Goal: Task Accomplishment & Management: Manage account settings

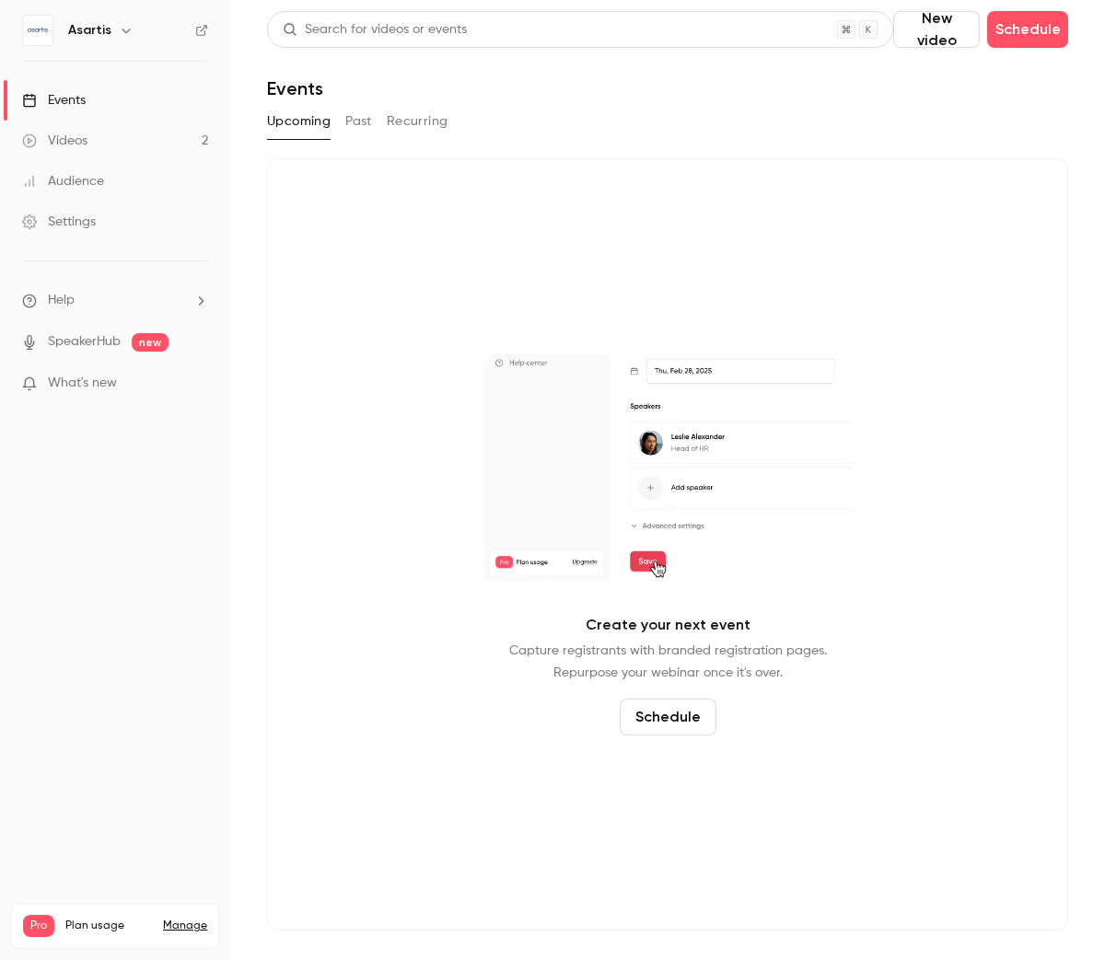
click at [79, 145] on div "Videos" at bounding box center [54, 141] width 65 height 18
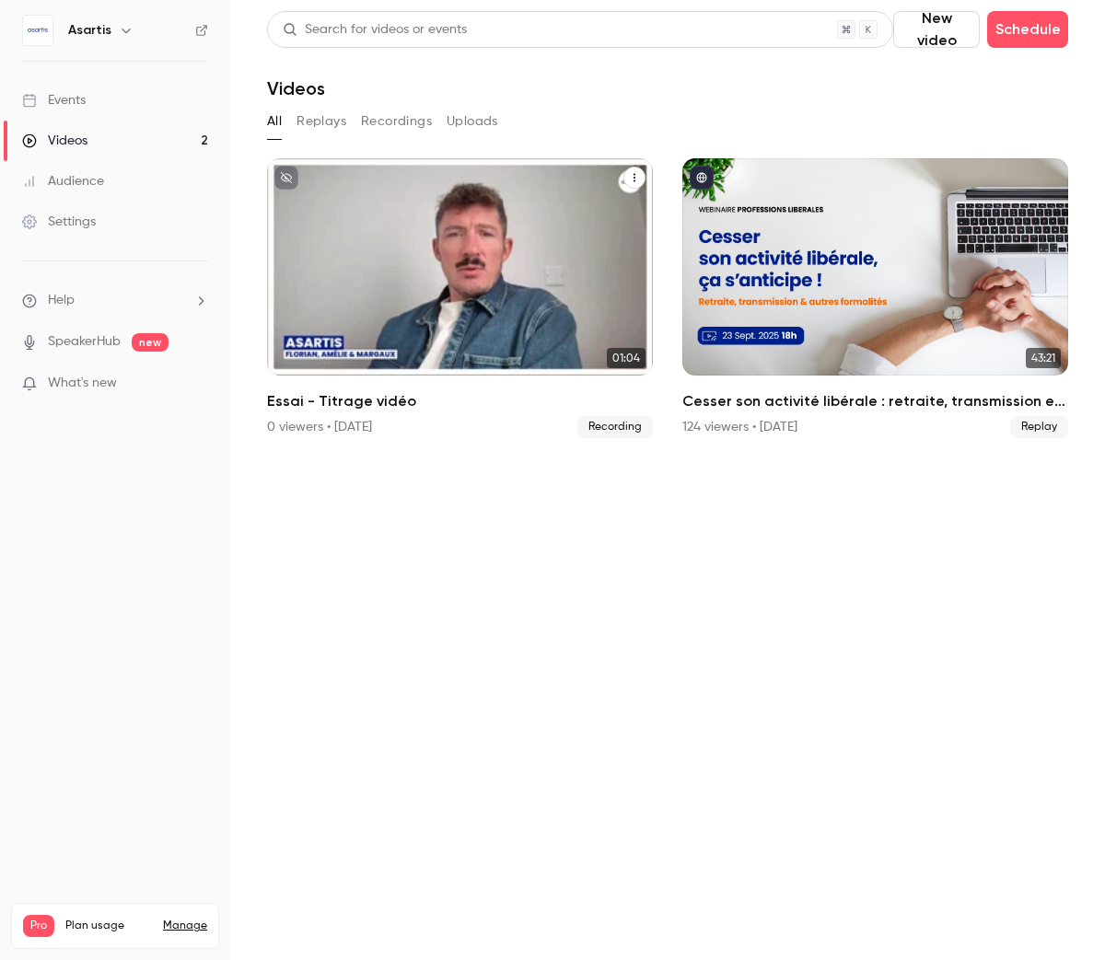
click at [629, 177] on icon "Essai - Titrage vidéo" at bounding box center [634, 177] width 11 height 11
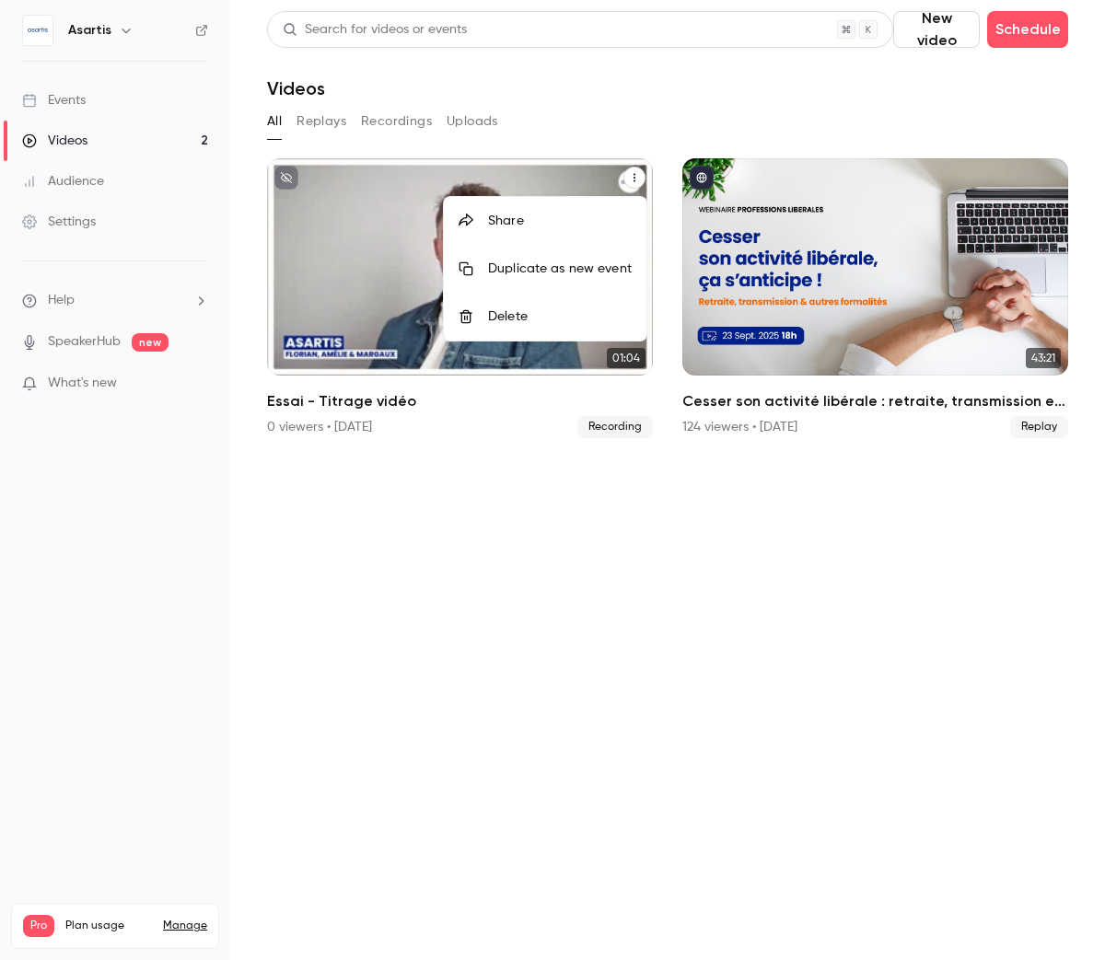
click at [525, 514] on div at bounding box center [552, 480] width 1105 height 960
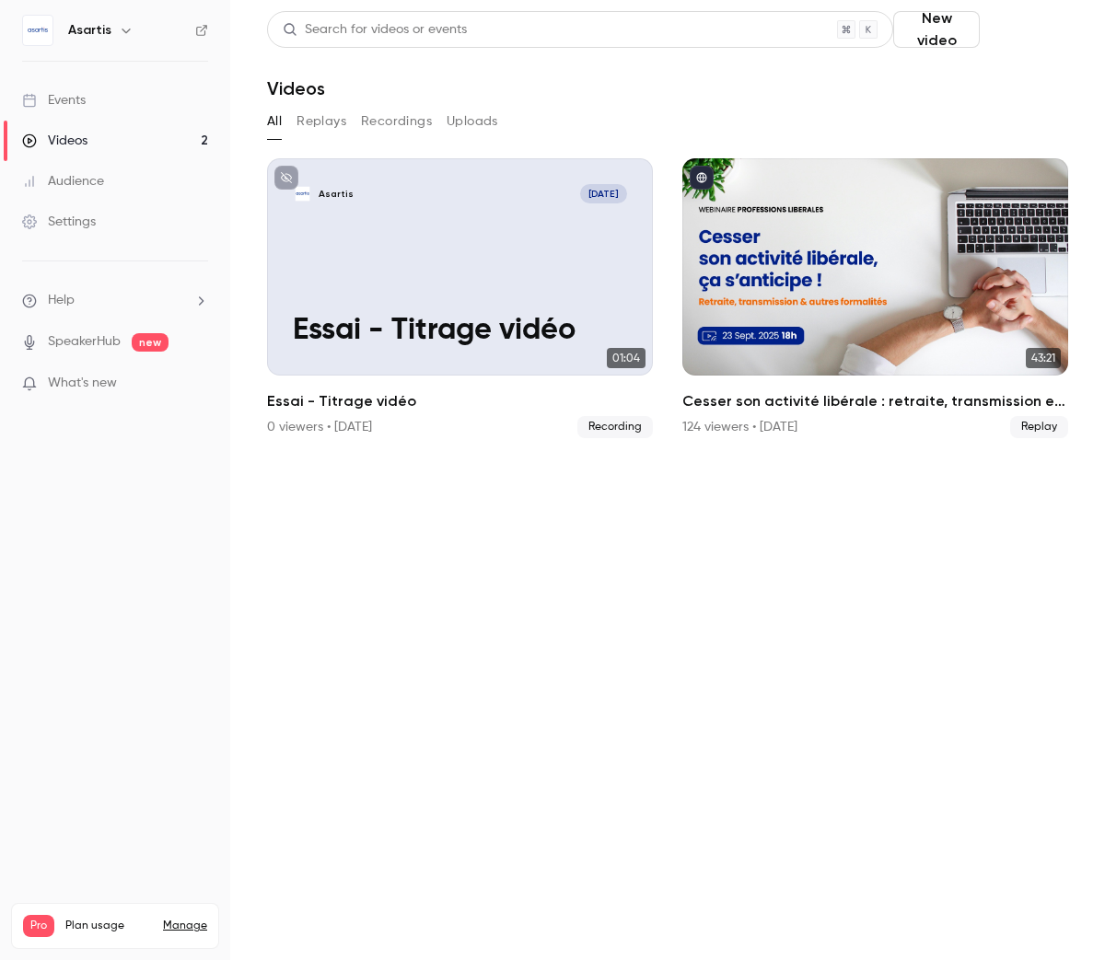
click at [1045, 30] on button "Schedule" at bounding box center [1027, 29] width 81 height 37
click at [1023, 77] on div "One time event" at bounding box center [982, 80] width 140 height 18
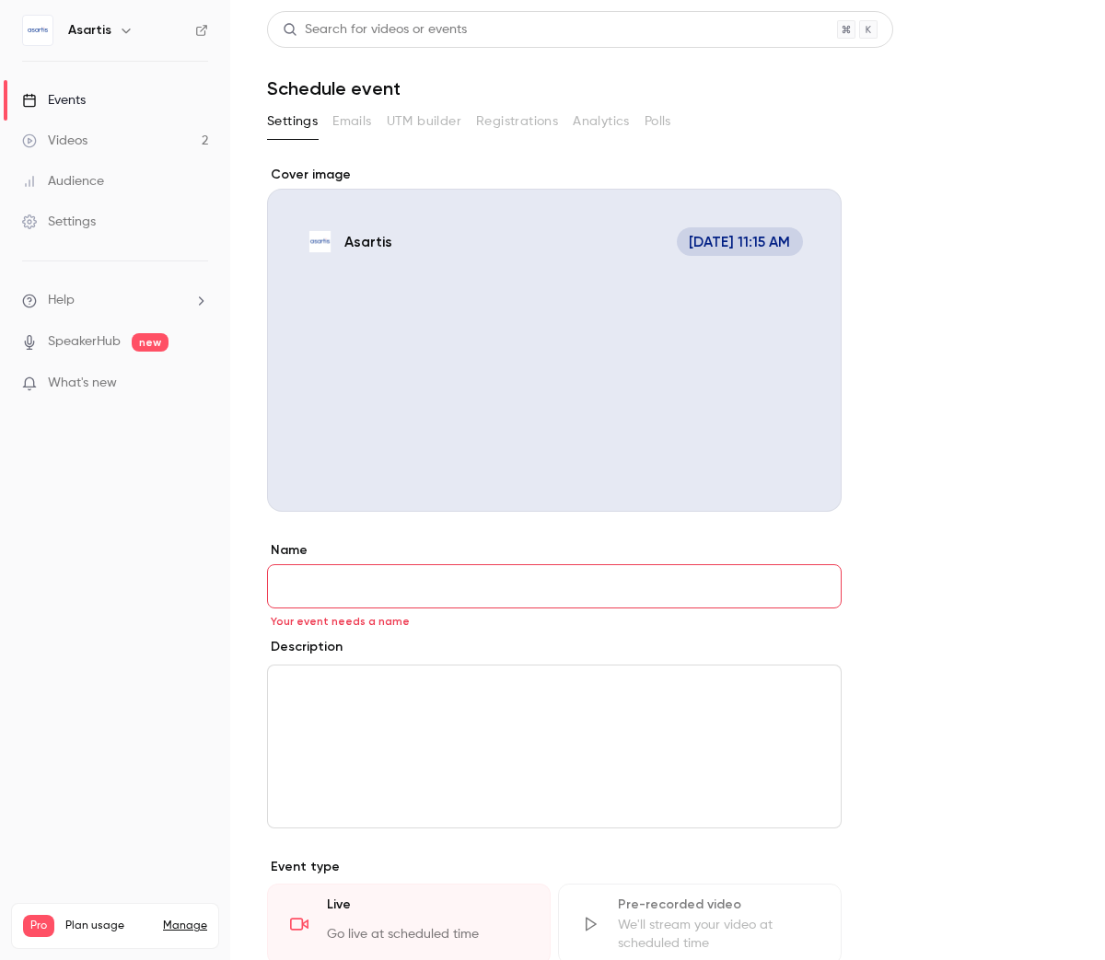
click at [725, 239] on div "Cover image" at bounding box center [554, 339] width 574 height 346
click at [0, 0] on input "Asartis [DATE] 11:15 AM" at bounding box center [0, 0] width 0 height 0
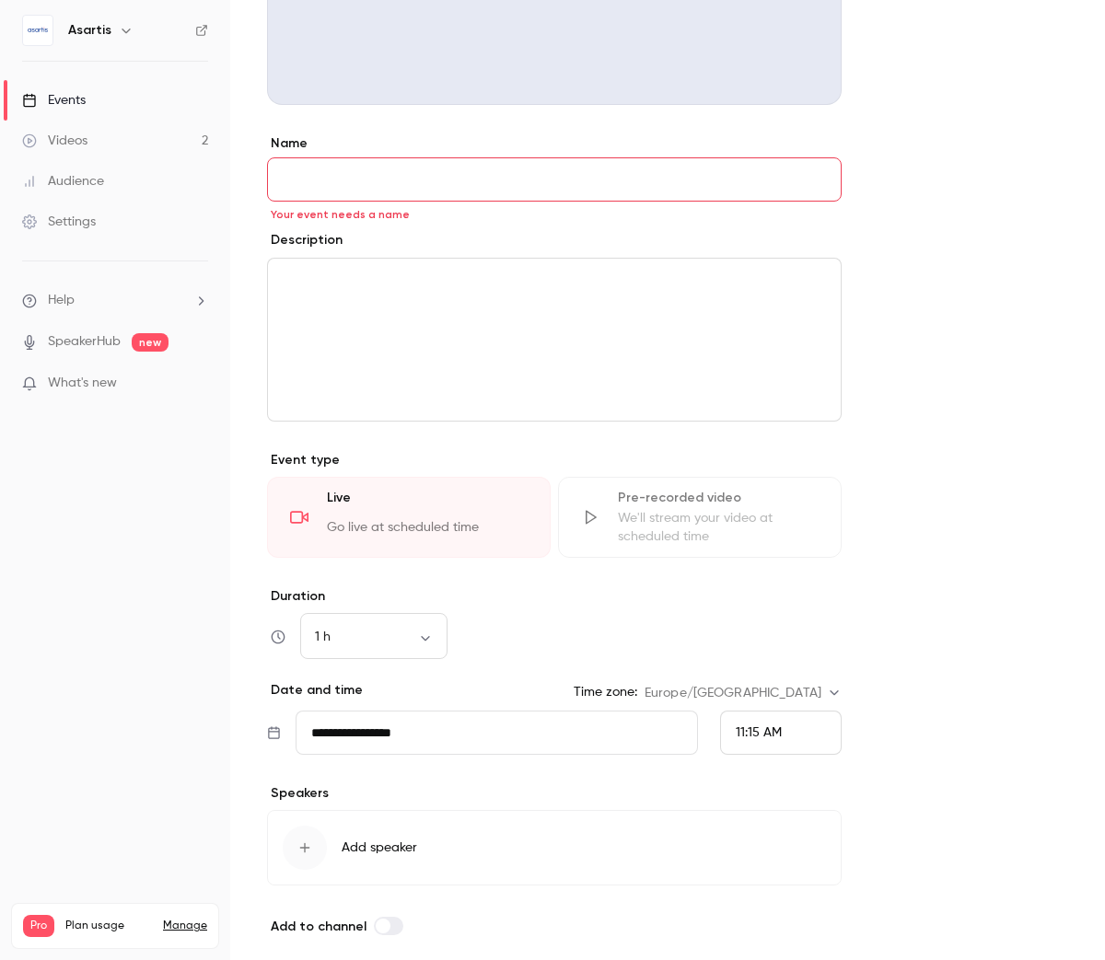
scroll to position [480, 0]
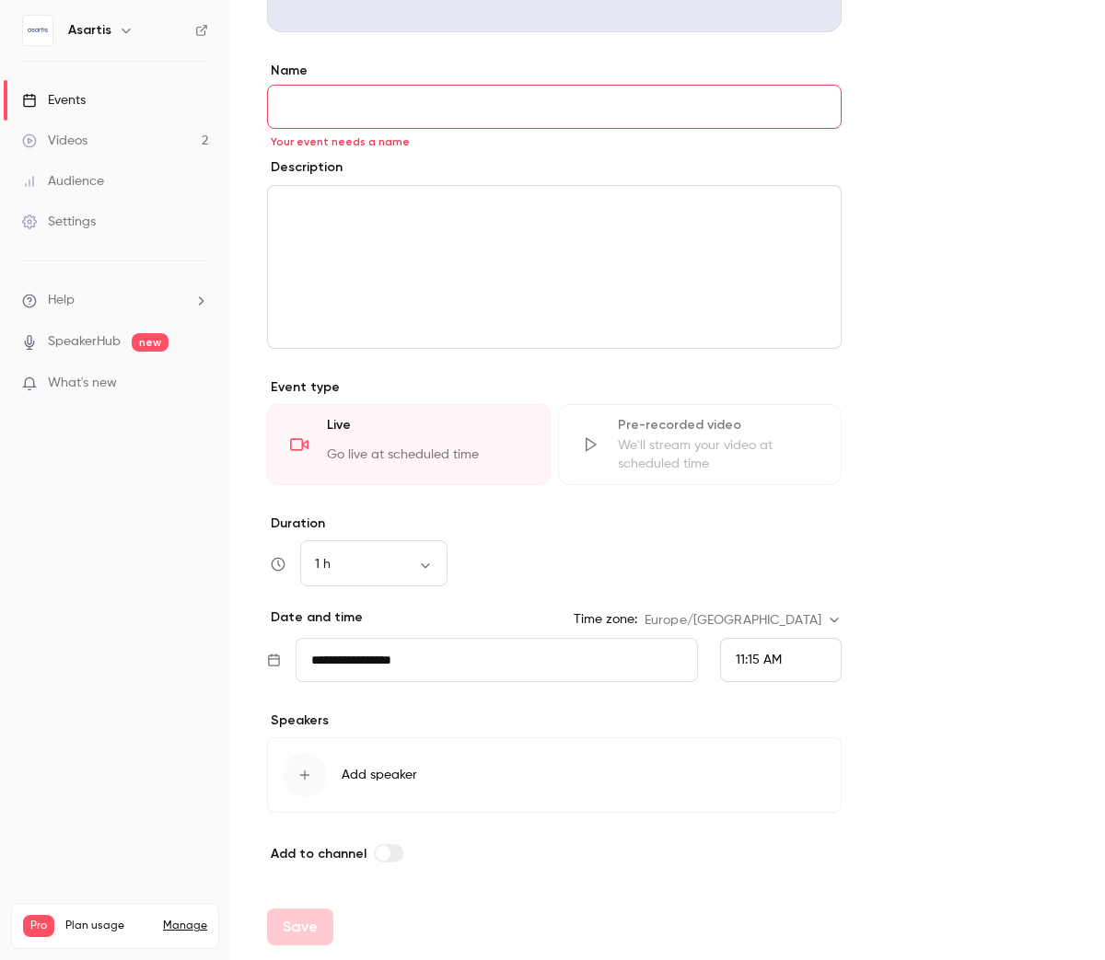
click at [534, 662] on input "**********" at bounding box center [497, 660] width 402 height 44
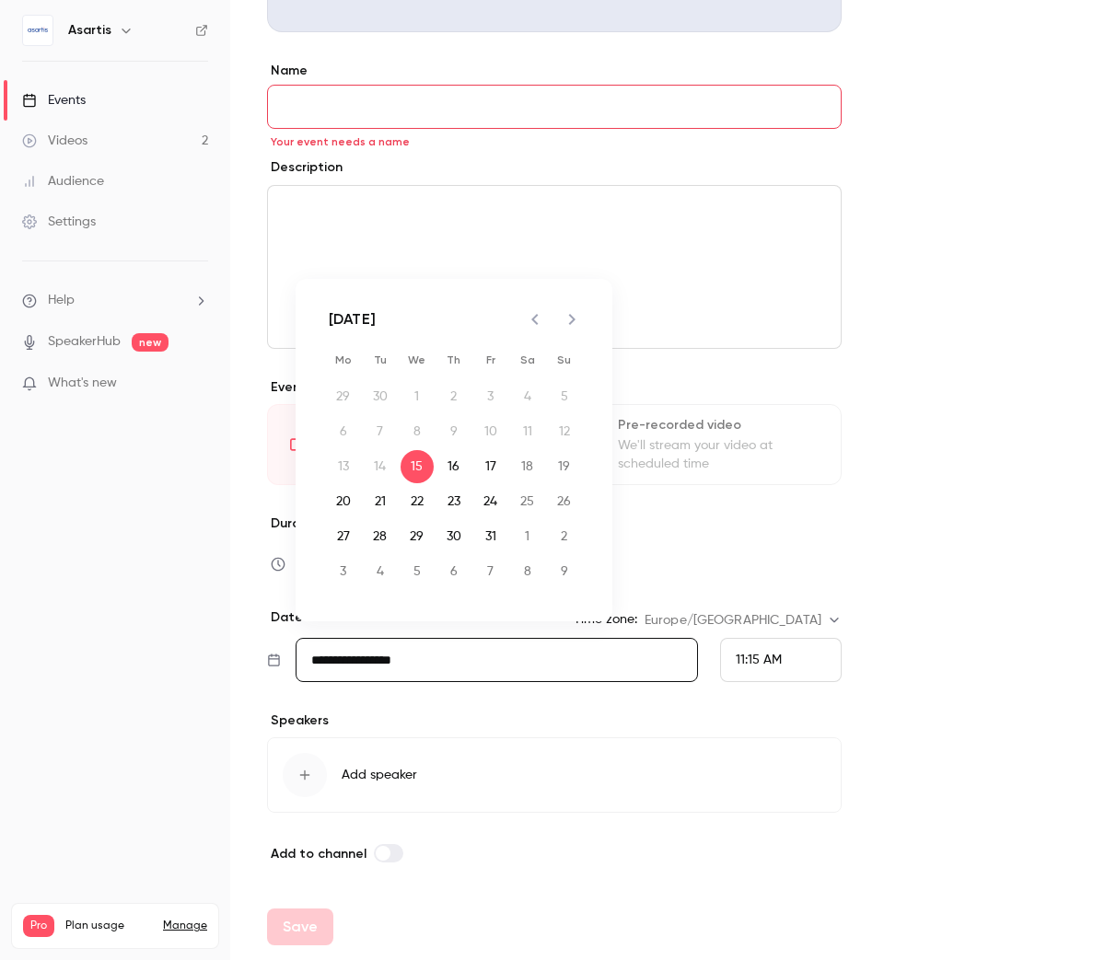
click at [570, 320] on icon "Next month" at bounding box center [572, 319] width 22 height 22
click at [376, 532] on button "25" at bounding box center [380, 536] width 33 height 33
type input "**********"
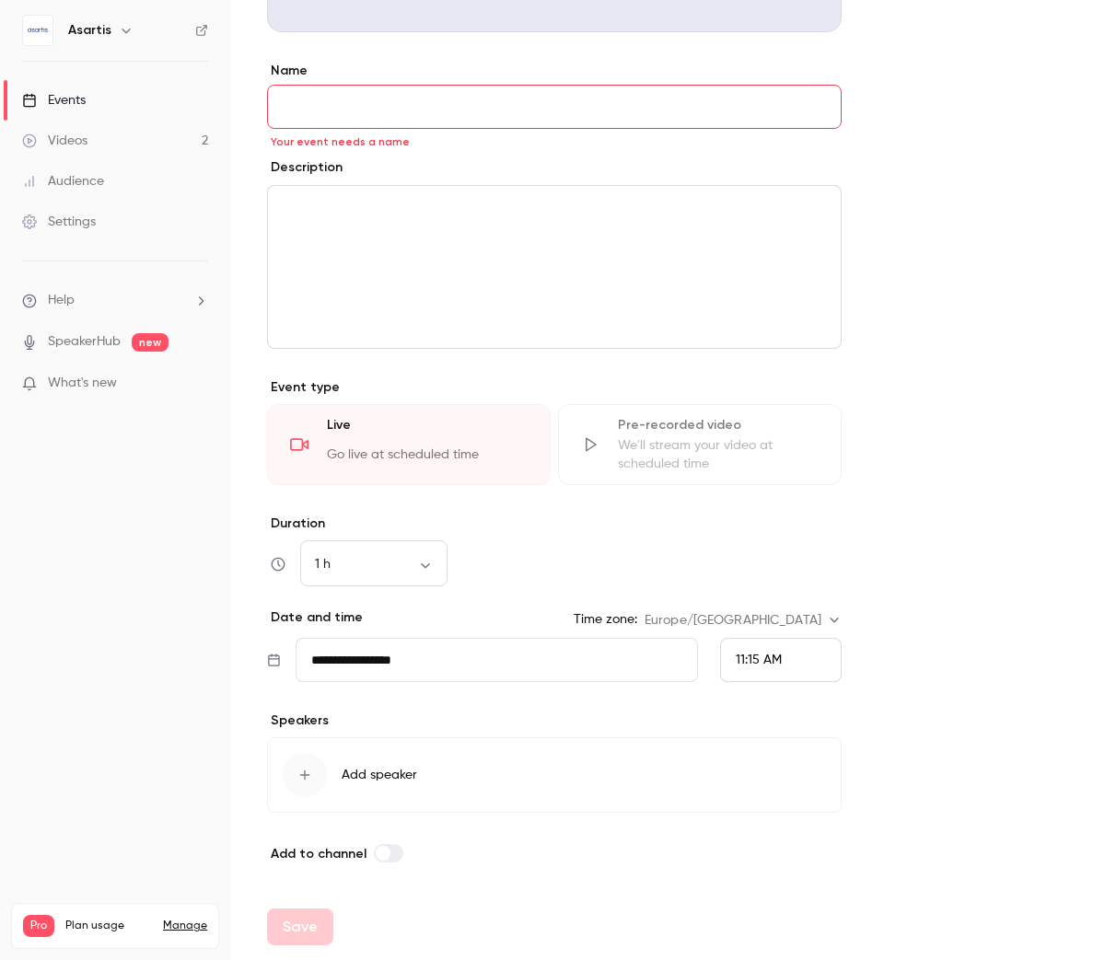
click at [747, 661] on span "11:15 AM" at bounding box center [759, 660] width 46 height 13
click at [774, 405] on span "6:00 PM" at bounding box center [760, 403] width 49 height 13
click at [133, 148] on link "Videos 2" at bounding box center [115, 141] width 230 height 41
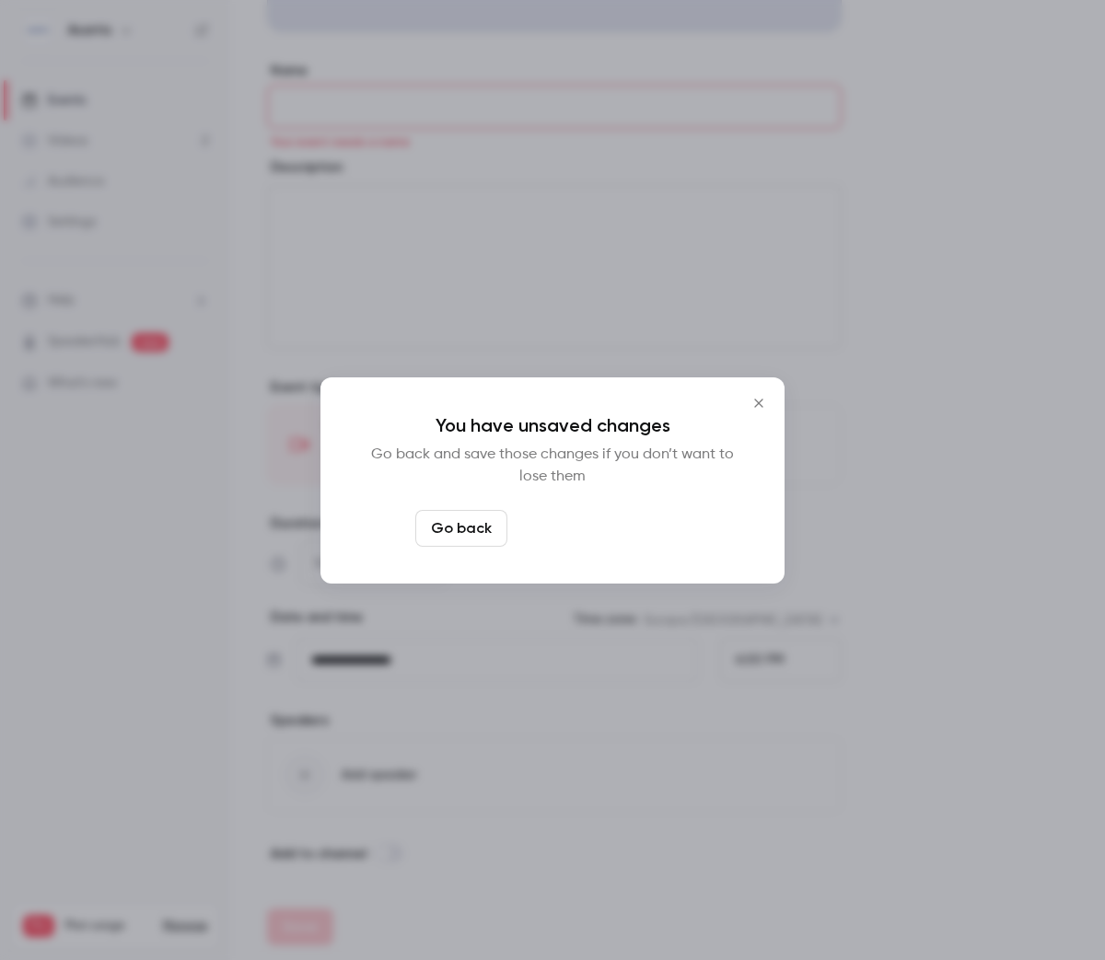
click at [577, 522] on button "Leave page anyway" at bounding box center [602, 528] width 175 height 37
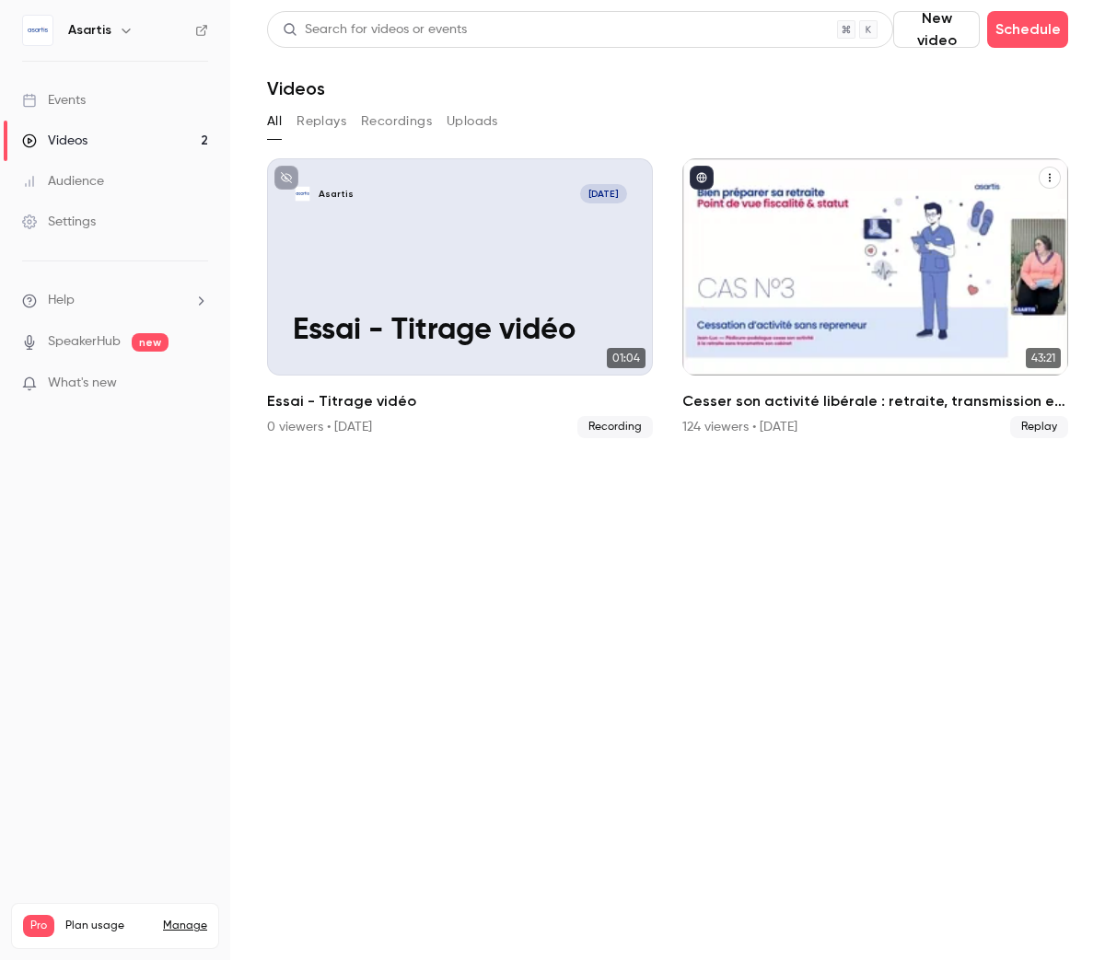
click at [783, 408] on h2 "Cesser son activité libérale : retraite, transmission et autres formalités... ç…" at bounding box center [875, 401] width 386 height 22
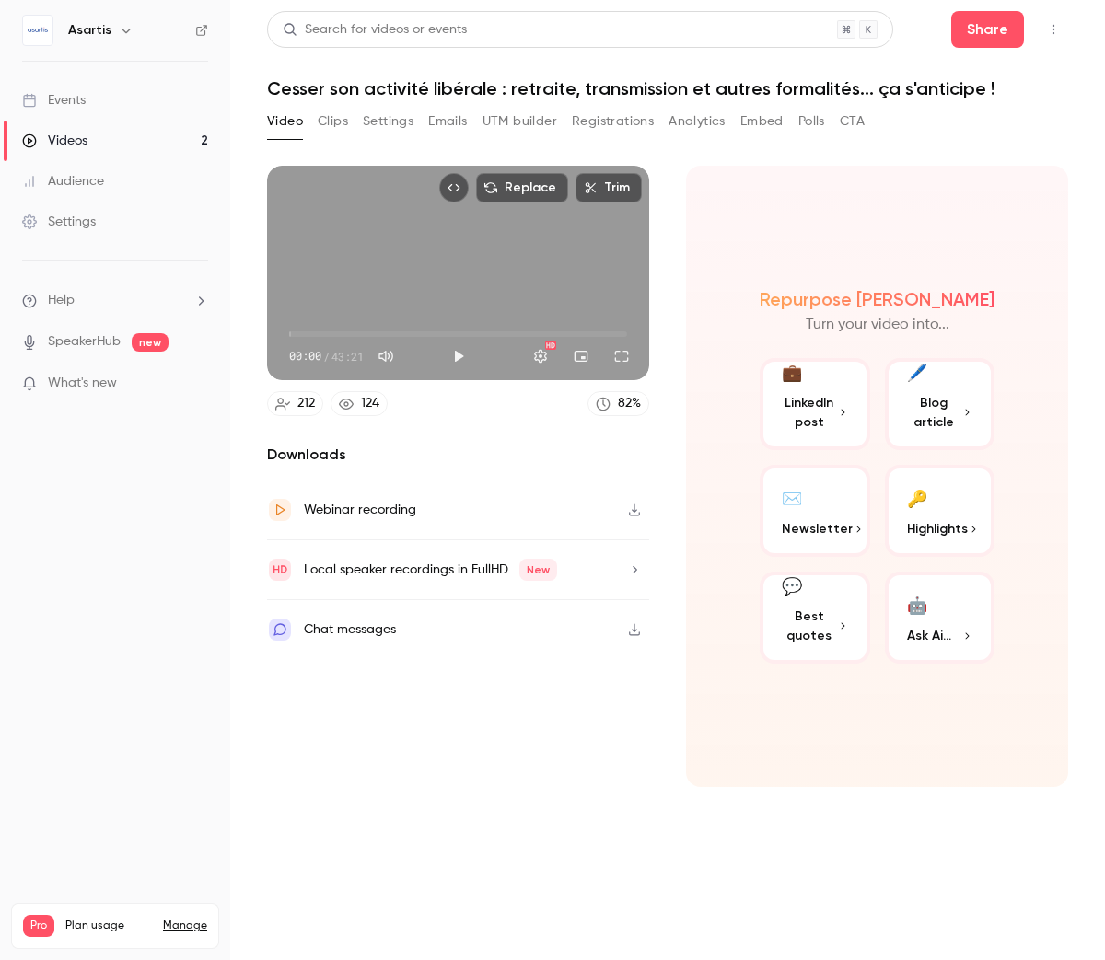
click at [377, 121] on button "Settings" at bounding box center [388, 121] width 51 height 29
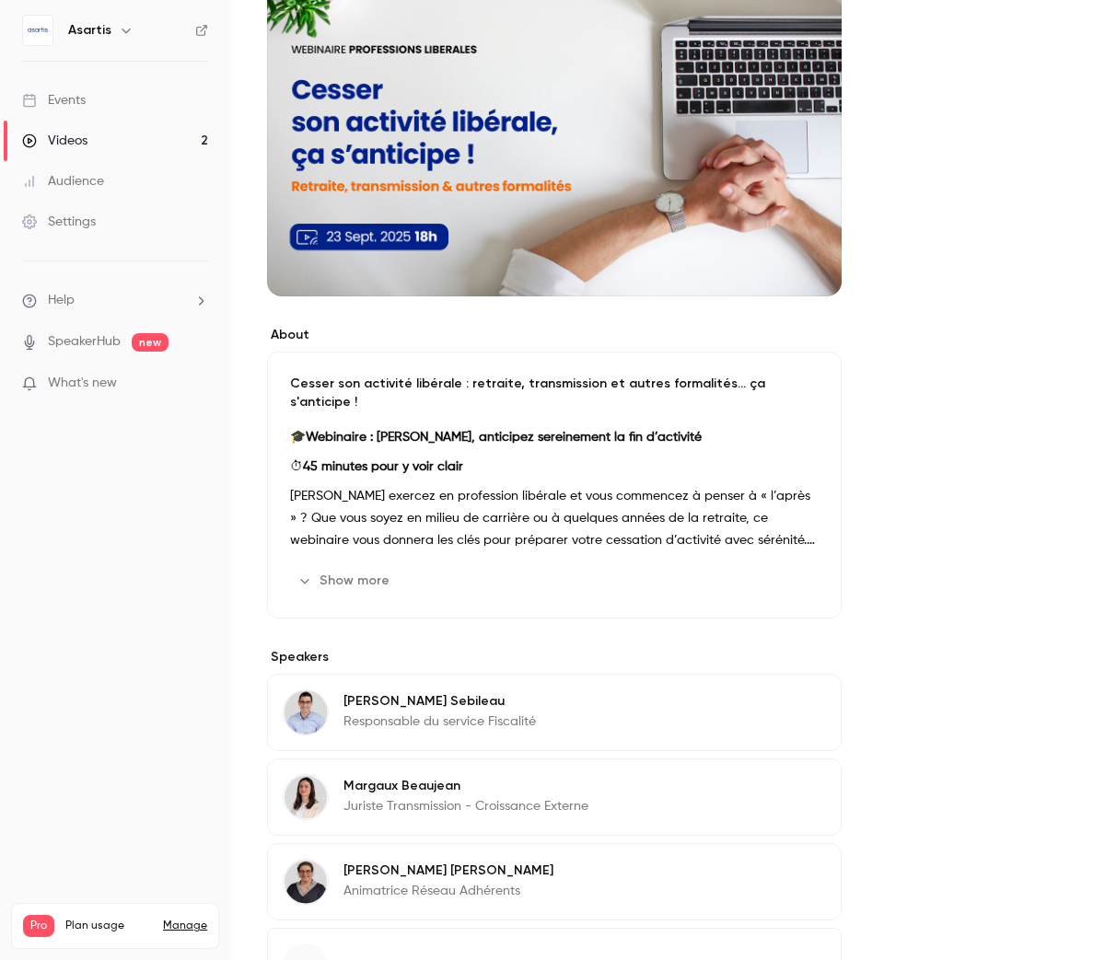
scroll to position [343, 0]
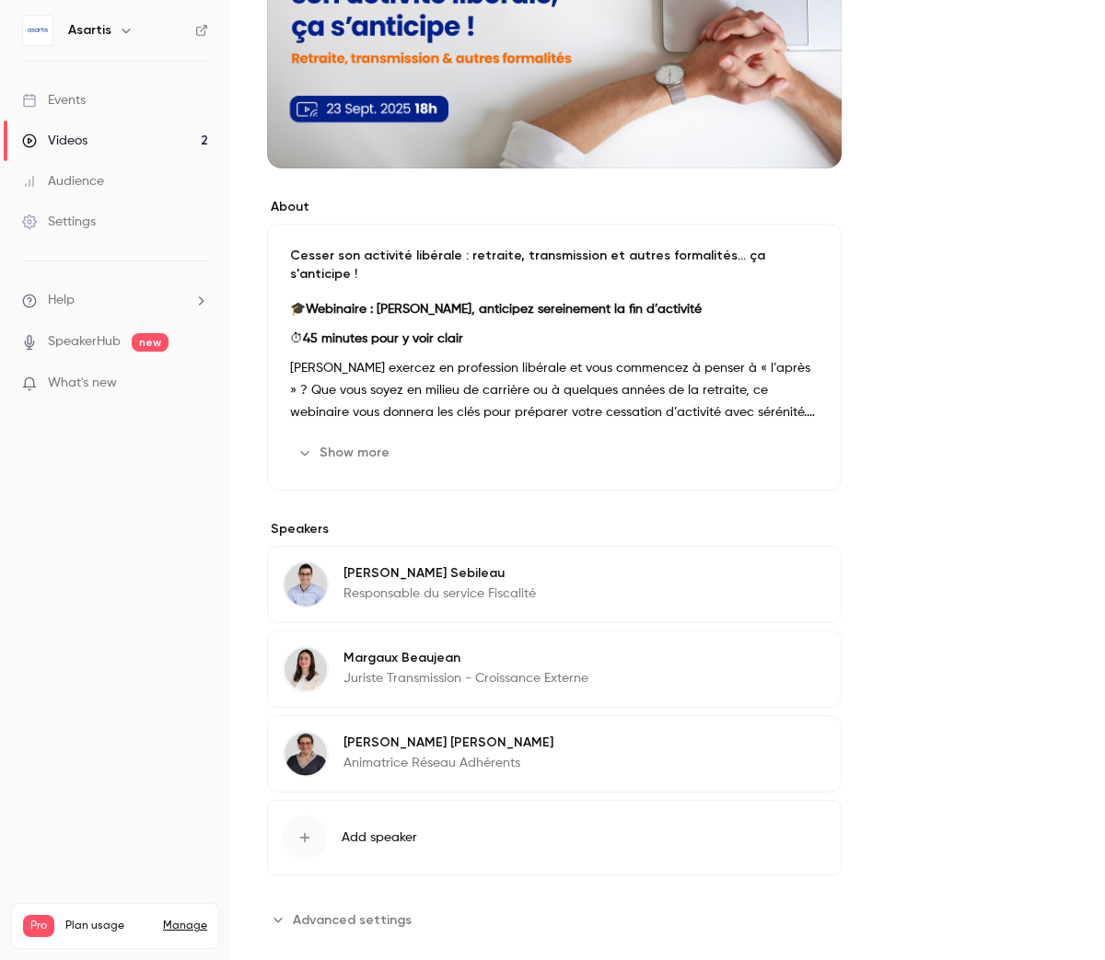
click at [310, 736] on img at bounding box center [306, 754] width 44 height 44
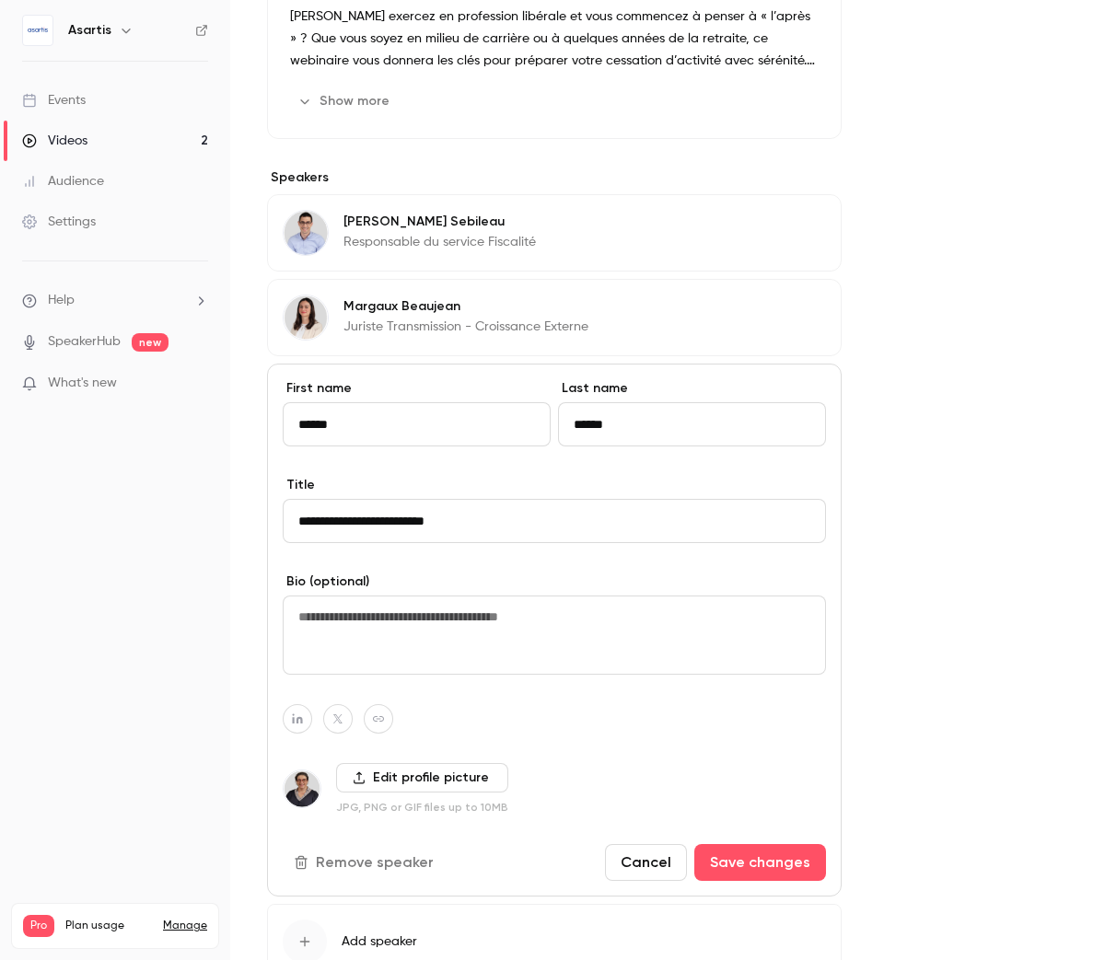
scroll to position [769, 0]
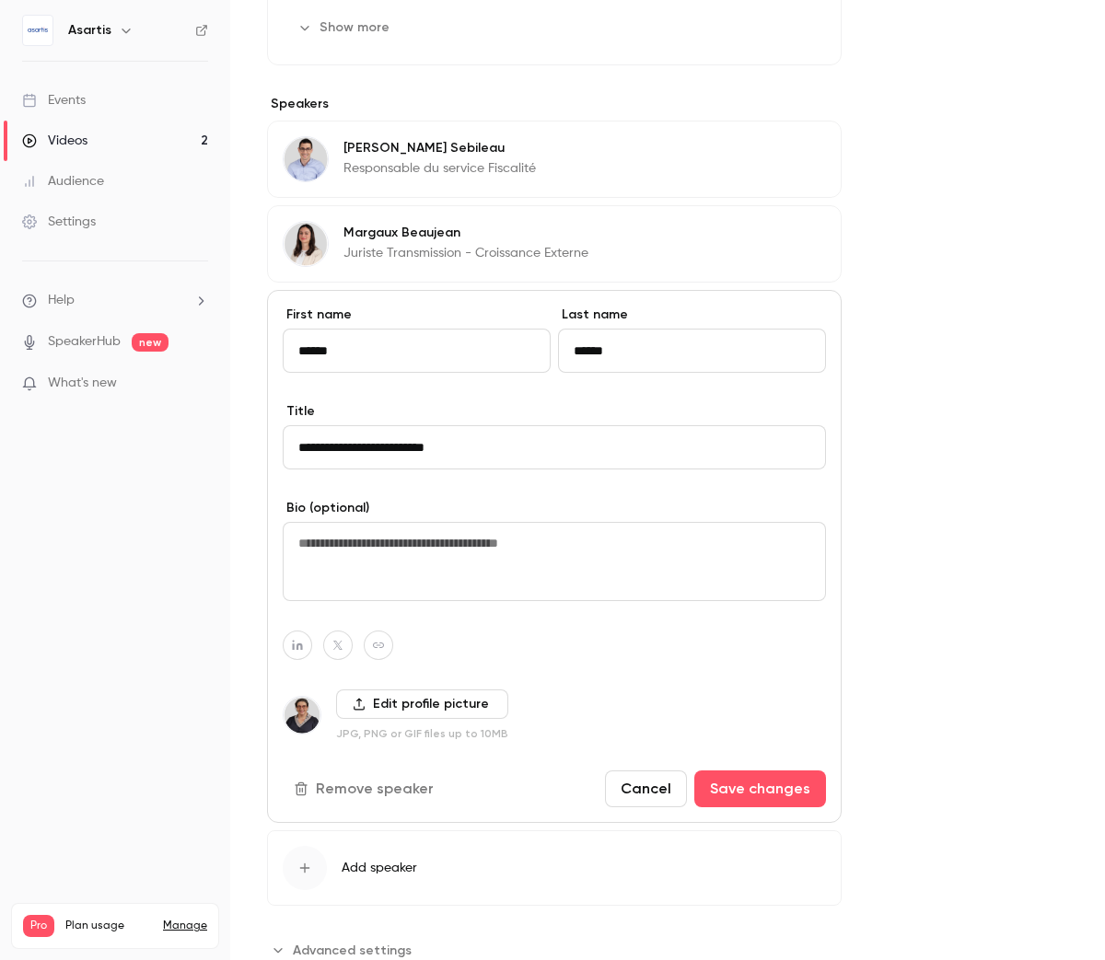
click at [372, 690] on label "Edit profile picture" at bounding box center [422, 704] width 172 height 29
click at [0, 0] on input "Edit profile picture" at bounding box center [0, 0] width 0 height 0
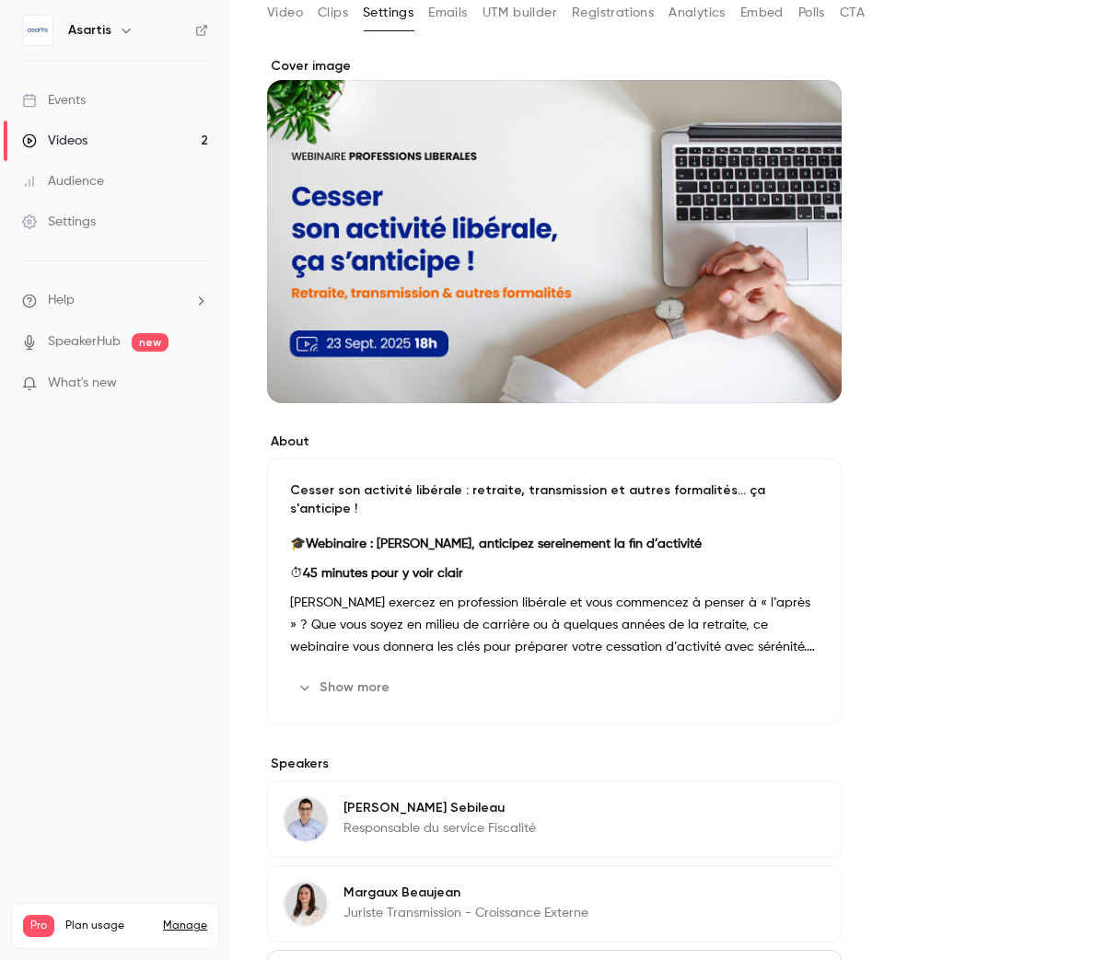
scroll to position [98, 0]
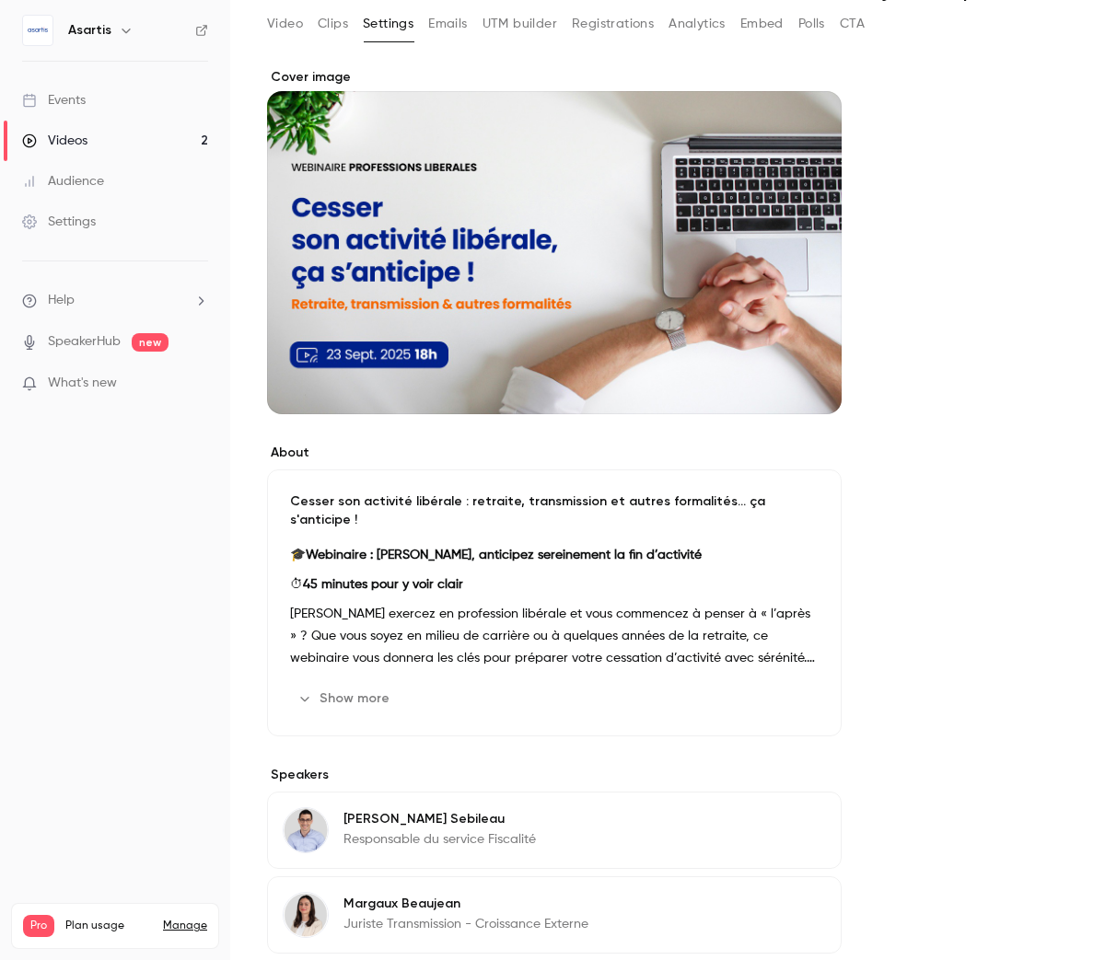
click at [381, 684] on button "Show more" at bounding box center [345, 698] width 110 height 29
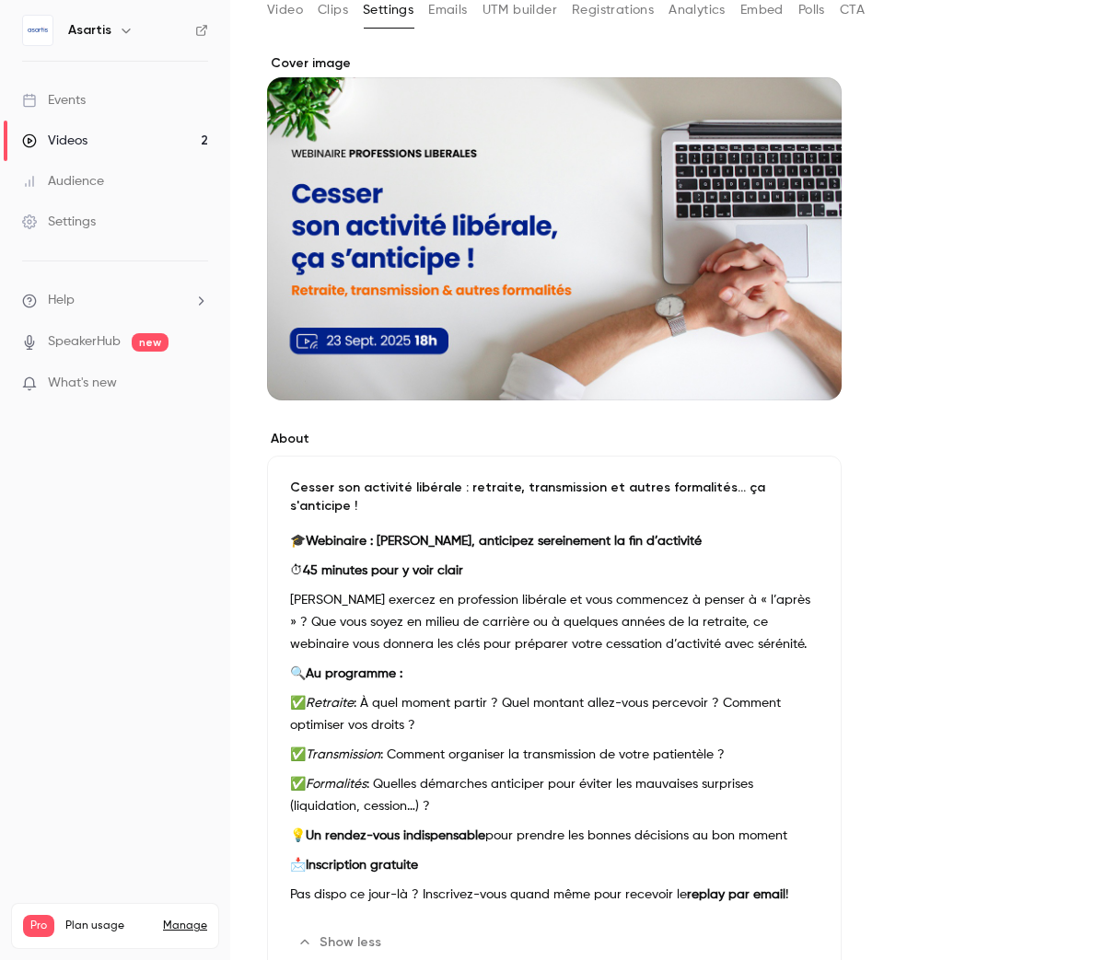
scroll to position [109, 0]
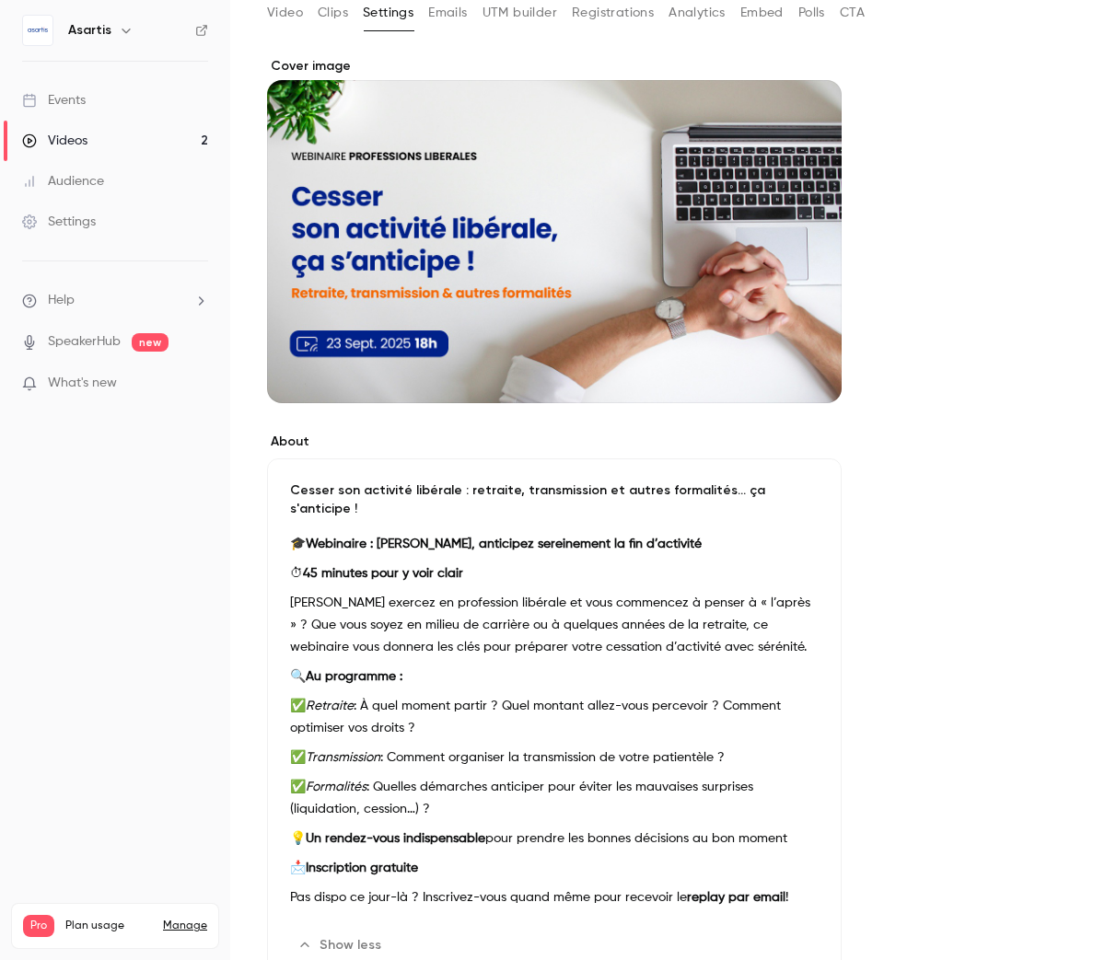
click at [121, 151] on link "Videos 2" at bounding box center [115, 141] width 230 height 41
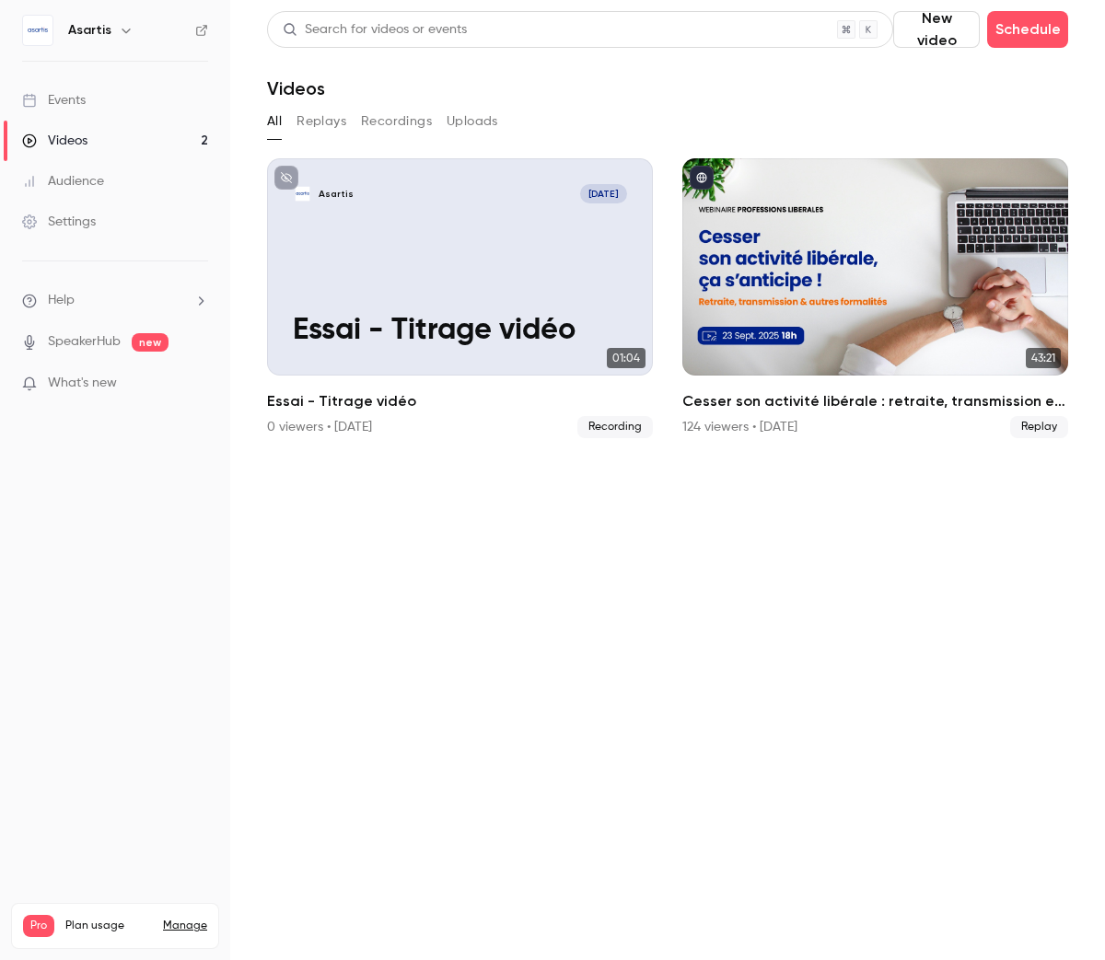
click at [129, 101] on link "Events" at bounding box center [115, 100] width 230 height 41
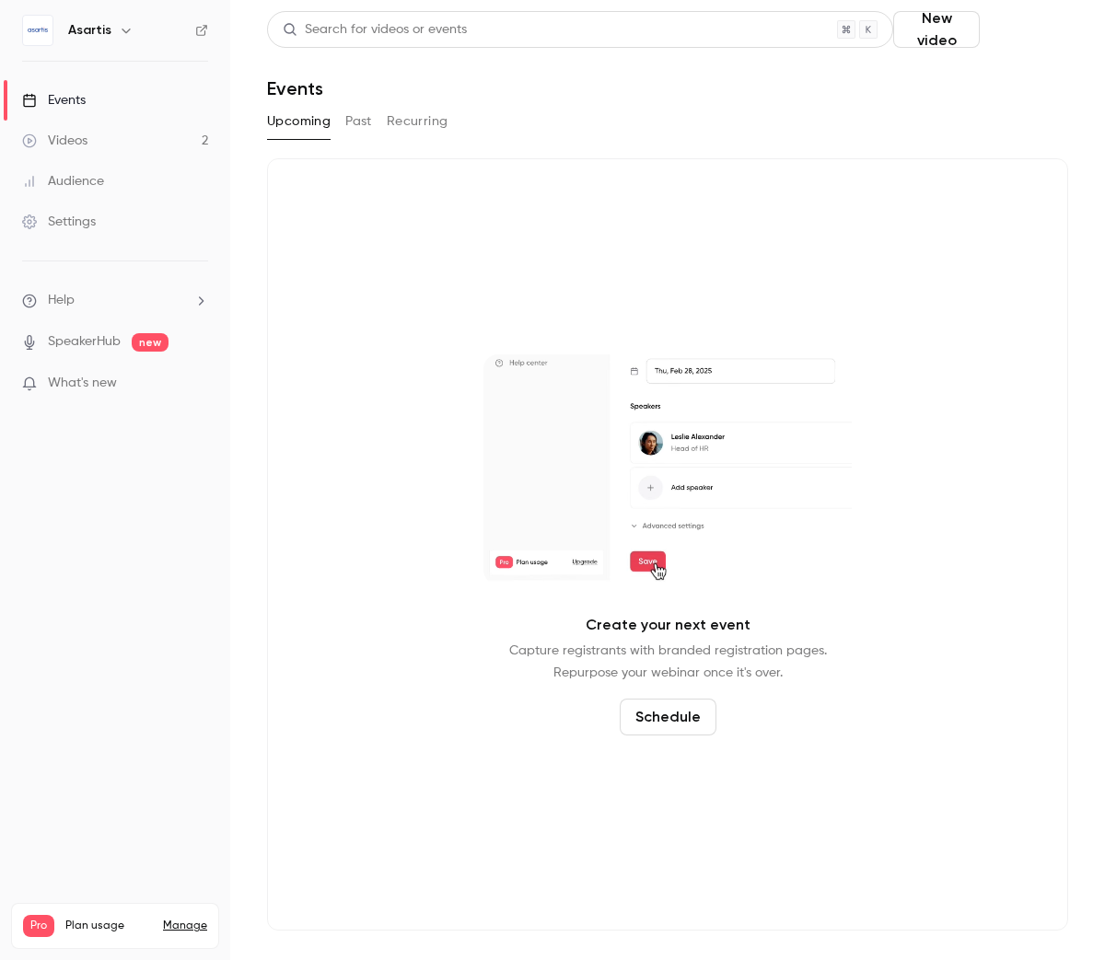
click at [1012, 33] on button "Schedule" at bounding box center [1027, 29] width 81 height 37
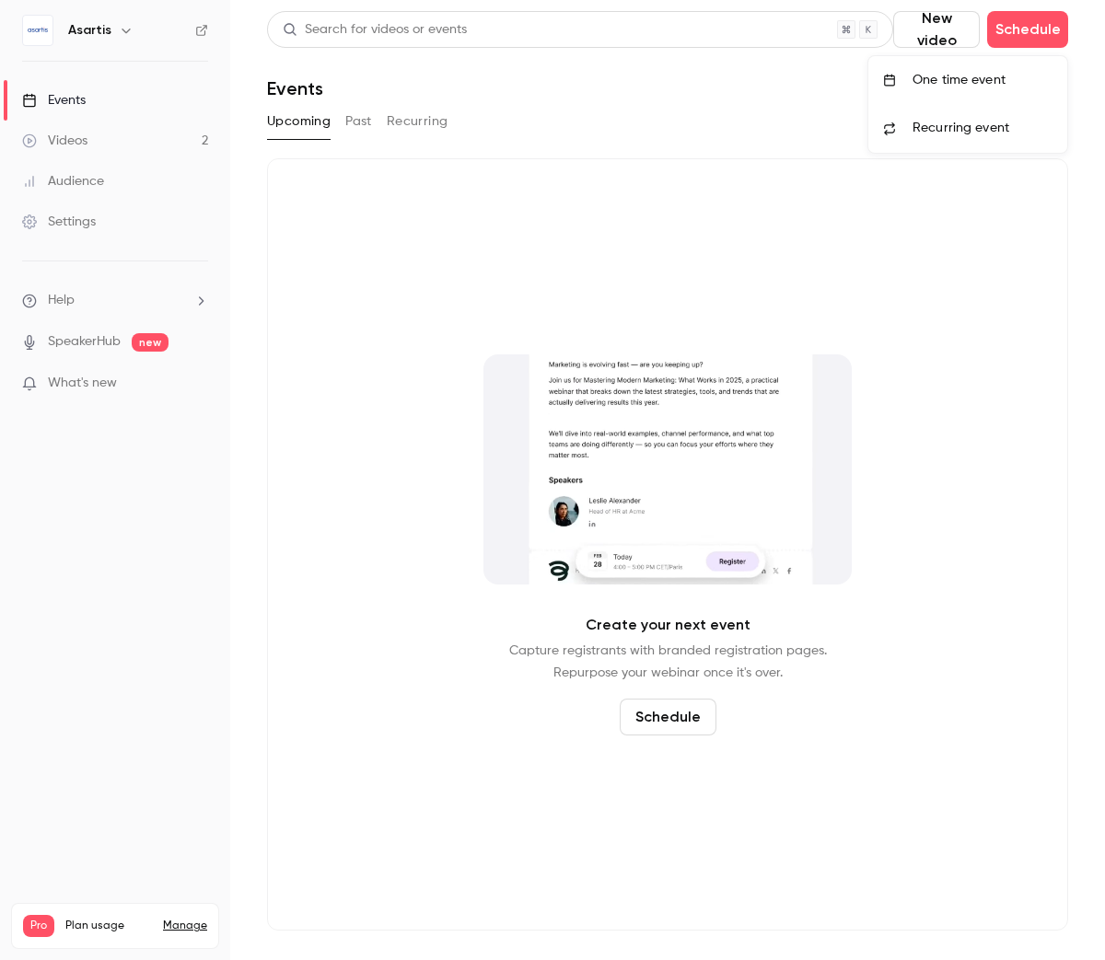
click at [991, 89] on li "One time event" at bounding box center [967, 80] width 199 height 48
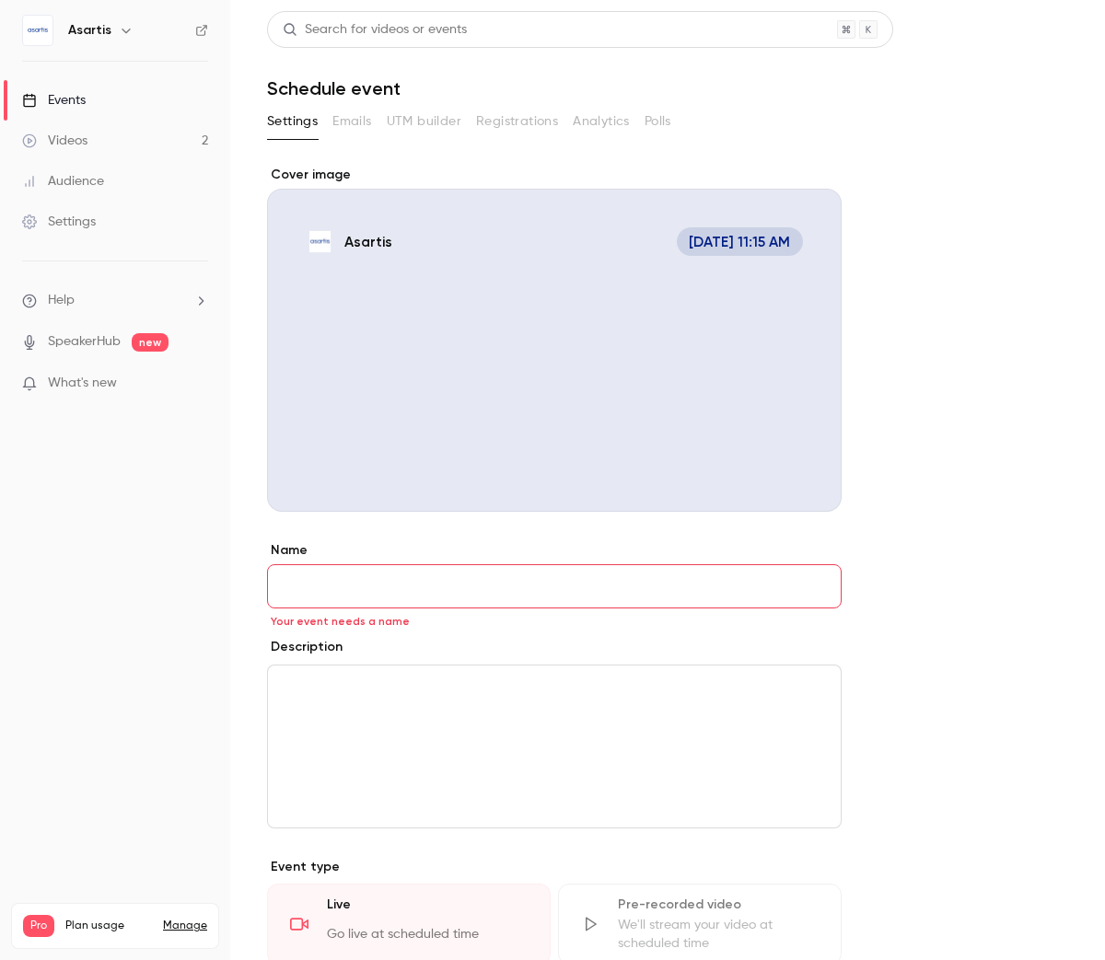
click at [817, 481] on icon "Cover image" at bounding box center [808, 478] width 20 height 15
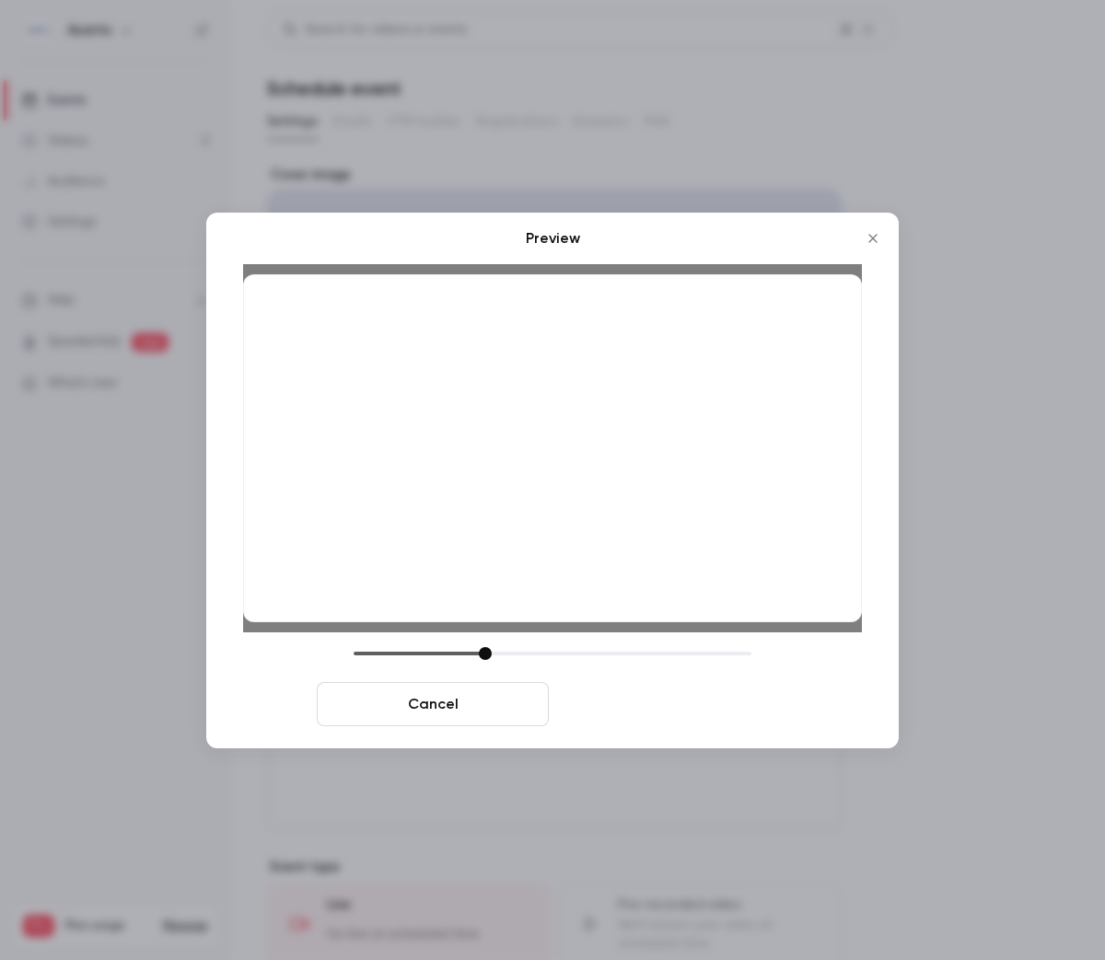
click at [664, 702] on button "Save cover" at bounding box center [672, 704] width 232 height 44
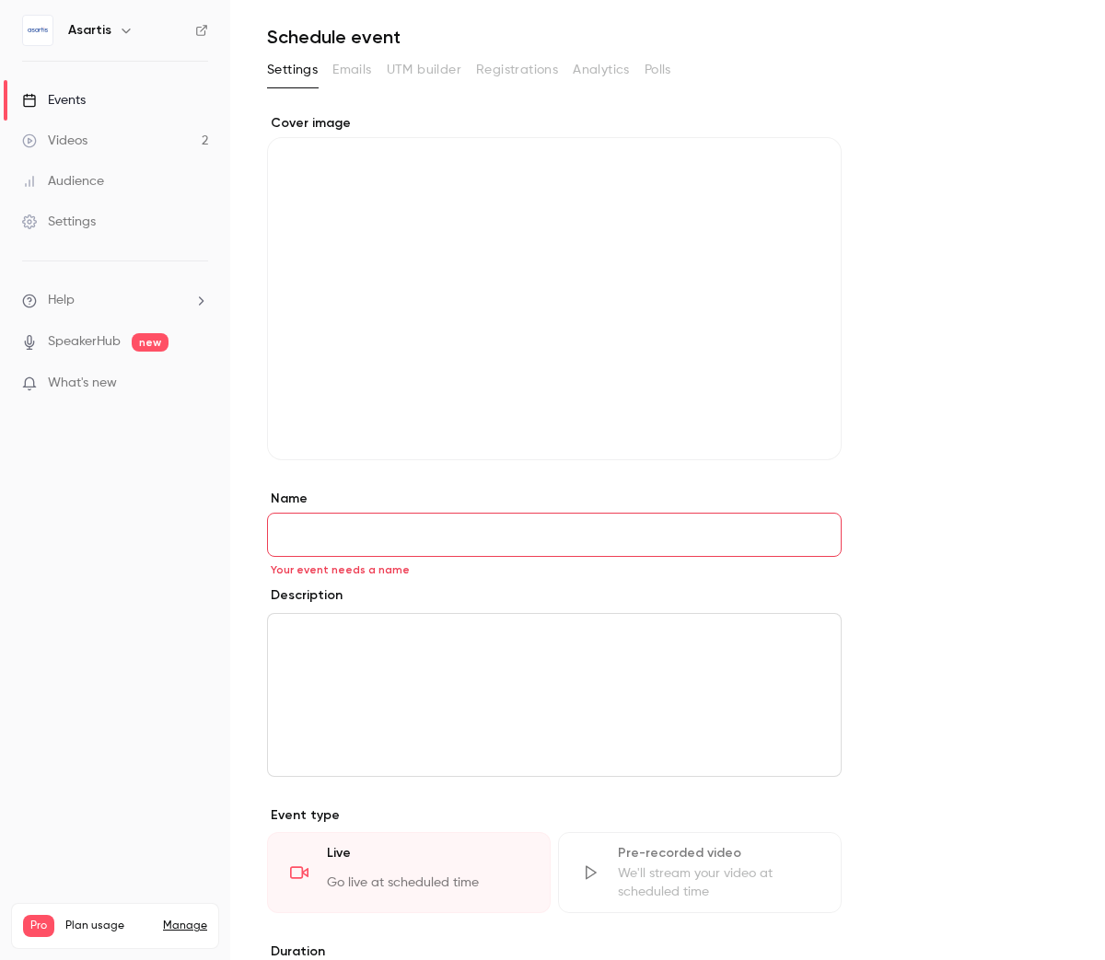
scroll to position [55, 0]
click at [331, 526] on input "Name" at bounding box center [554, 531] width 574 height 44
paste input "**********"
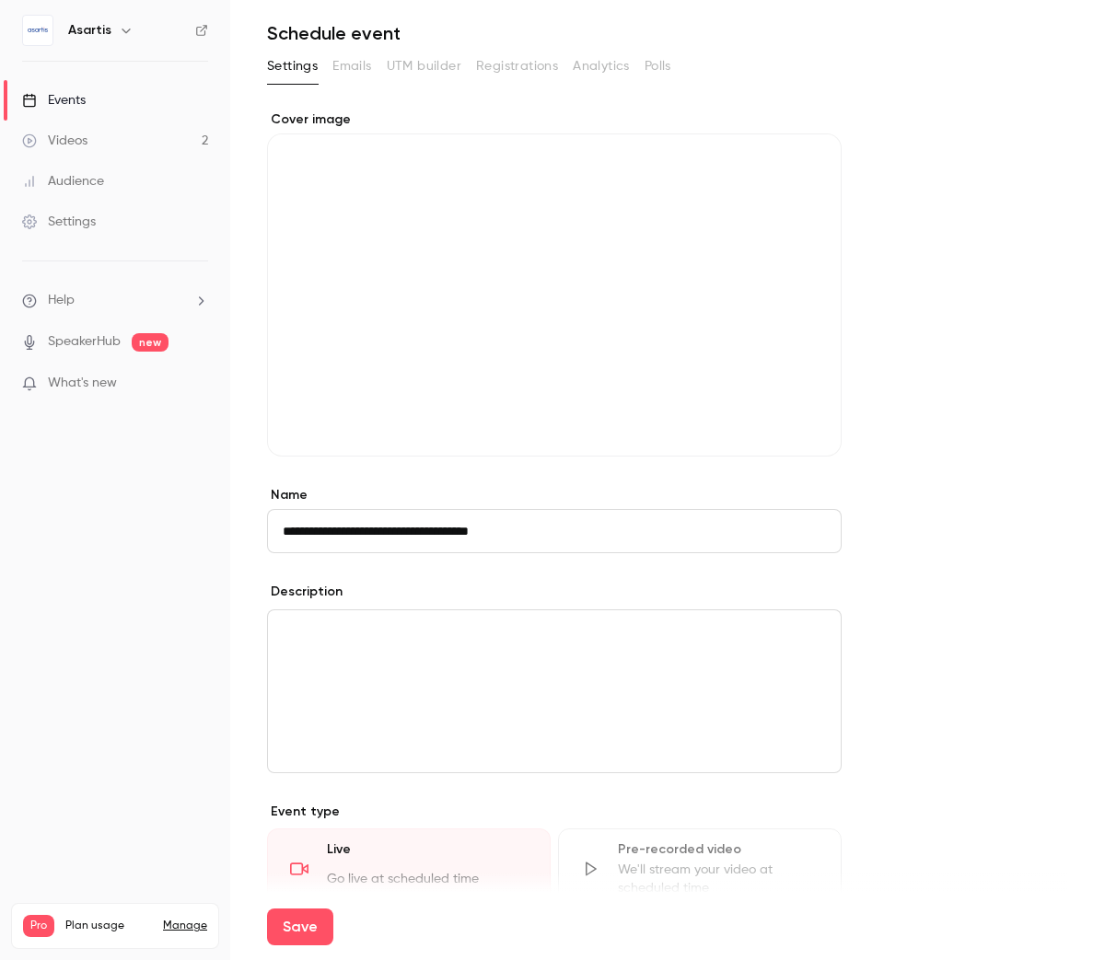
type input "**********"
click at [383, 650] on div "editor" at bounding box center [554, 691] width 573 height 162
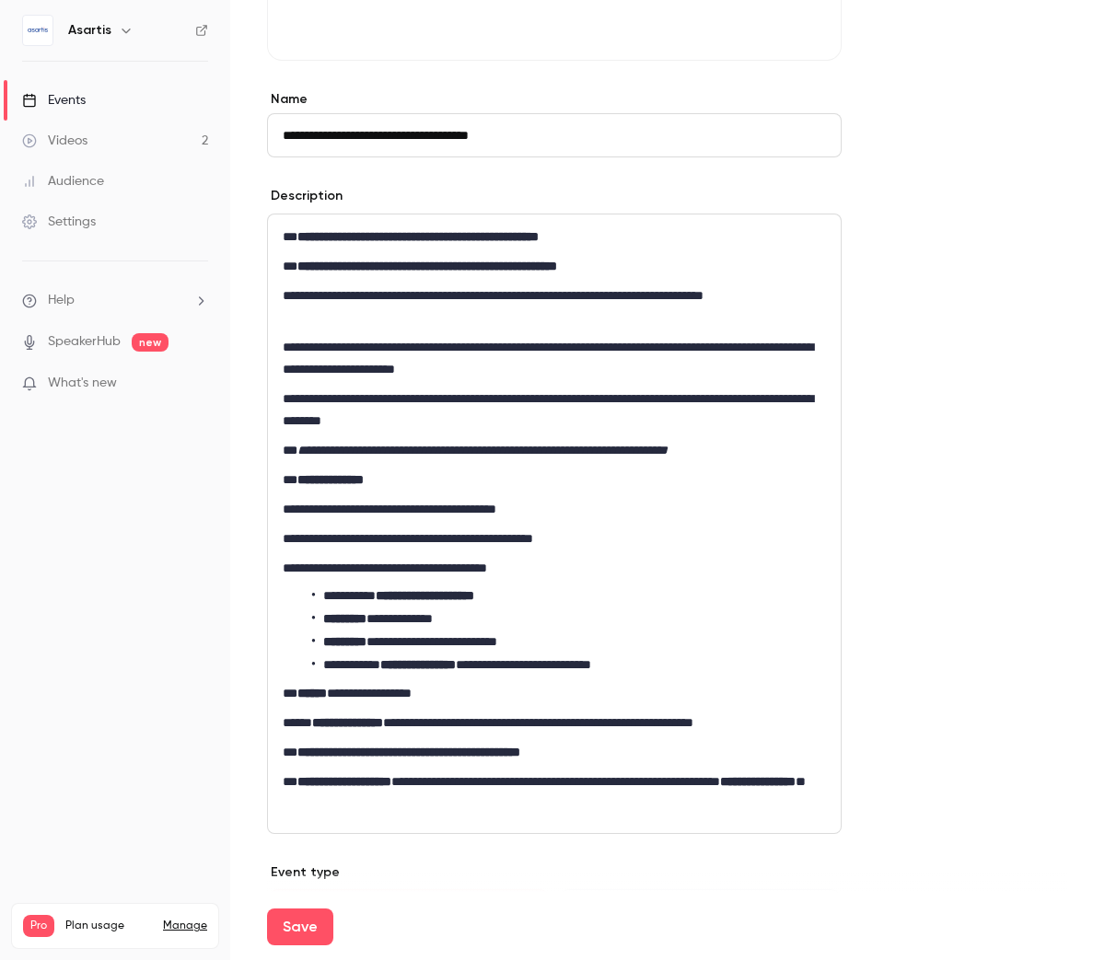
scroll to position [449, 0]
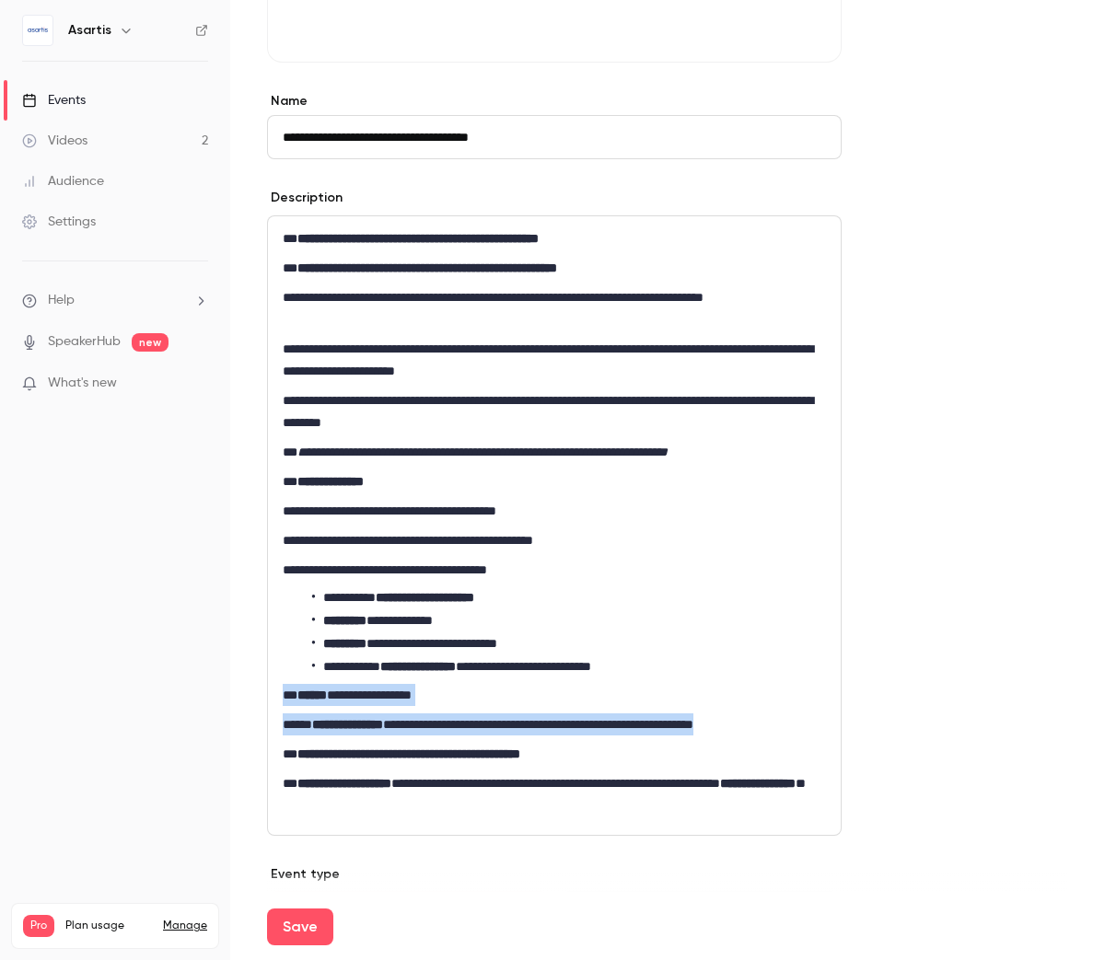
drag, startPoint x: 805, startPoint y: 724, endPoint x: 274, endPoint y: 686, distance: 531.6
click at [274, 686] on div "**********" at bounding box center [554, 525] width 573 height 619
drag, startPoint x: 784, startPoint y: 718, endPoint x: 275, endPoint y: 690, distance: 509.9
click at [275, 690] on div "**********" at bounding box center [554, 525] width 573 height 619
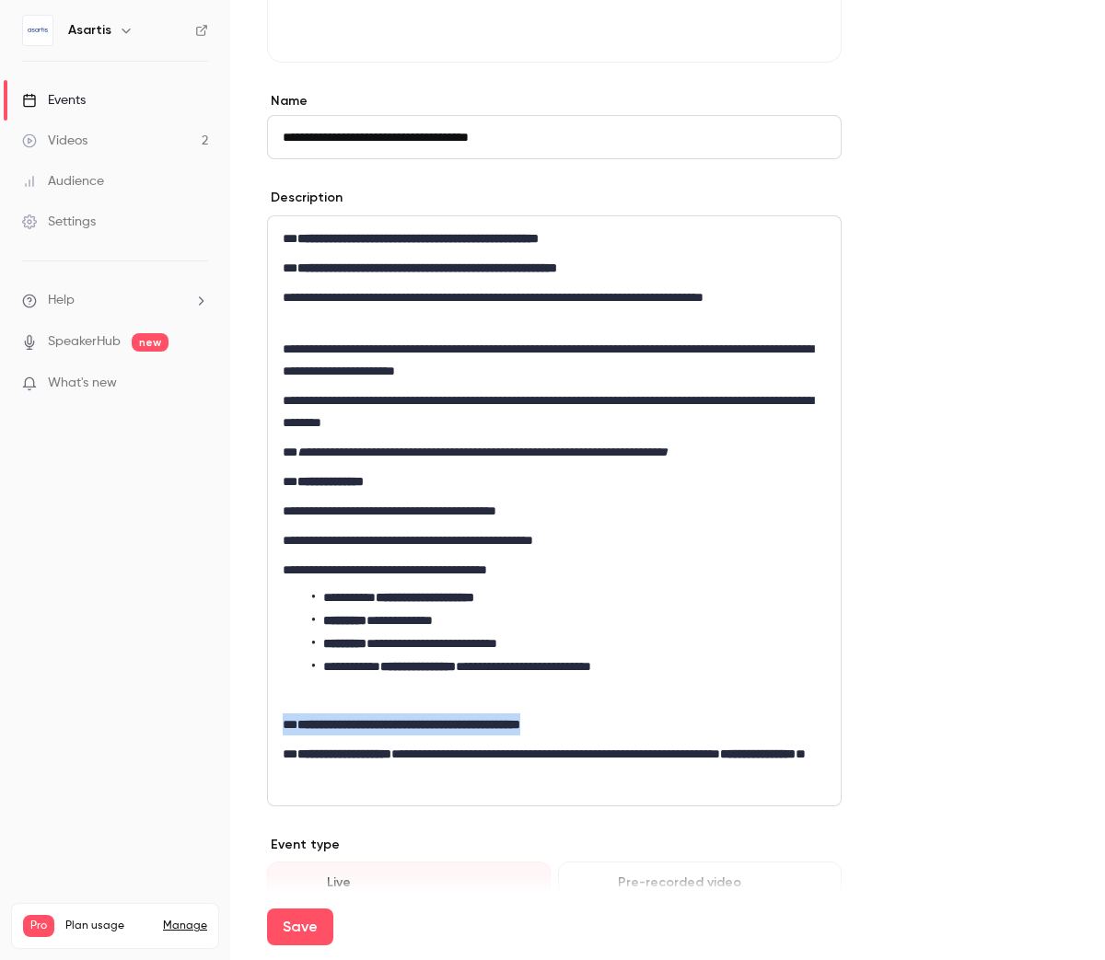
drag, startPoint x: 616, startPoint y: 733, endPoint x: 279, endPoint y: 718, distance: 337.3
click at [279, 718] on div "**********" at bounding box center [554, 510] width 573 height 589
click at [714, 265] on p "**********" at bounding box center [554, 268] width 543 height 22
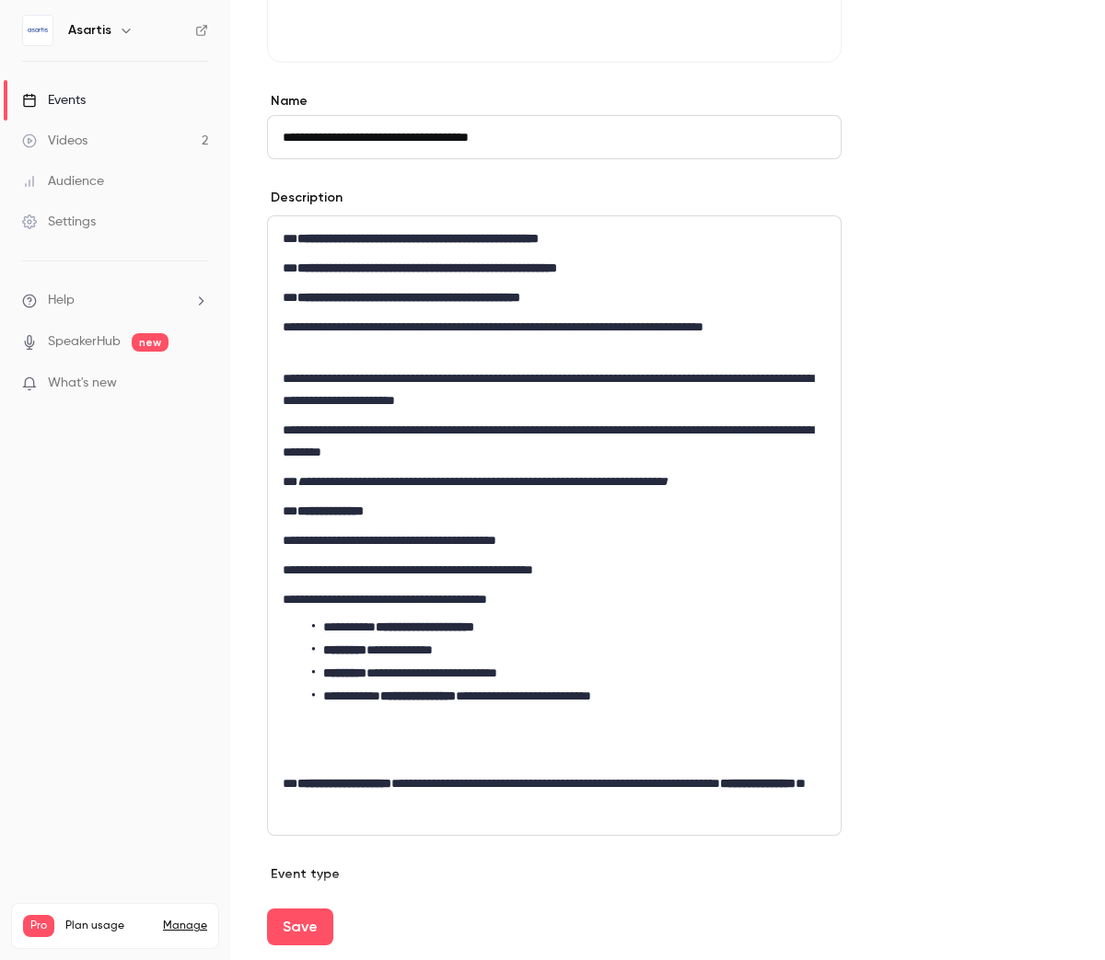
scroll to position [0, 0]
drag, startPoint x: 641, startPoint y: 262, endPoint x: 301, endPoint y: 273, distance: 339.9
click at [301, 273] on p "**********" at bounding box center [554, 268] width 543 height 22
click at [301, 273] on em "**********" at bounding box center [427, 267] width 260 height 13
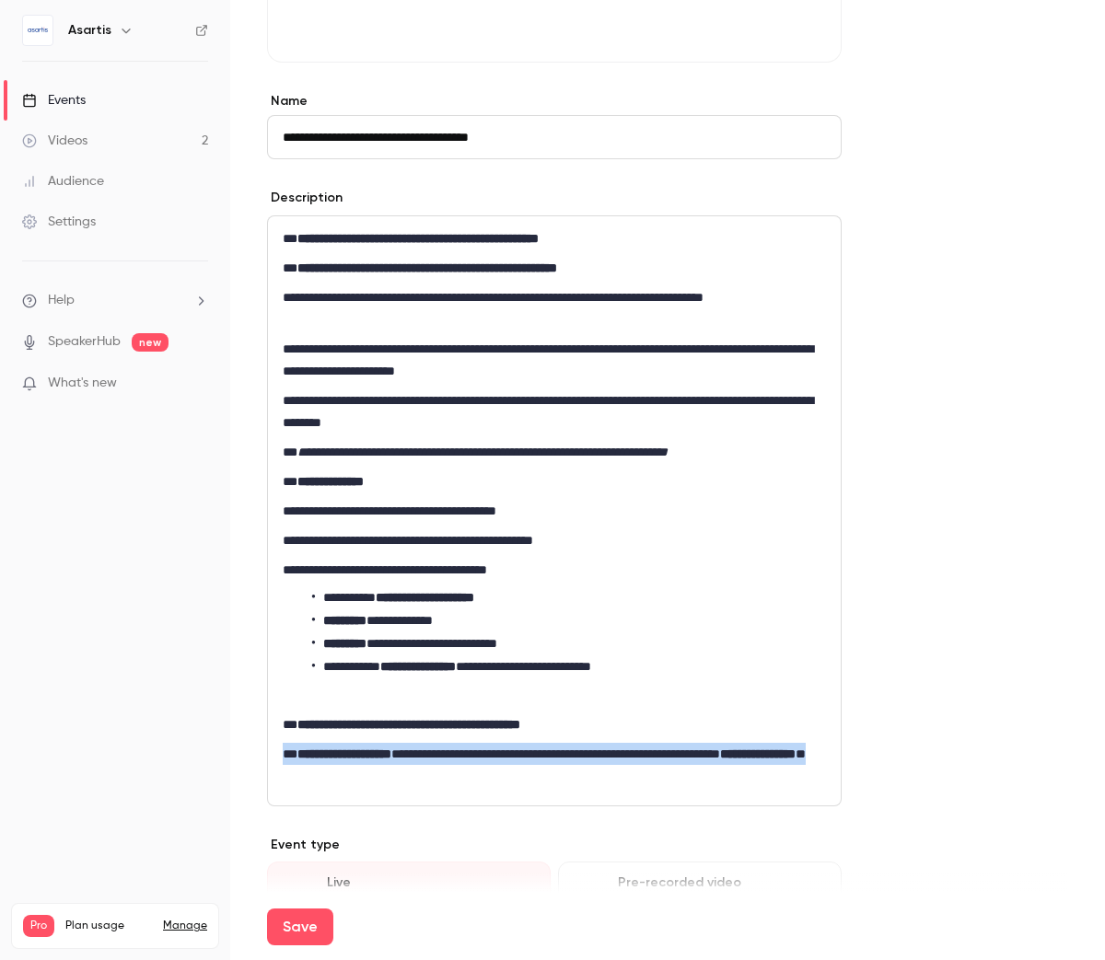
drag, startPoint x: 438, startPoint y: 772, endPoint x: 273, endPoint y: 749, distance: 167.3
click at [273, 749] on div "**********" at bounding box center [554, 510] width 573 height 589
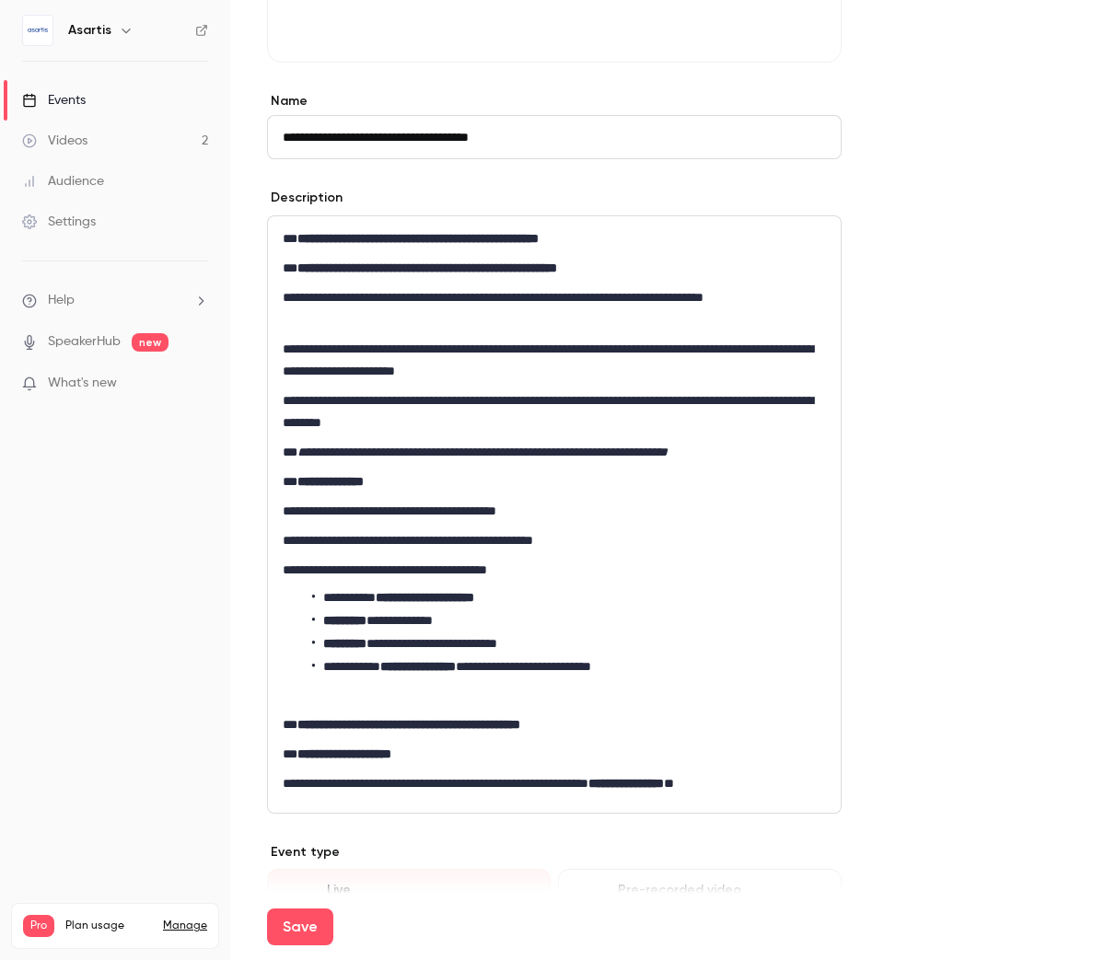
click at [786, 444] on p "**********" at bounding box center [554, 452] width 543 height 22
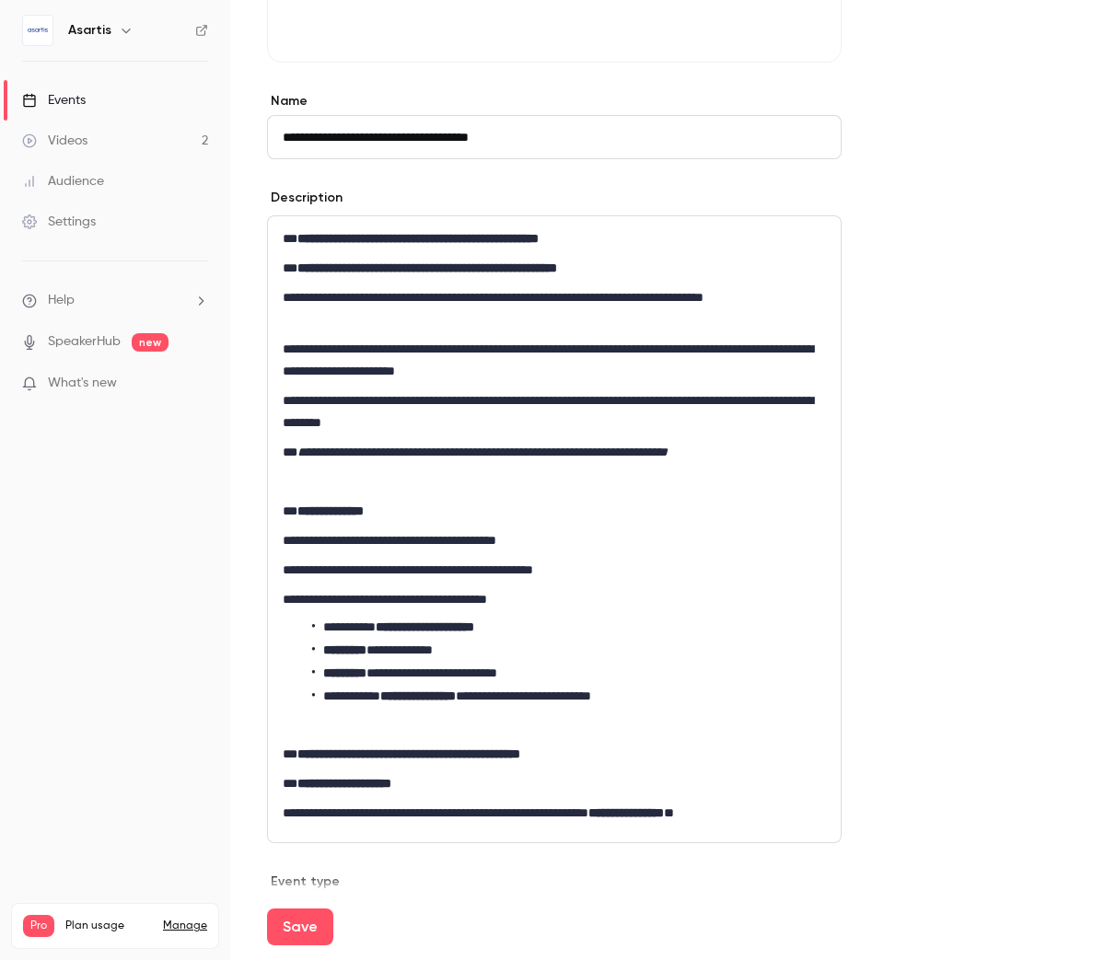
click at [449, 477] on p "editor" at bounding box center [554, 481] width 543 height 22
click at [294, 474] on p "editor" at bounding box center [554, 481] width 543 height 22
click at [267, 476] on icon "editor" at bounding box center [267, 481] width 13 height 11
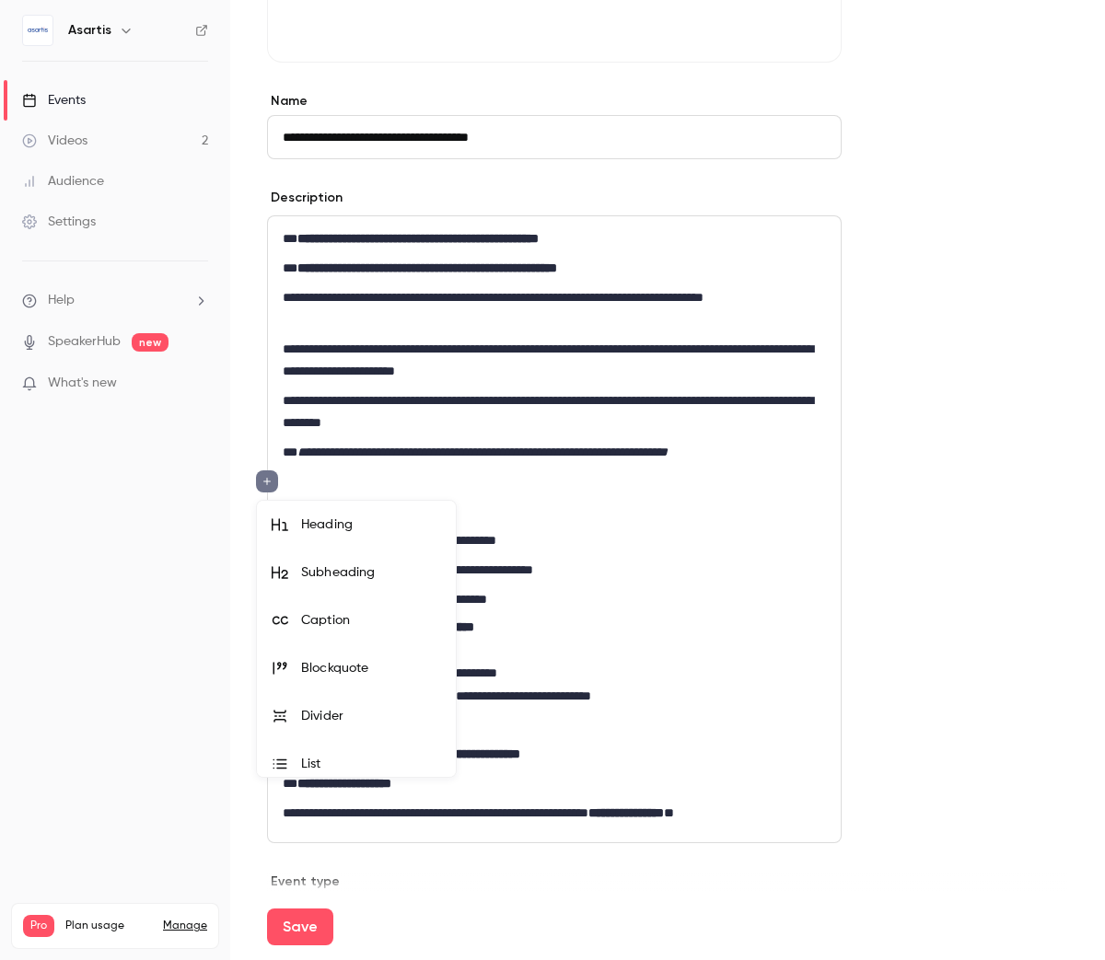
click at [313, 712] on div "Divider" at bounding box center [371, 716] width 140 height 18
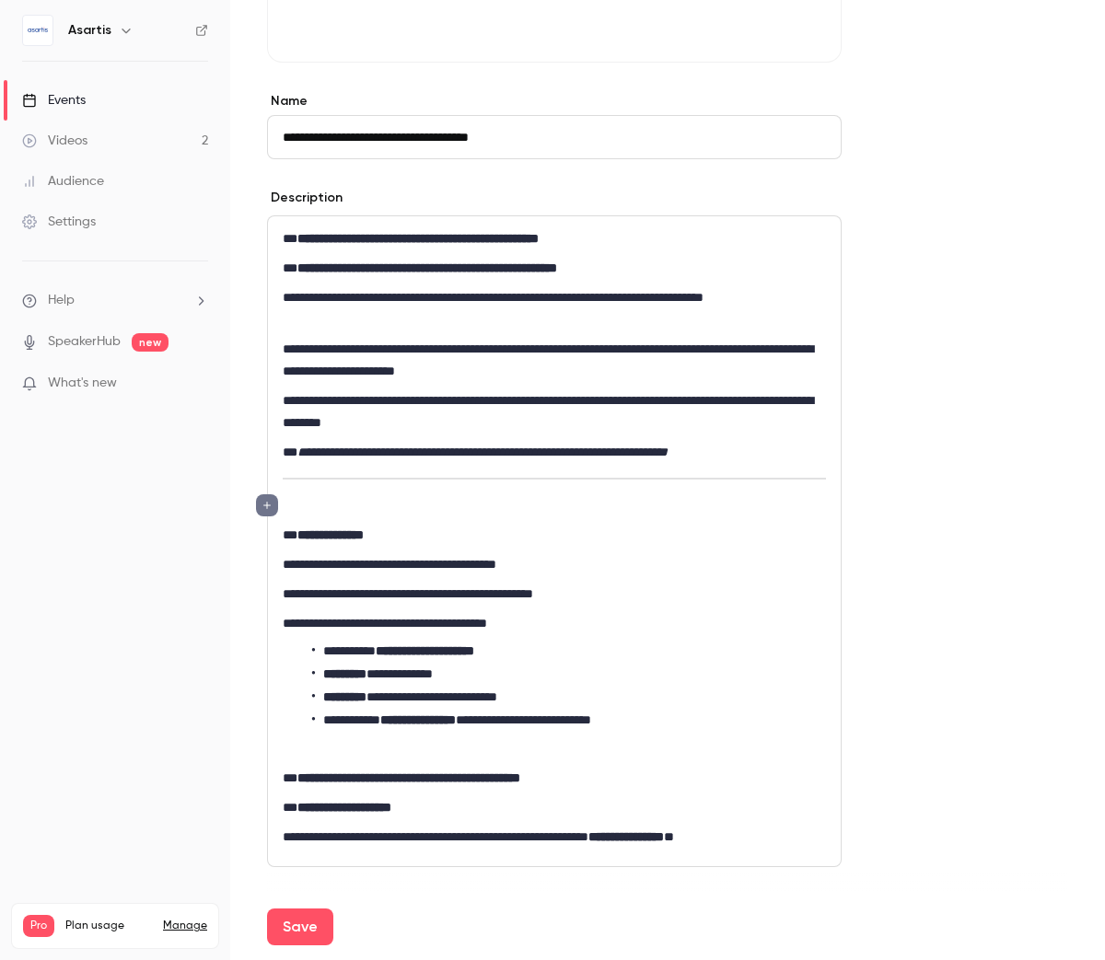
click at [307, 504] on p "editor" at bounding box center [554, 505] width 543 height 22
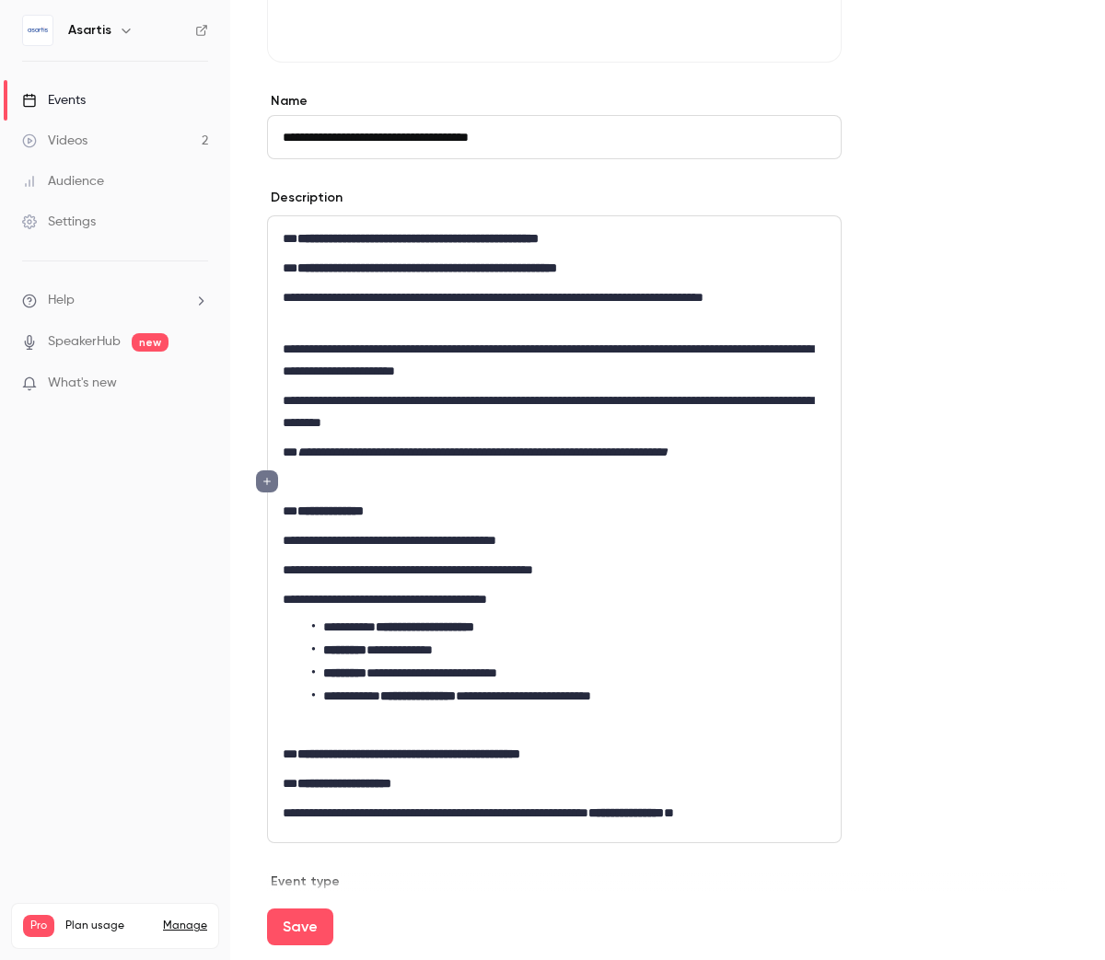
click at [285, 351] on p "**********" at bounding box center [554, 360] width 543 height 44
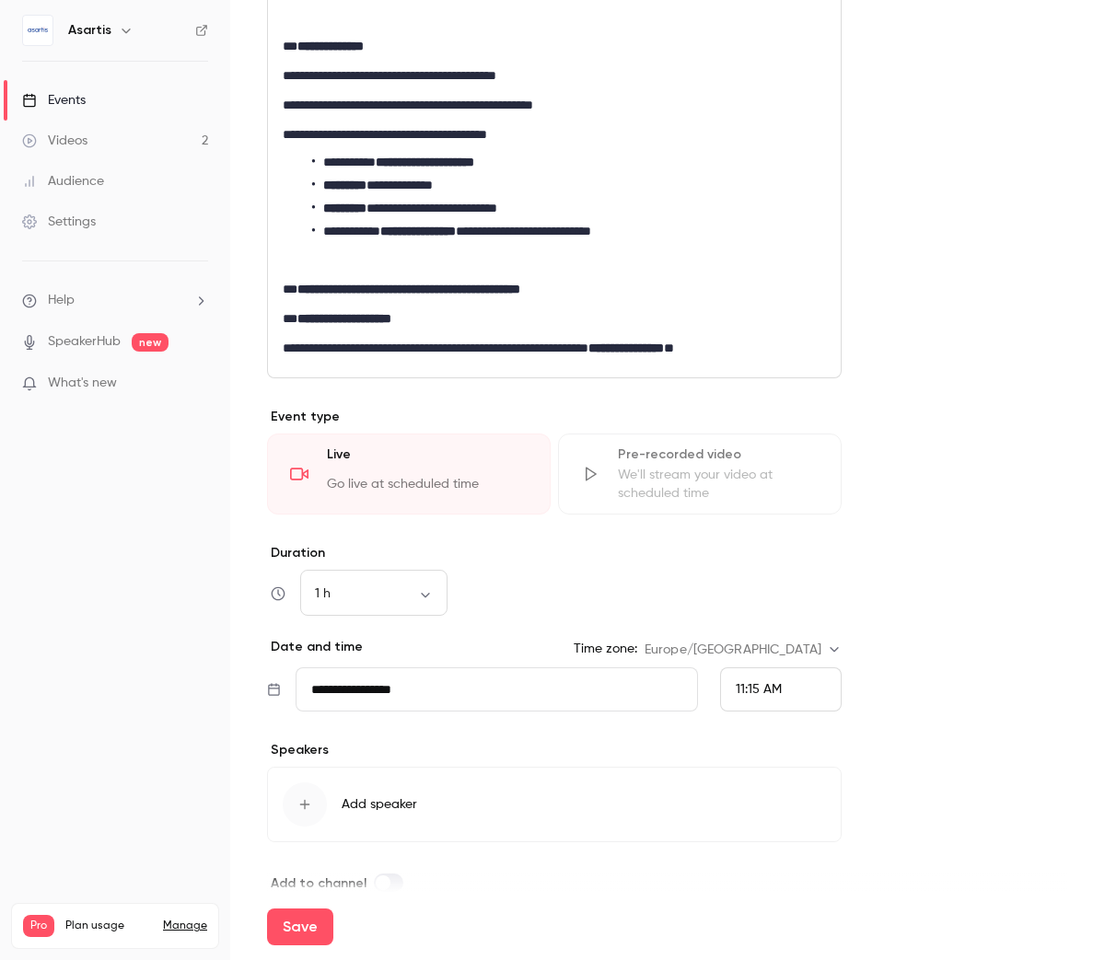
scroll to position [889, 0]
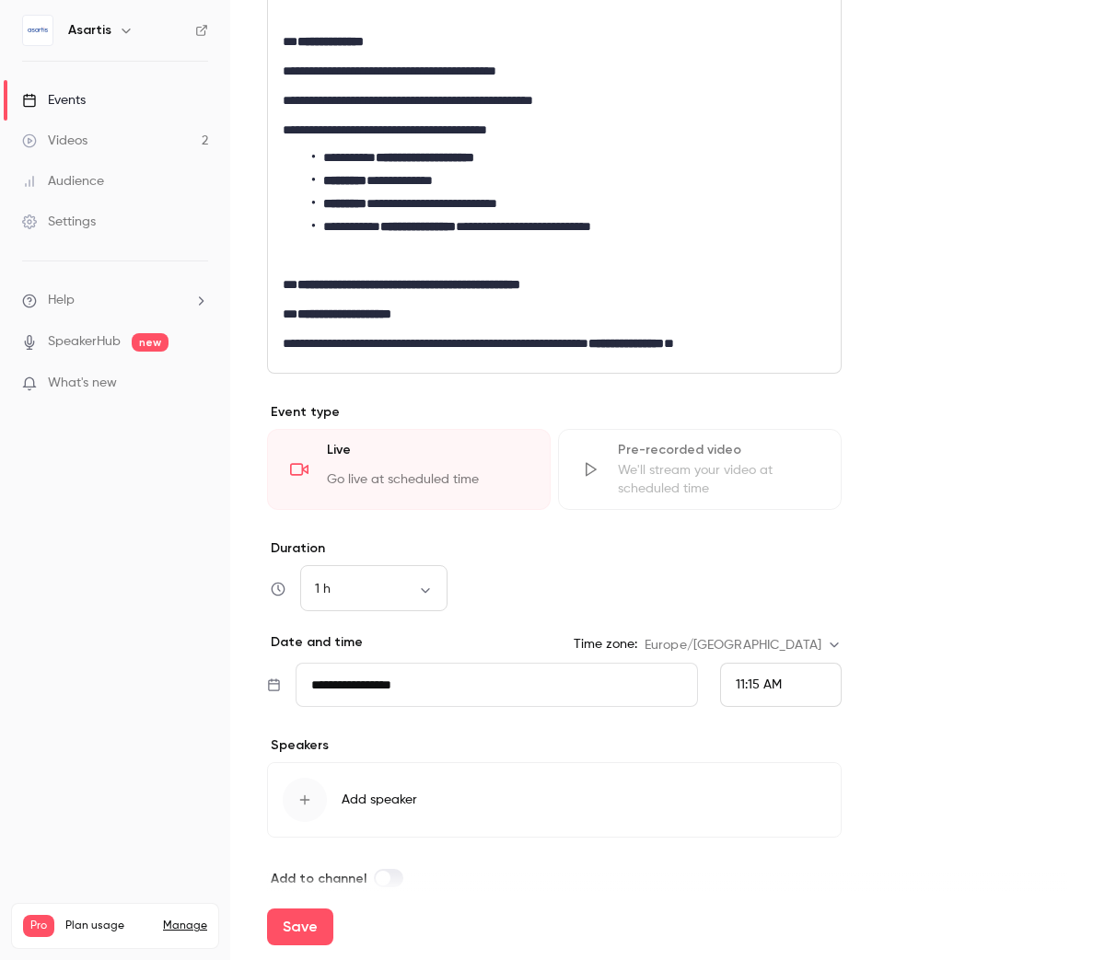
click at [541, 702] on input "**********" at bounding box center [497, 685] width 402 height 44
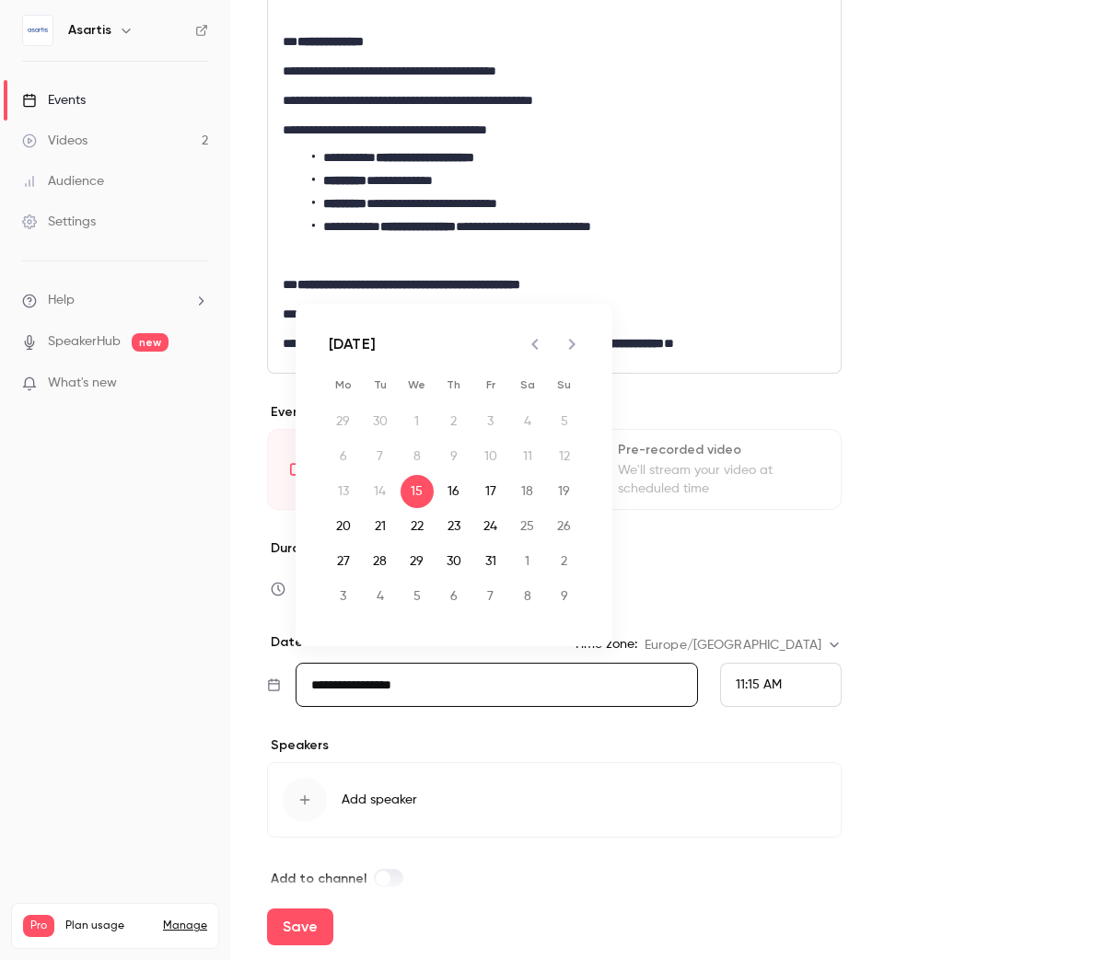
click at [574, 344] on icon "Next month" at bounding box center [572, 344] width 6 height 11
click at [377, 564] on button "25" at bounding box center [380, 561] width 33 height 33
type input "**********"
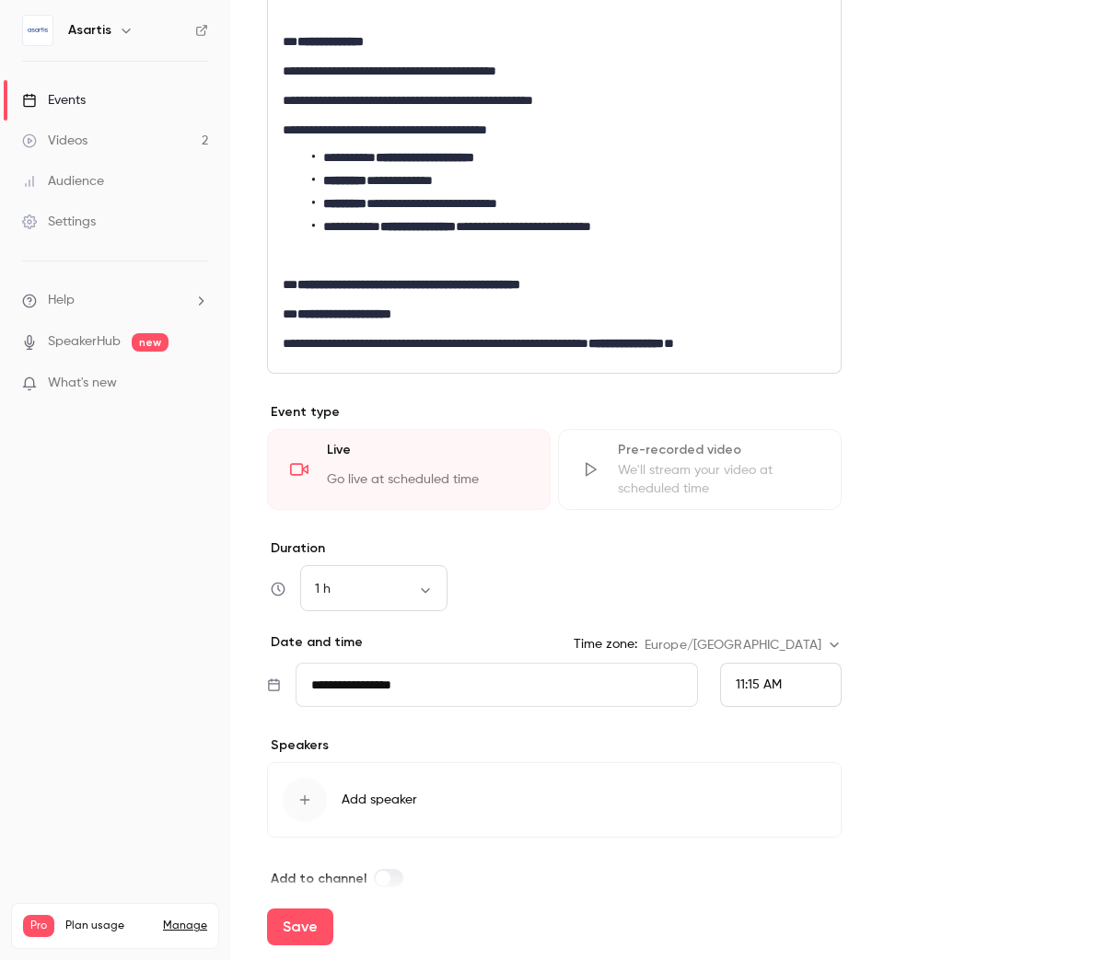
click at [827, 684] on div "11:15 AM" at bounding box center [781, 685] width 122 height 44
click at [788, 535] on div "6:00 PM" at bounding box center [781, 543] width 90 height 19
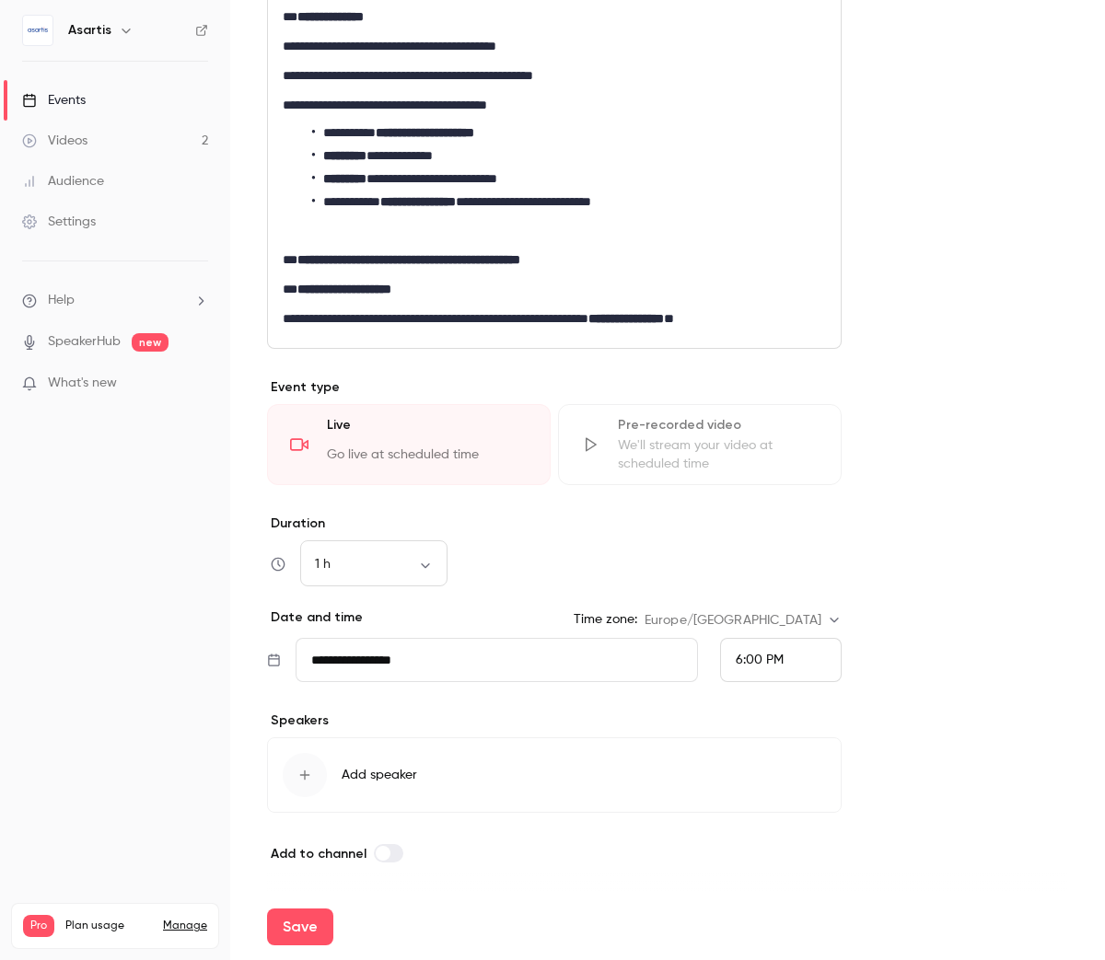
click at [315, 772] on div "button" at bounding box center [305, 775] width 44 height 44
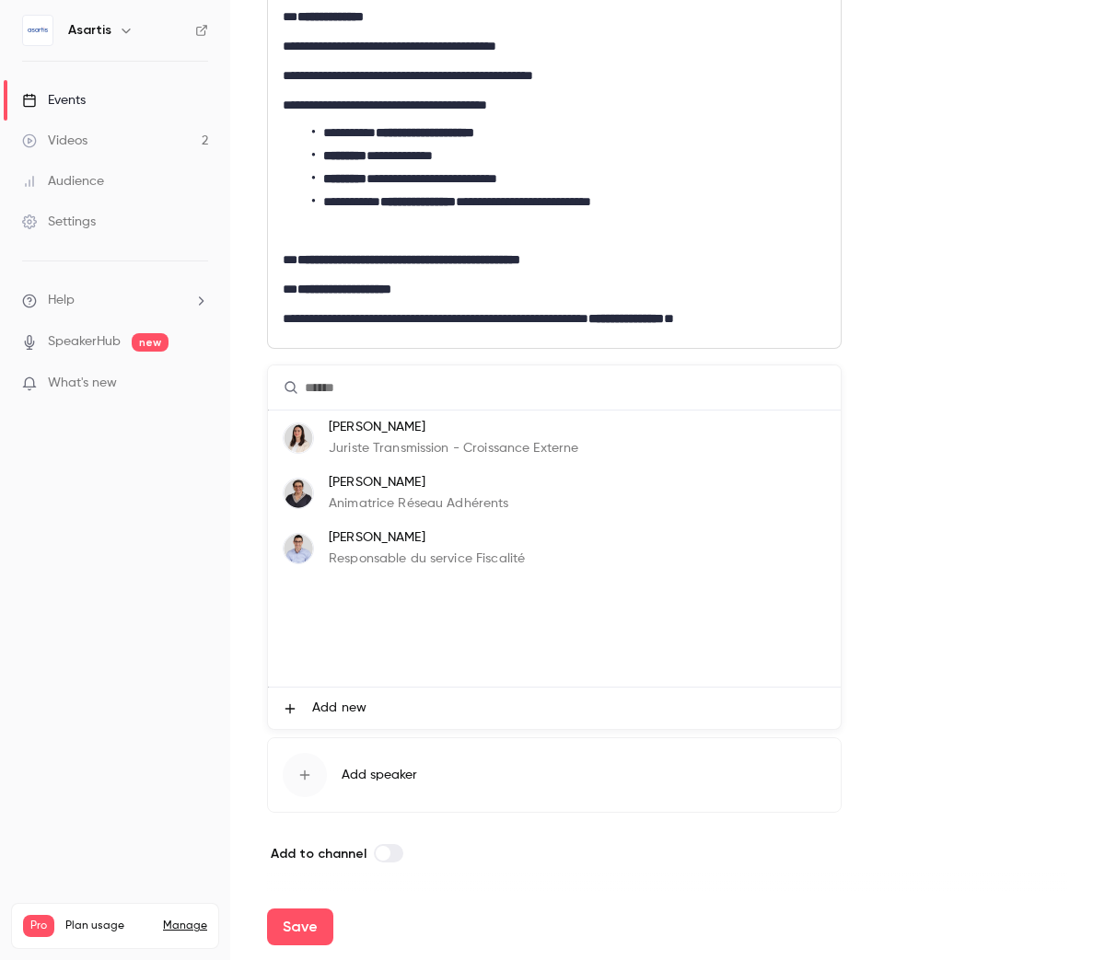
click at [386, 502] on p "Animatrice Réseau Adhérents" at bounding box center [419, 503] width 180 height 19
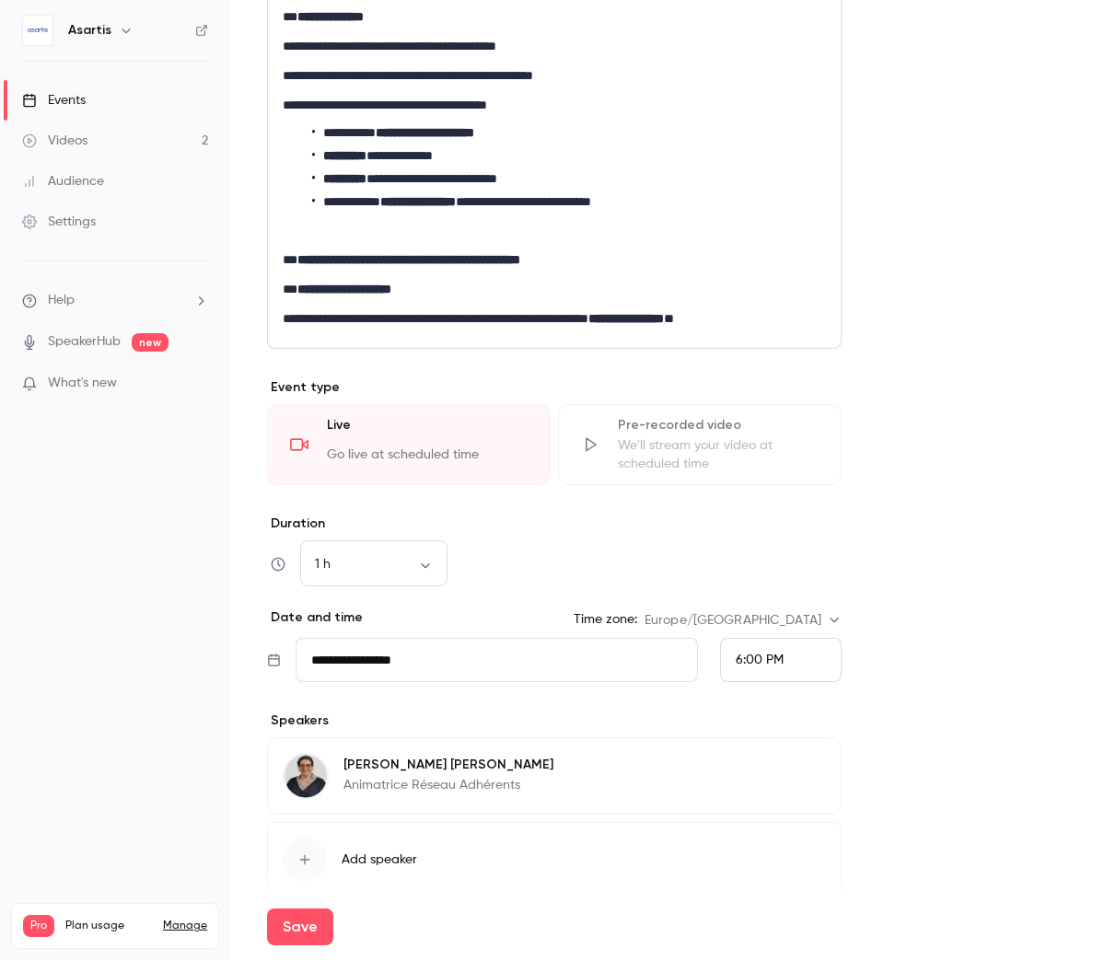
click at [301, 865] on icon "button" at bounding box center [304, 860] width 15 height 15
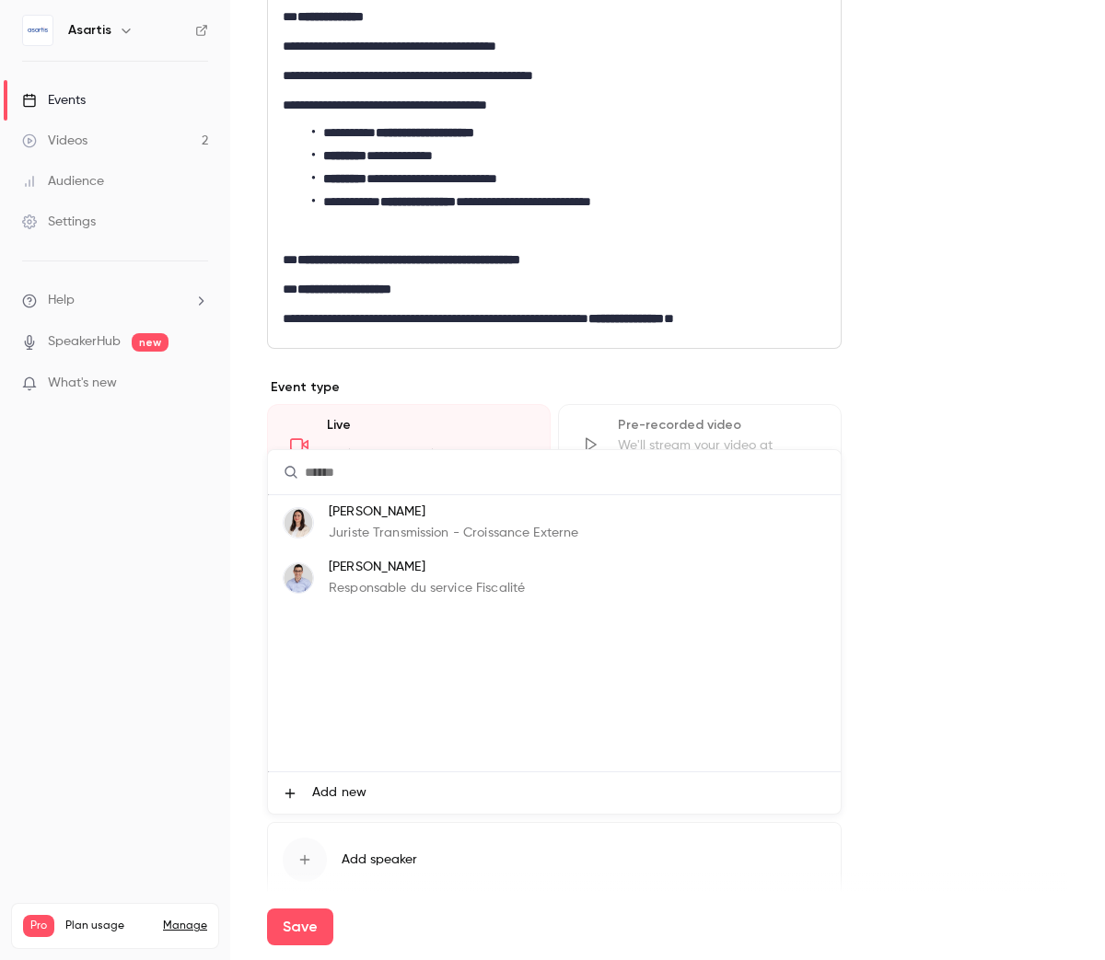
click at [319, 786] on span "Add new" at bounding box center [339, 792] width 54 height 19
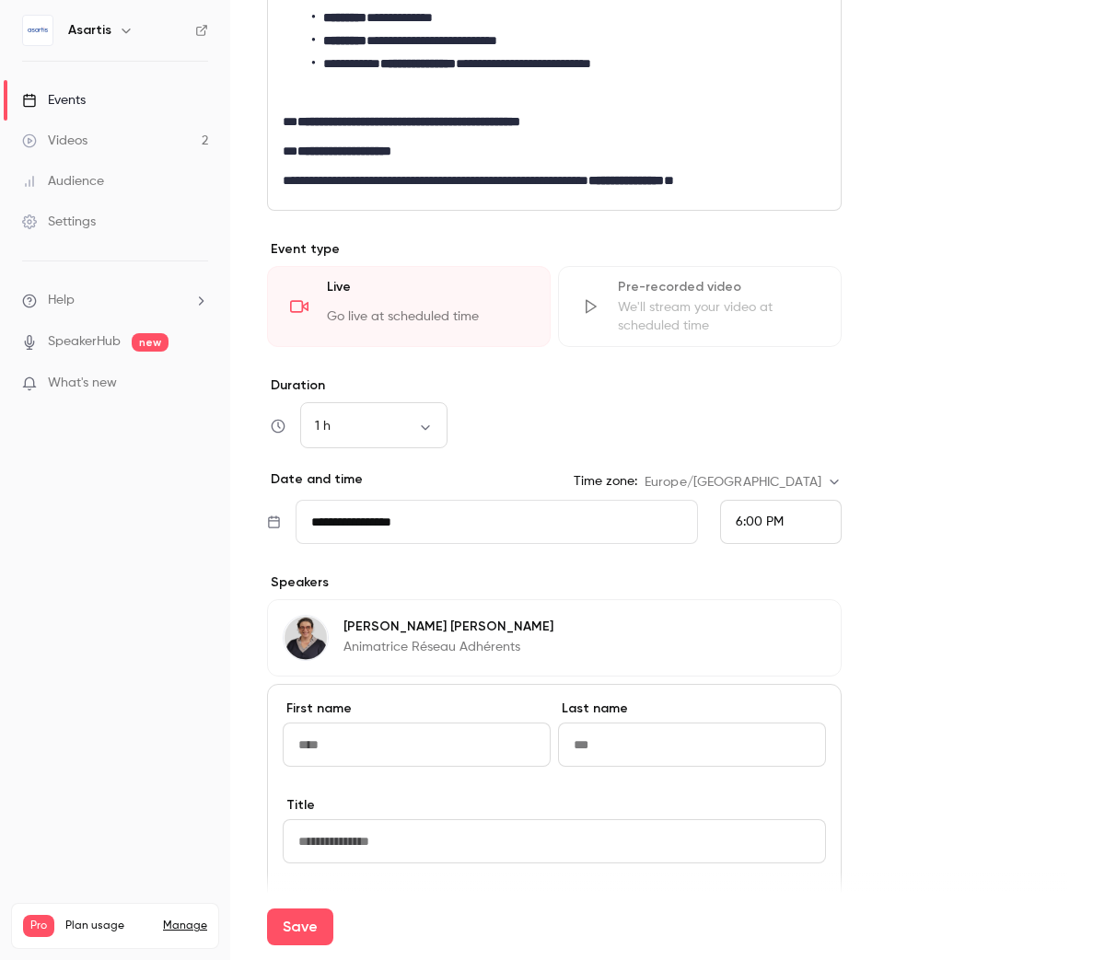
scroll to position [1058, 0]
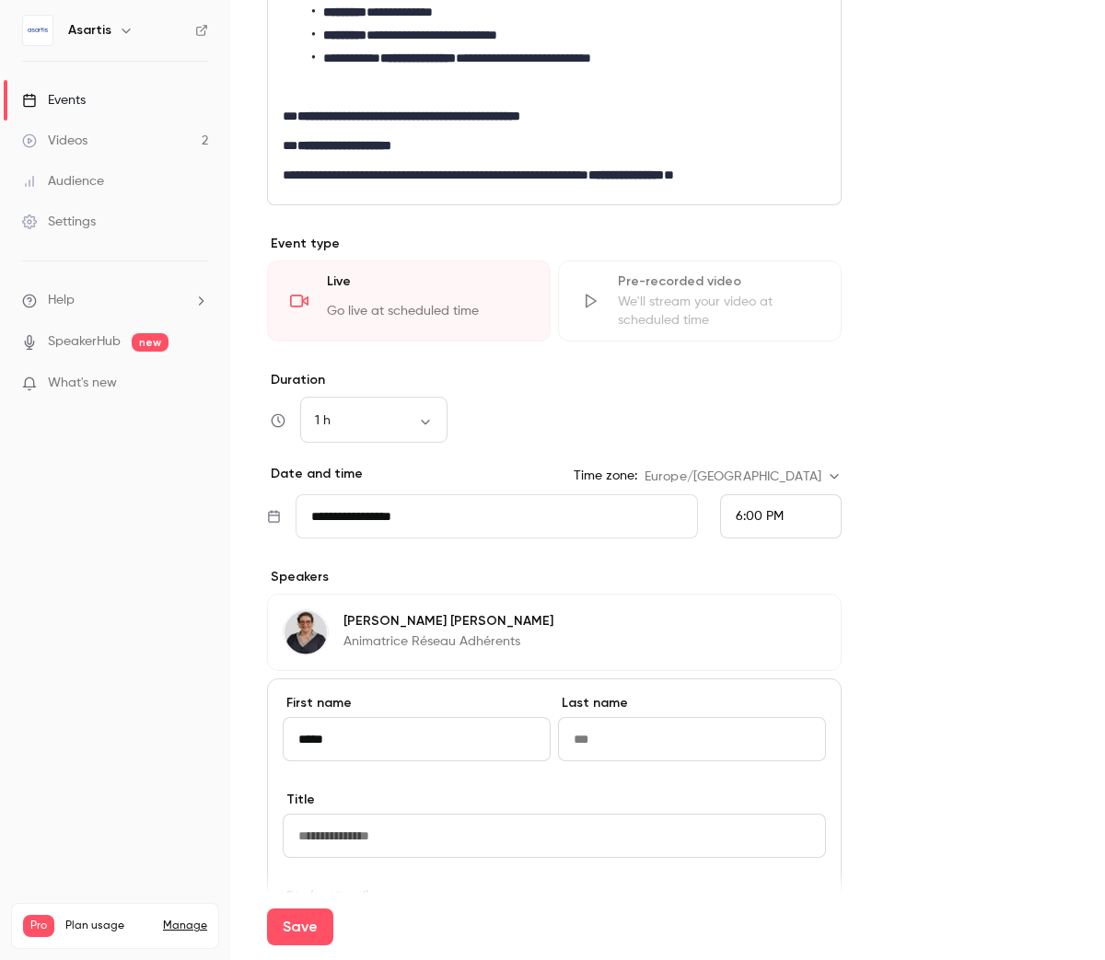
type input "*****"
type input "****"
click at [377, 841] on input at bounding box center [554, 836] width 543 height 44
paste input "**********"
click at [335, 831] on input "**********" at bounding box center [554, 836] width 543 height 44
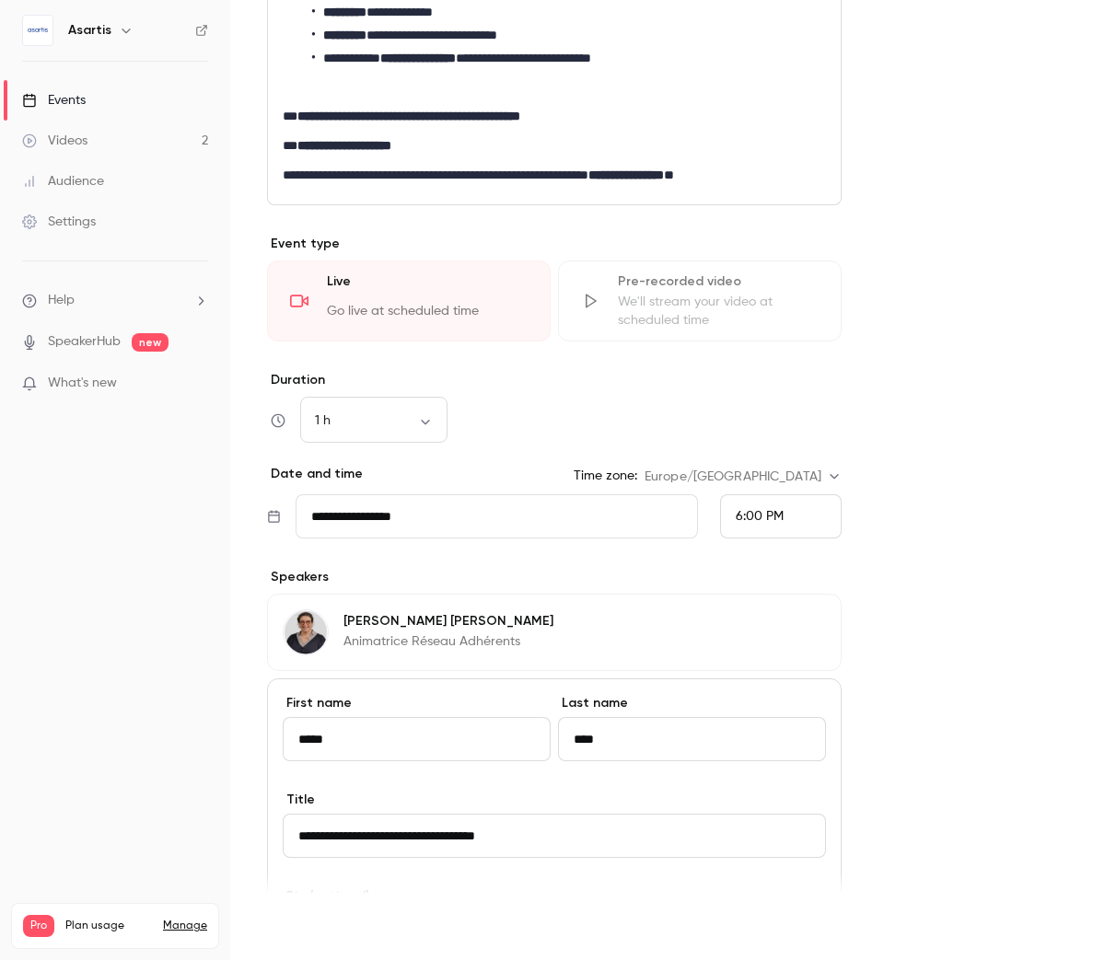
type input "**********"
click at [322, 920] on button "Save" at bounding box center [300, 927] width 66 height 37
type input "**********"
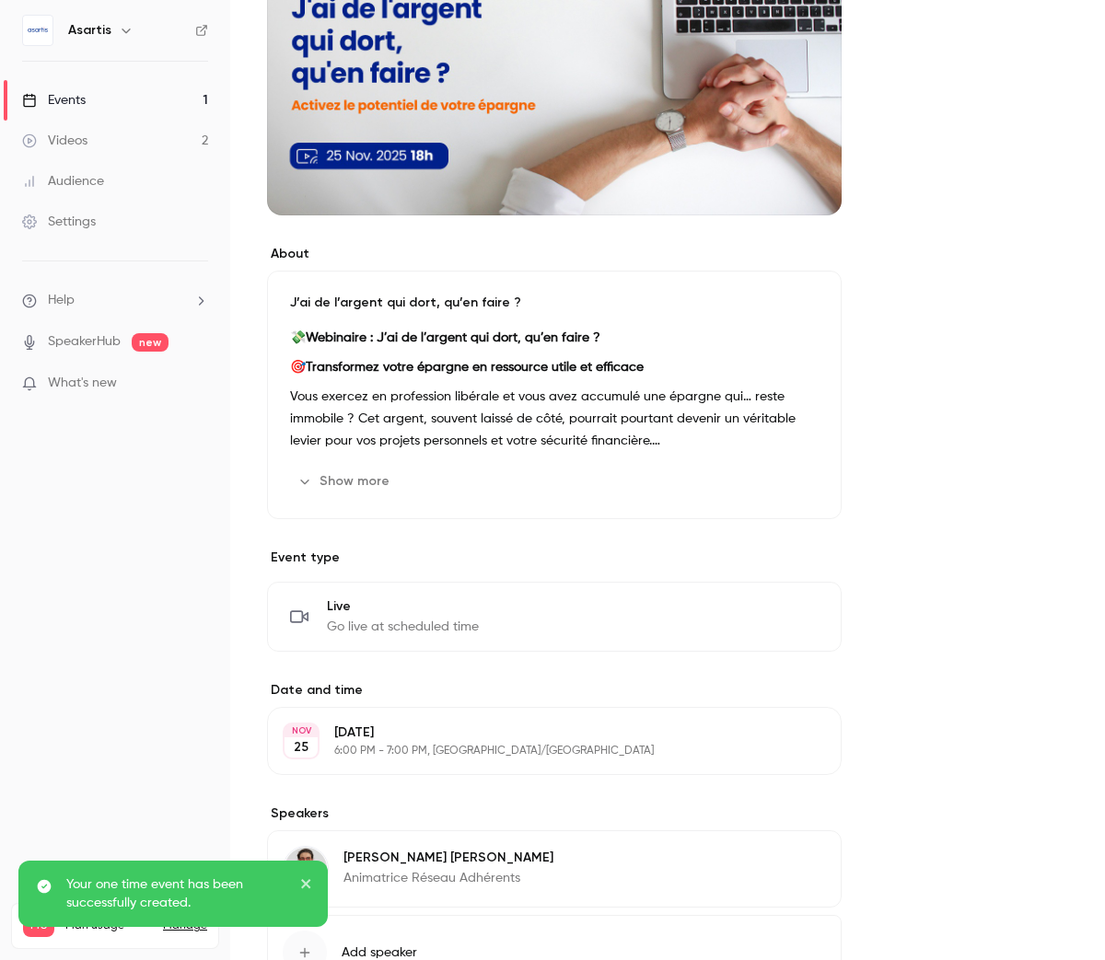
scroll to position [441, 0]
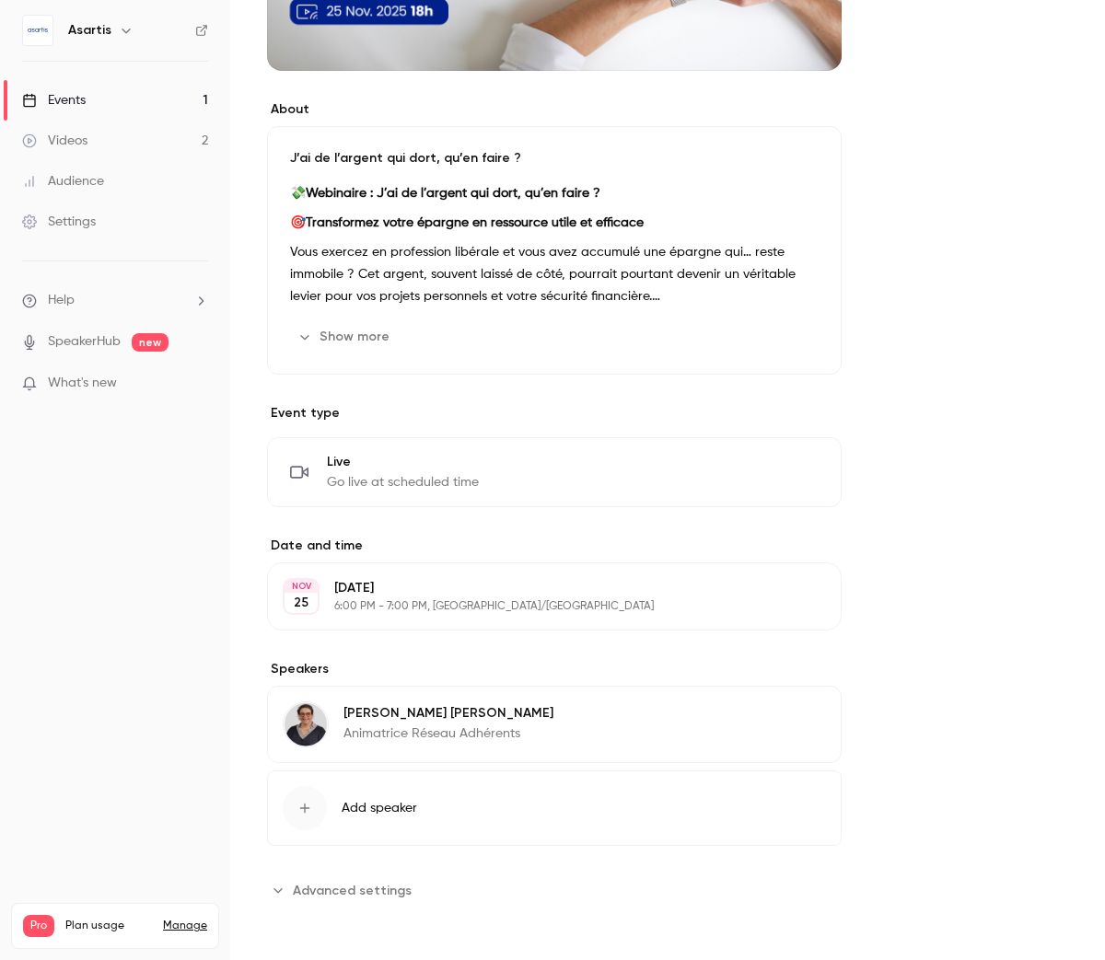
click at [401, 810] on span "Add speaker" at bounding box center [379, 808] width 75 height 18
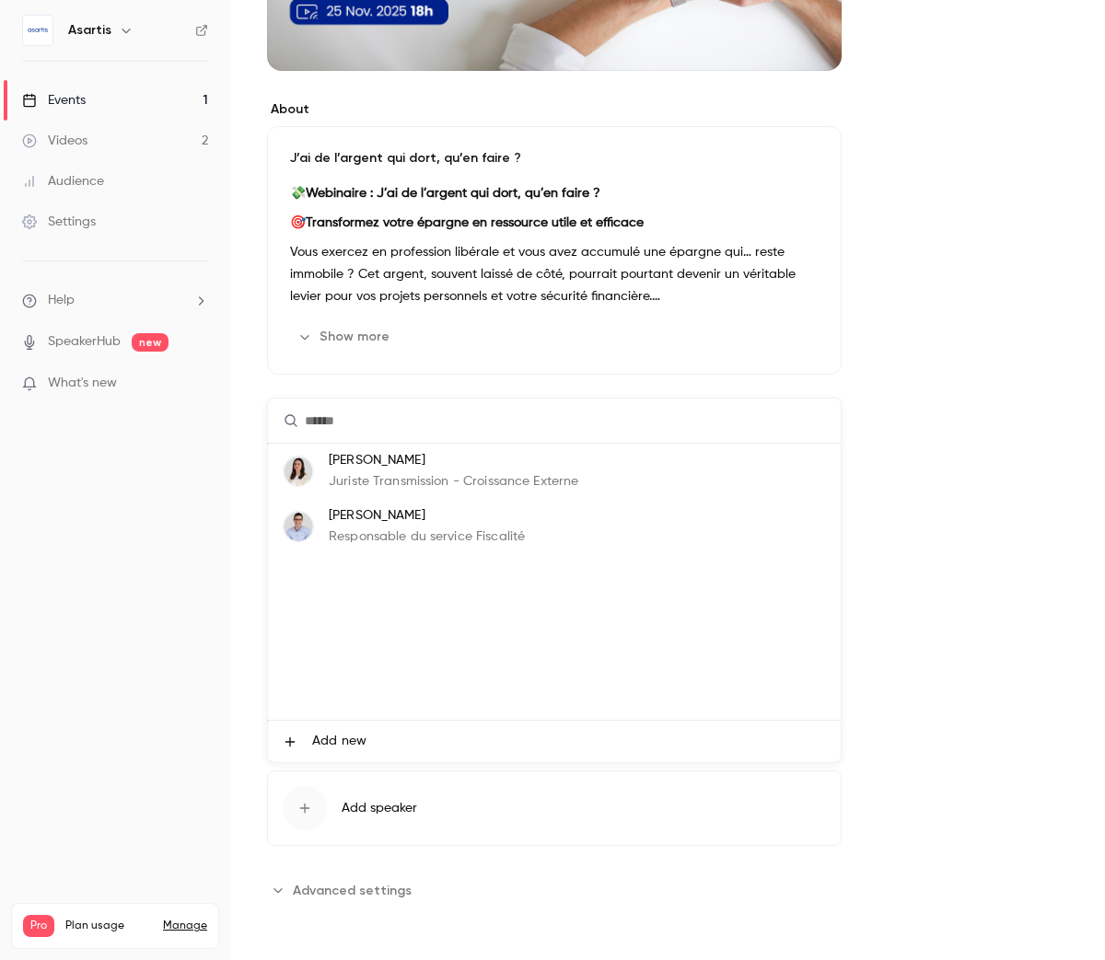
click at [326, 739] on span "Add new" at bounding box center [339, 741] width 54 height 19
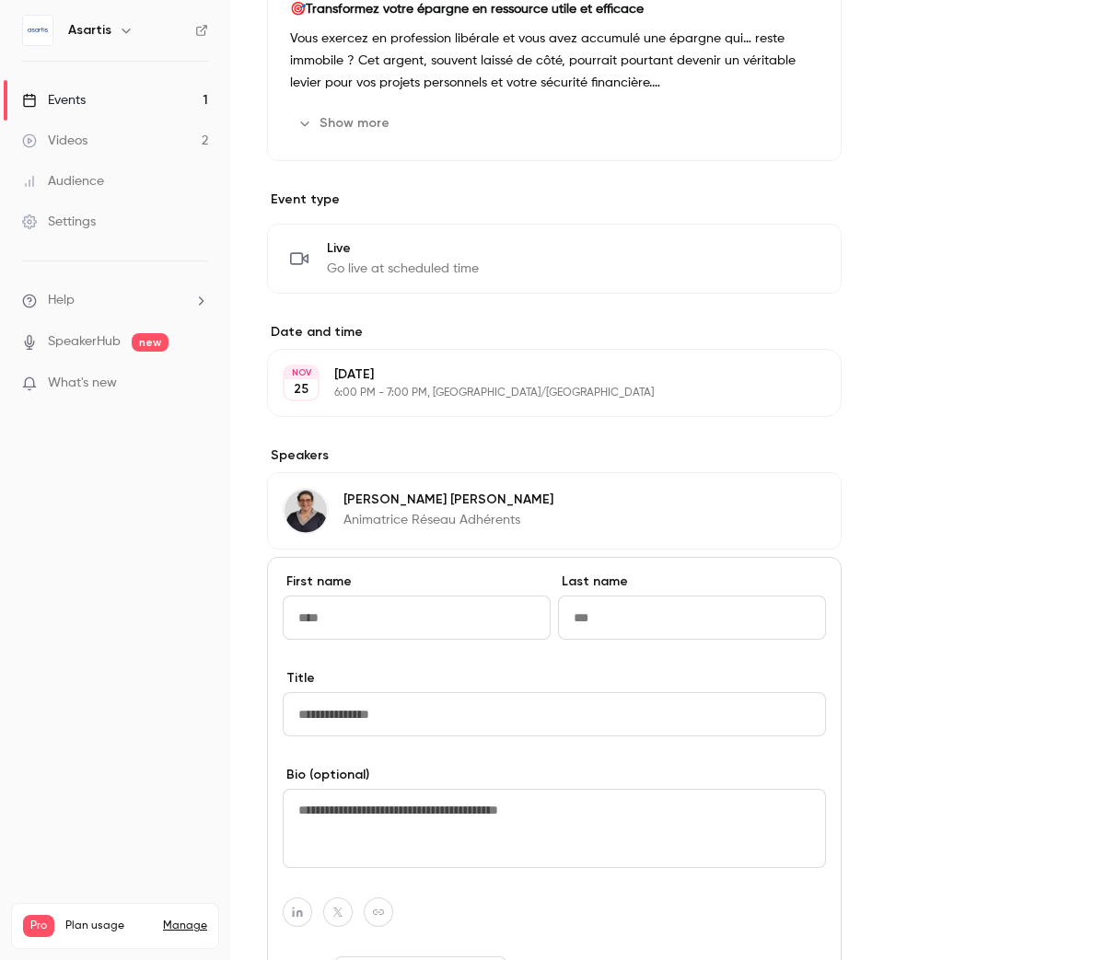
scroll to position [682, 0]
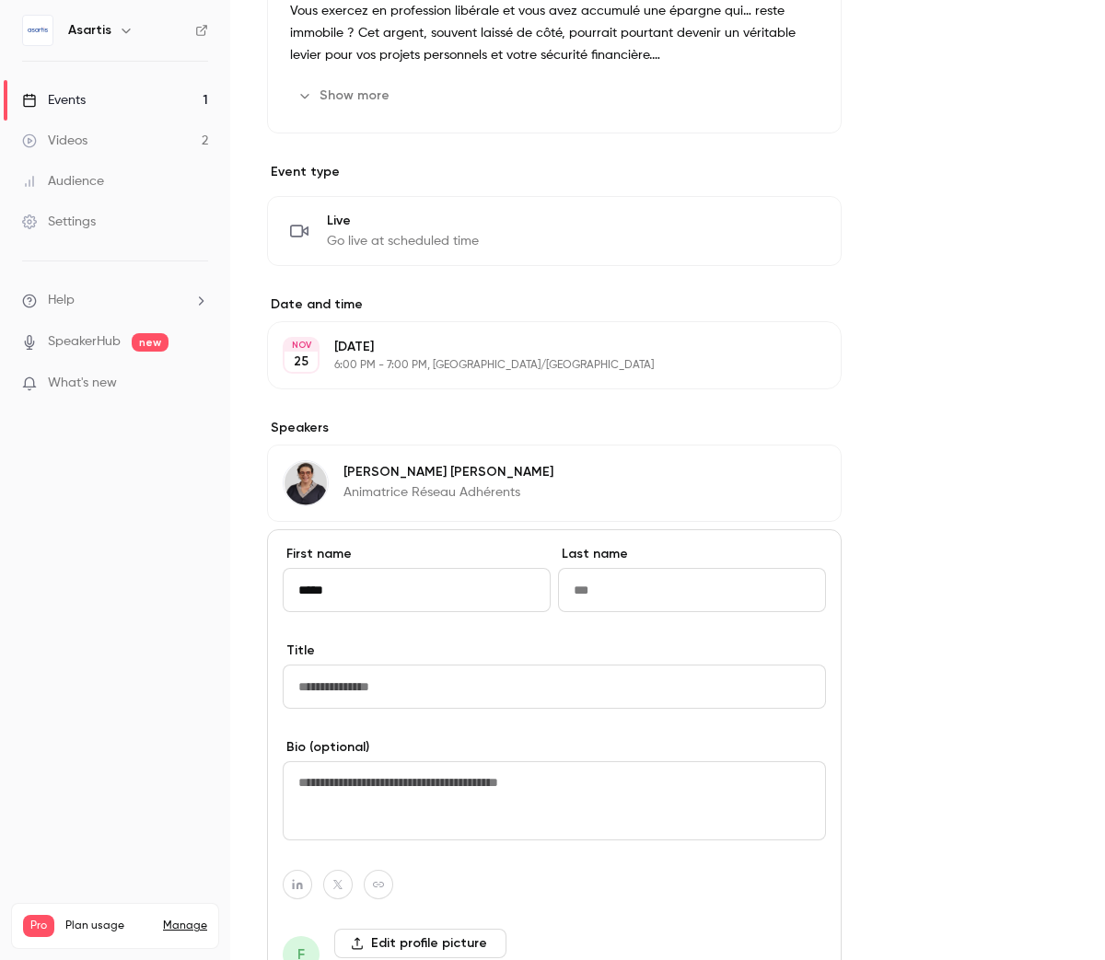
type input "*****"
type input "****"
click at [477, 693] on input "Title" at bounding box center [554, 687] width 543 height 44
paste input "**********"
click at [336, 686] on input "**********" at bounding box center [554, 687] width 543 height 44
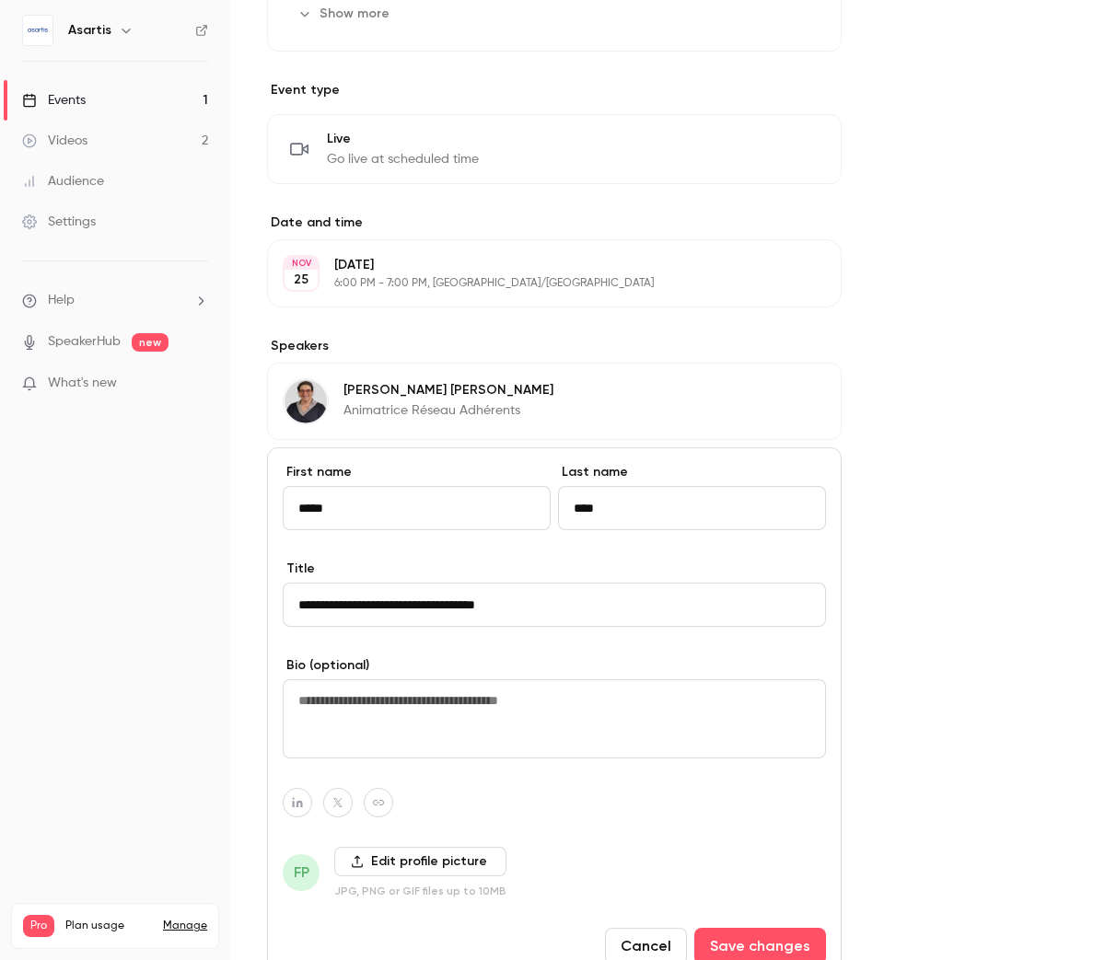
scroll to position [793, 0]
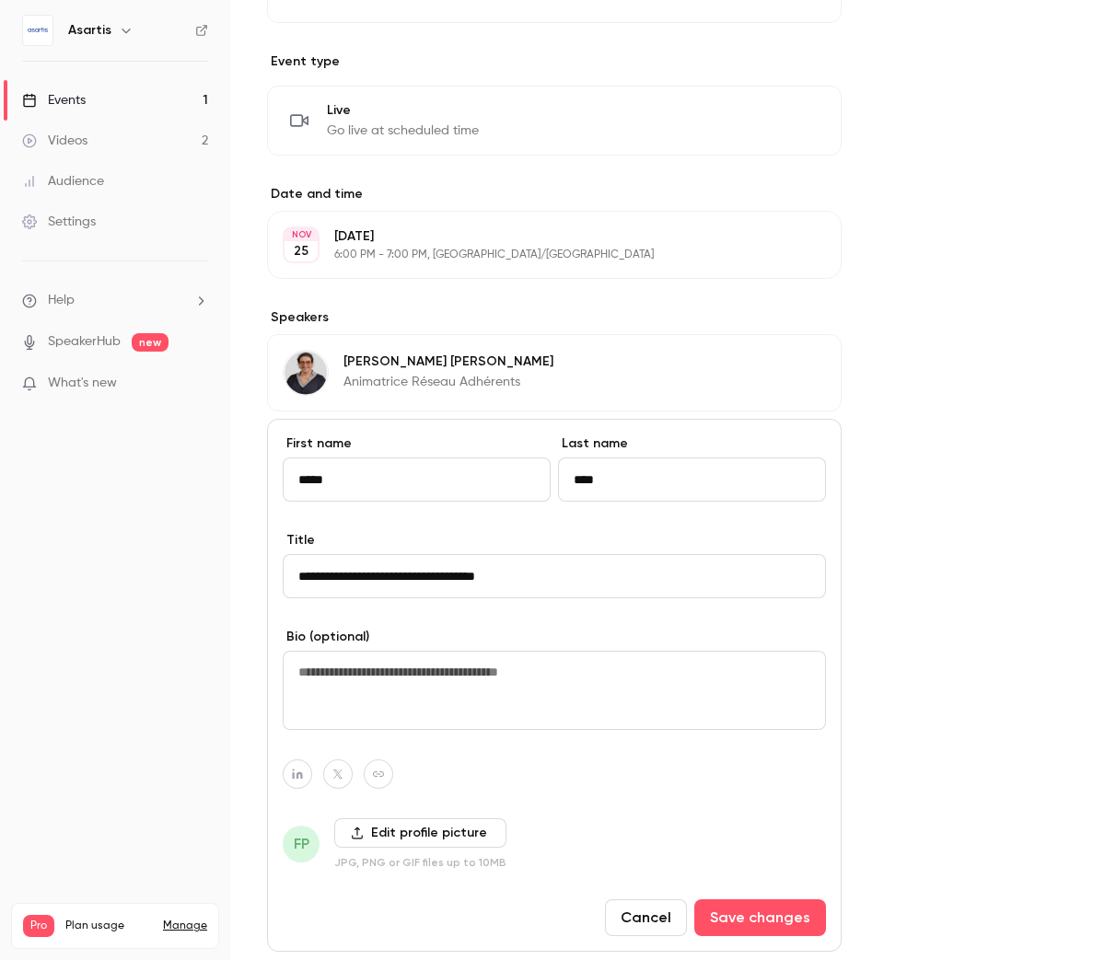
type input "**********"
click at [370, 837] on label "Edit profile picture" at bounding box center [420, 832] width 172 height 29
click at [0, 0] on input "Edit profile picture" at bounding box center [0, 0] width 0 height 0
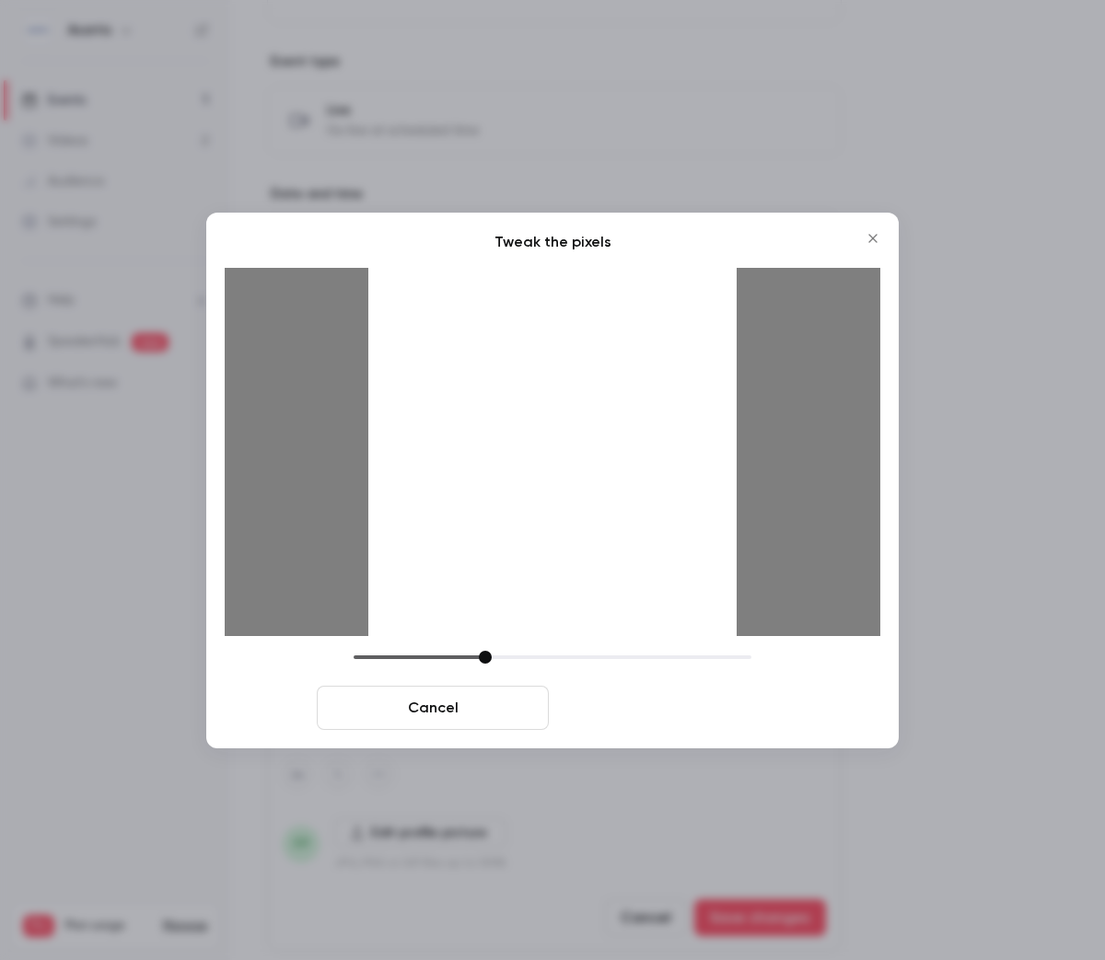
click at [727, 713] on button "Crop and save" at bounding box center [672, 708] width 232 height 44
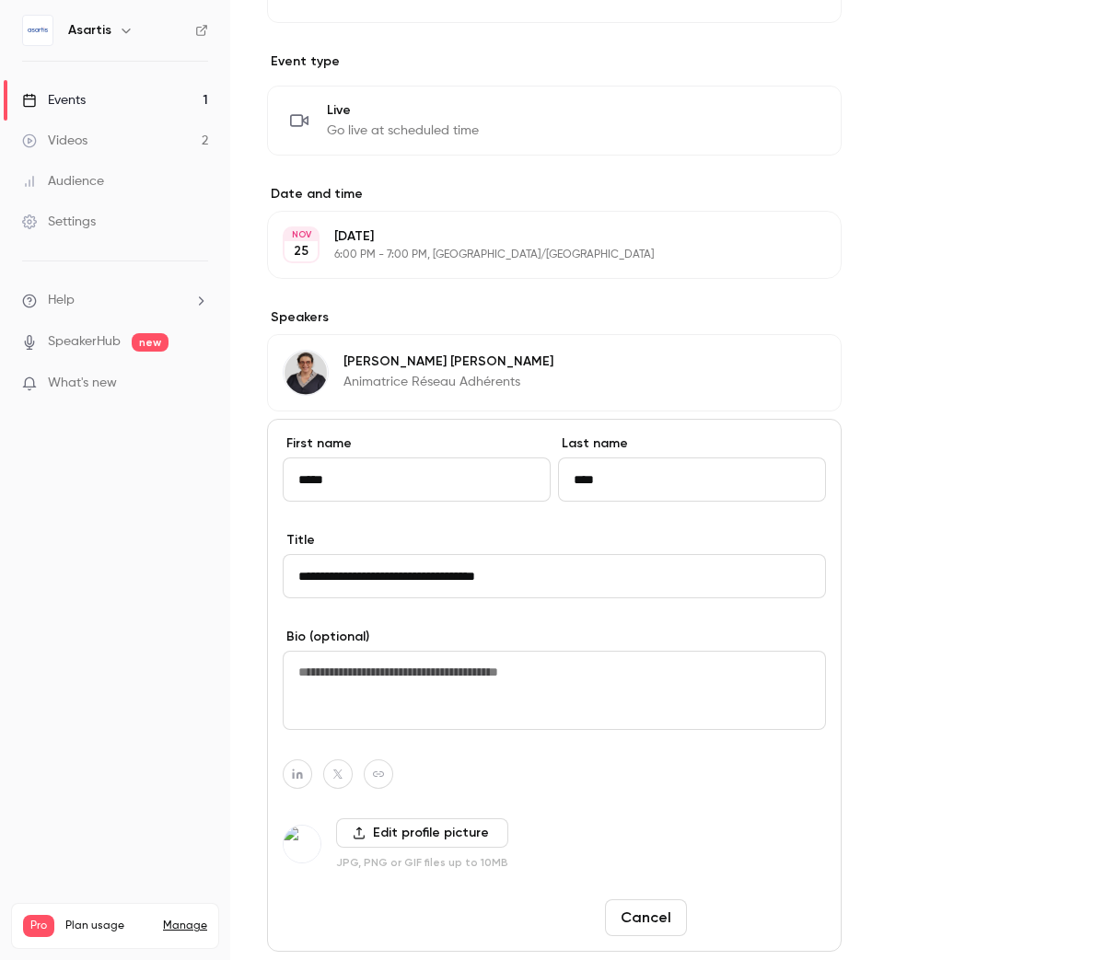
click at [736, 921] on button "Save changes" at bounding box center [760, 917] width 132 height 37
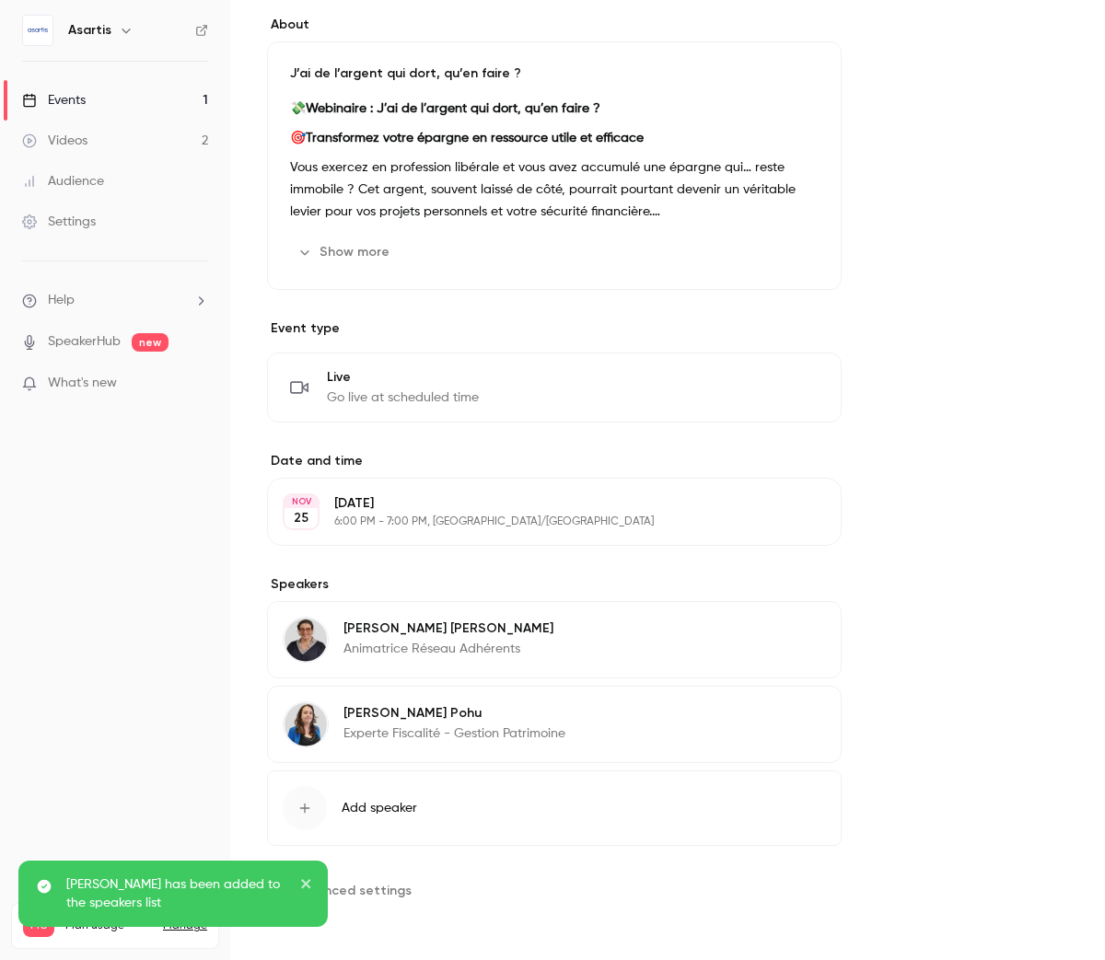
click at [308, 877] on icon "close" at bounding box center [306, 883] width 13 height 15
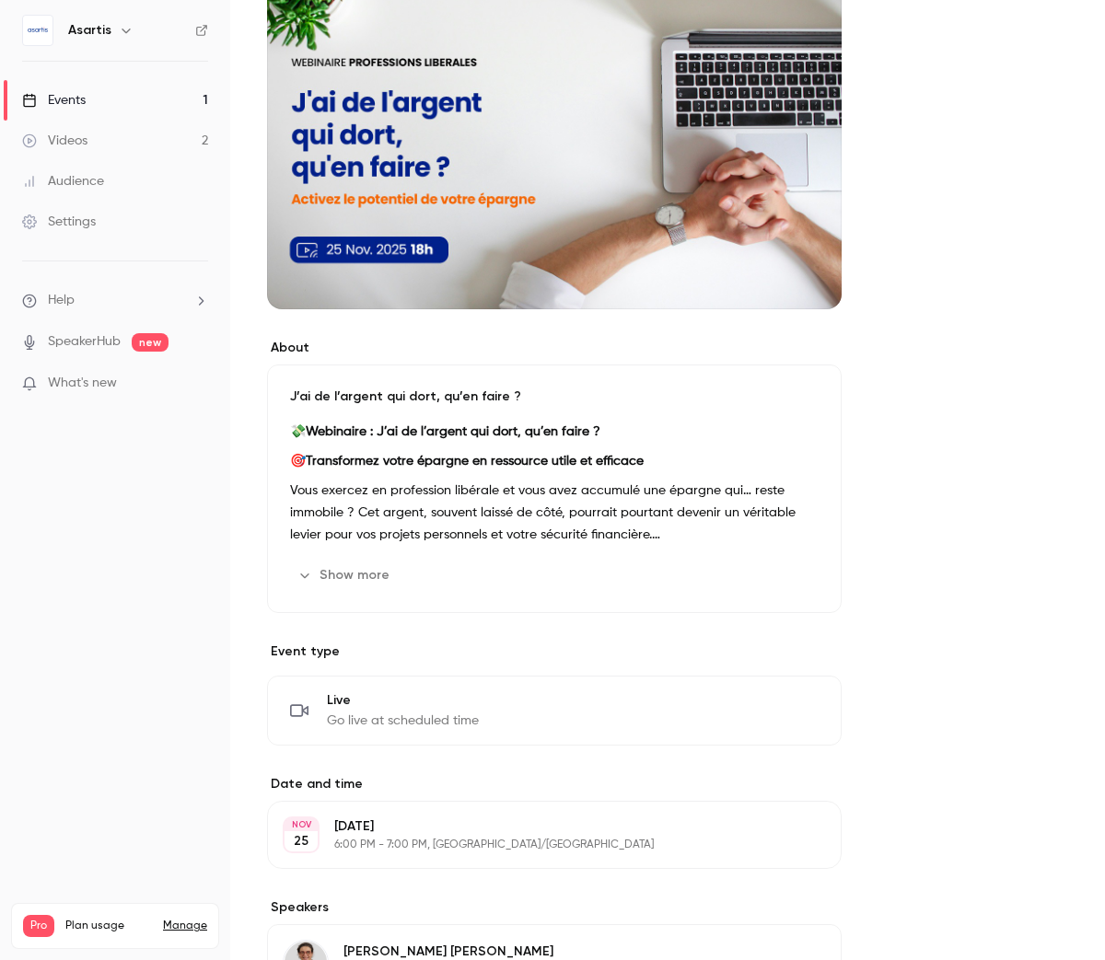
scroll to position [194, 0]
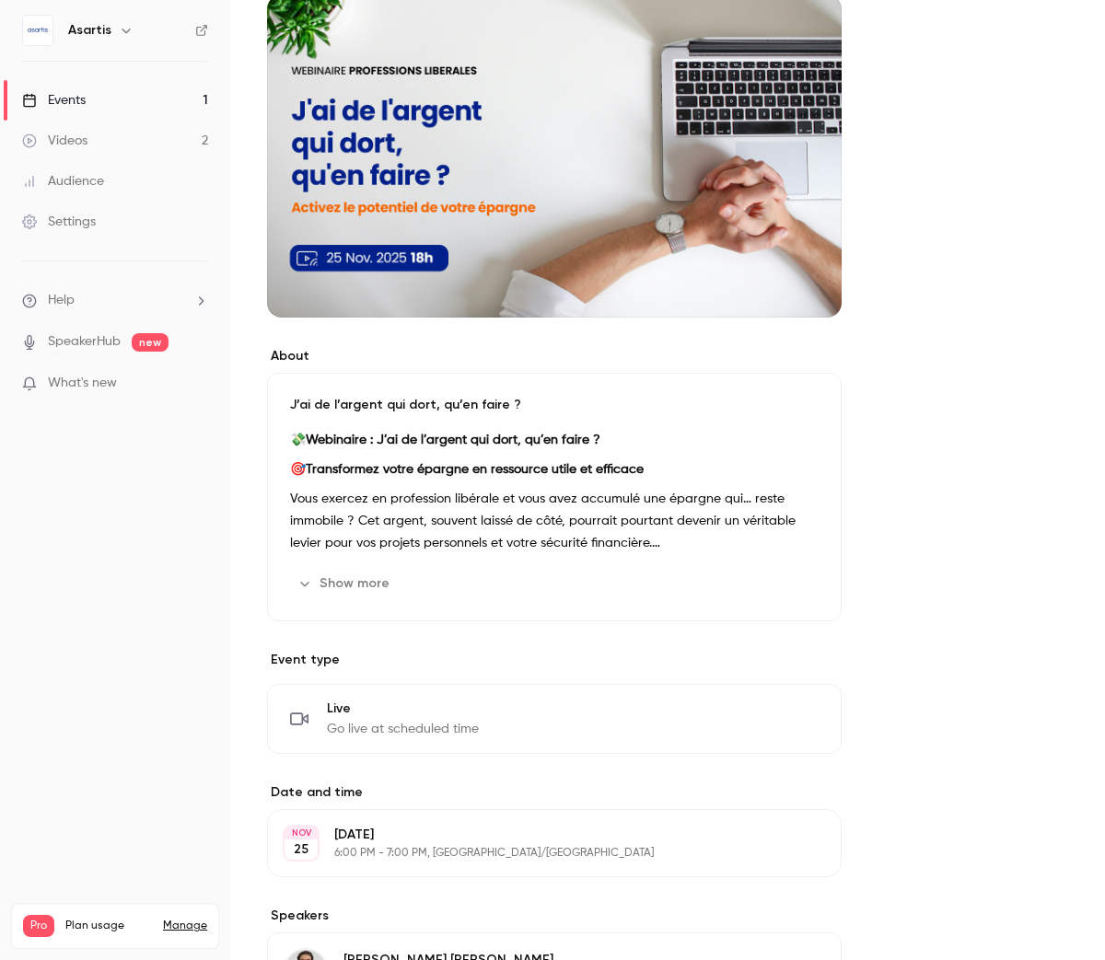
click at [368, 581] on button "Show more" at bounding box center [345, 583] width 110 height 29
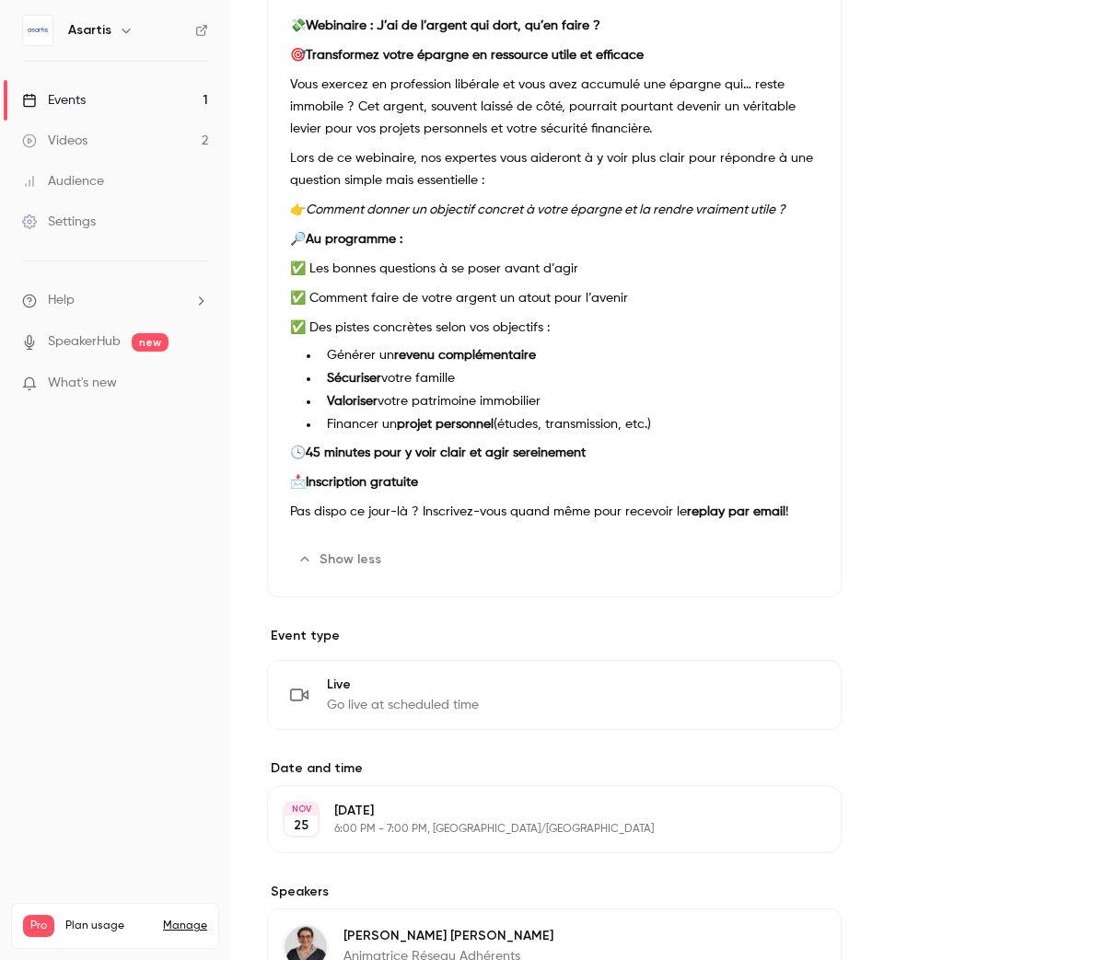
click at [779, 560] on button "Edit" at bounding box center [784, 559] width 67 height 29
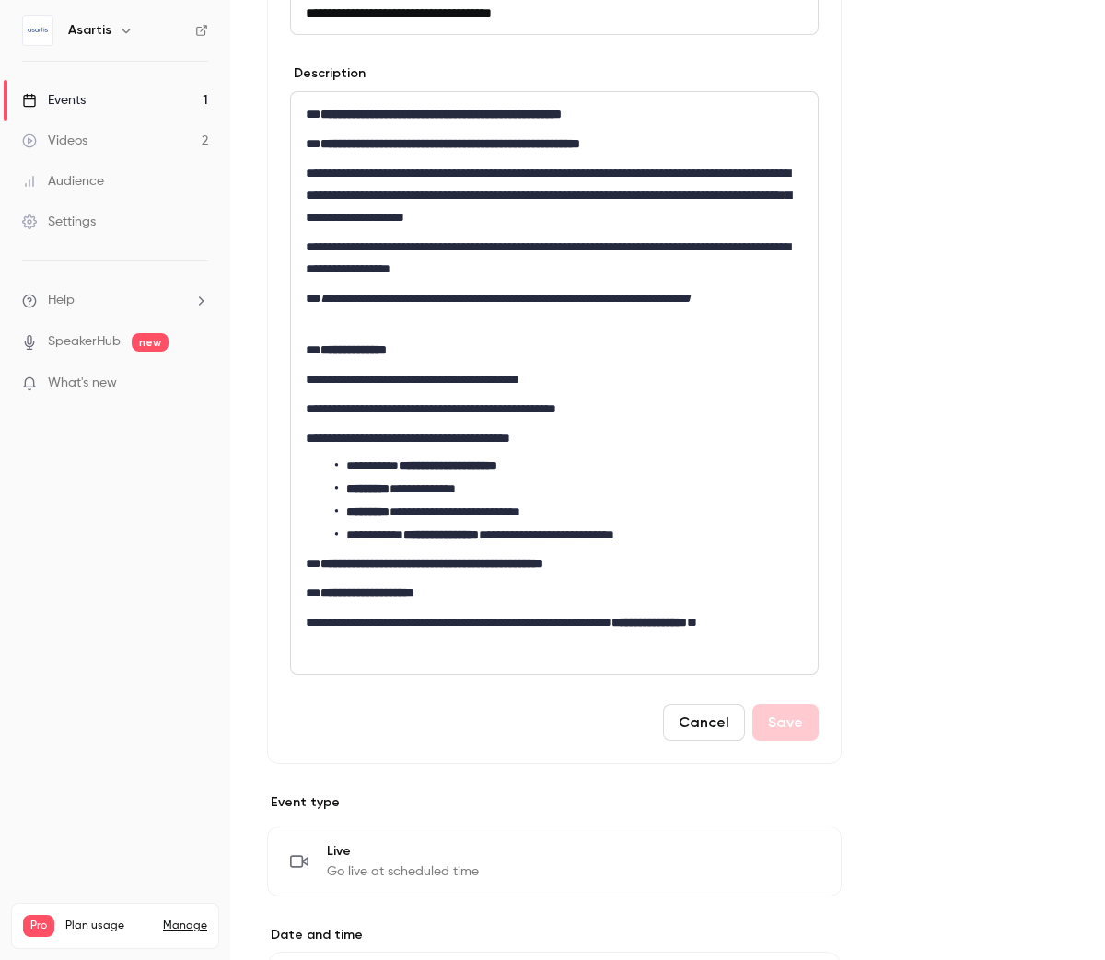
scroll to position [604, 0]
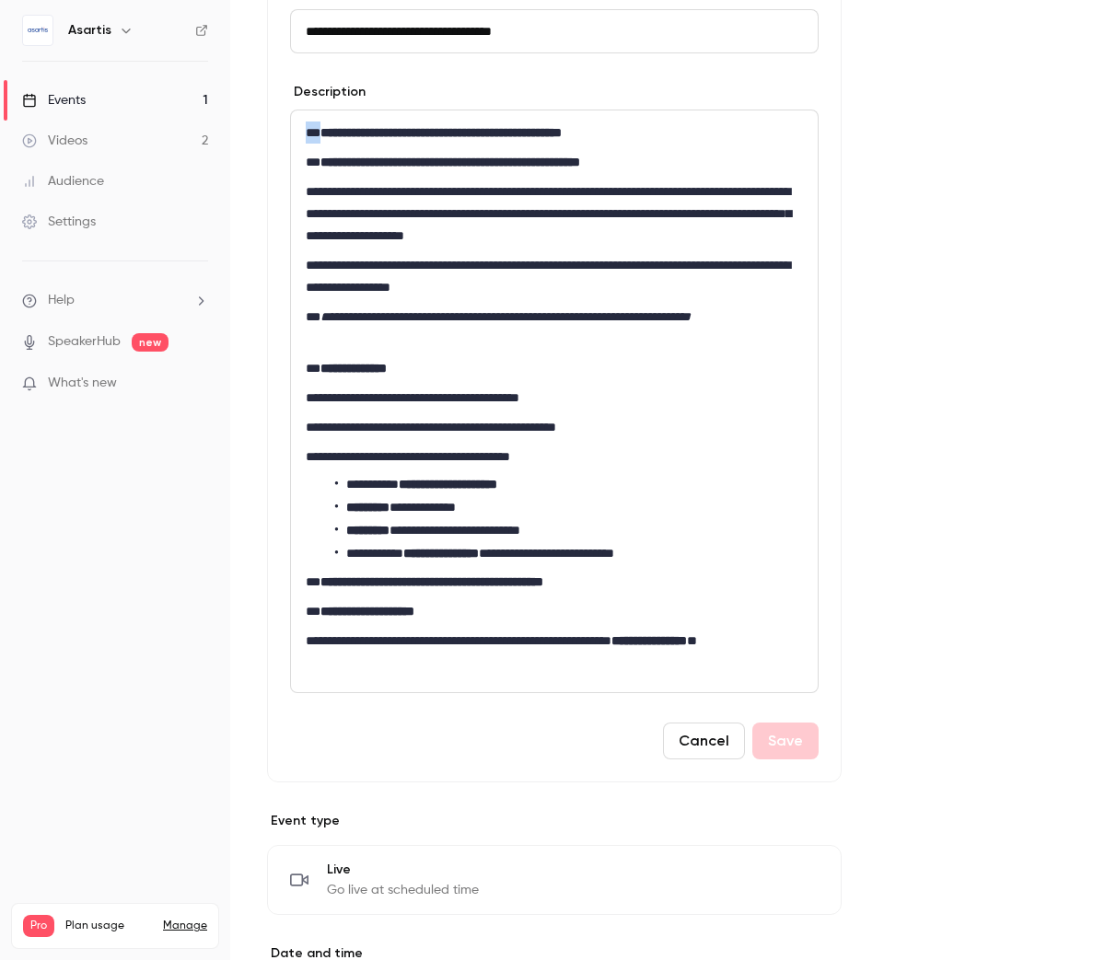
drag, startPoint x: 320, startPoint y: 129, endPoint x: 296, endPoint y: 129, distance: 23.9
click at [296, 129] on div "**********" at bounding box center [554, 401] width 527 height 582
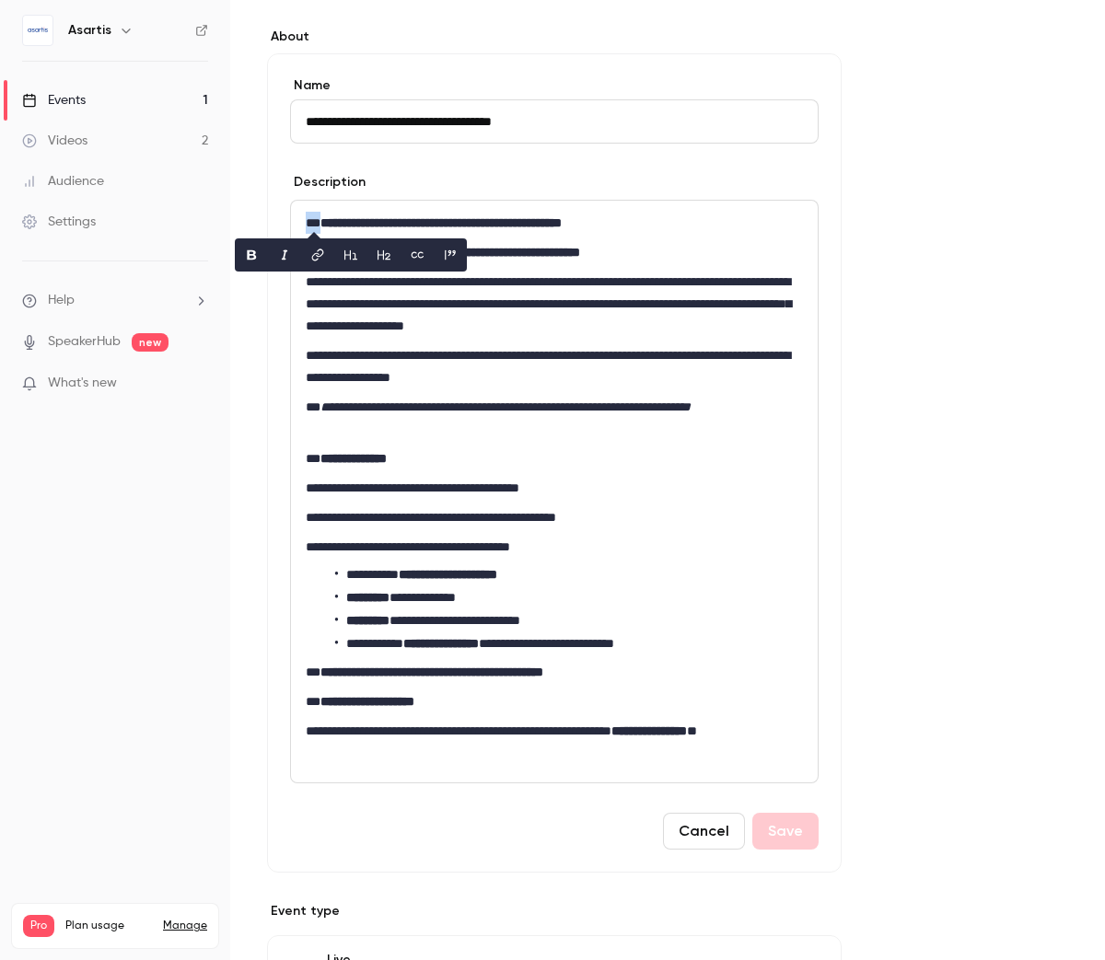
scroll to position [511, 0]
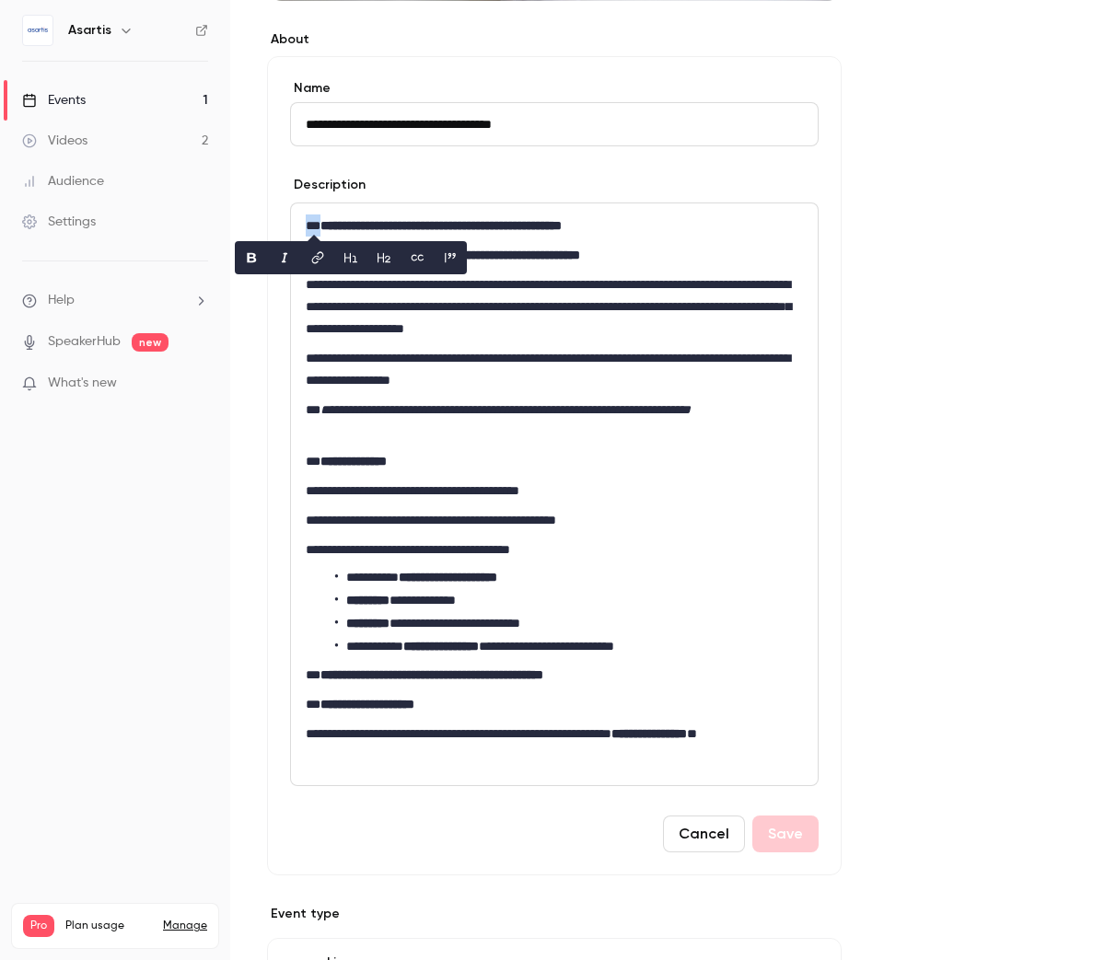
click at [719, 844] on button "Cancel" at bounding box center [704, 834] width 82 height 37
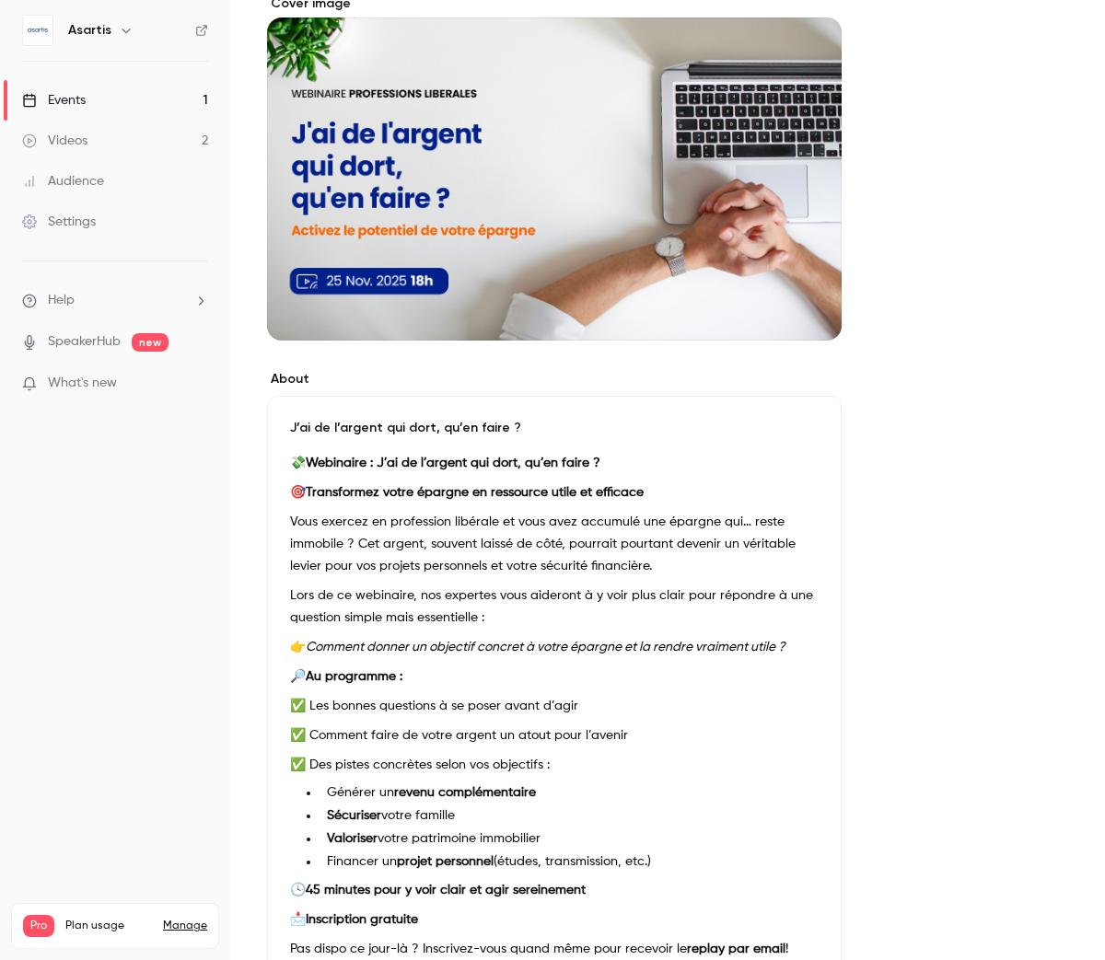
scroll to position [0, 0]
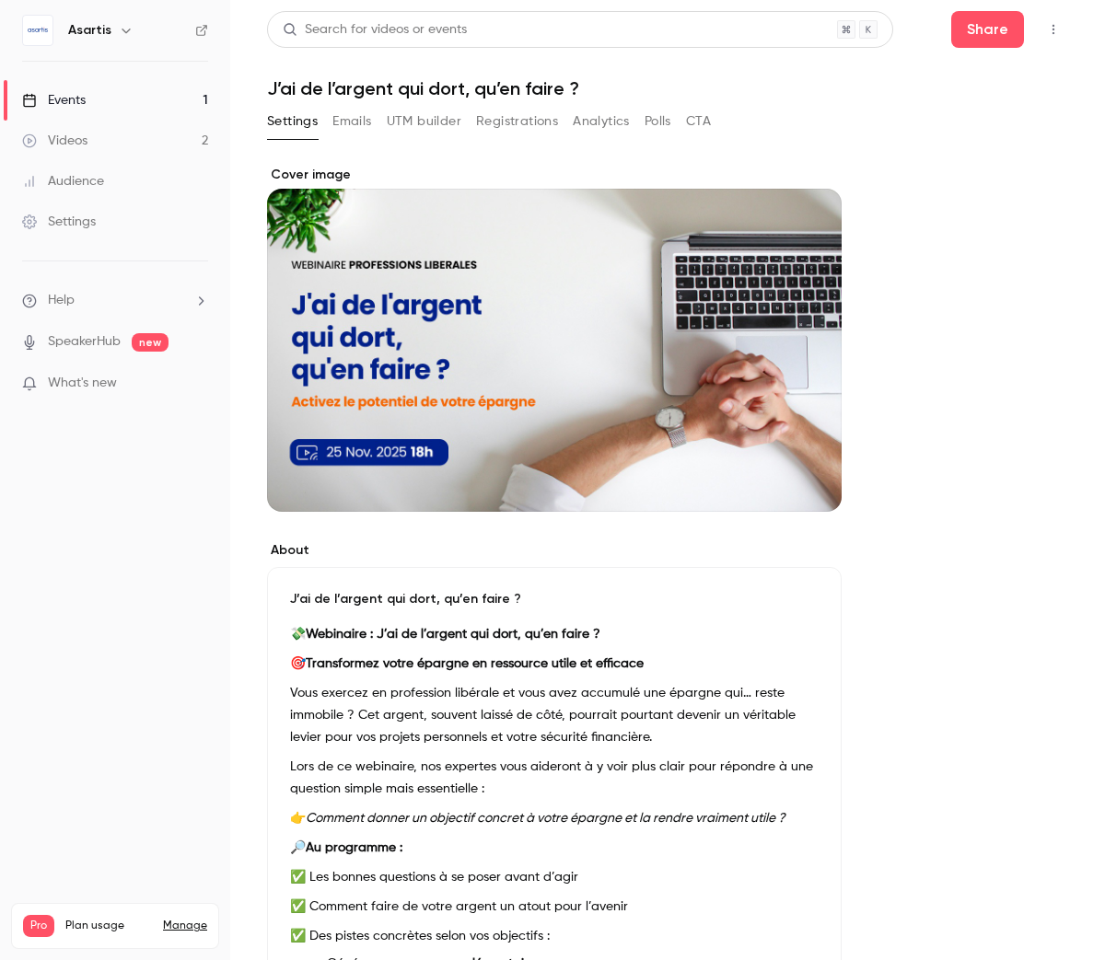
click at [354, 127] on button "Emails" at bounding box center [351, 121] width 39 height 29
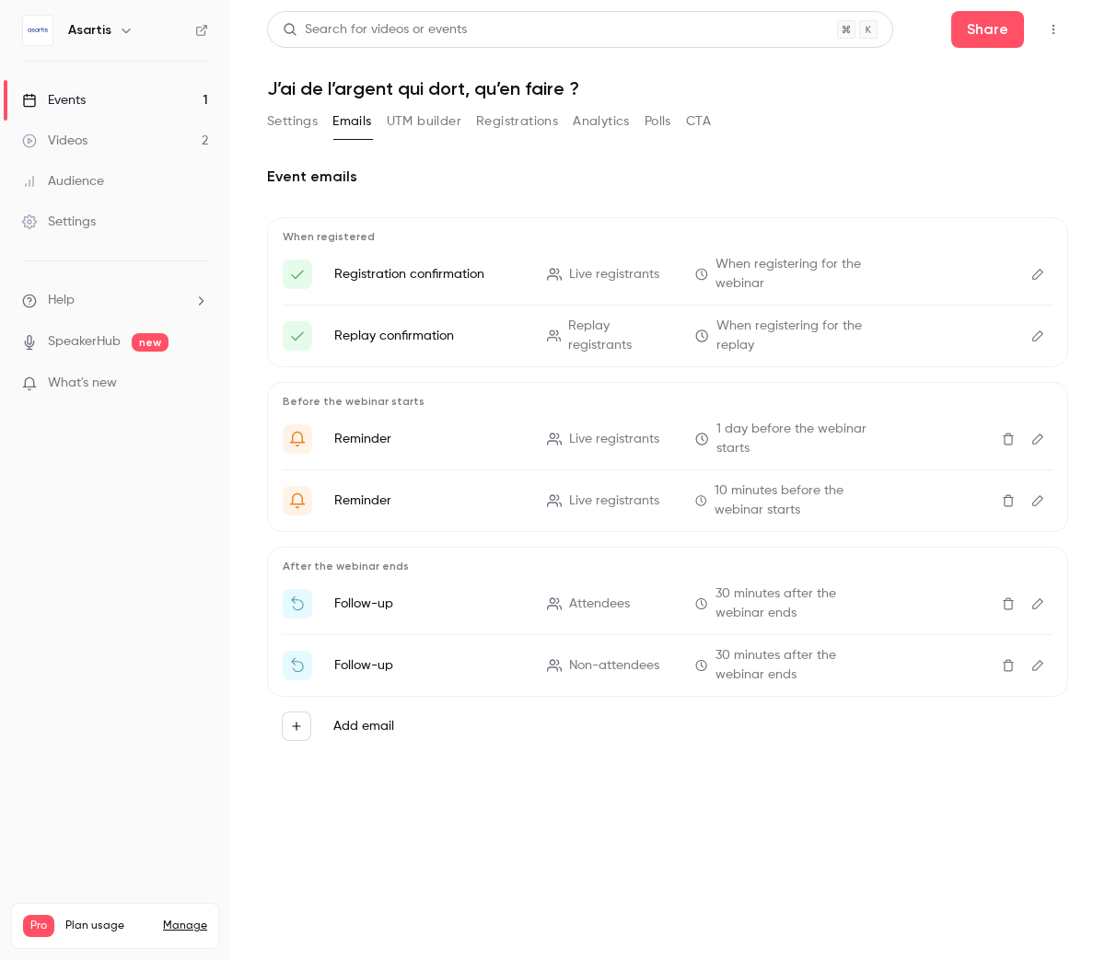
click at [1036, 281] on button "Edit" at bounding box center [1037, 274] width 29 height 29
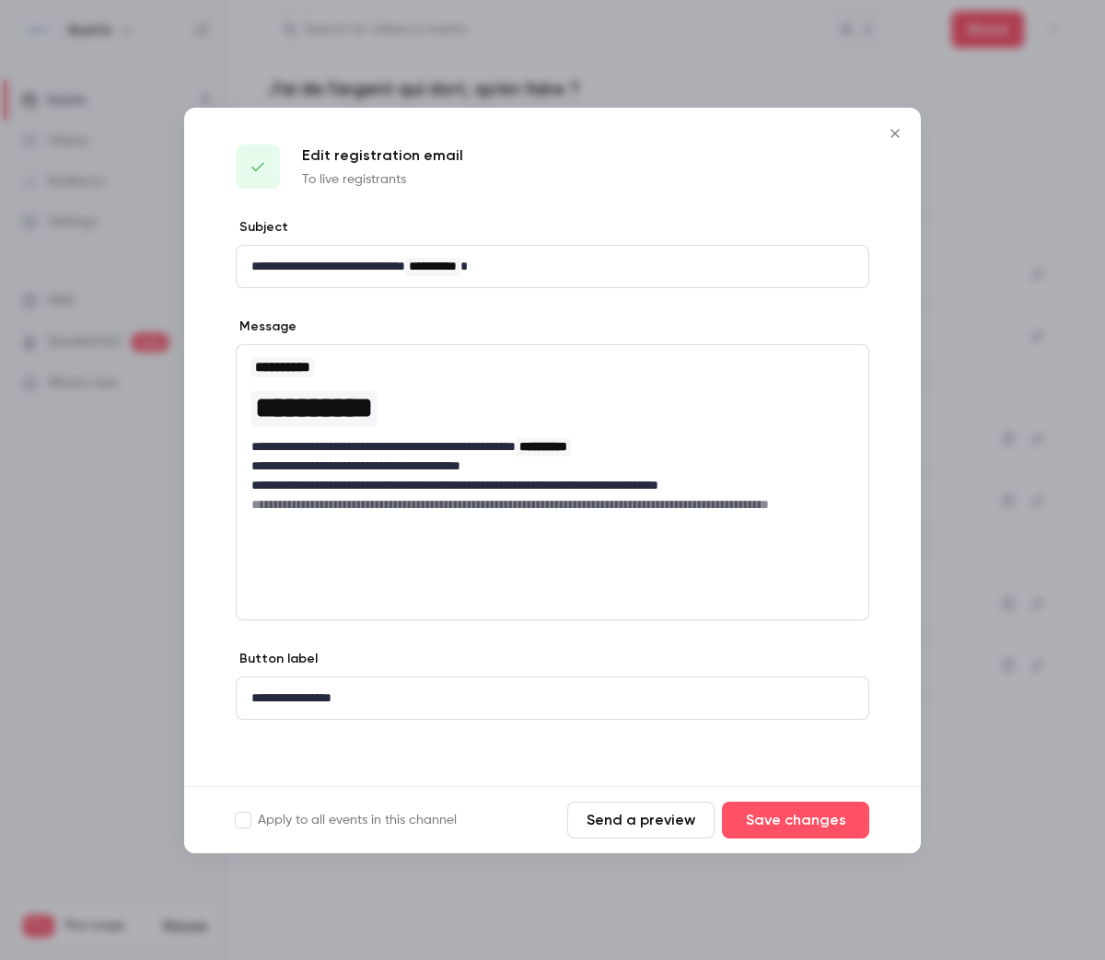
click at [897, 133] on icon "Close" at bounding box center [895, 133] width 22 height 15
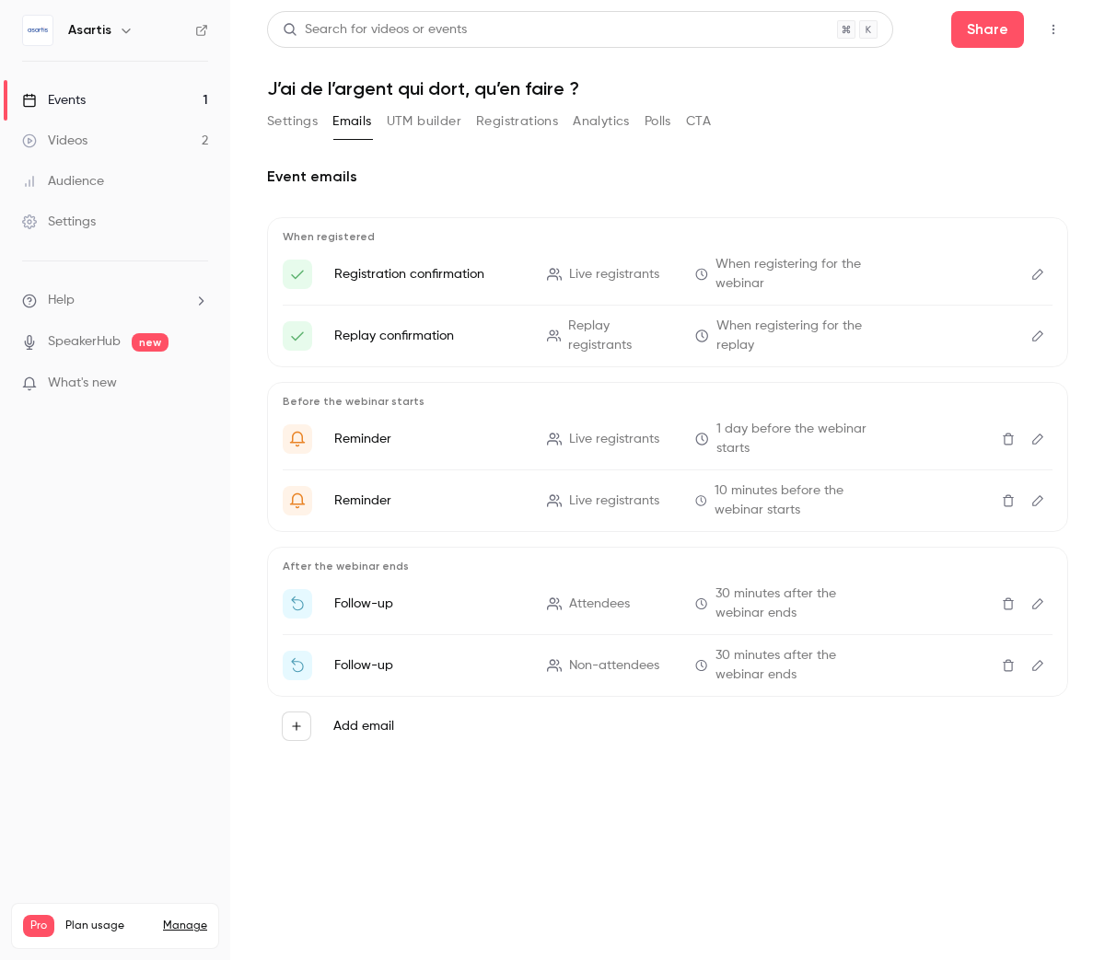
click at [1034, 278] on icon "Edit" at bounding box center [1037, 274] width 11 height 11
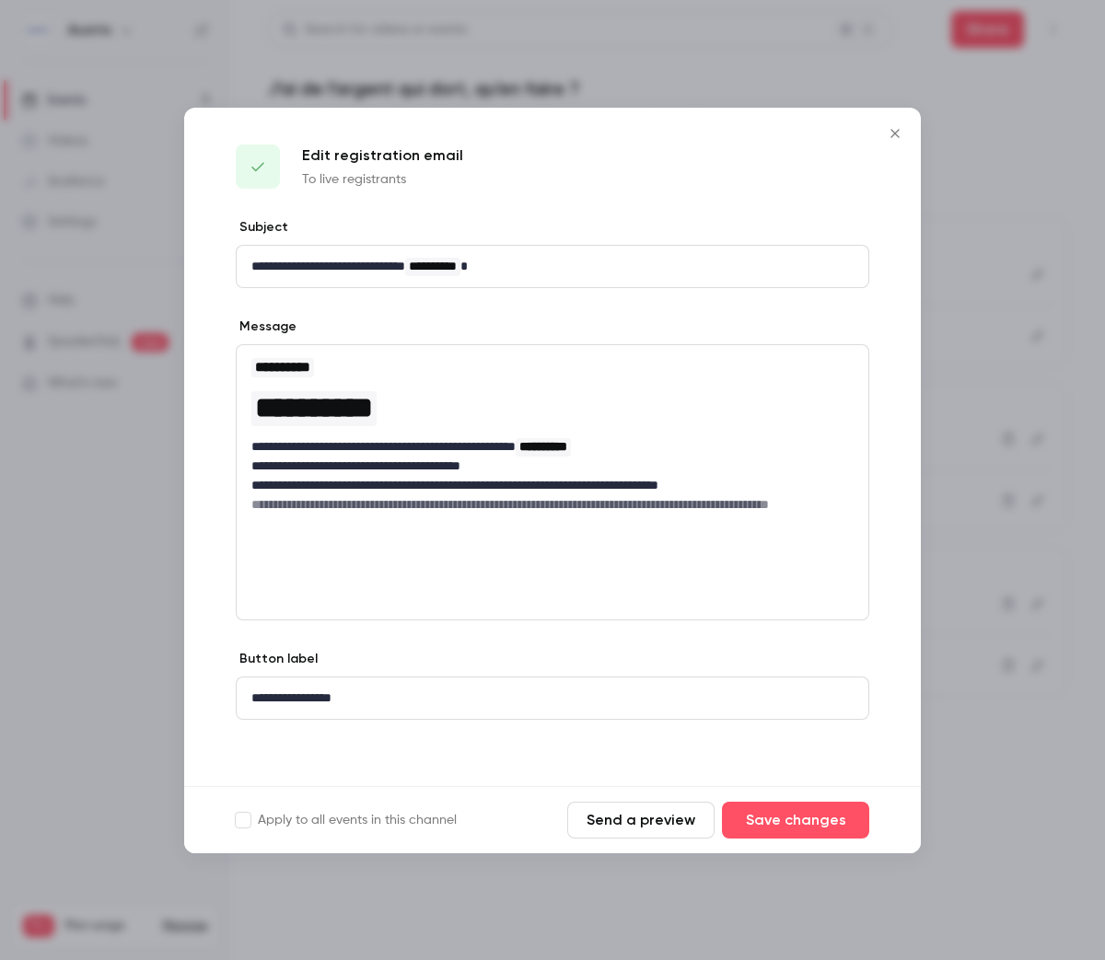
click at [630, 818] on button "Send a preview" at bounding box center [640, 820] width 147 height 37
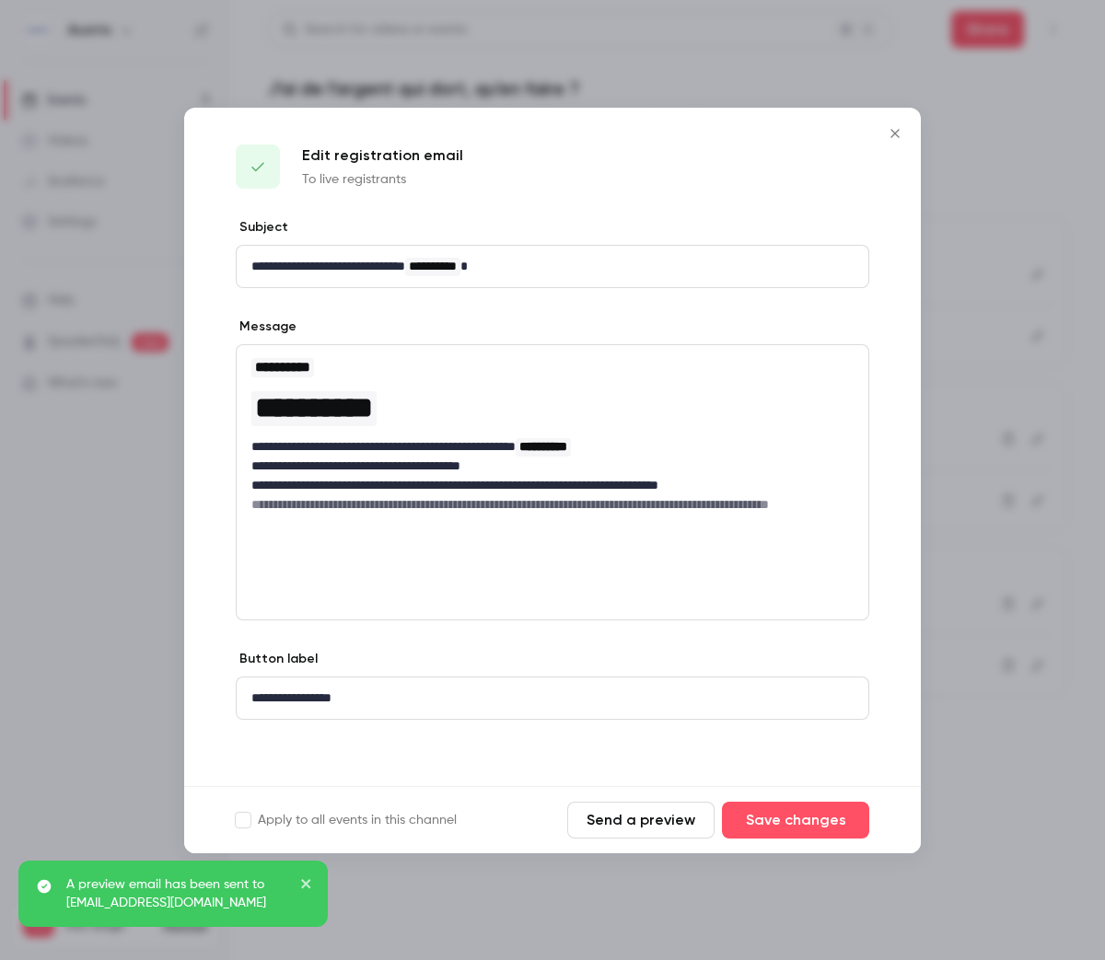
click at [306, 882] on icon "close" at bounding box center [306, 883] width 13 height 15
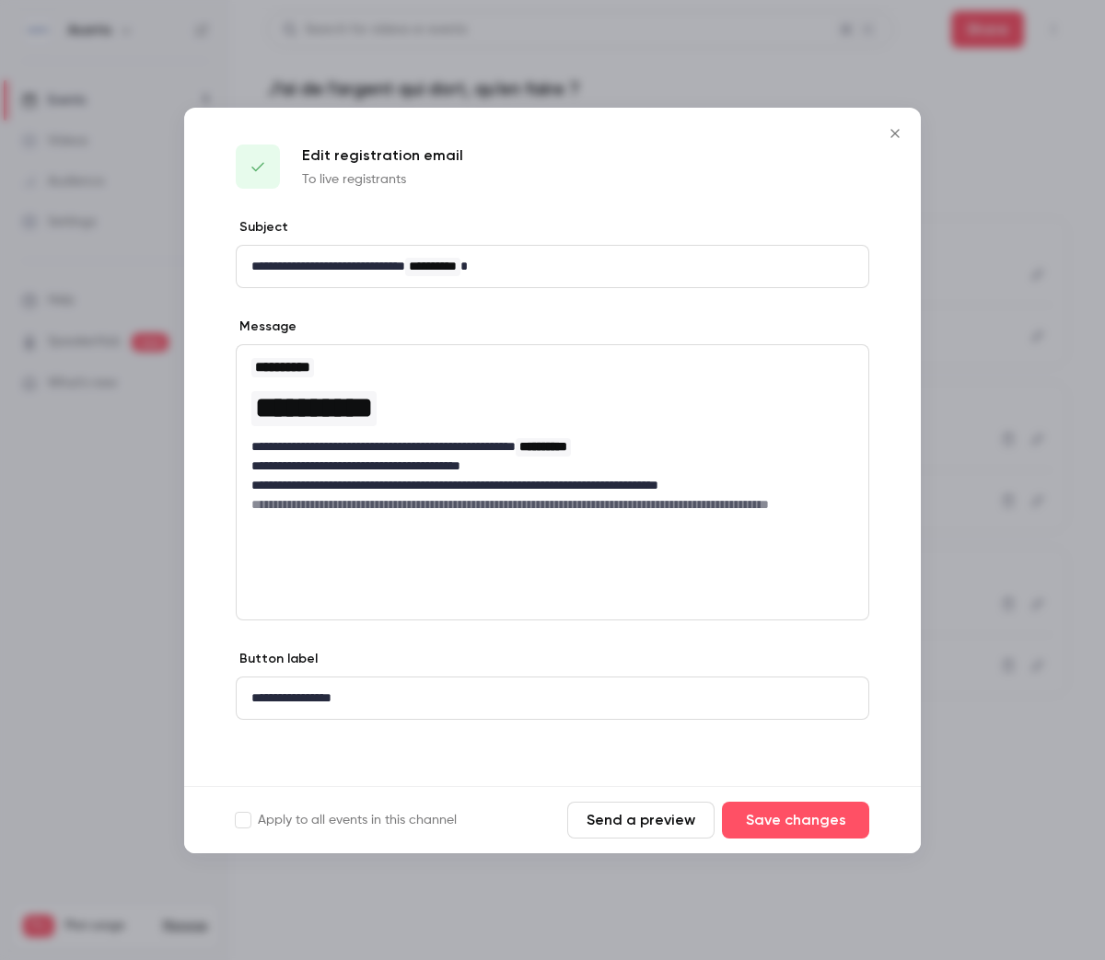
click at [900, 131] on icon "Close" at bounding box center [895, 133] width 22 height 15
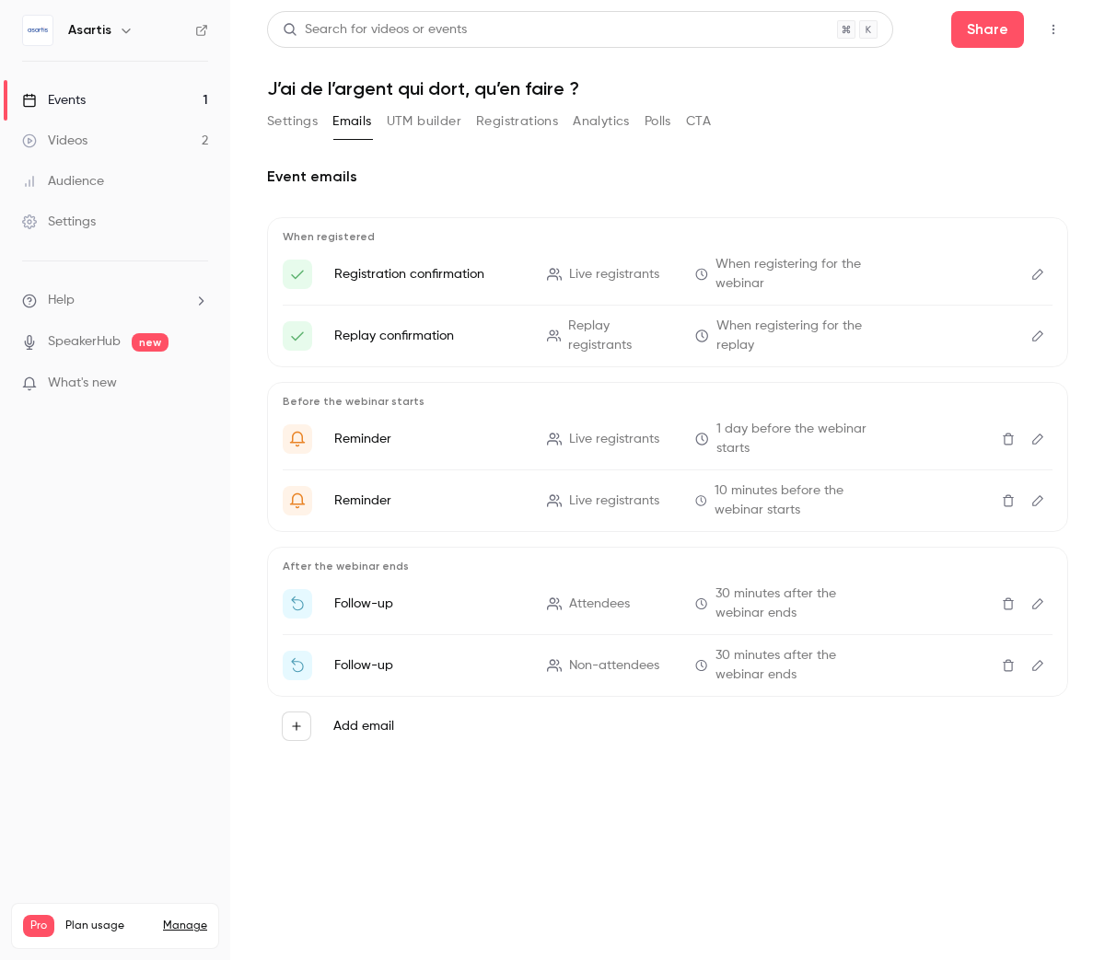
click at [110, 230] on link "Settings" at bounding box center [115, 222] width 230 height 41
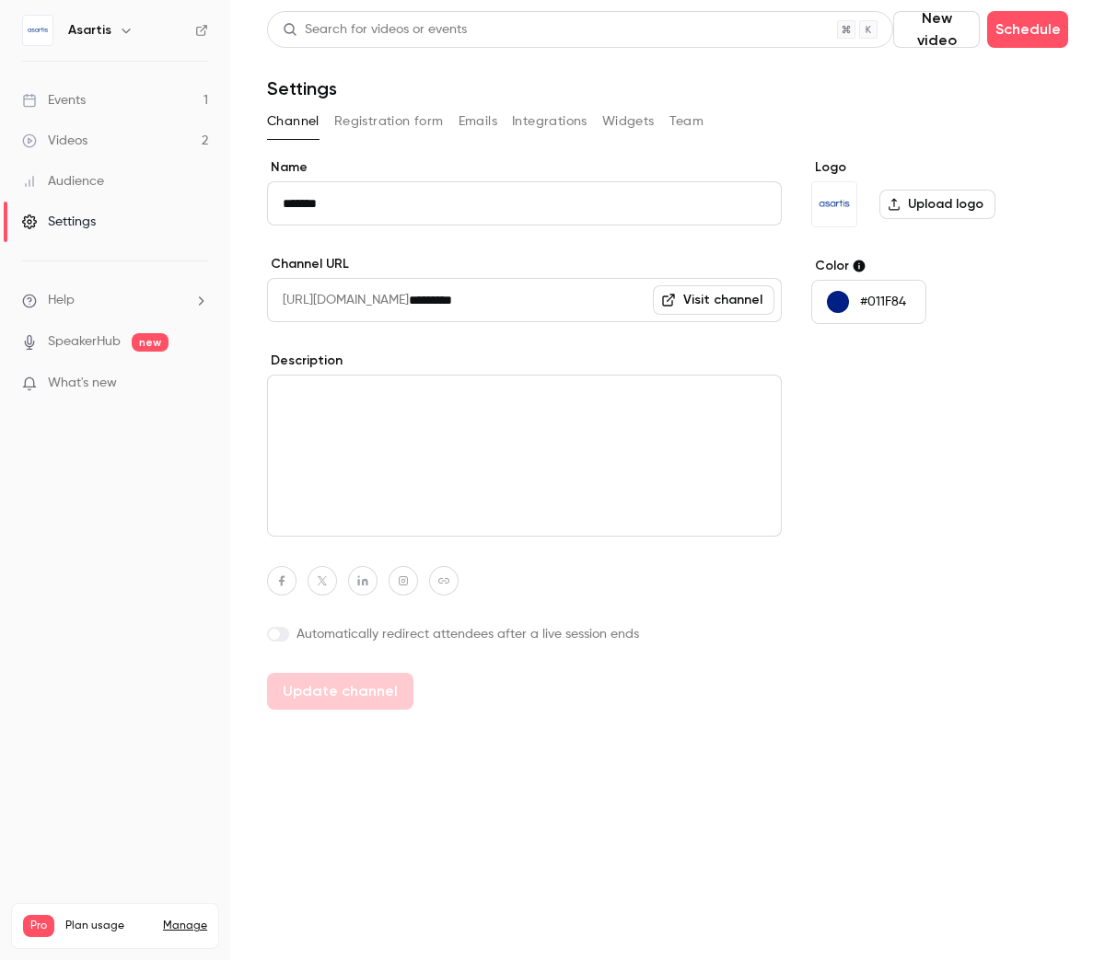
click at [459, 126] on button "Emails" at bounding box center [477, 121] width 39 height 29
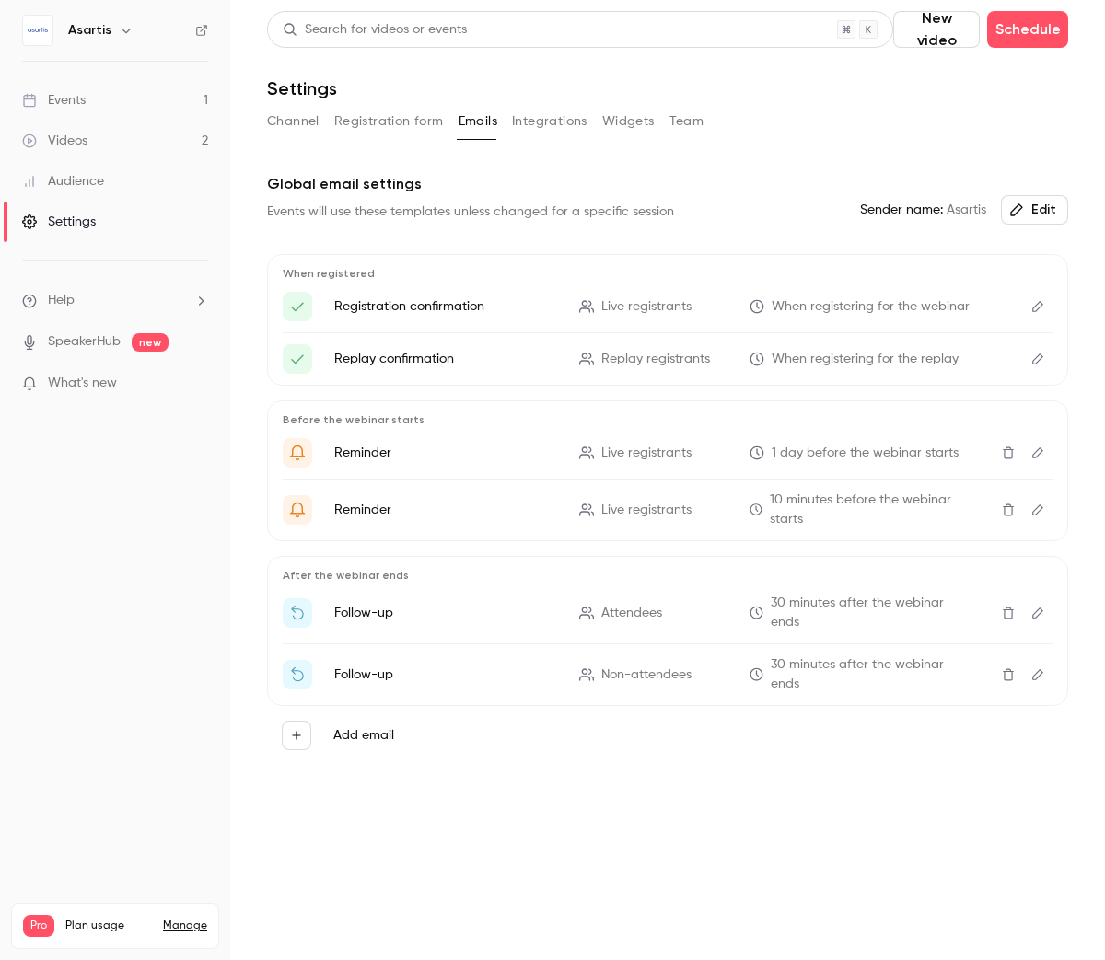
click at [1038, 305] on icon "Edit" at bounding box center [1037, 306] width 15 height 13
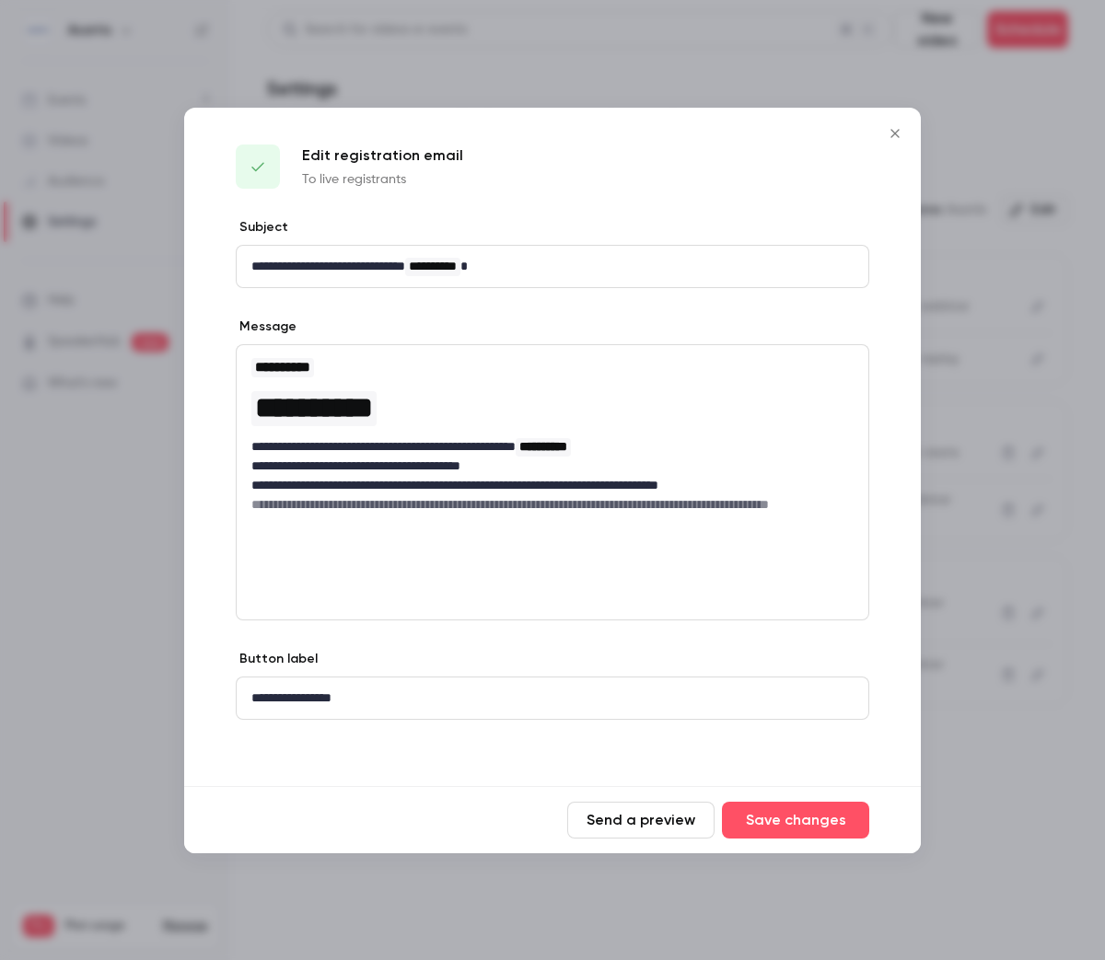
click at [893, 133] on icon "Close" at bounding box center [894, 133] width 8 height 8
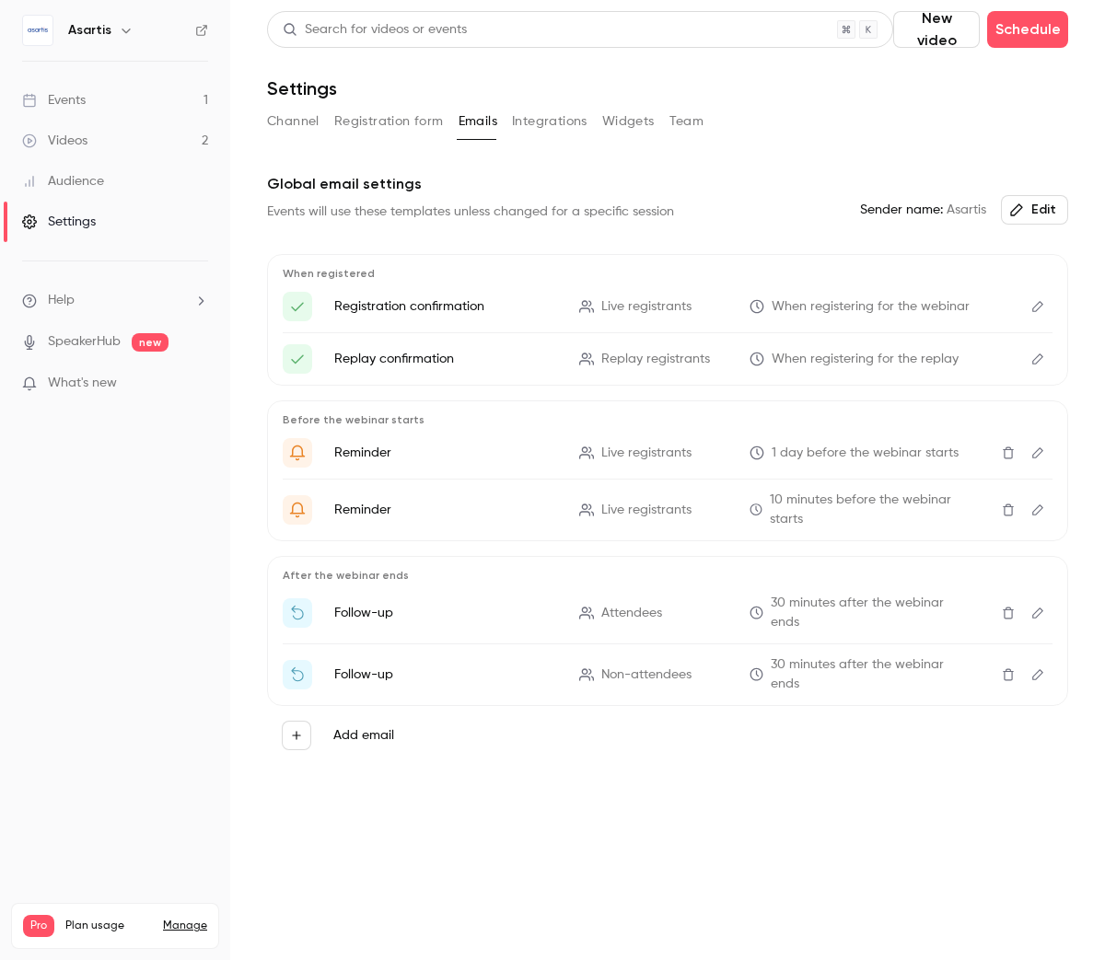
click at [1037, 359] on icon "Edit" at bounding box center [1037, 359] width 15 height 13
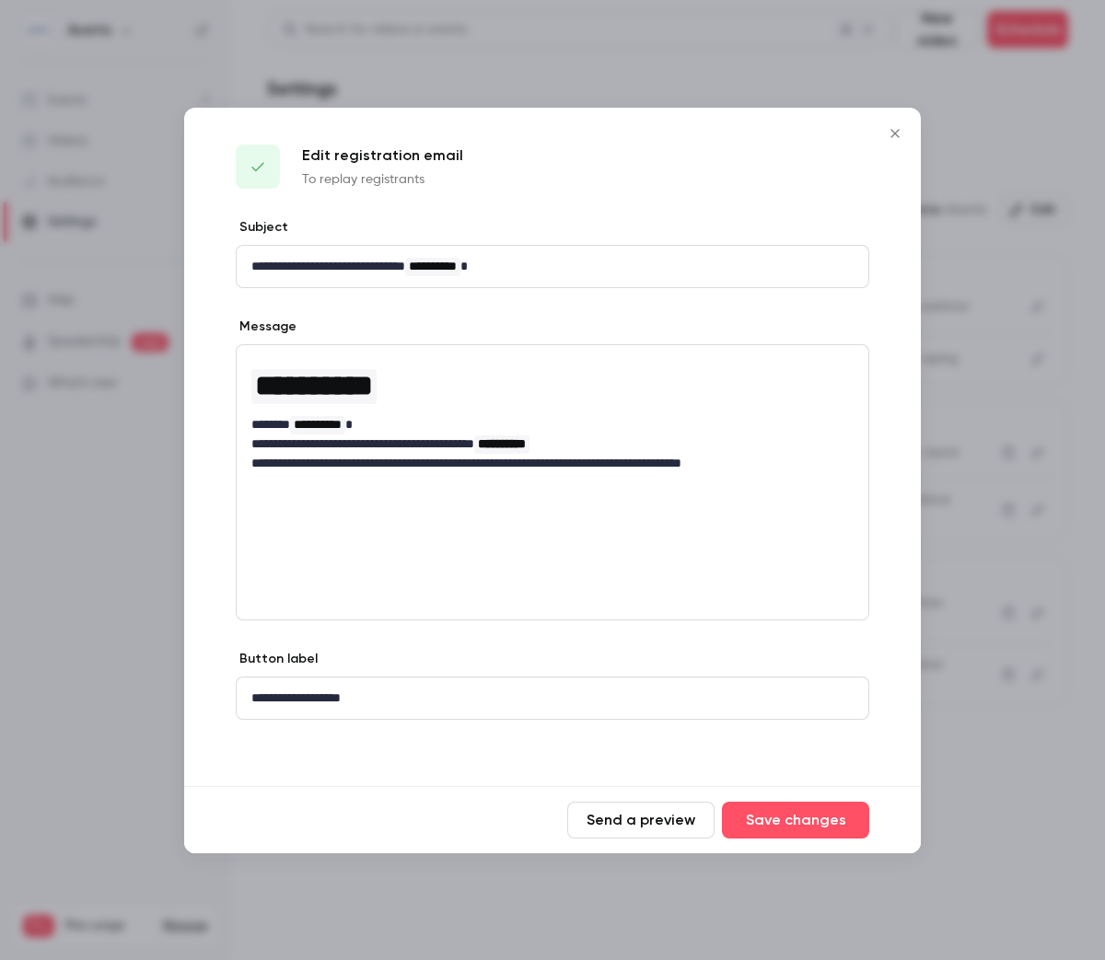
click at [893, 135] on icon "Close" at bounding box center [895, 133] width 22 height 15
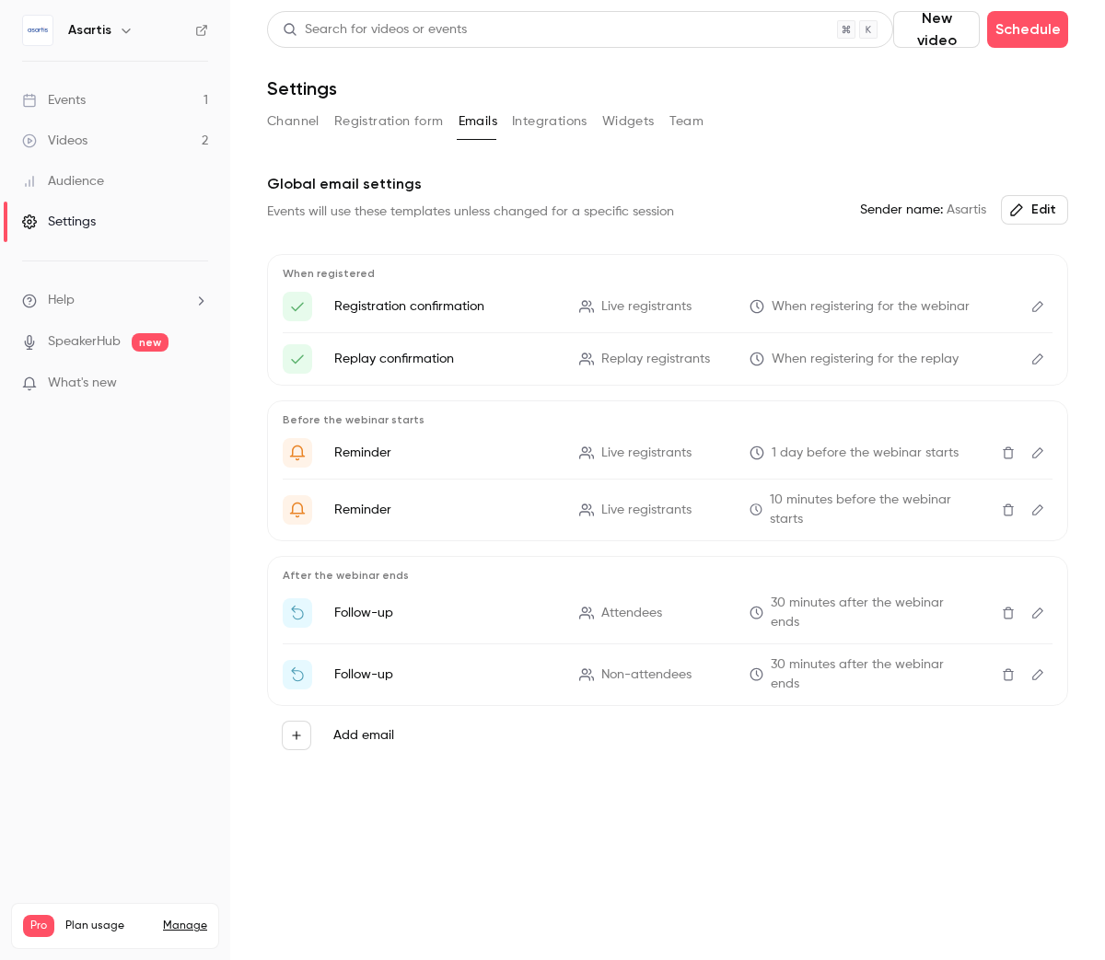
click at [1031, 460] on button "Edit" at bounding box center [1037, 452] width 29 height 29
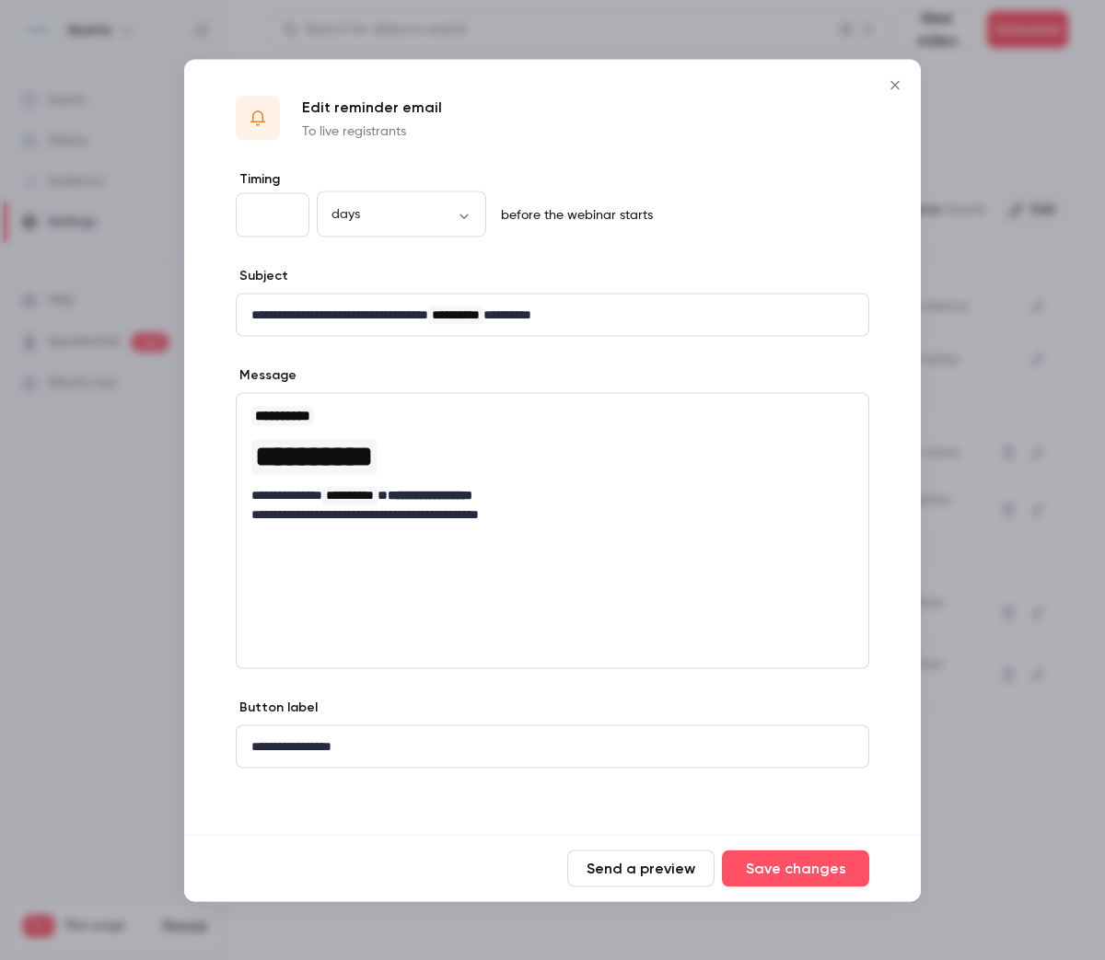
click at [889, 91] on icon "Close" at bounding box center [895, 84] width 22 height 15
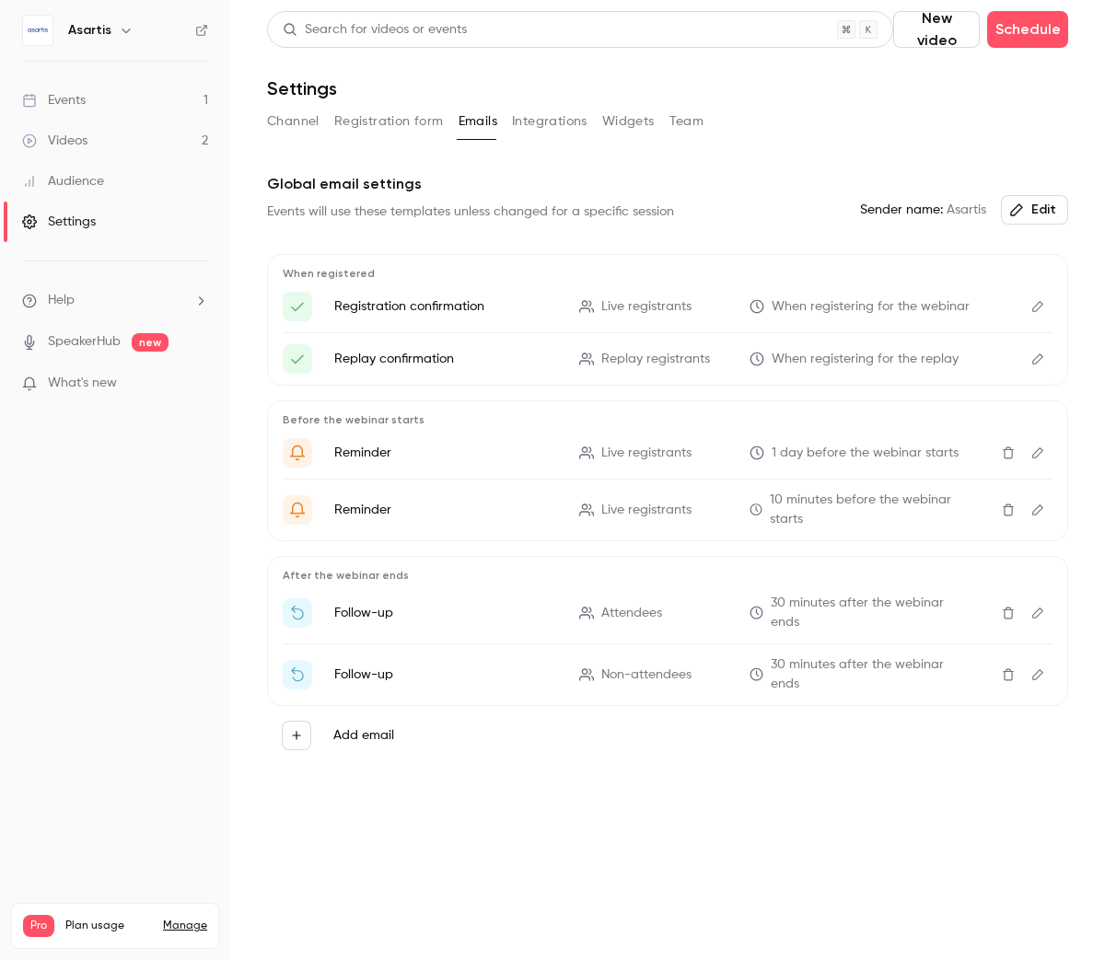
click at [157, 141] on link "Videos 2" at bounding box center [115, 141] width 230 height 41
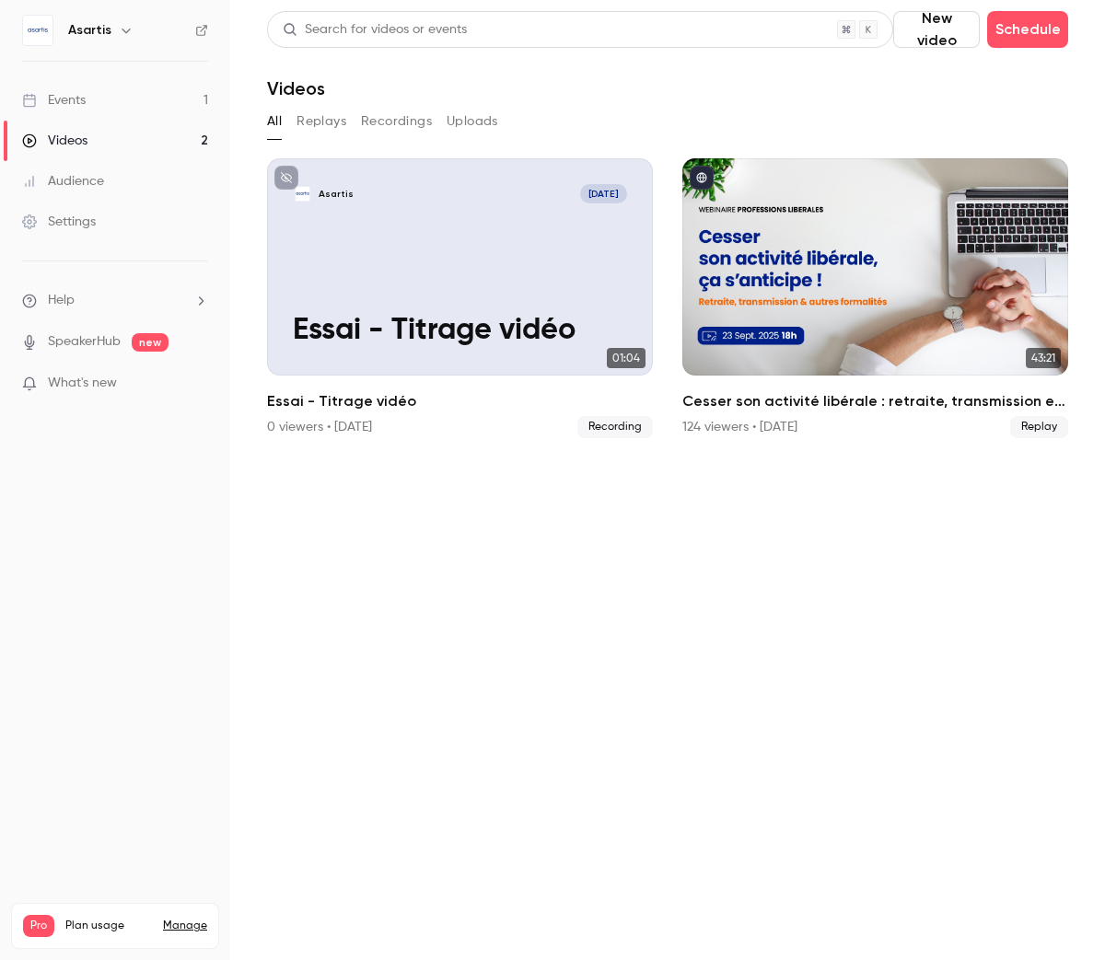
click at [163, 96] on link "Events 1" at bounding box center [115, 100] width 230 height 41
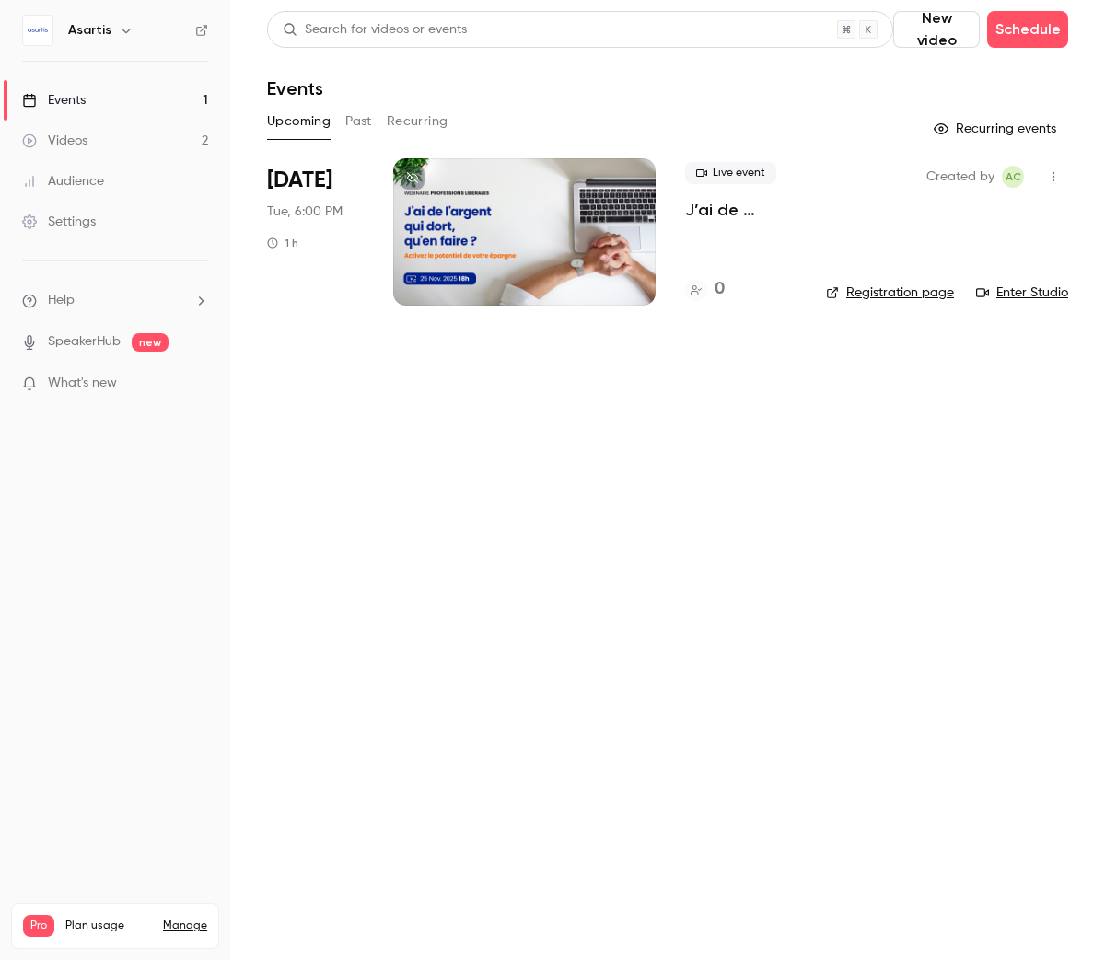
click at [1050, 175] on icon "button" at bounding box center [1053, 176] width 15 height 13
click at [753, 446] on div at bounding box center [552, 480] width 1105 height 960
click at [728, 214] on p "J’ai de l’argent qui dort, qu’en faire ?" at bounding box center [740, 210] width 111 height 22
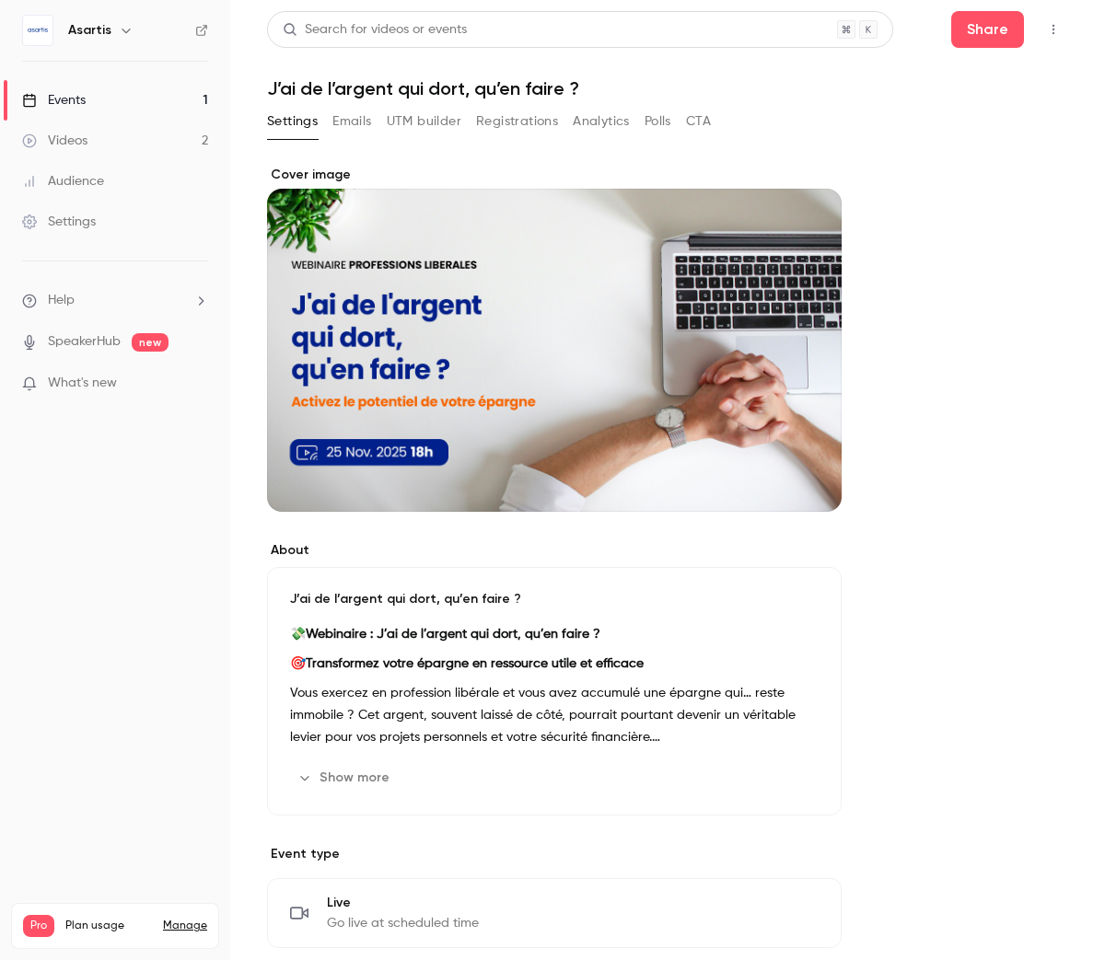
click at [367, 125] on button "Emails" at bounding box center [351, 121] width 39 height 29
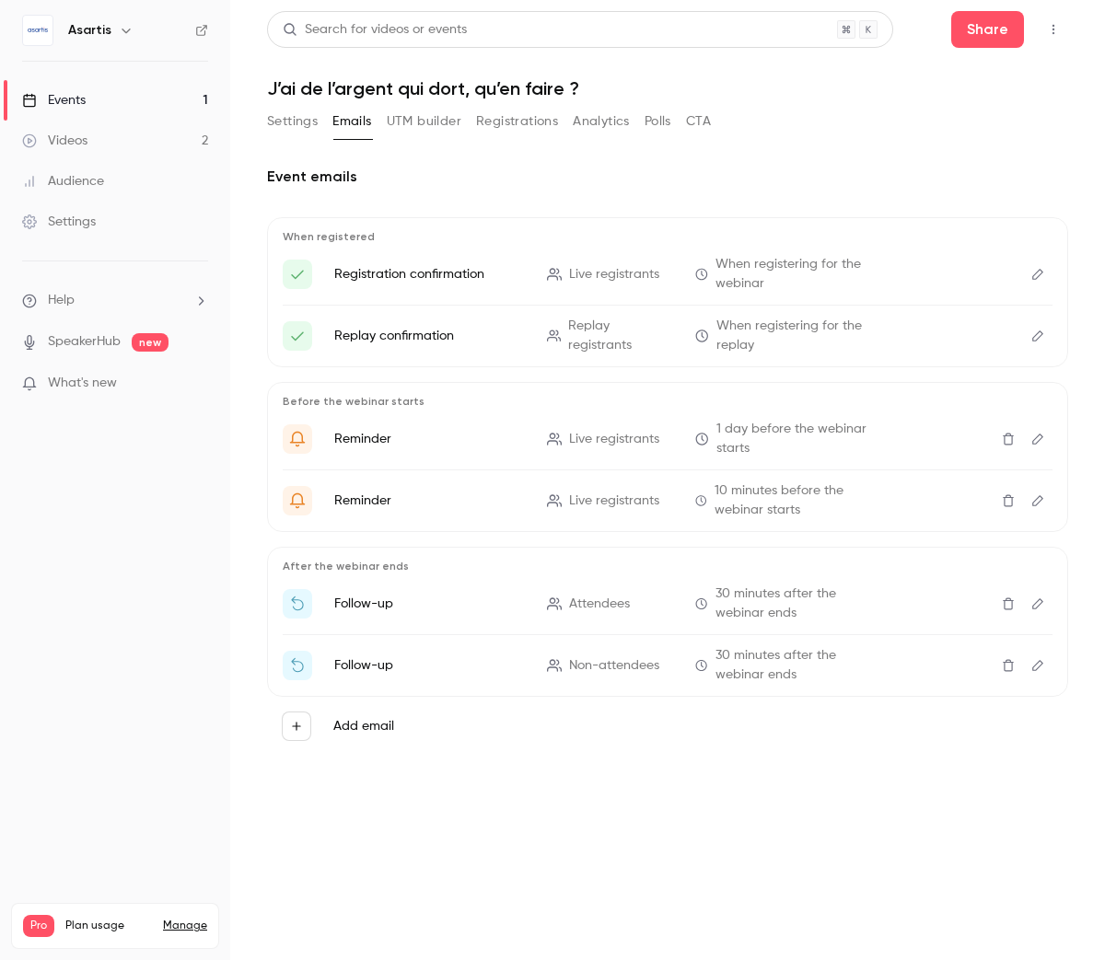
click at [1034, 438] on icon "Edit" at bounding box center [1037, 439] width 15 height 13
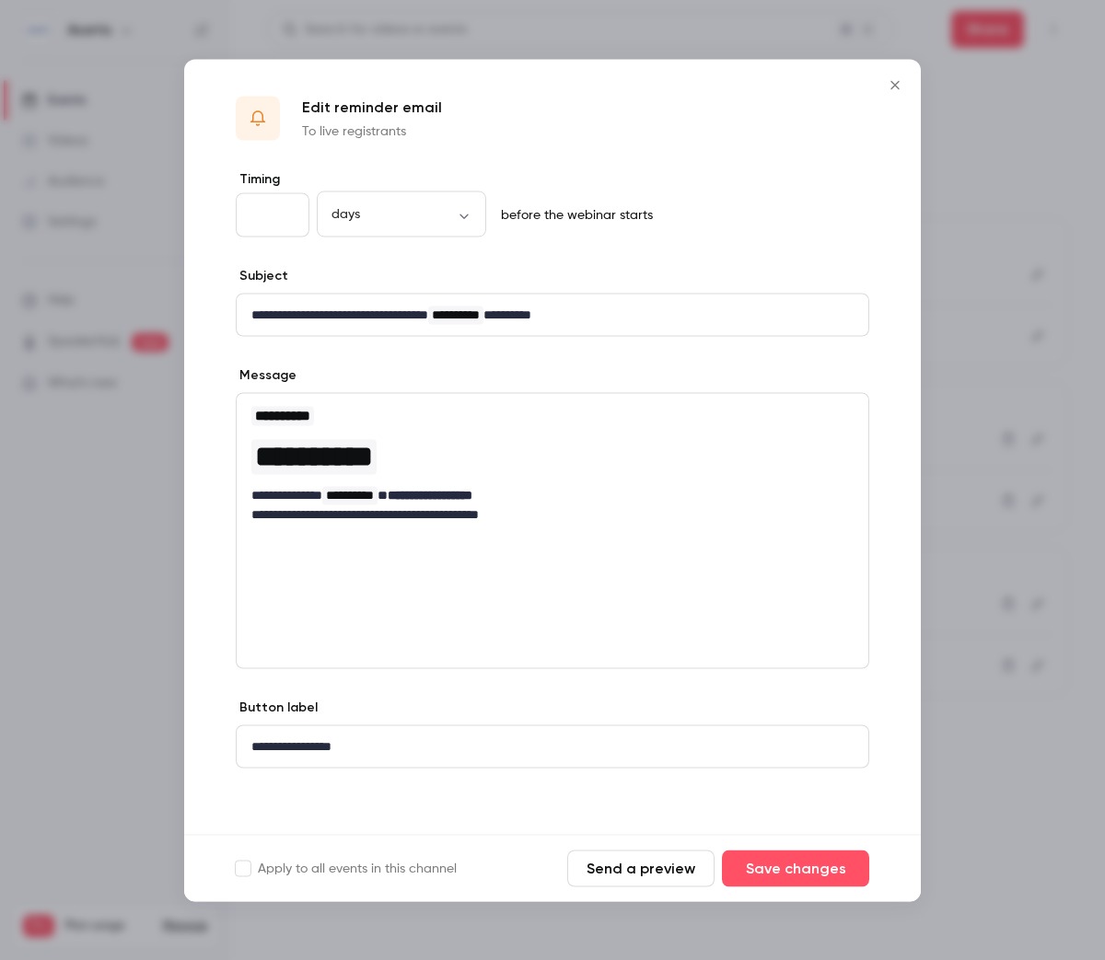
click at [893, 85] on icon "Close" at bounding box center [895, 84] width 22 height 15
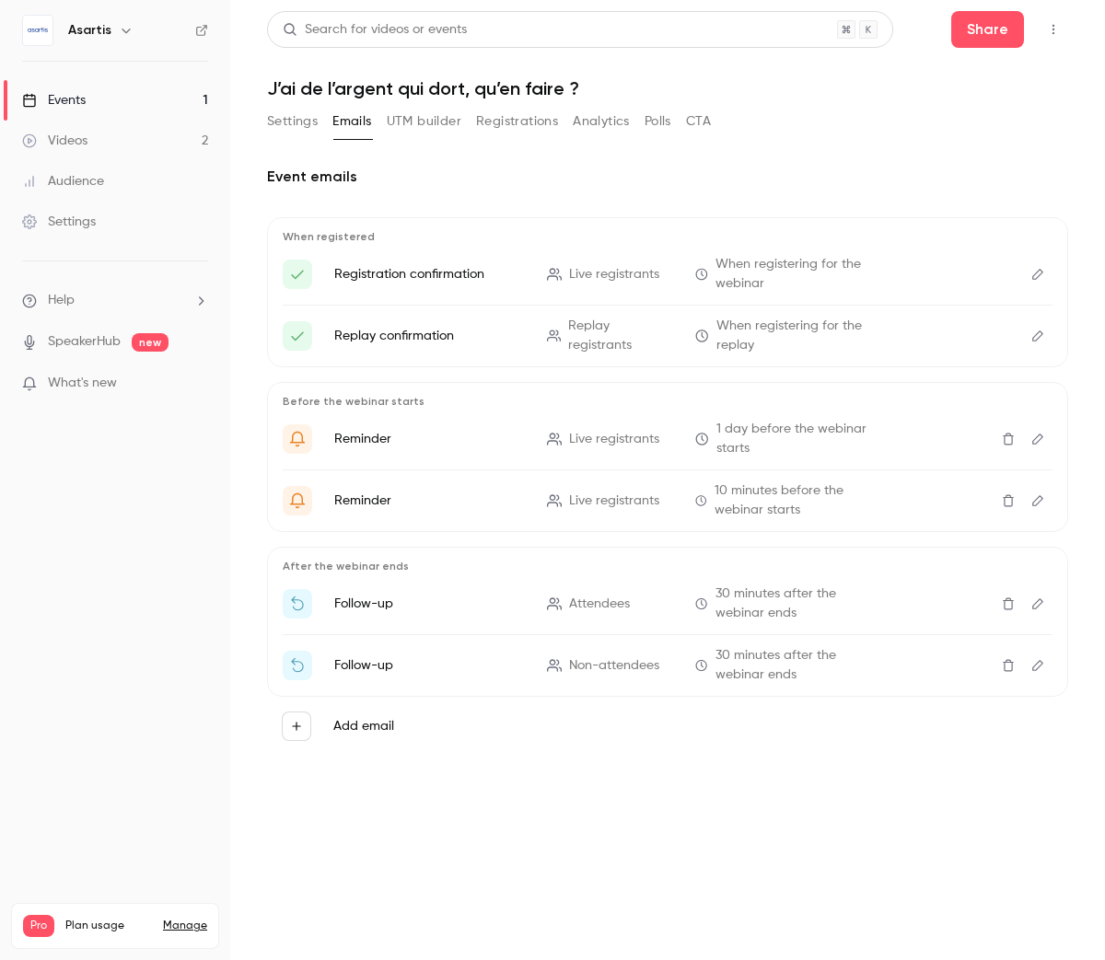
click at [1038, 607] on icon "Edit" at bounding box center [1037, 603] width 15 height 13
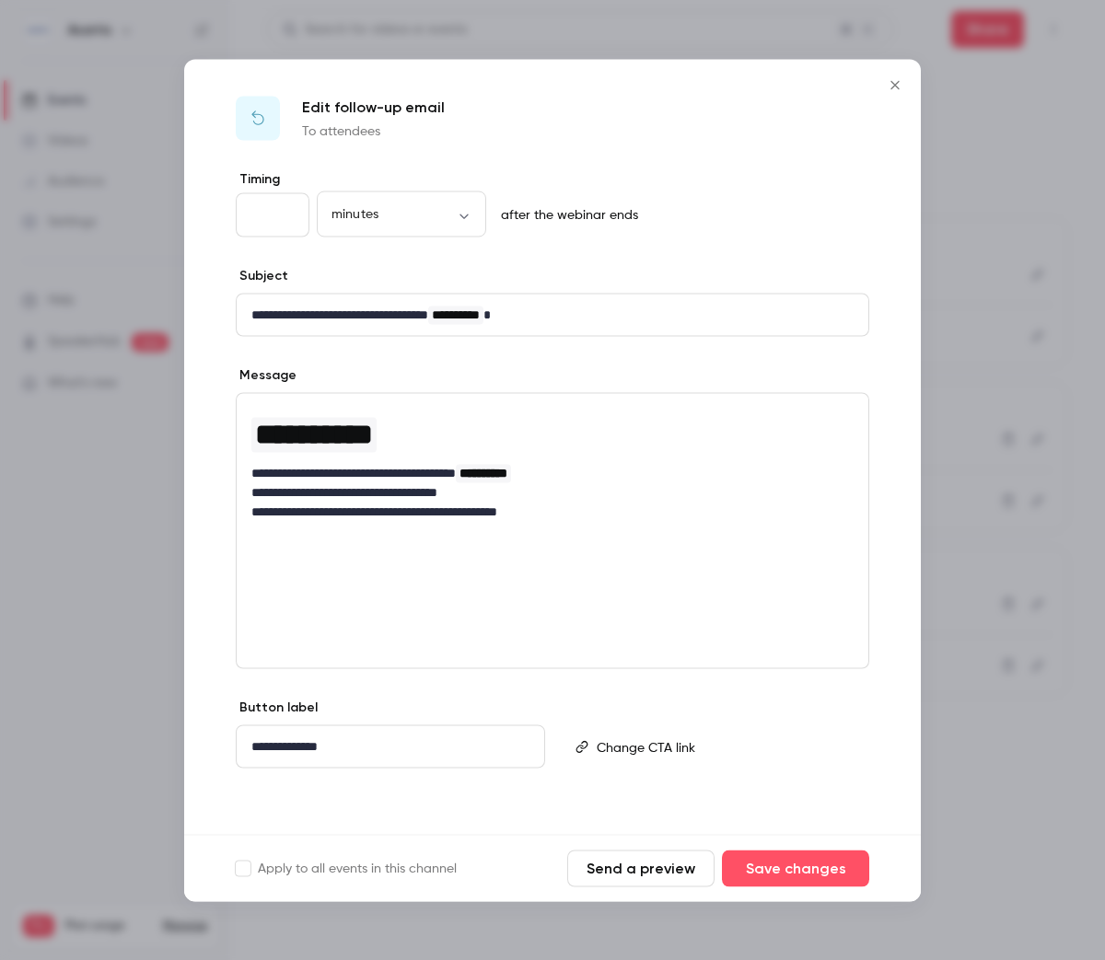
click at [895, 85] on icon "Close" at bounding box center [894, 84] width 8 height 8
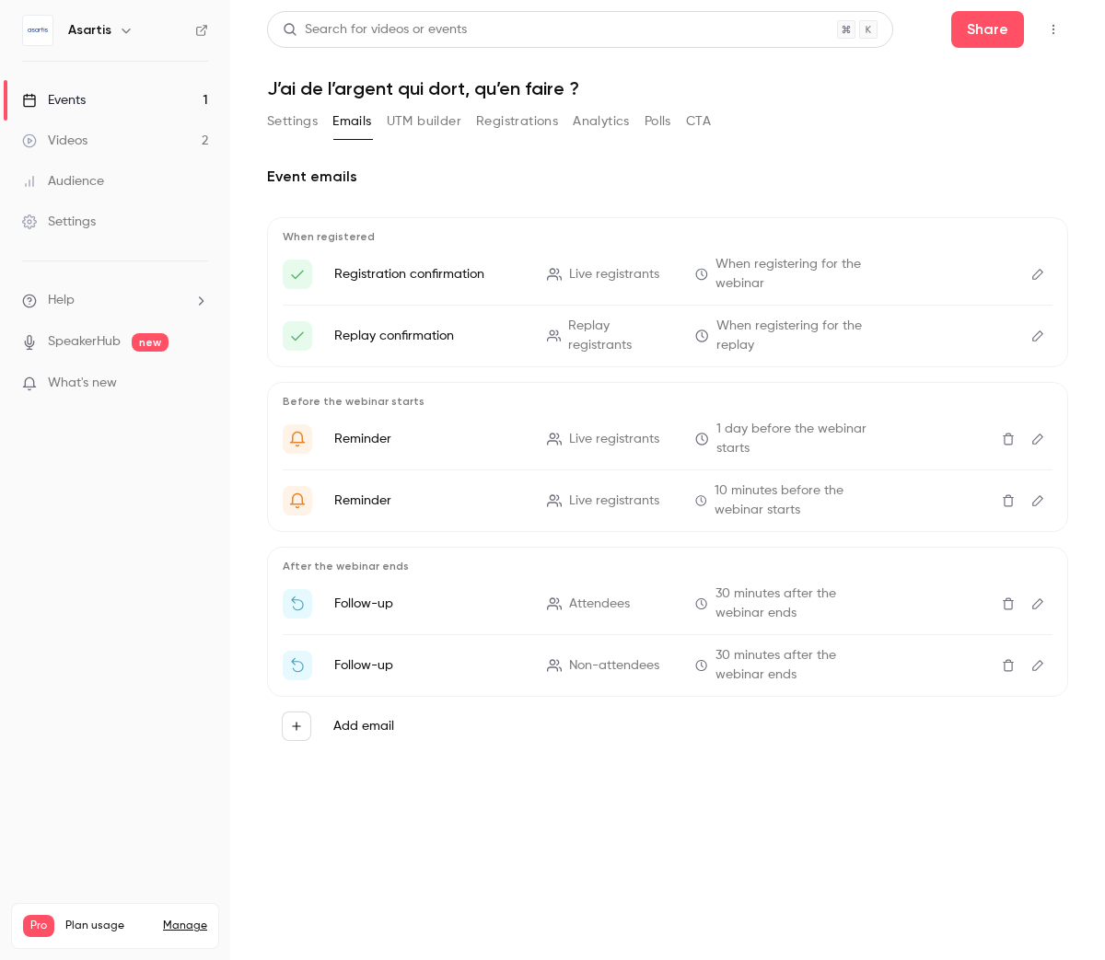
click at [432, 116] on button "UTM builder" at bounding box center [424, 121] width 75 height 29
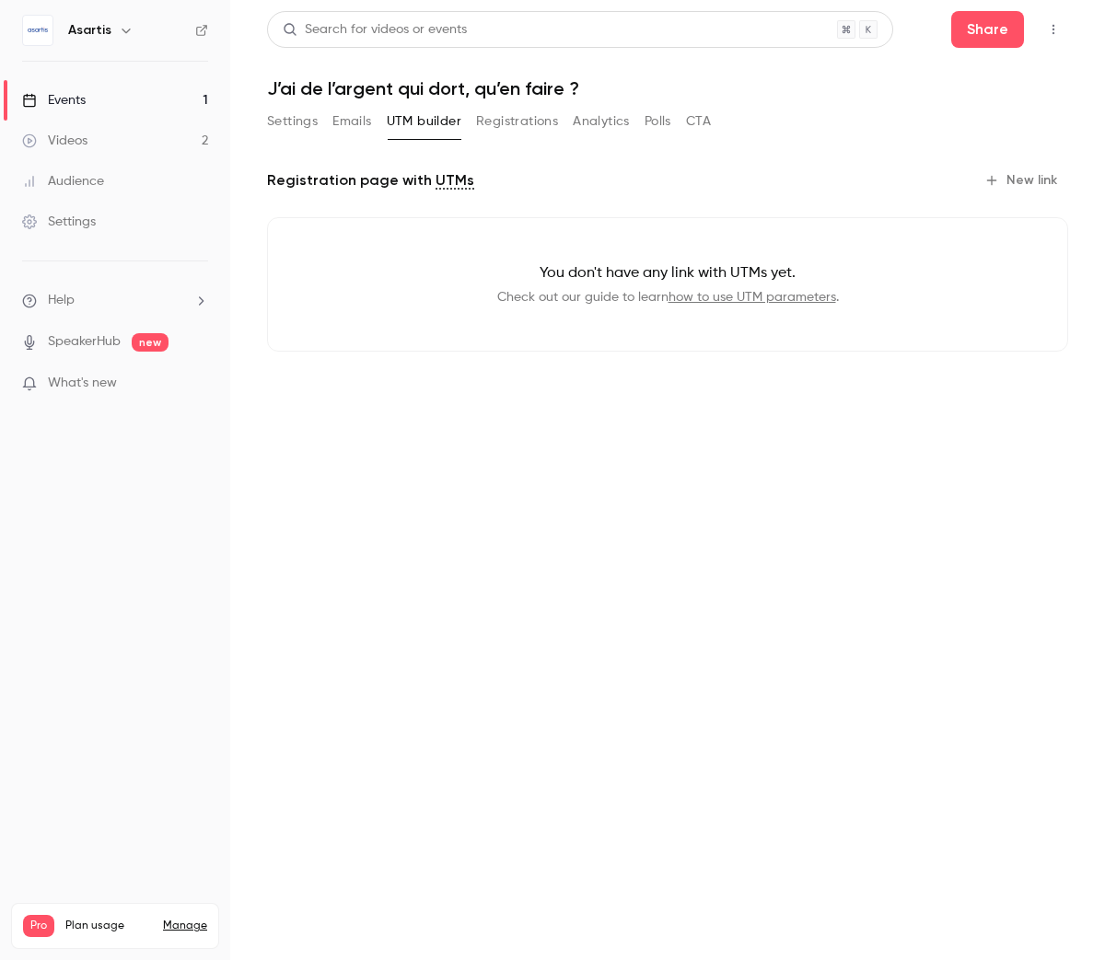
click at [134, 128] on link "Videos 2" at bounding box center [115, 141] width 230 height 41
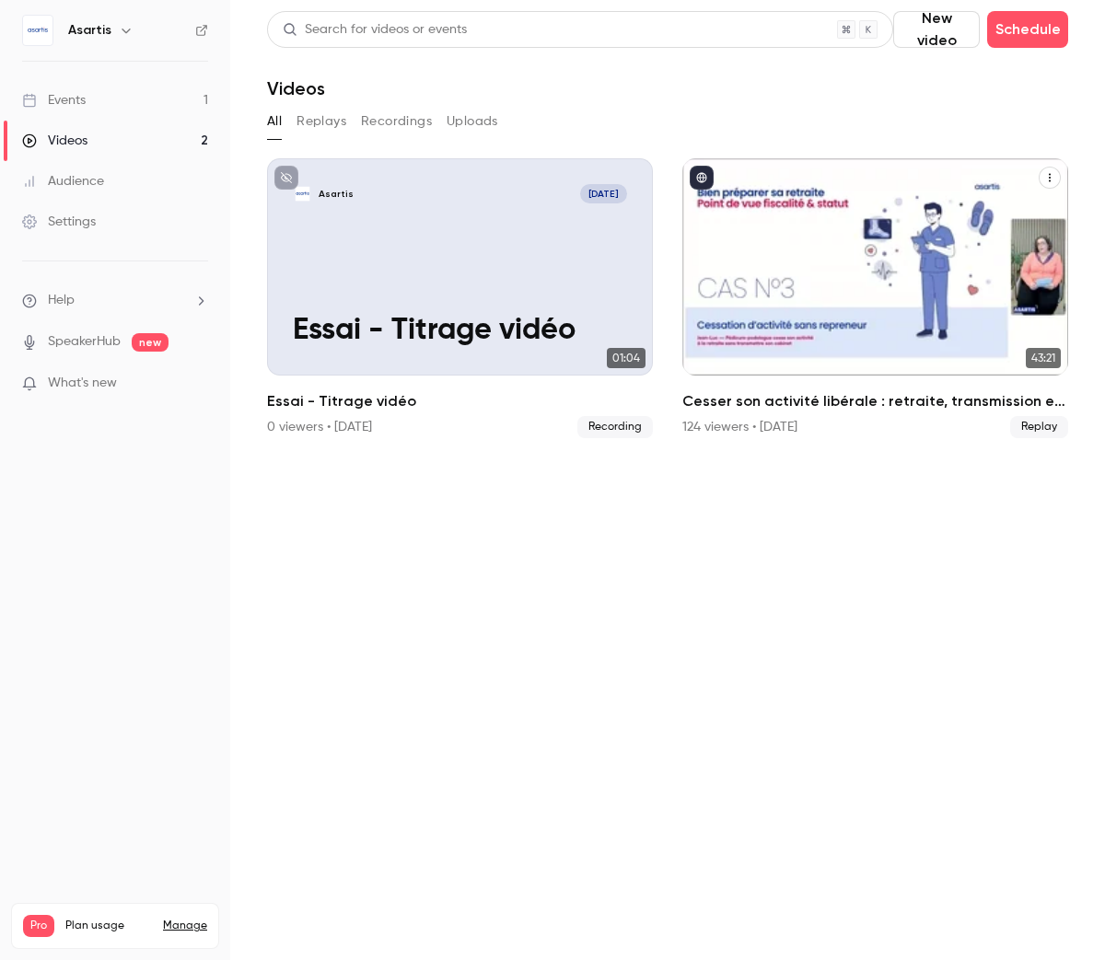
click at [1048, 177] on icon "Cesser son activité libérale : retraite, transmission et autres formalités... ç…" at bounding box center [1049, 177] width 11 height 11
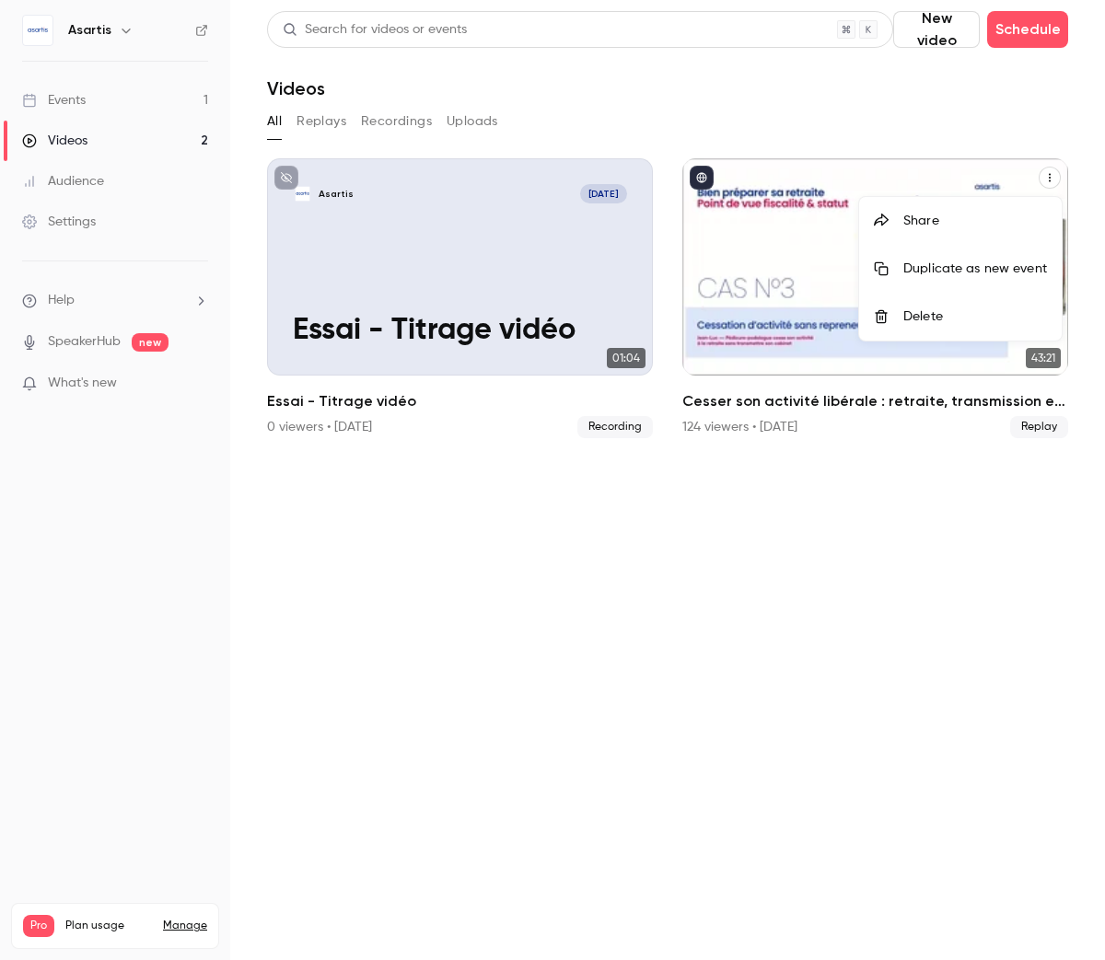
click at [946, 541] on div at bounding box center [552, 480] width 1105 height 960
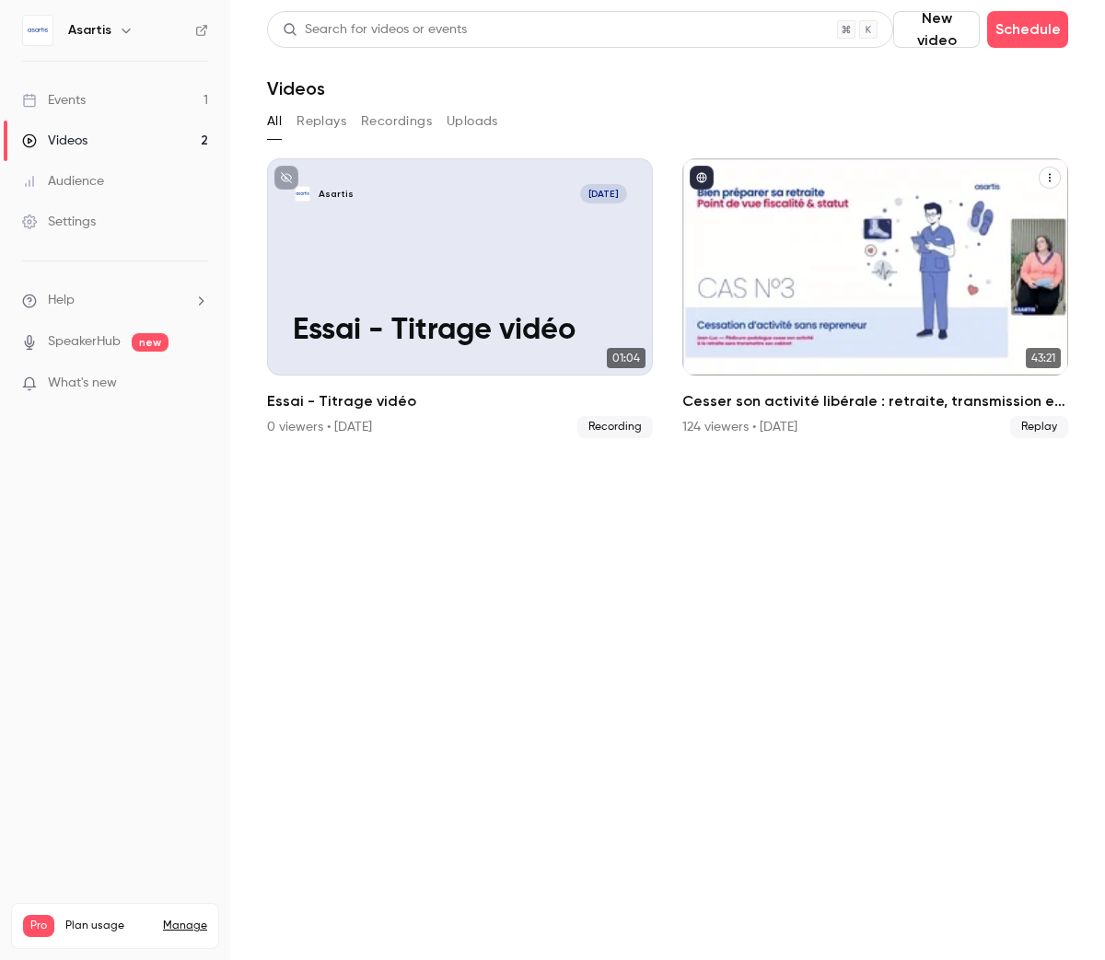
click at [953, 407] on h2 "Cesser son activité libérale : retraite, transmission et autres formalités... ç…" at bounding box center [875, 401] width 386 height 22
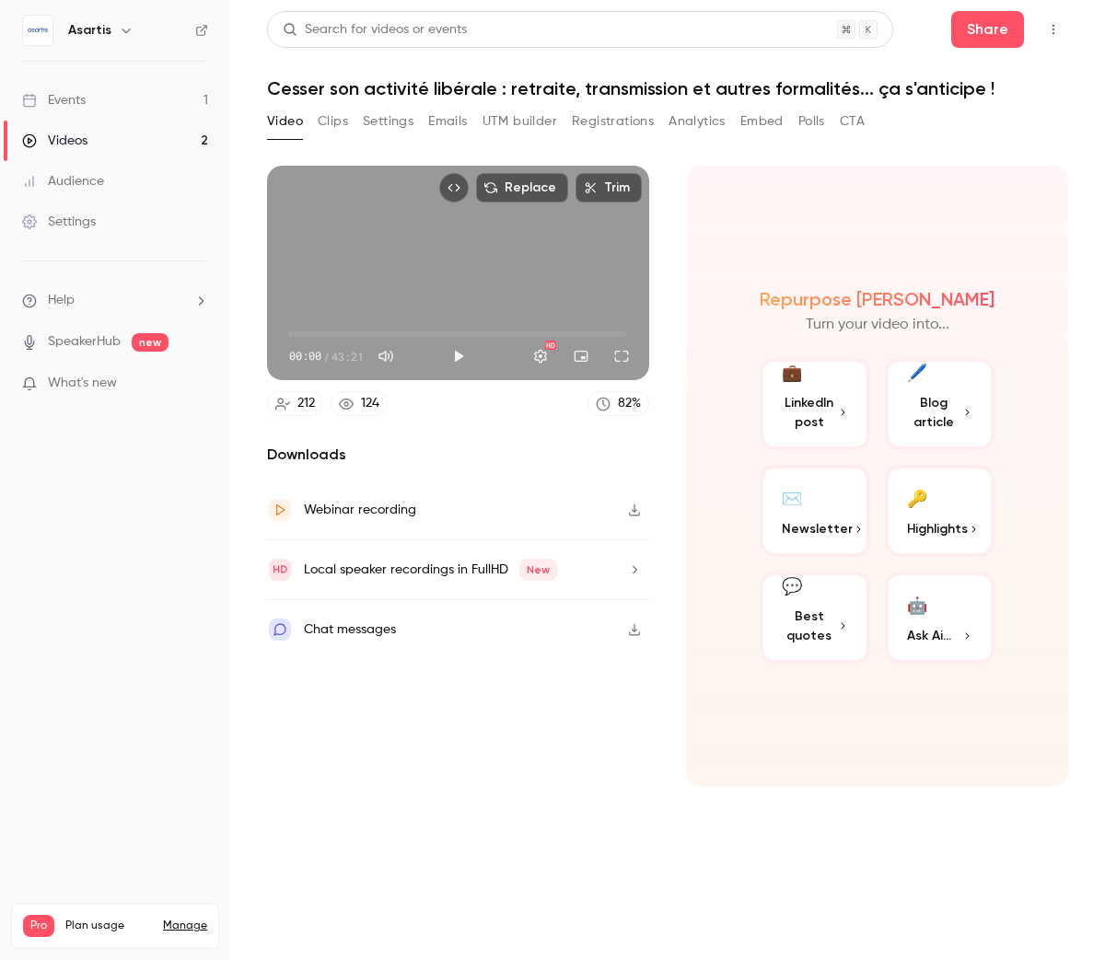
click at [525, 123] on button "UTM builder" at bounding box center [519, 121] width 75 height 29
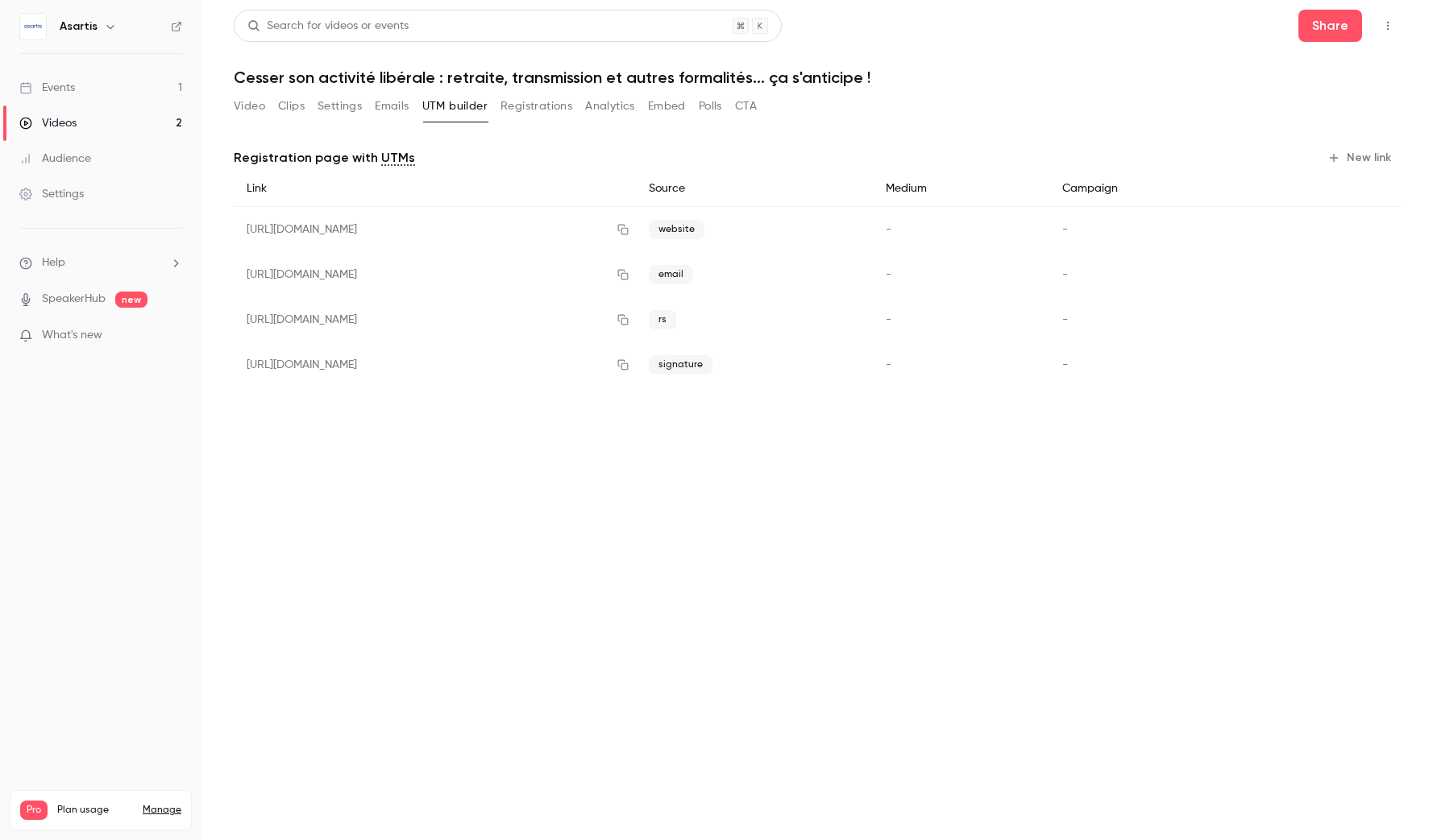
click at [88, 85] on link "Events 1" at bounding box center [101, 88] width 201 height 36
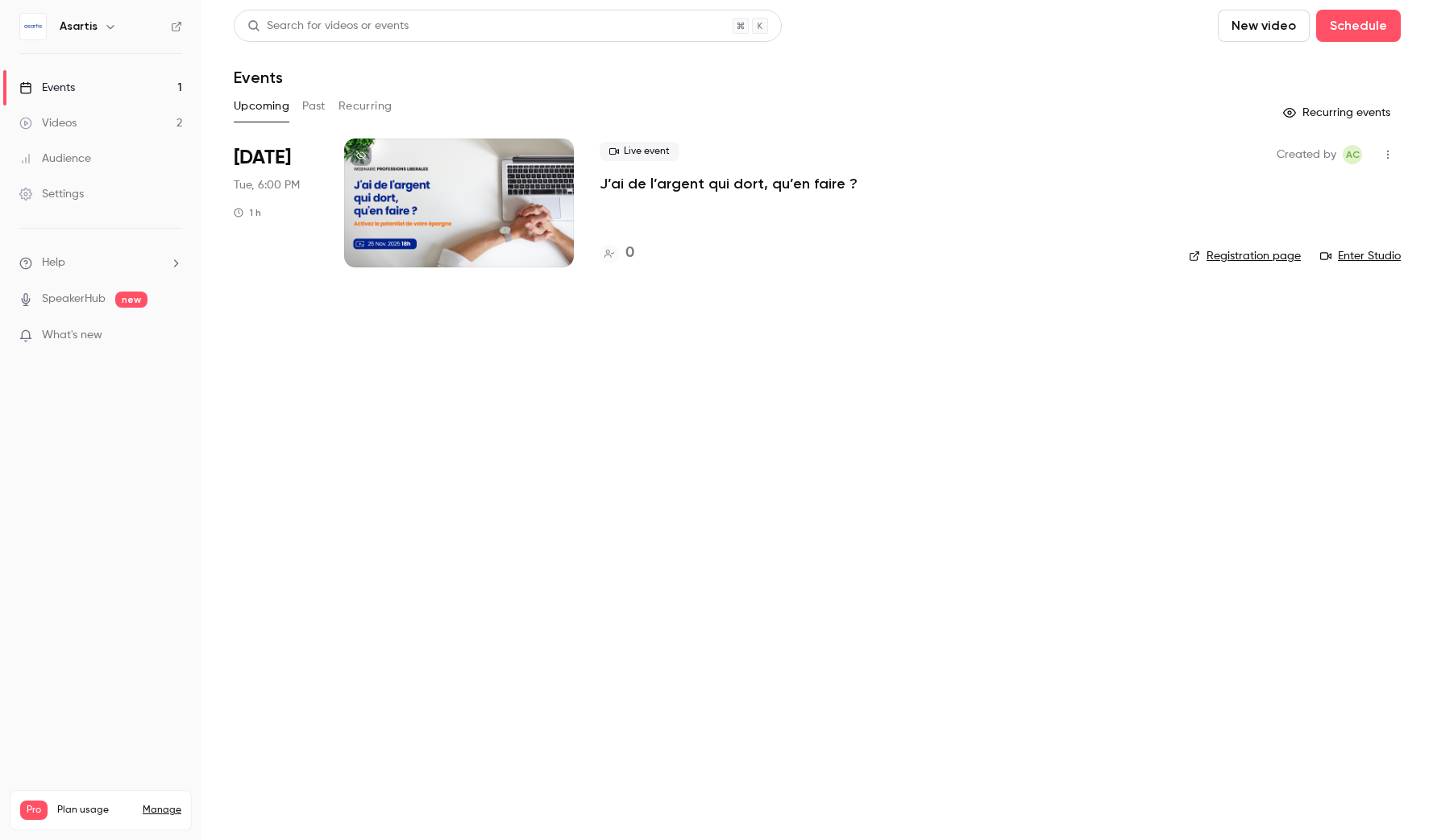
click at [966, 158] on icon "button" at bounding box center [1387, 154] width 13 height 11
click at [966, 439] on div at bounding box center [716, 420] width 1433 height 840
click at [661, 180] on p "J’ai de l’argent qui dort, qu’en faire ?" at bounding box center [728, 184] width 258 height 19
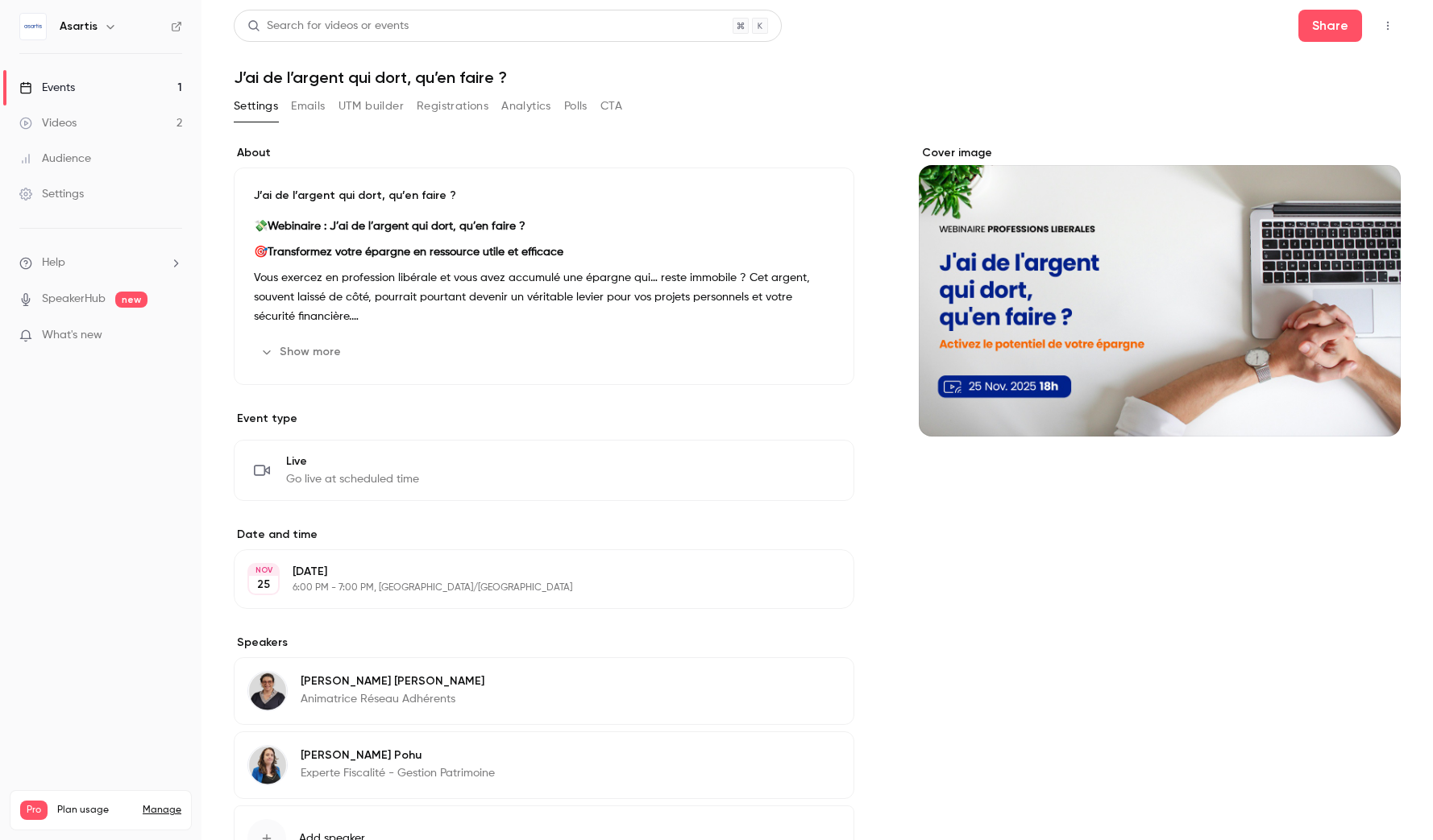
click at [401, 117] on button "UTM builder" at bounding box center [371, 106] width 66 height 25
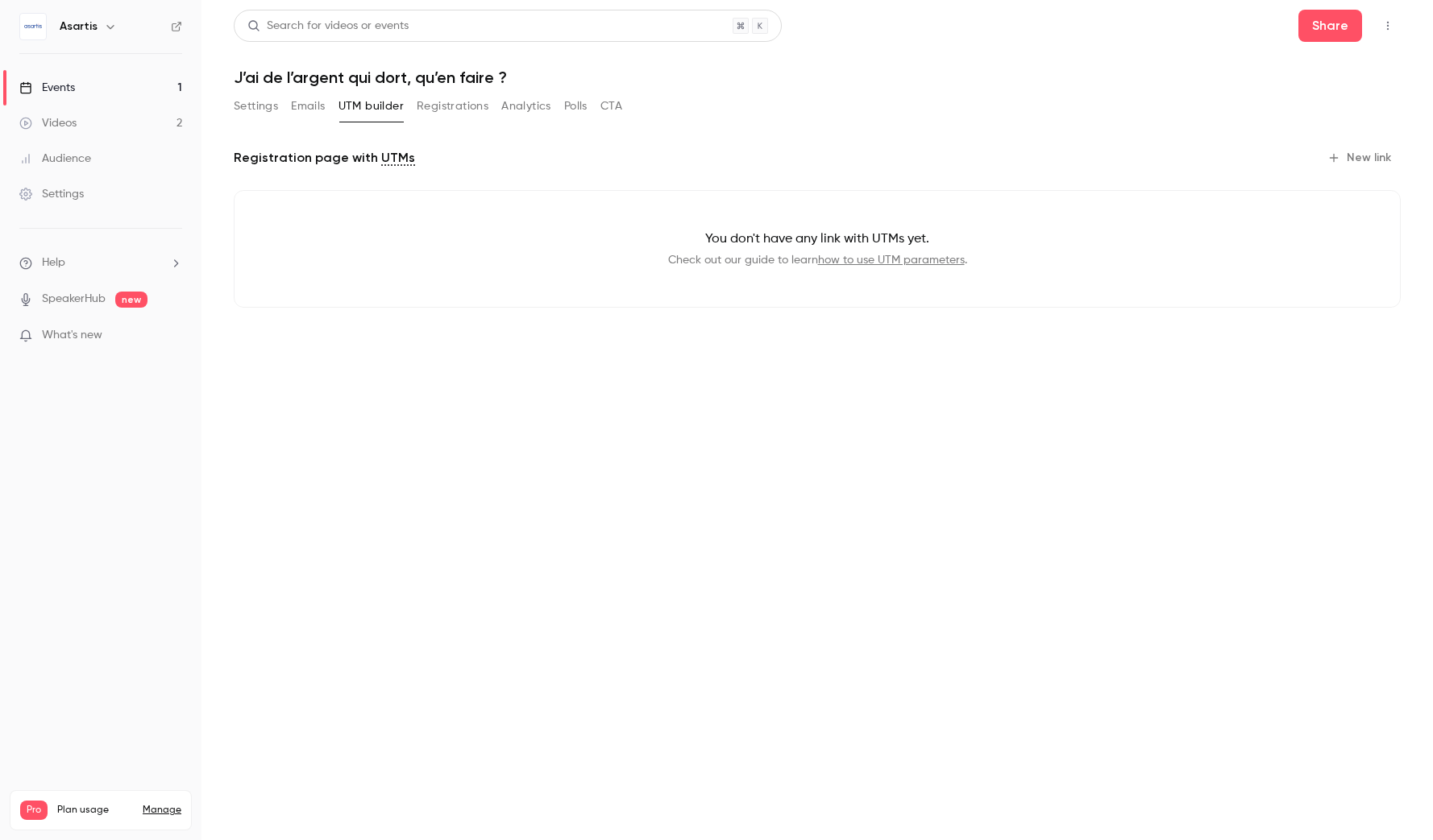
click at [966, 156] on button "New link" at bounding box center [1360, 158] width 80 height 25
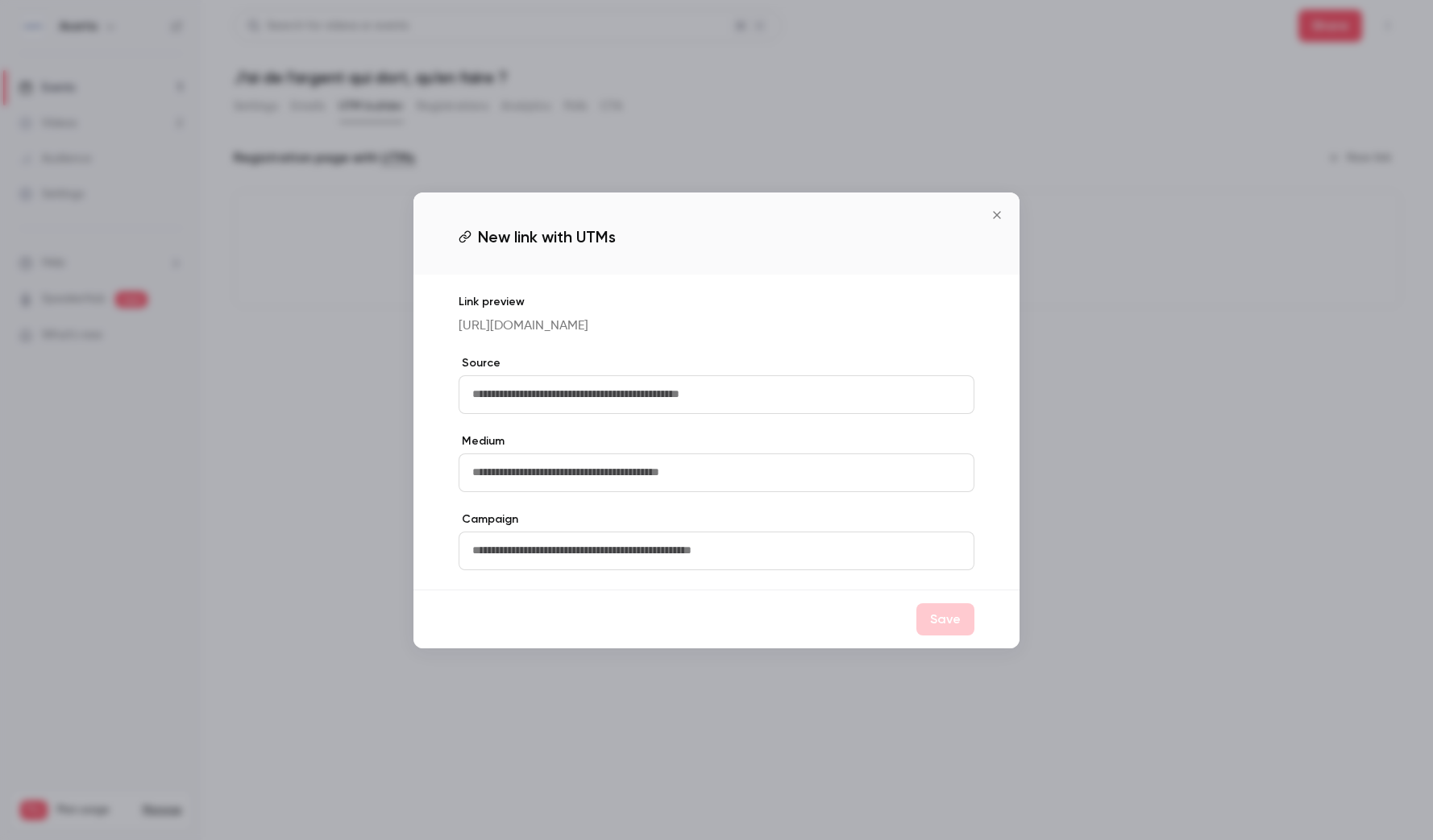
click at [658, 405] on input "text" at bounding box center [716, 395] width 516 height 38
type input "*******"
click at [955, 400] on icon "utmSource" at bounding box center [955, 395] width 11 height 10
click at [830, 403] on input "text" at bounding box center [716, 395] width 516 height 38
click at [966, 211] on icon "Close" at bounding box center [996, 214] width 7 height 7
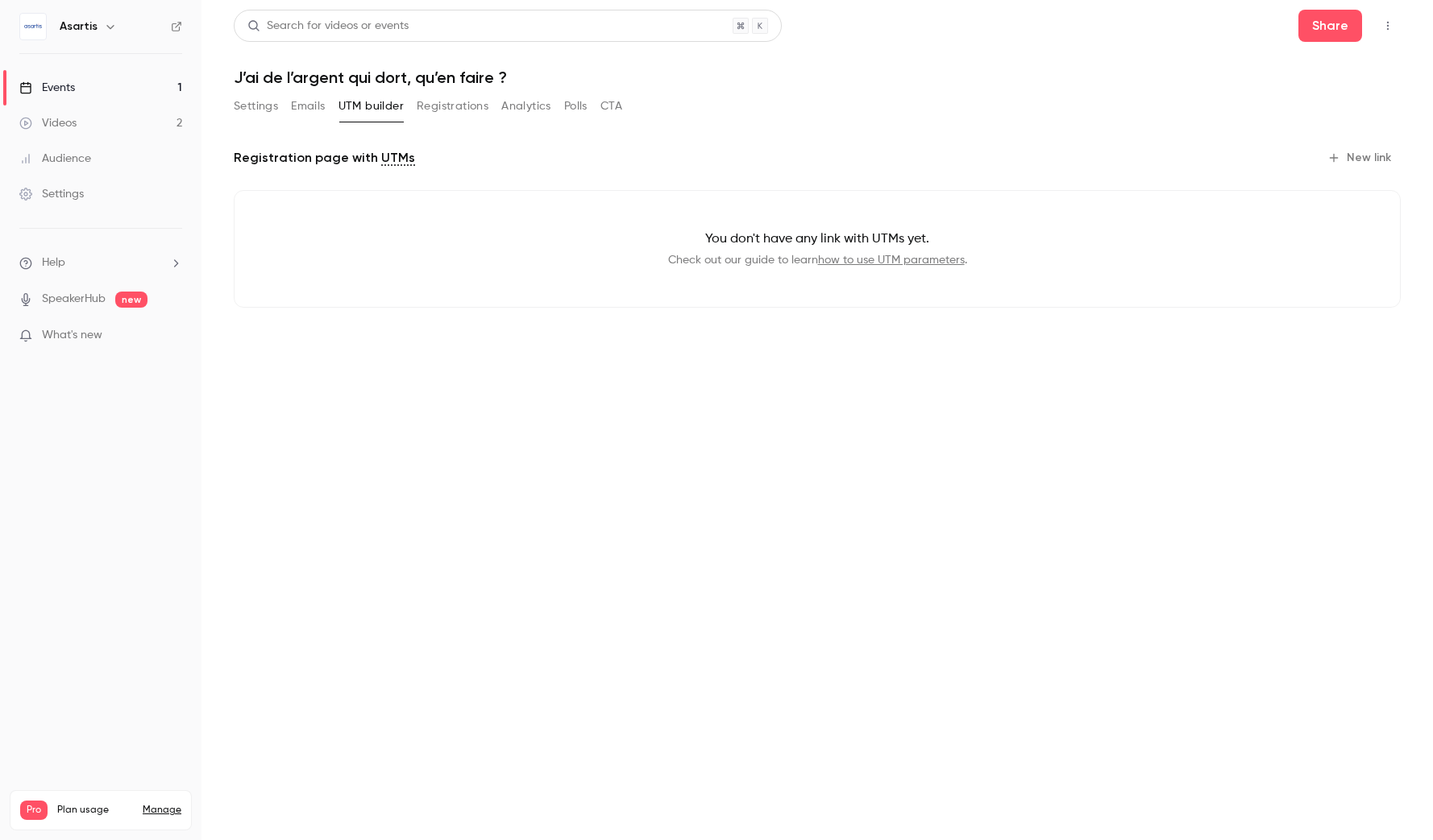
click at [966, 164] on button "New link" at bounding box center [1360, 158] width 80 height 25
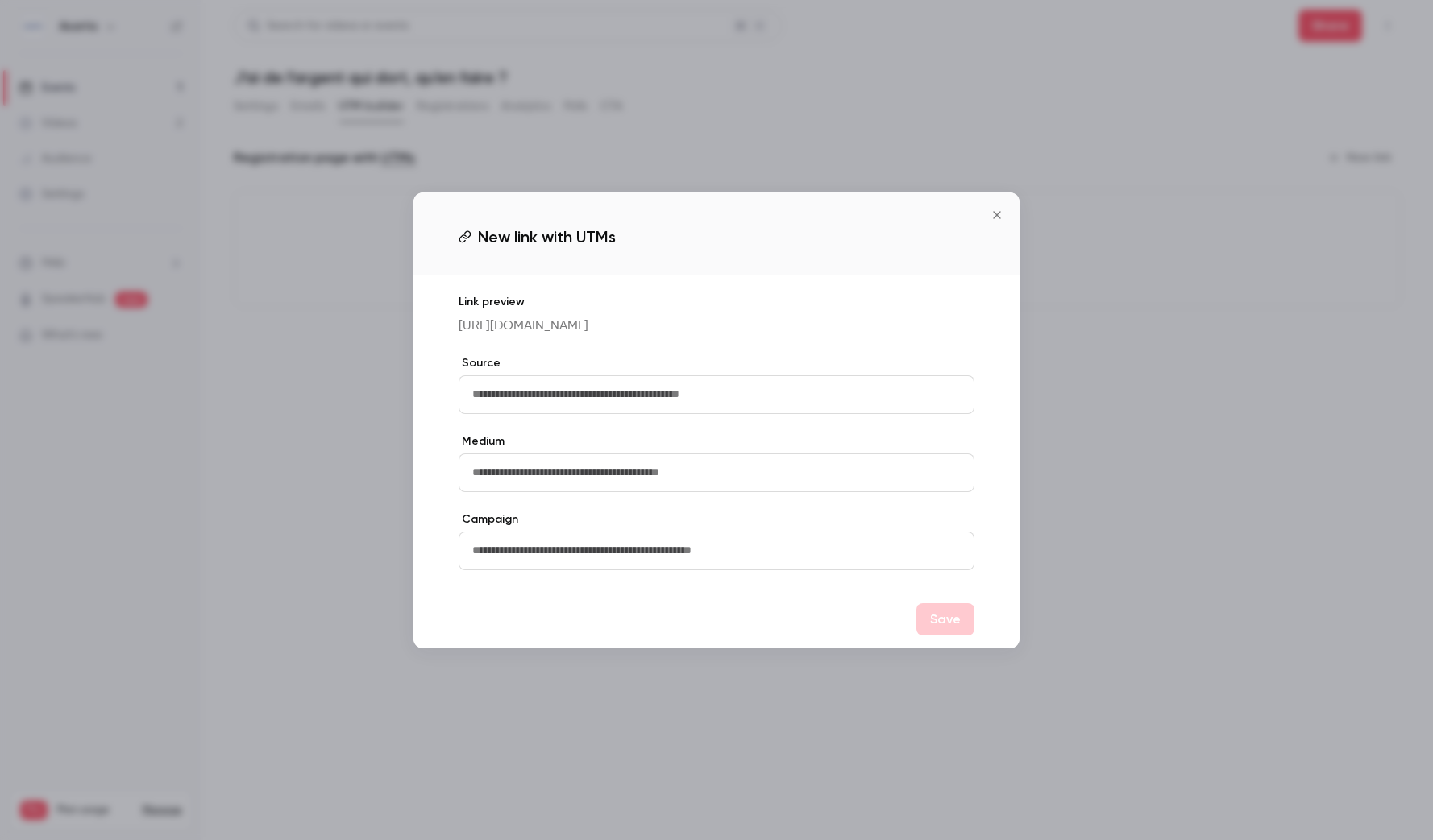
click at [695, 404] on input "text" at bounding box center [716, 395] width 516 height 38
type input "*******"
click at [947, 634] on button "Save" at bounding box center [945, 620] width 58 height 32
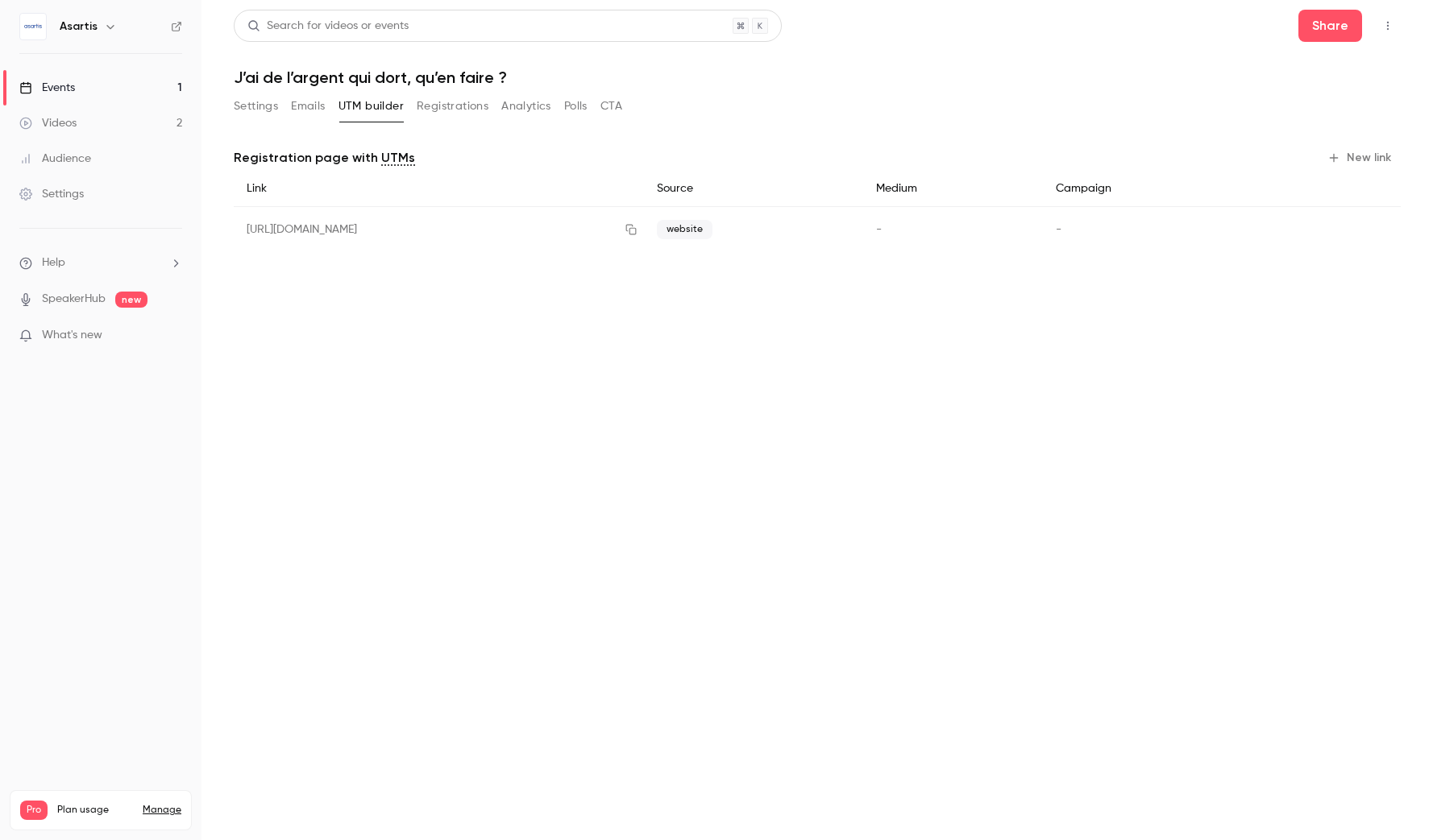
click at [966, 164] on button "New link" at bounding box center [1360, 158] width 80 height 25
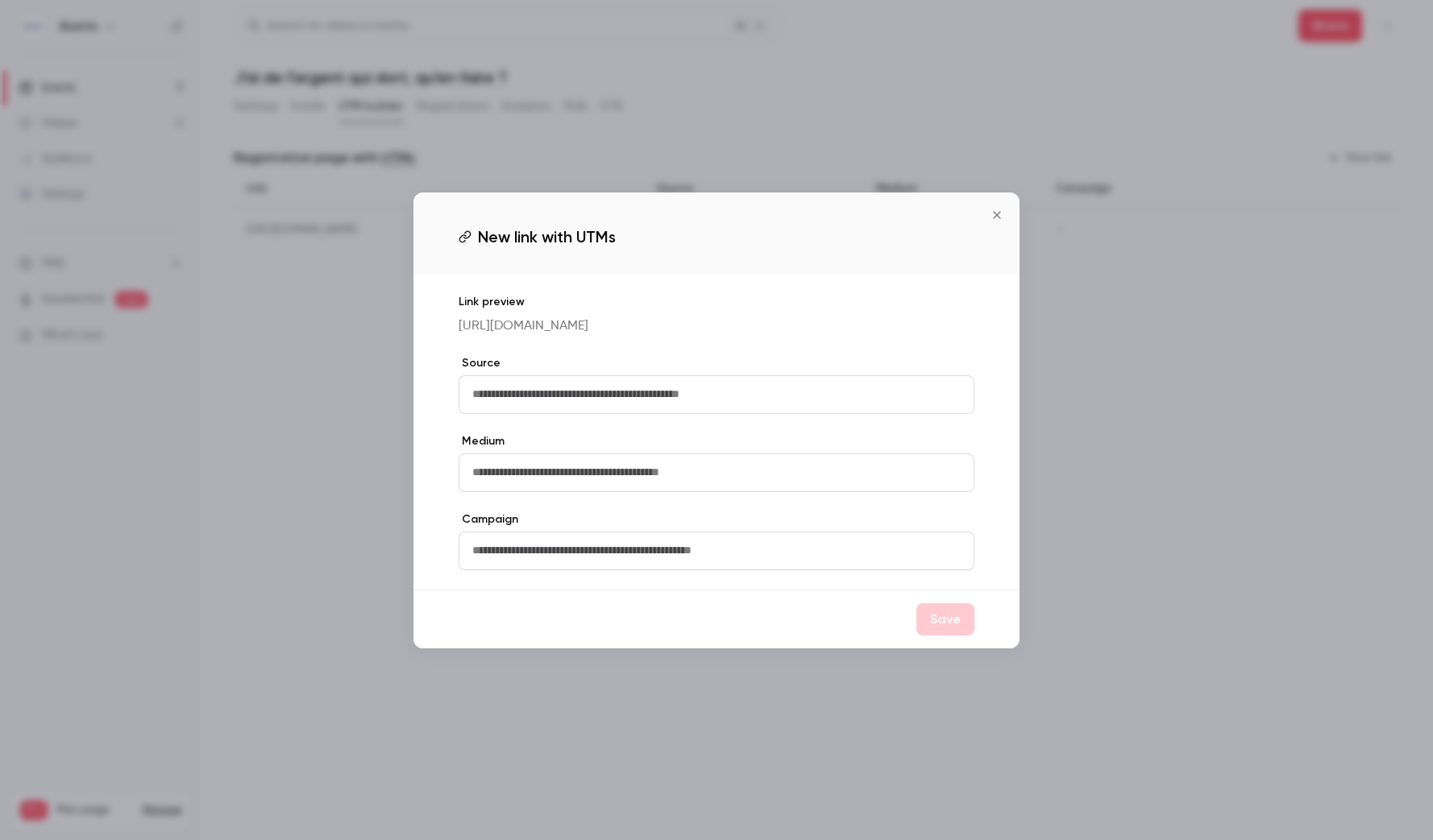
click at [860, 414] on input "text" at bounding box center [716, 395] width 516 height 38
type input "*****"
click at [945, 624] on button "Save" at bounding box center [945, 620] width 58 height 32
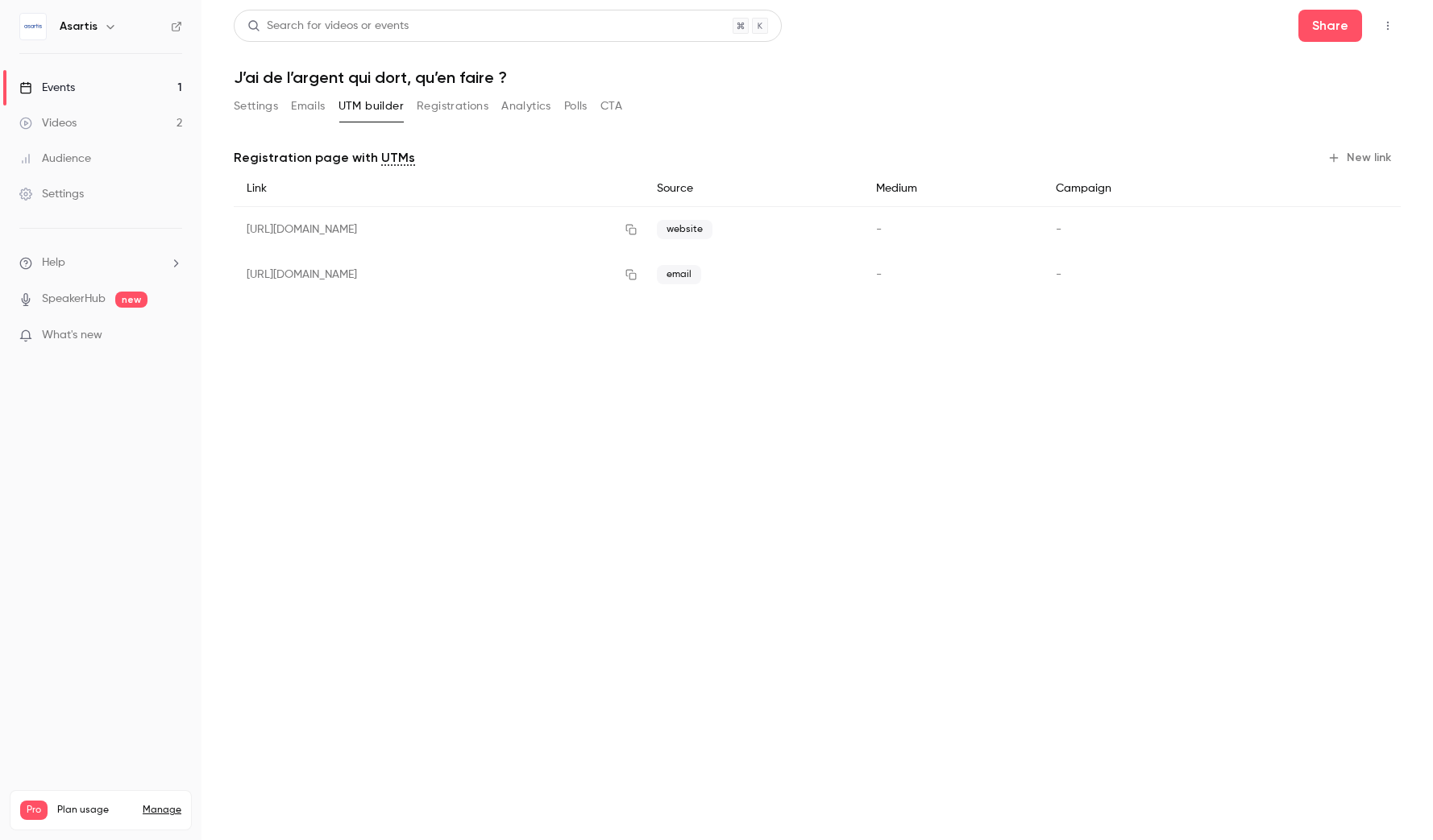
click at [966, 153] on button "New link" at bounding box center [1360, 158] width 80 height 25
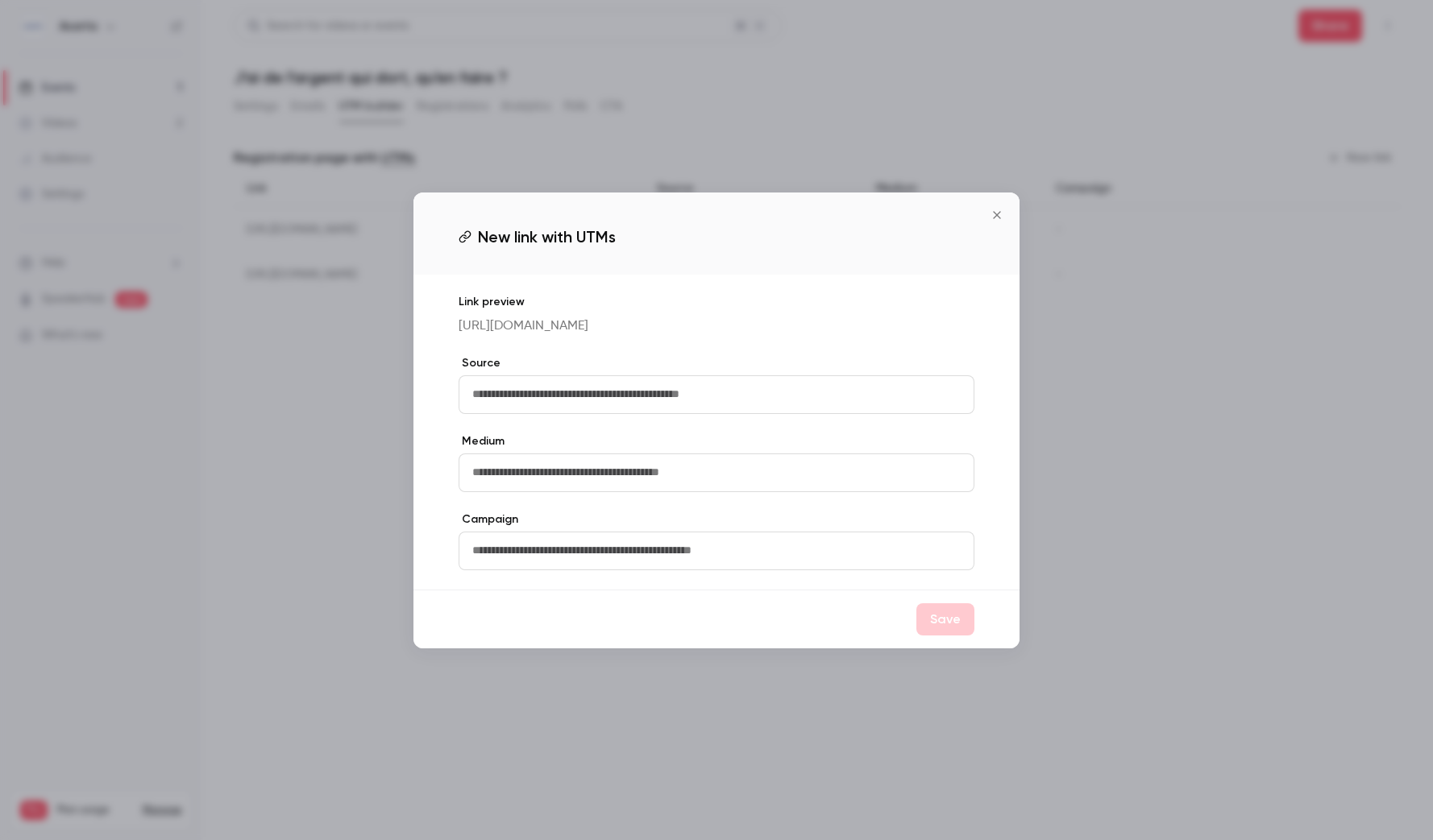
click at [721, 408] on input "text" at bounding box center [716, 395] width 516 height 38
type input "**"
click at [945, 629] on button "Save" at bounding box center [945, 620] width 58 height 32
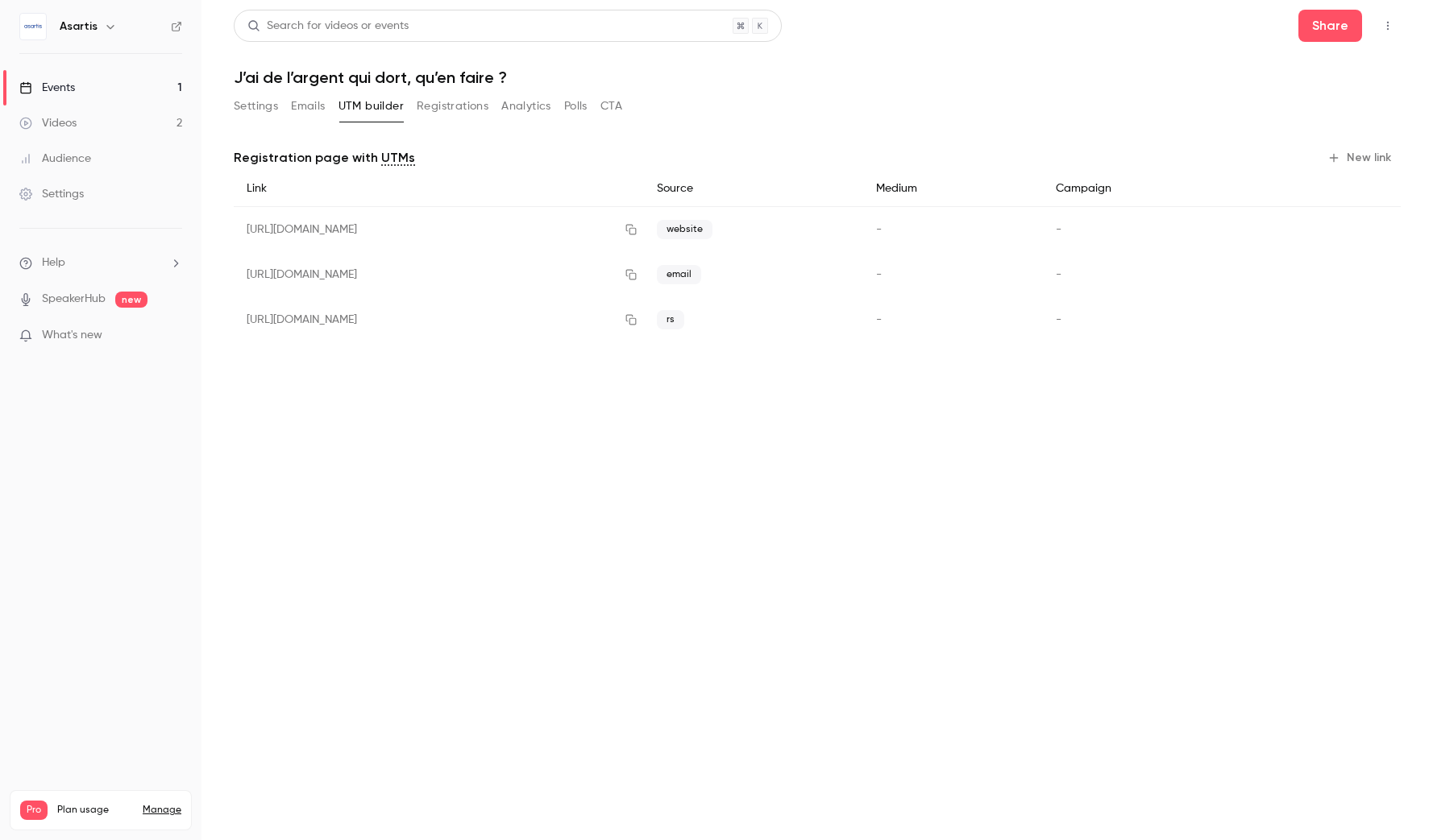
click at [966, 164] on button "New link" at bounding box center [1360, 158] width 80 height 25
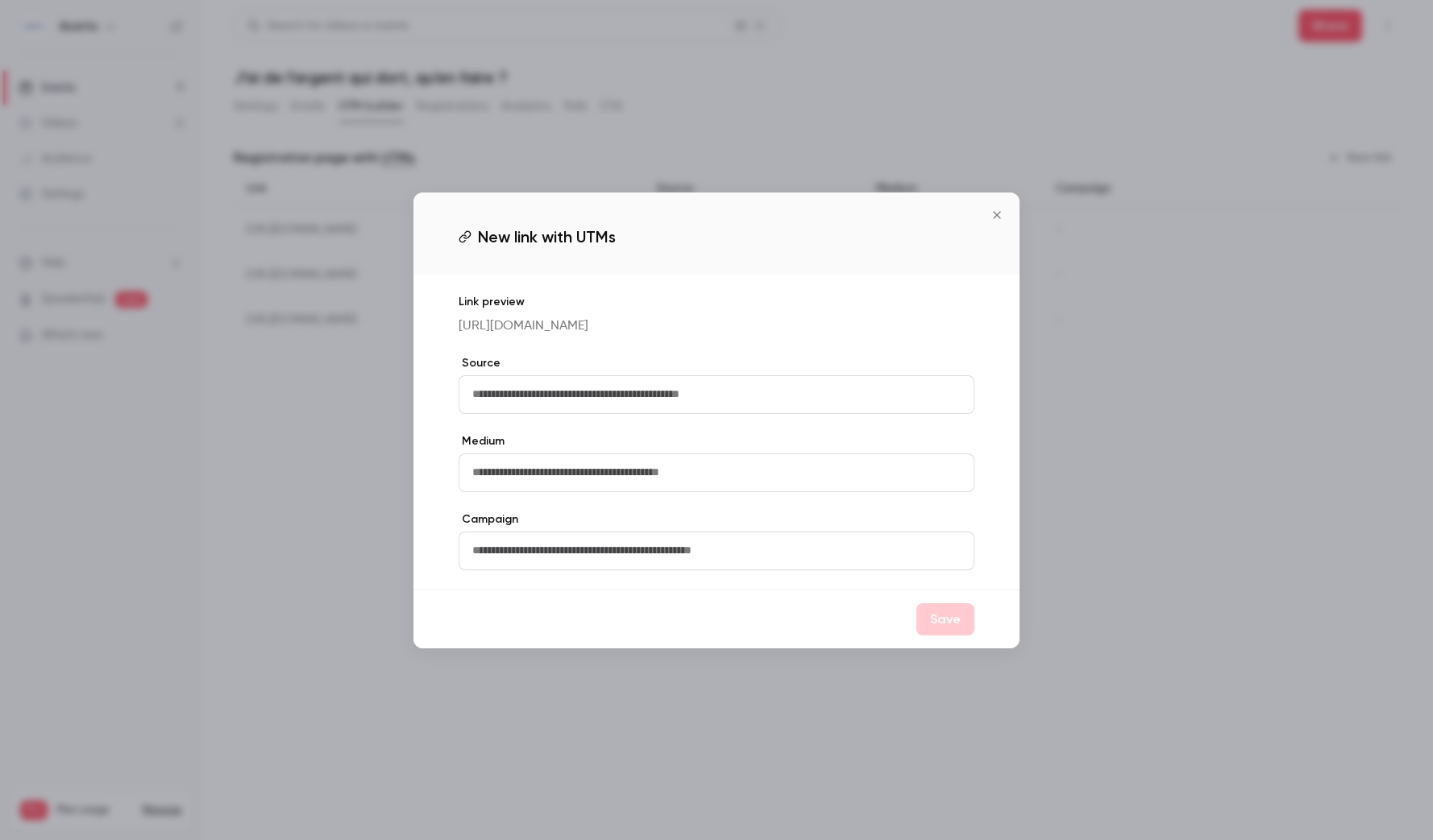
click at [849, 414] on input "text" at bounding box center [716, 395] width 516 height 38
type input "*********"
click at [944, 629] on button "Save" at bounding box center [945, 620] width 58 height 32
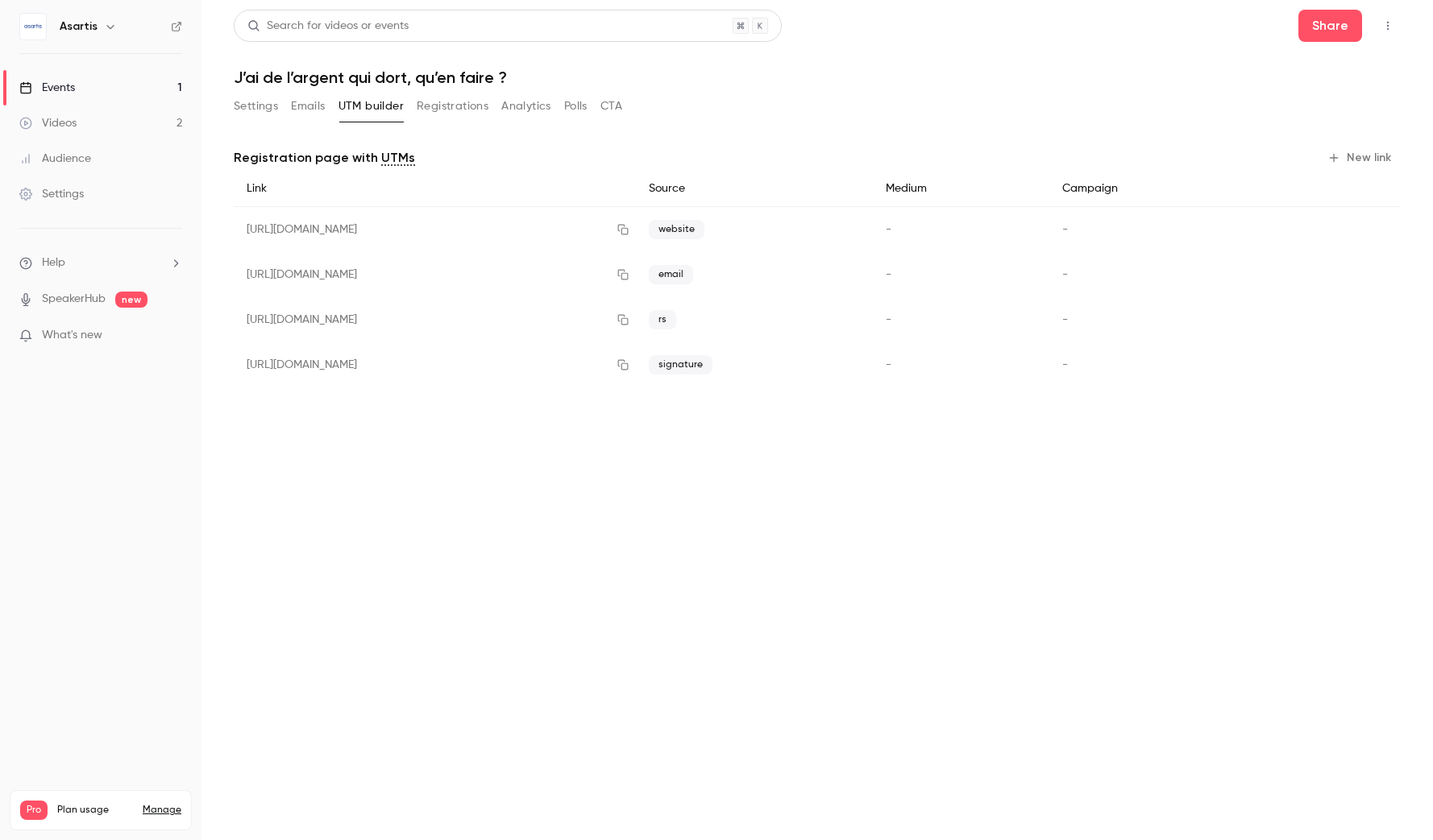
click at [325, 101] on button "Emails" at bounding box center [307, 106] width 34 height 25
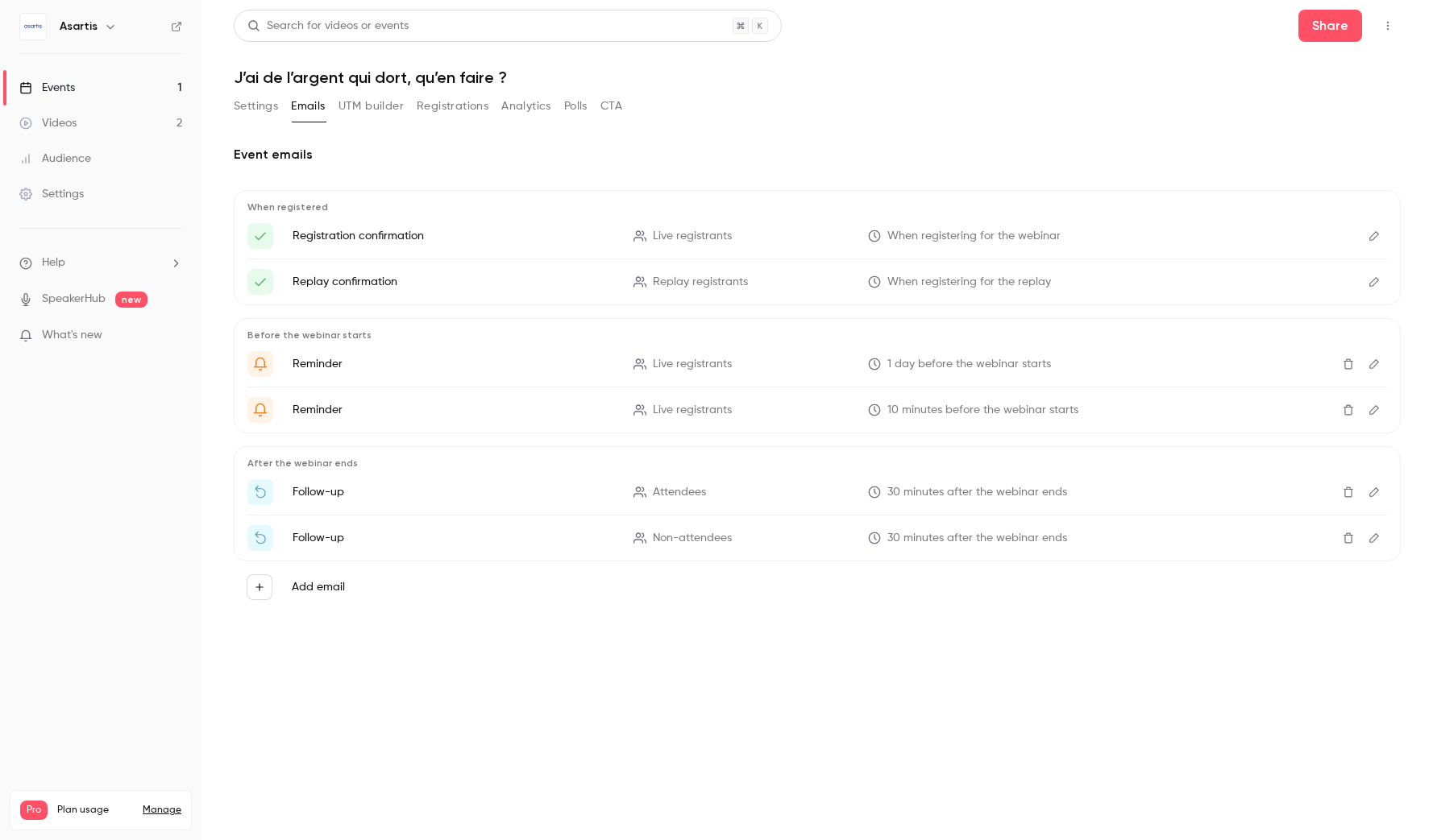
click at [262, 102] on button "Settings" at bounding box center [256, 106] width 45 height 25
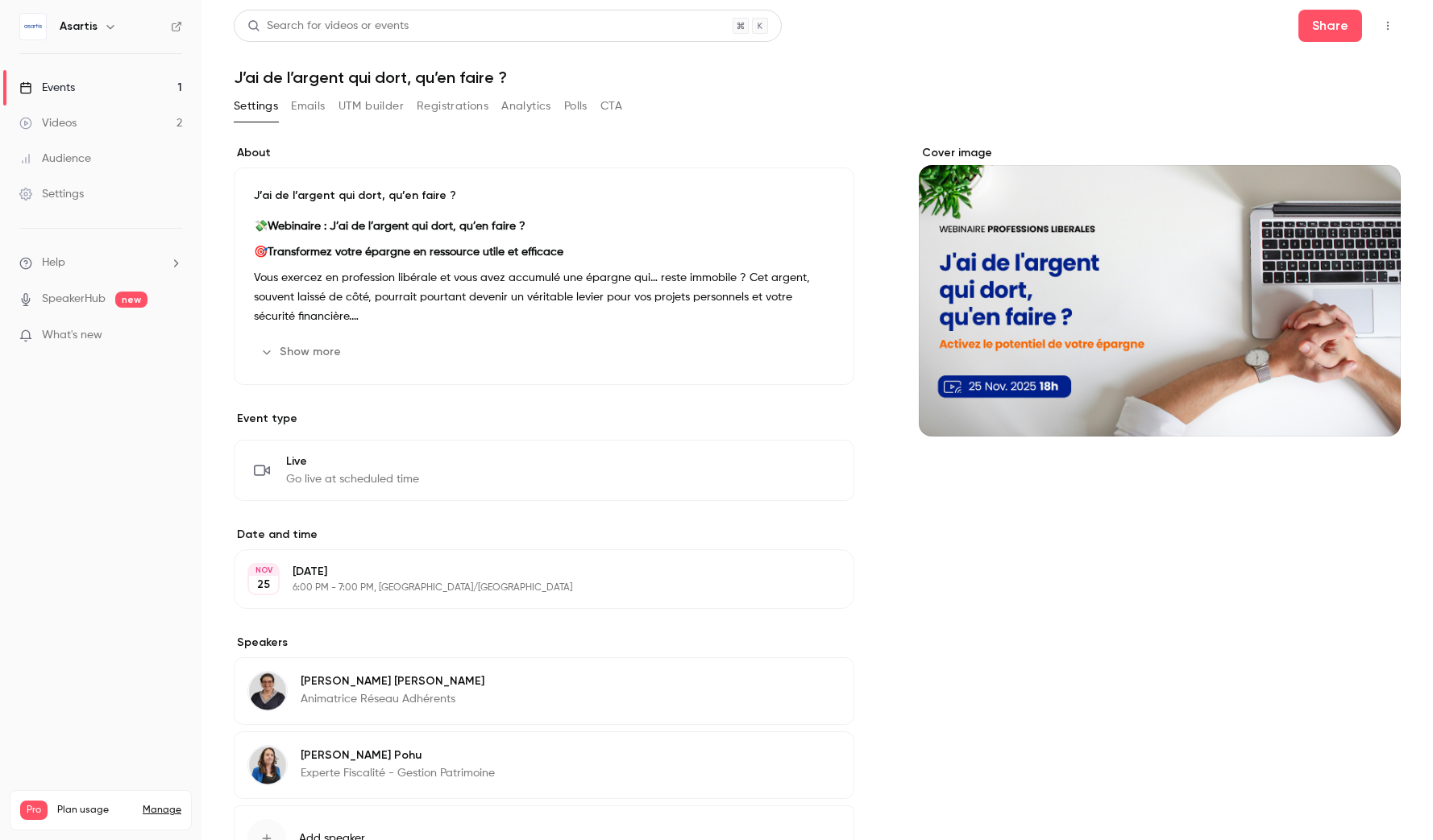
click at [388, 97] on button "UTM builder" at bounding box center [371, 106] width 66 height 25
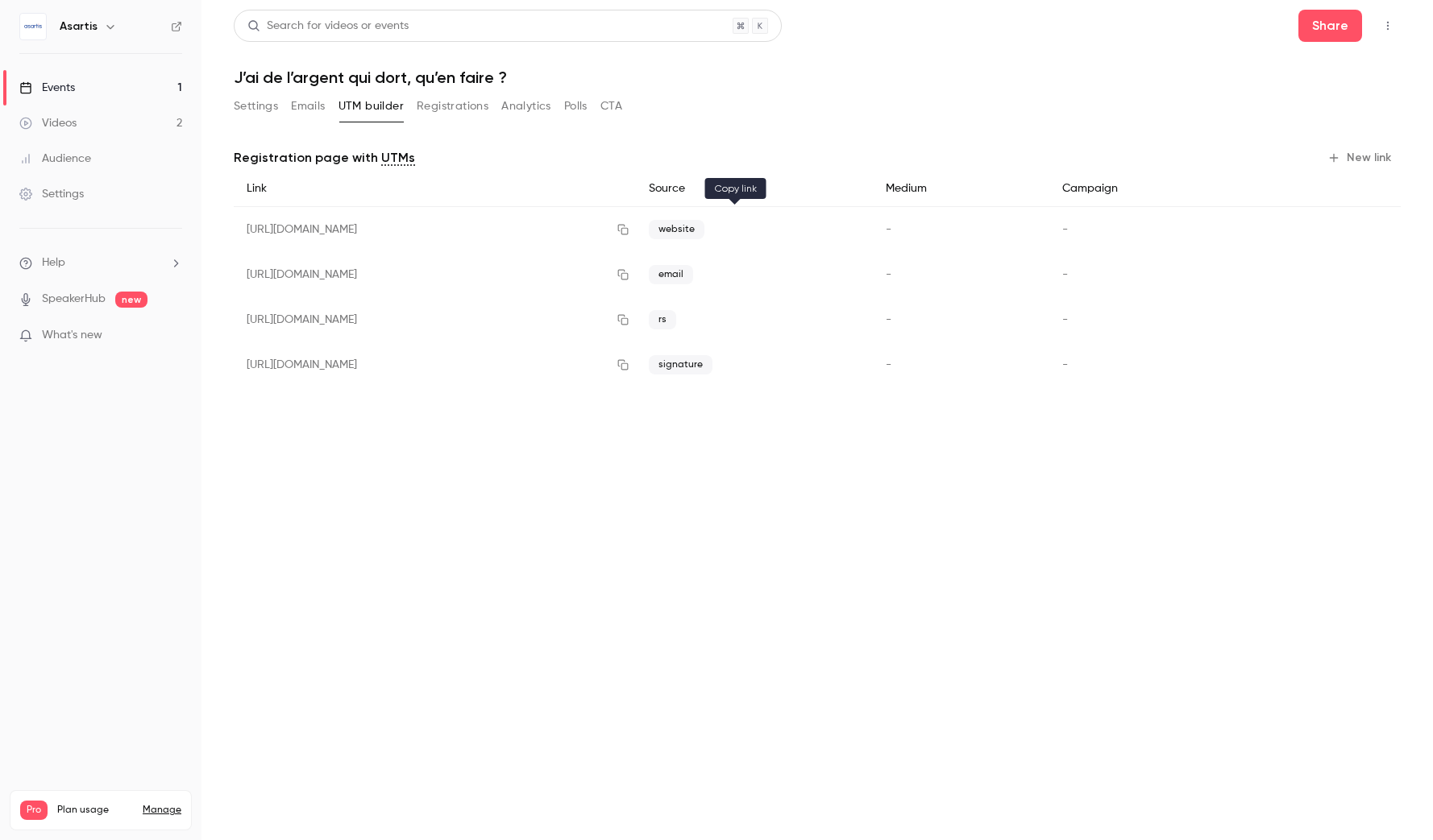
click at [629, 228] on icon "button" at bounding box center [623, 230] width 11 height 10
click at [629, 228] on icon "button" at bounding box center [623, 230] width 11 height 10
click at [629, 275] on icon "button" at bounding box center [622, 274] width 13 height 11
click at [629, 325] on icon "button" at bounding box center [622, 319] width 13 height 11
click at [629, 366] on icon "button" at bounding box center [622, 365] width 13 height 11
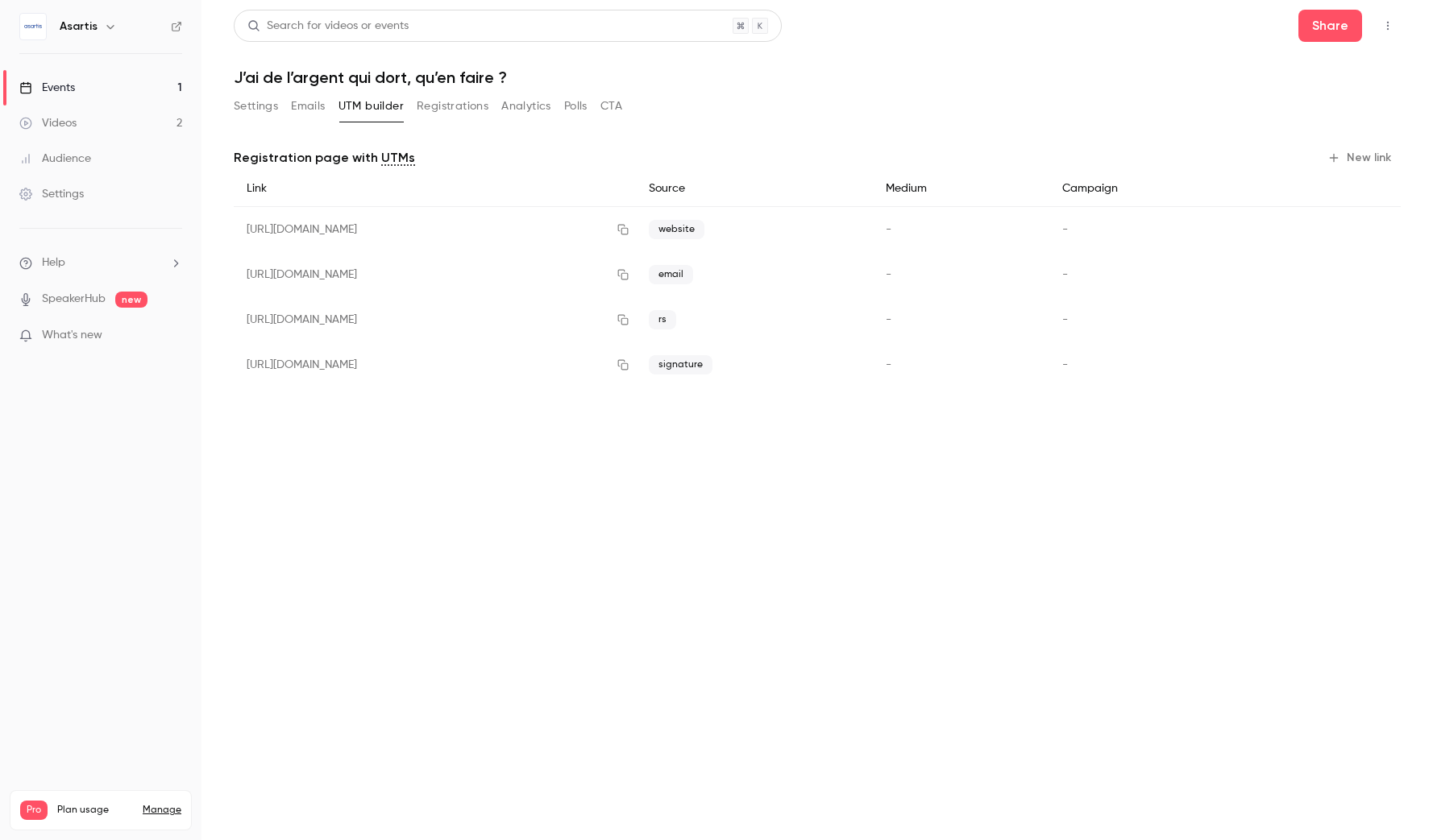
click at [275, 107] on button "Settings" at bounding box center [256, 106] width 45 height 25
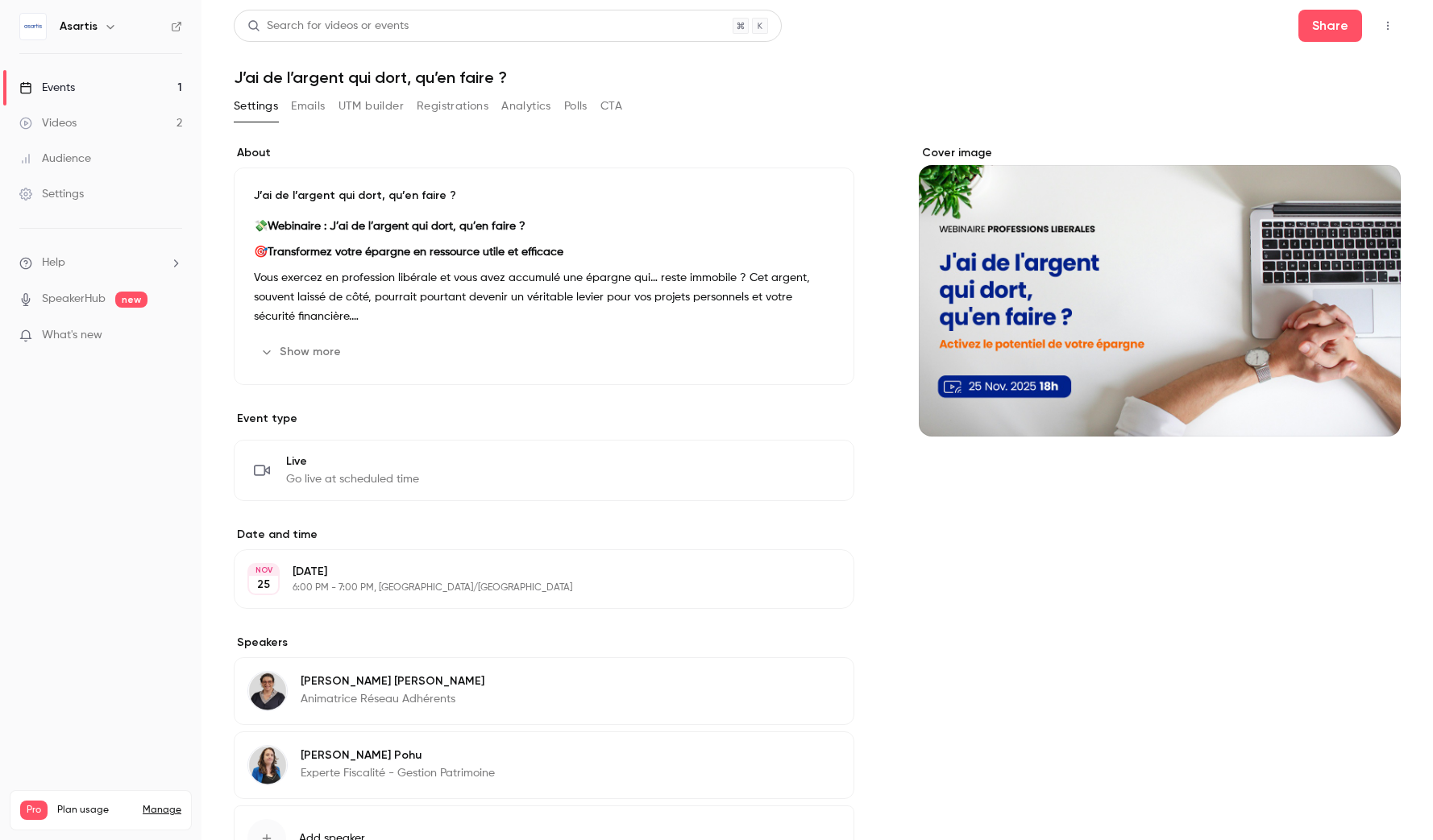
click at [800, 350] on button "Edit" at bounding box center [804, 352] width 59 height 25
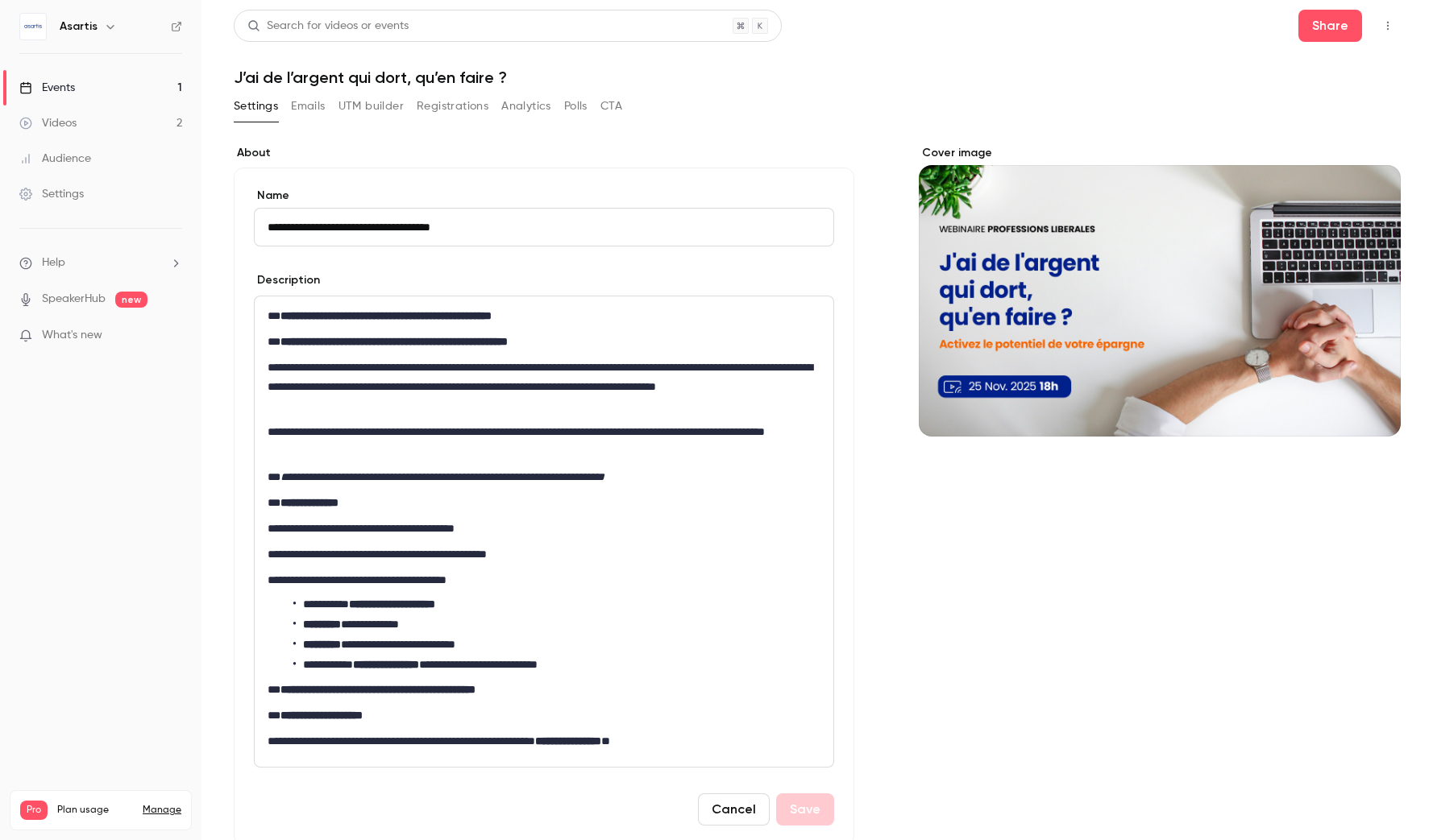
click at [379, 541] on div "**********" at bounding box center [544, 532] width 579 height 471
click at [796, 797] on button "Save" at bounding box center [805, 809] width 58 height 32
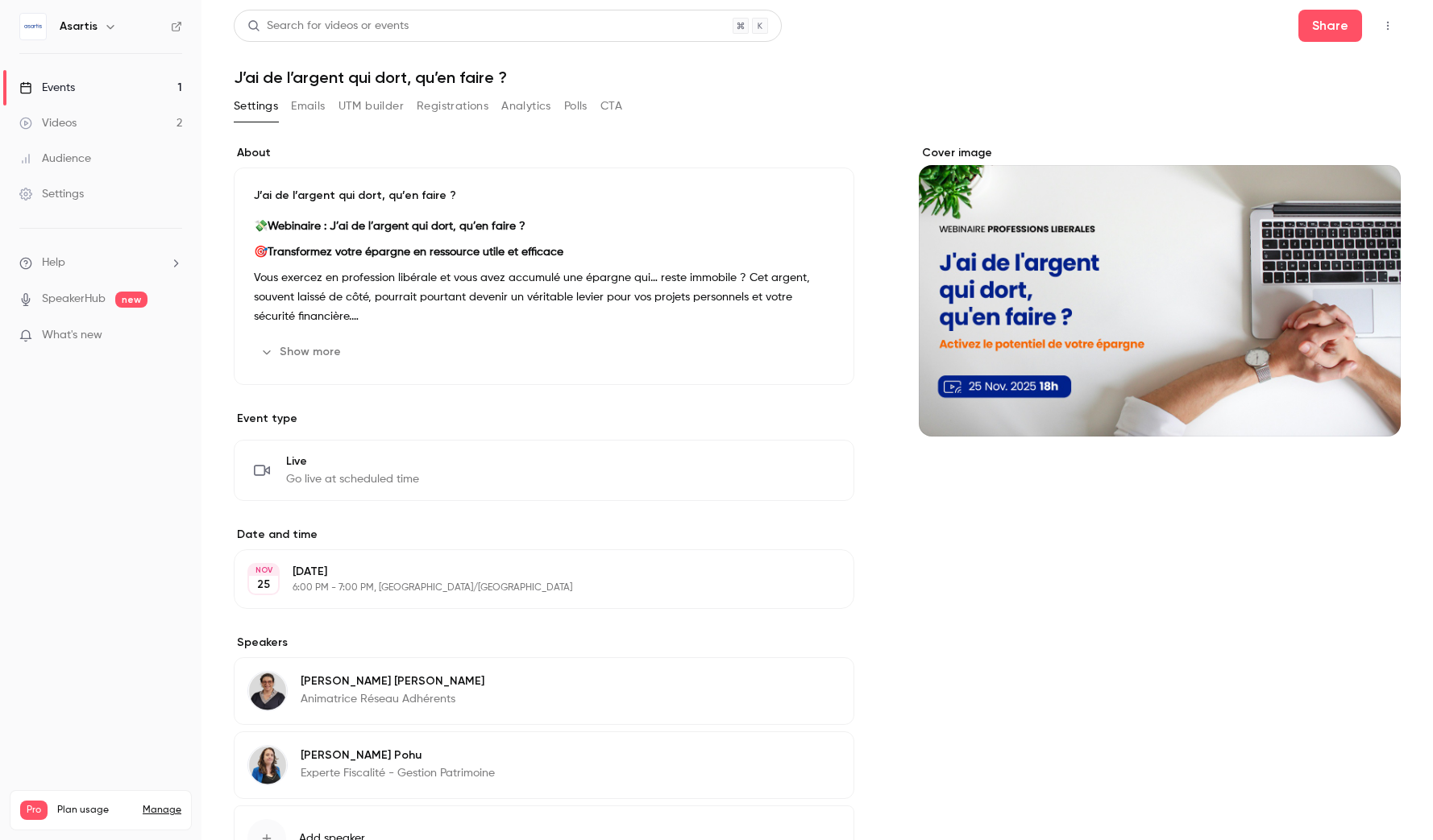
click at [801, 349] on button "Edit" at bounding box center [804, 352] width 59 height 25
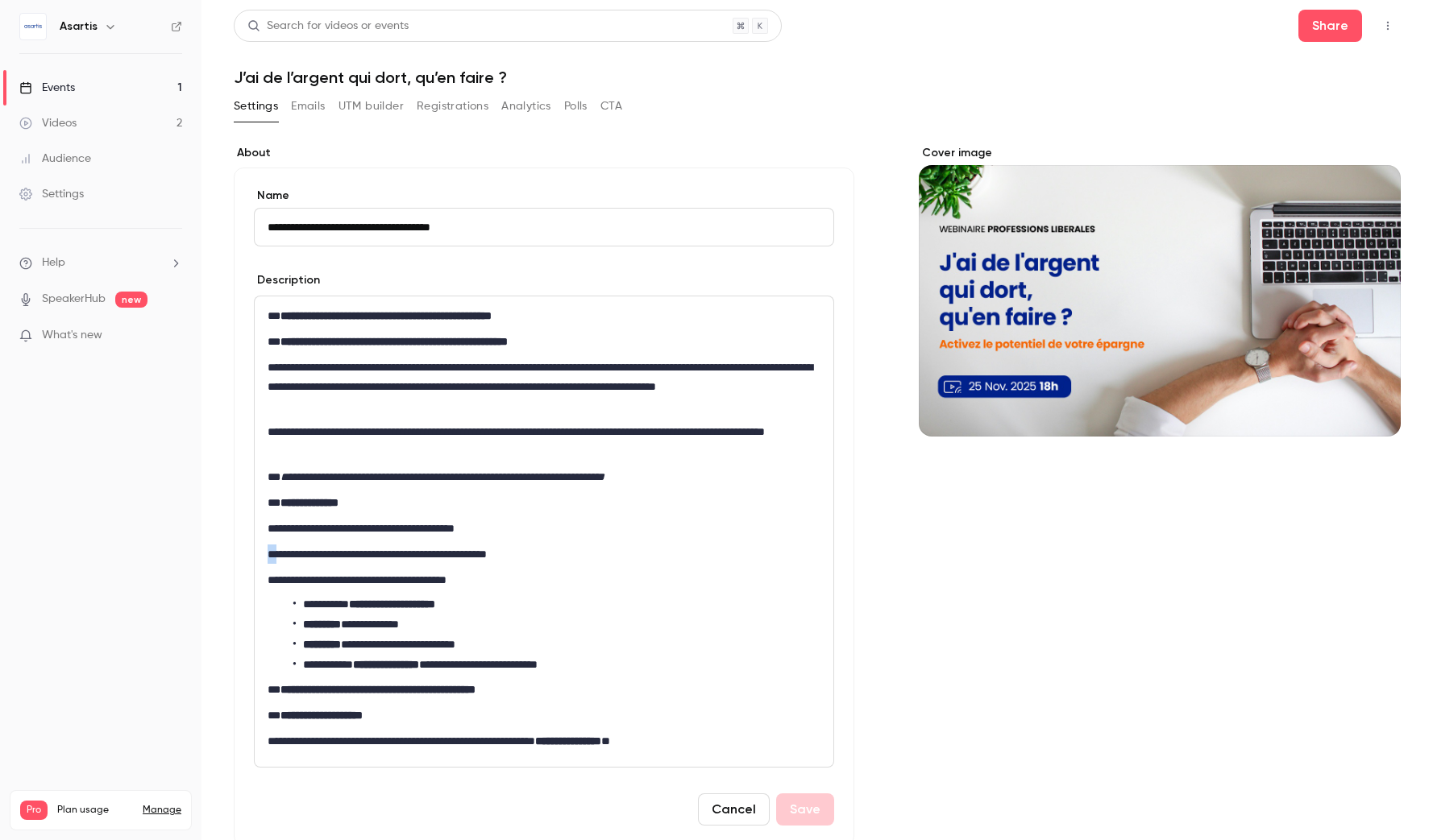
drag, startPoint x: 283, startPoint y: 556, endPoint x: 263, endPoint y: 556, distance: 20.0
click at [263, 556] on div "**********" at bounding box center [544, 532] width 579 height 471
click at [801, 807] on button "Save" at bounding box center [805, 809] width 58 height 32
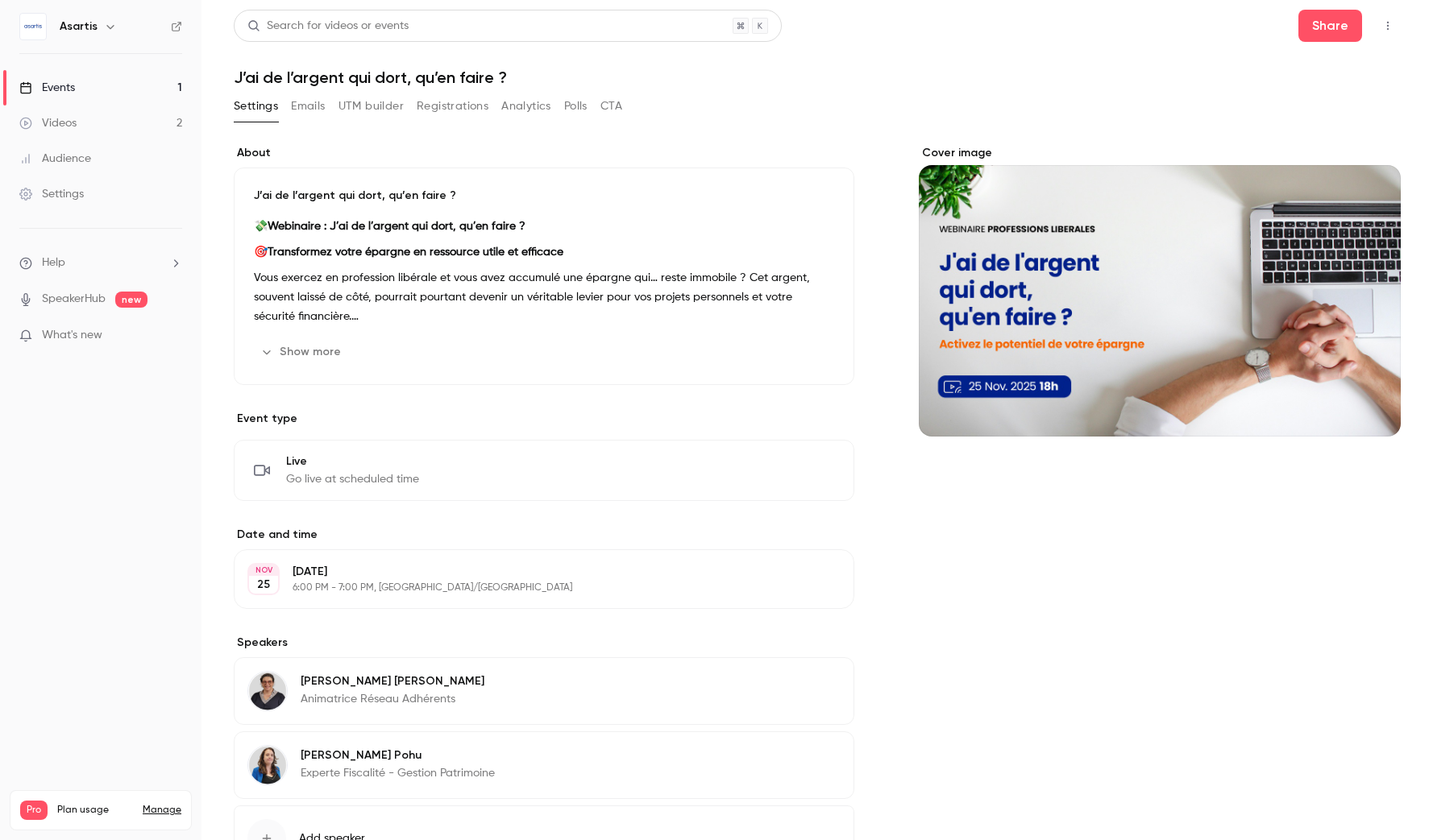
click at [65, 93] on div "Events" at bounding box center [47, 88] width 56 height 16
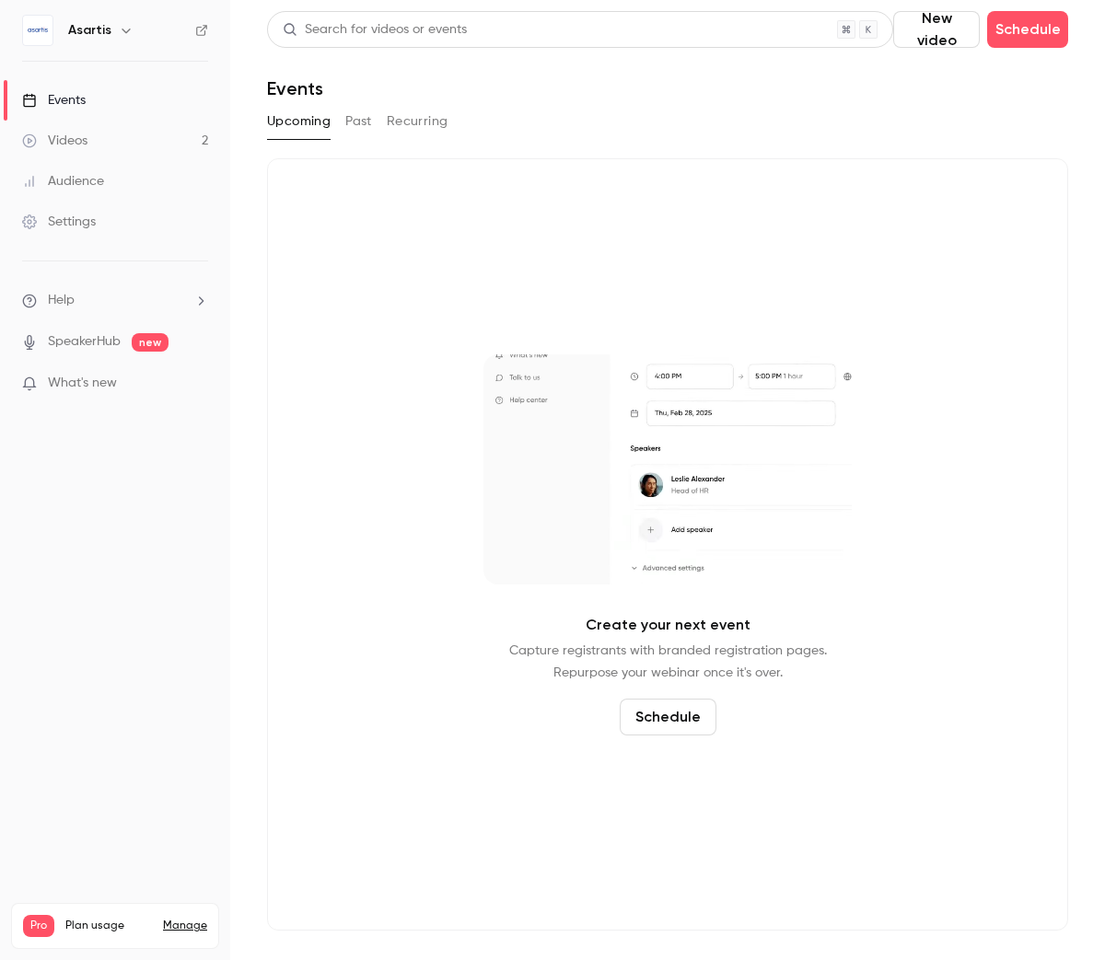
click at [101, 145] on link "Videos 2" at bounding box center [115, 141] width 230 height 41
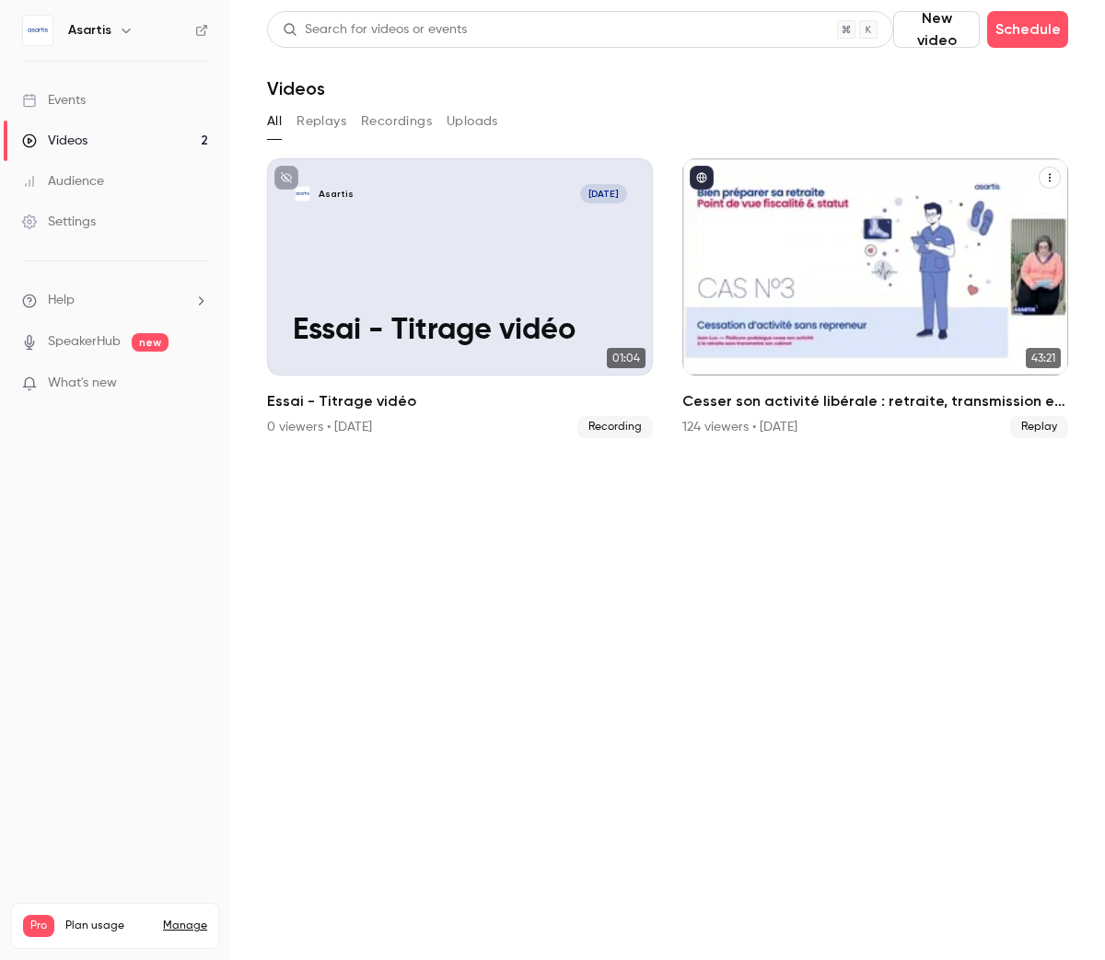
click at [1044, 179] on icon "Cesser son activité libérale : retraite, transmission et autres formalités... ç…" at bounding box center [1049, 177] width 11 height 11
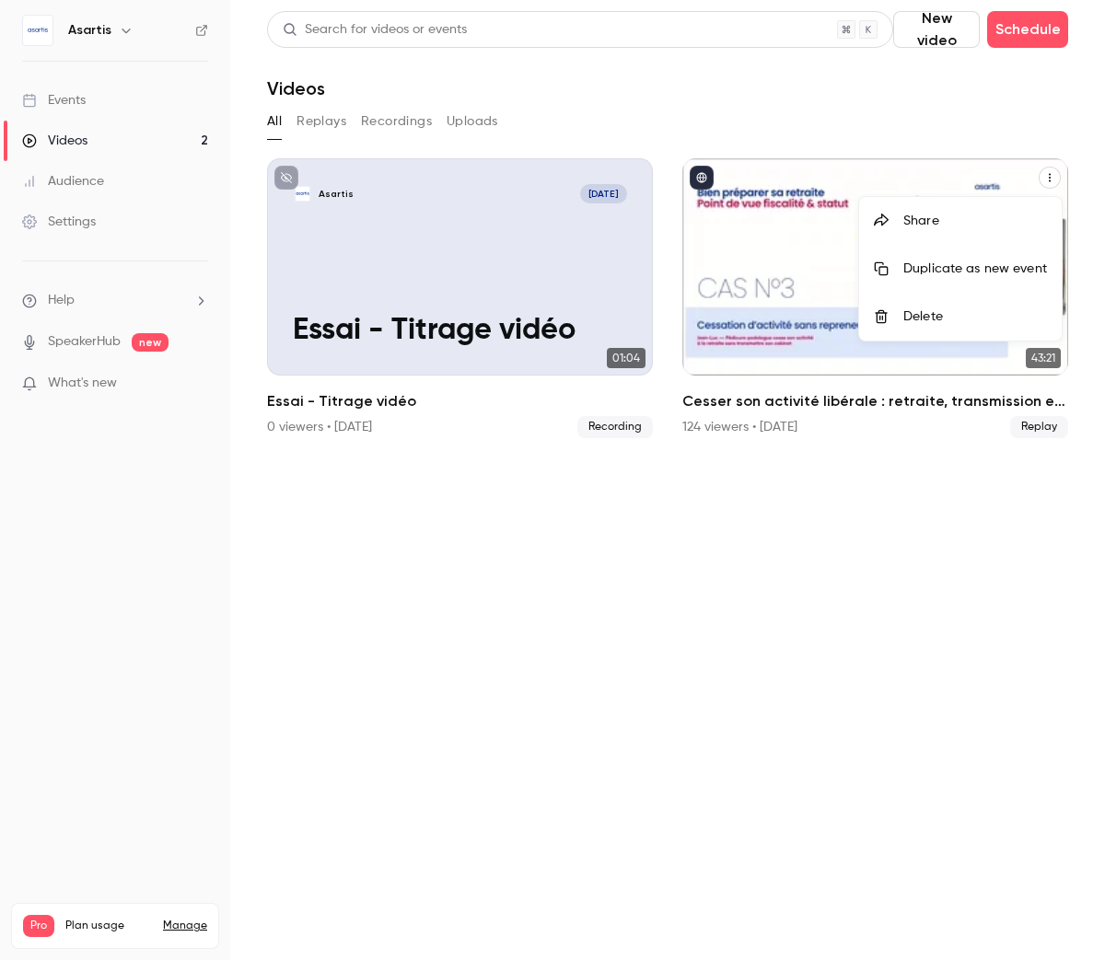
click at [913, 495] on div at bounding box center [552, 480] width 1105 height 960
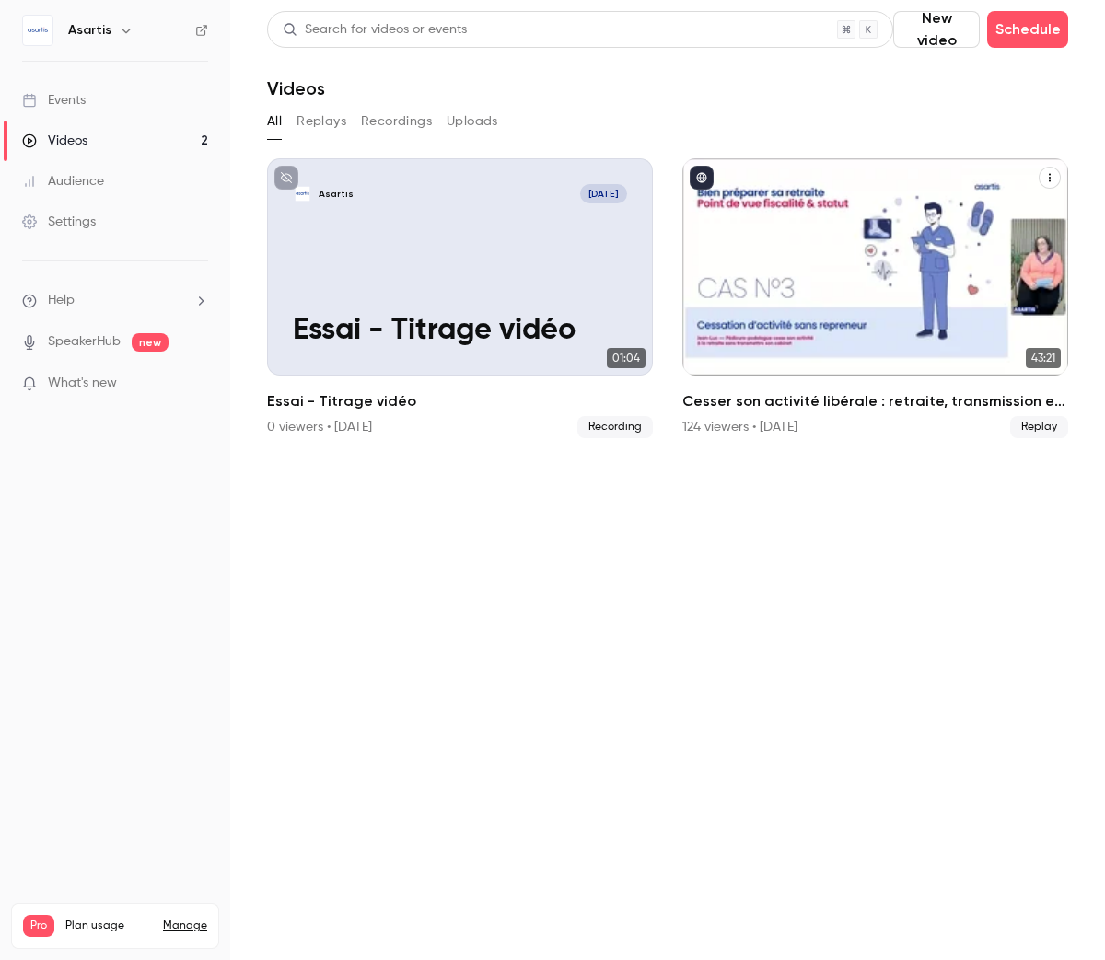
click at [931, 402] on h2 "Cesser son activité libérale : retraite, transmission et autres formalités... ç…" at bounding box center [875, 401] width 386 height 22
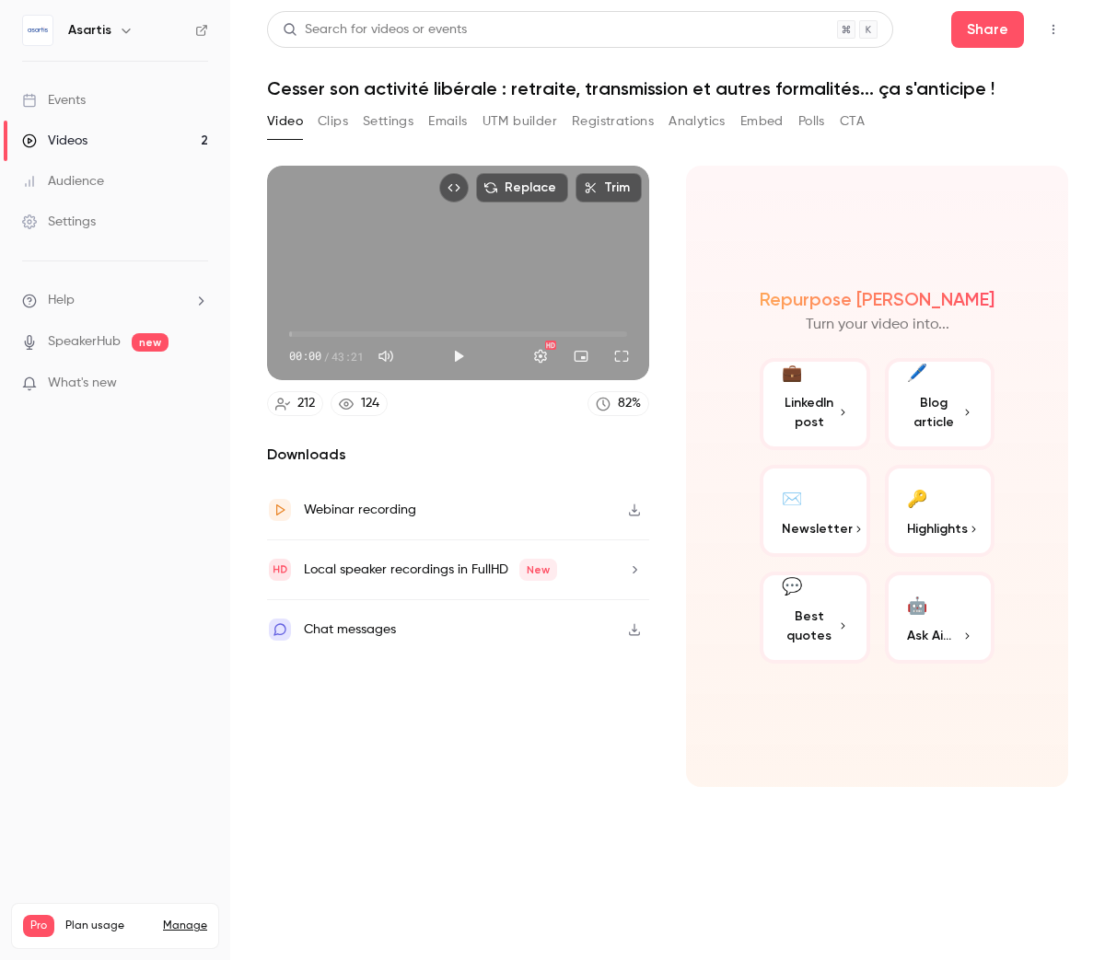
click at [406, 119] on button "Settings" at bounding box center [388, 121] width 51 height 29
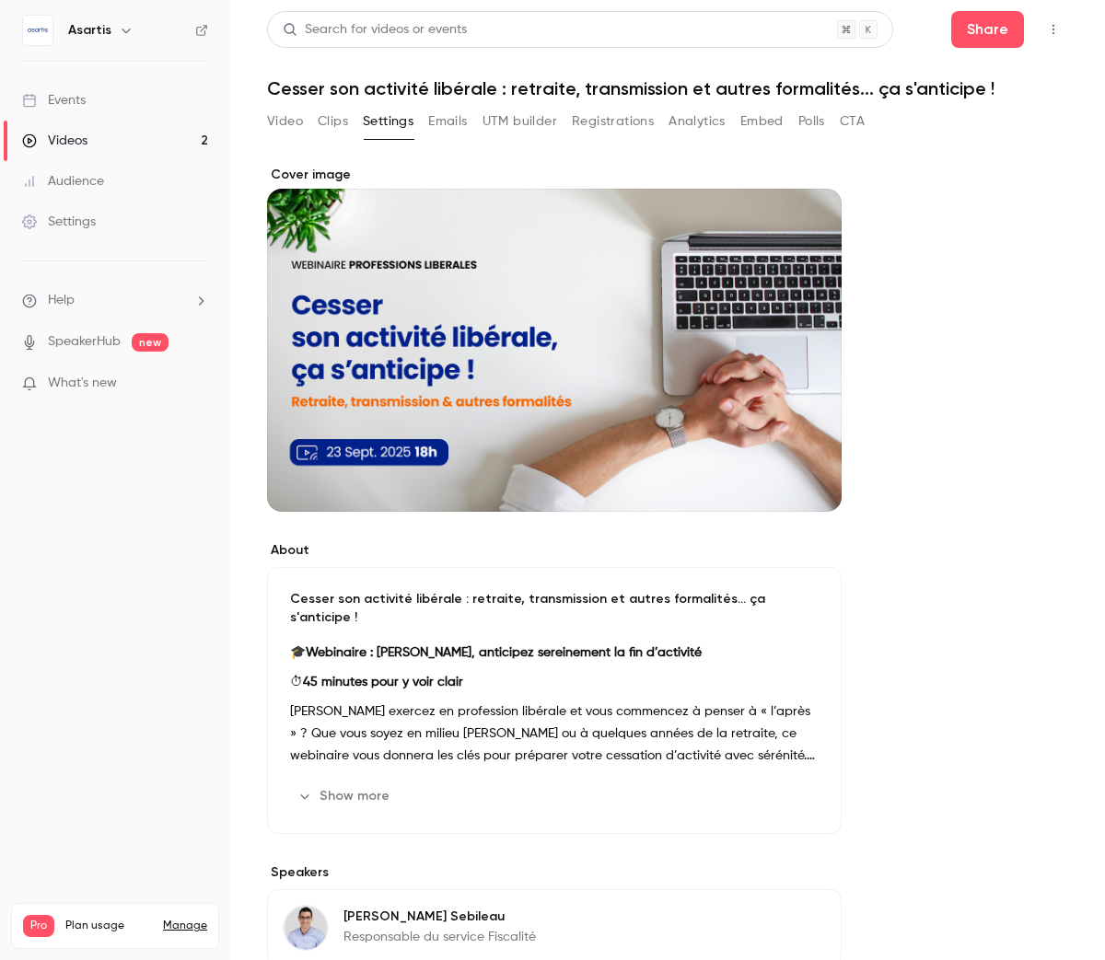
click at [372, 783] on button "Show more" at bounding box center [345, 796] width 110 height 29
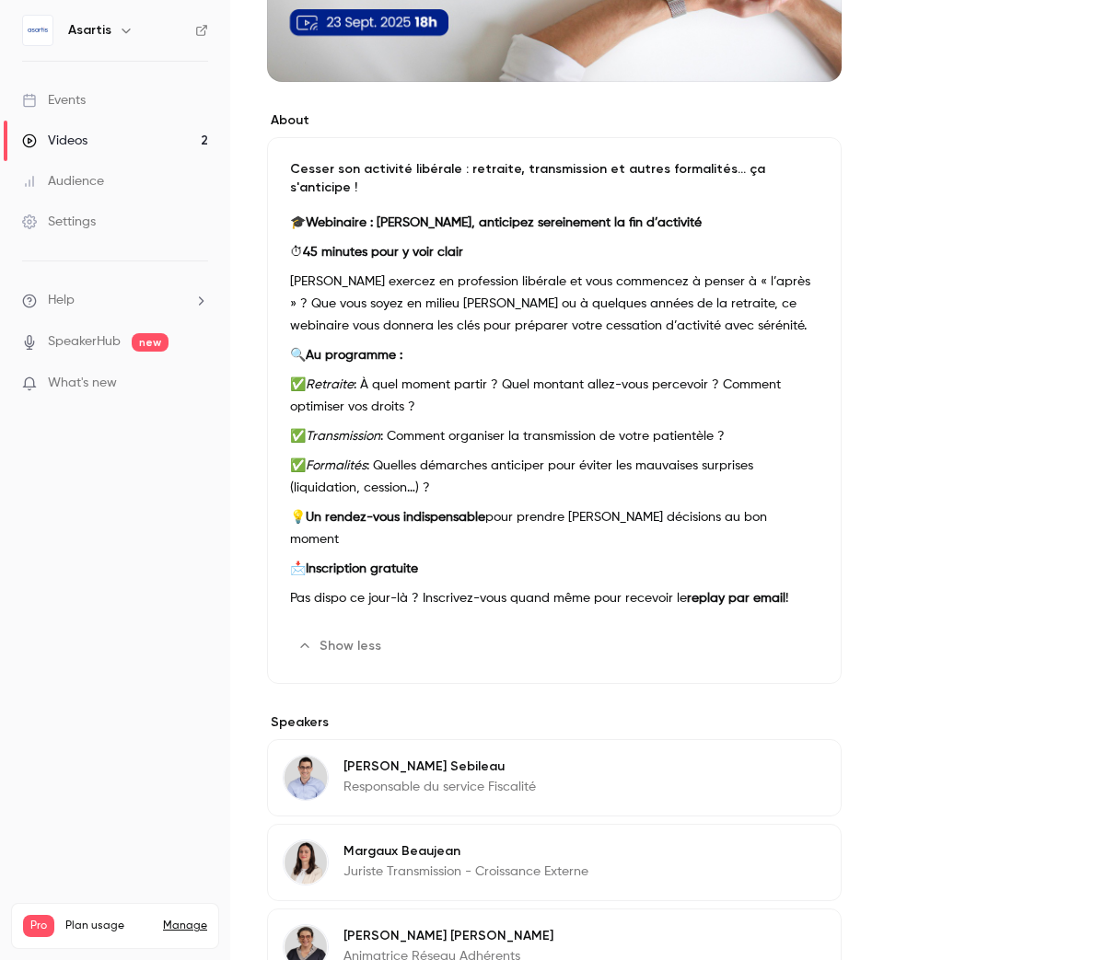
scroll to position [434, 0]
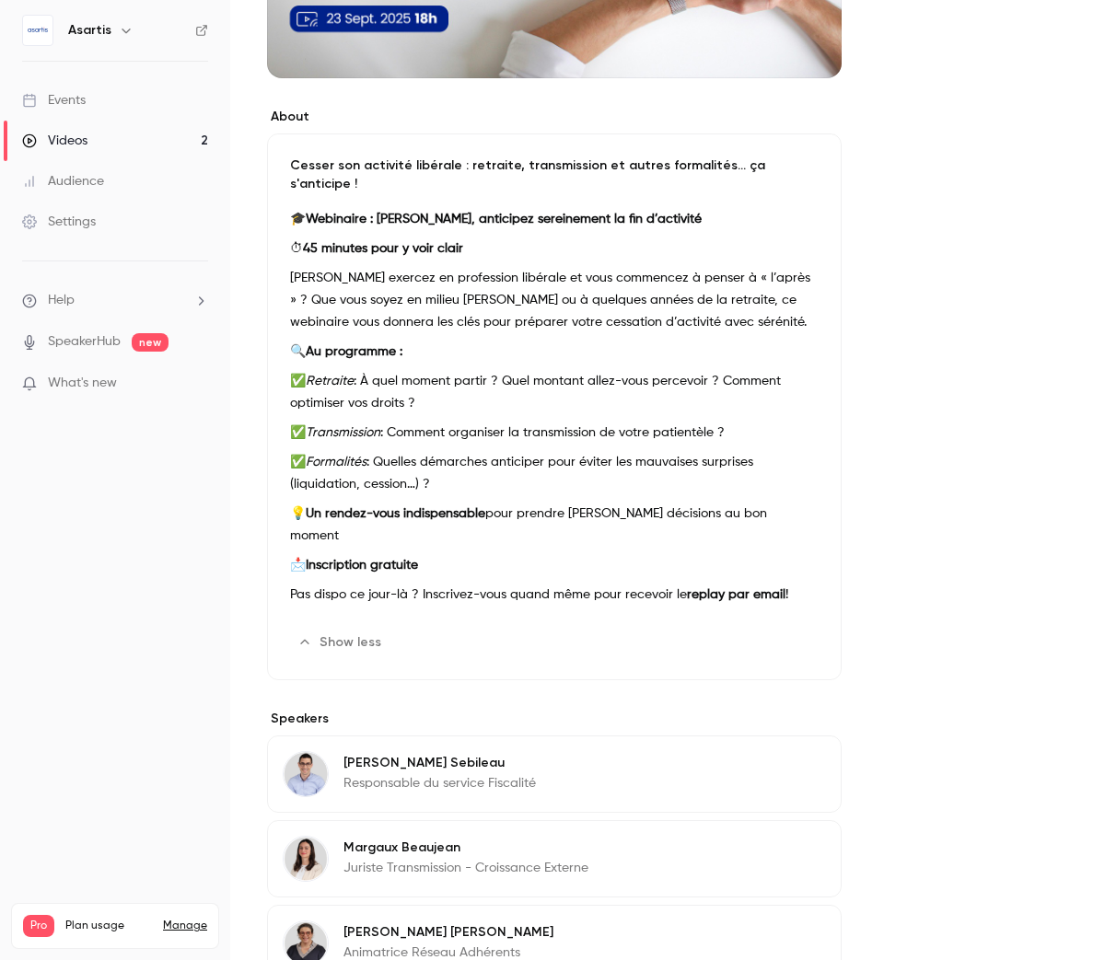
click at [785, 628] on button "Edit" at bounding box center [784, 642] width 67 height 29
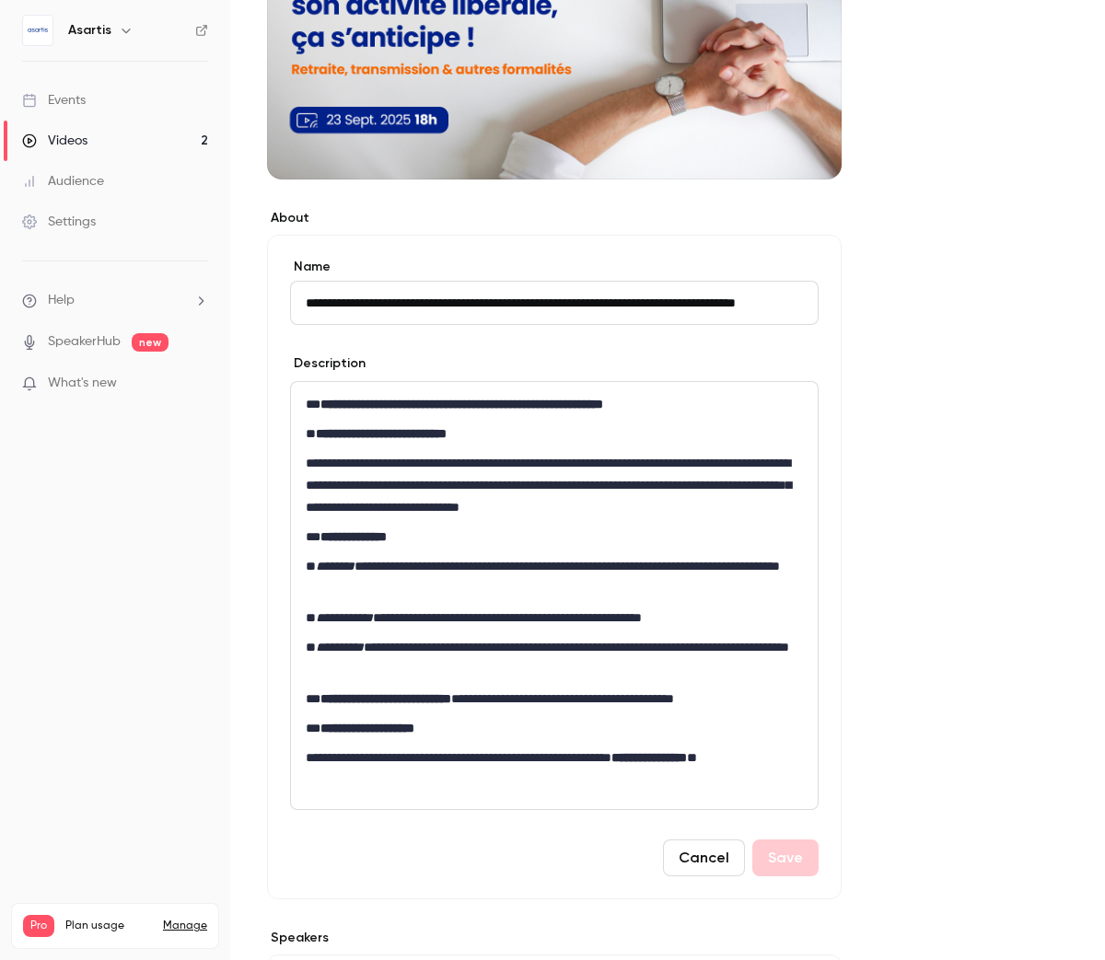
scroll to position [0, 0]
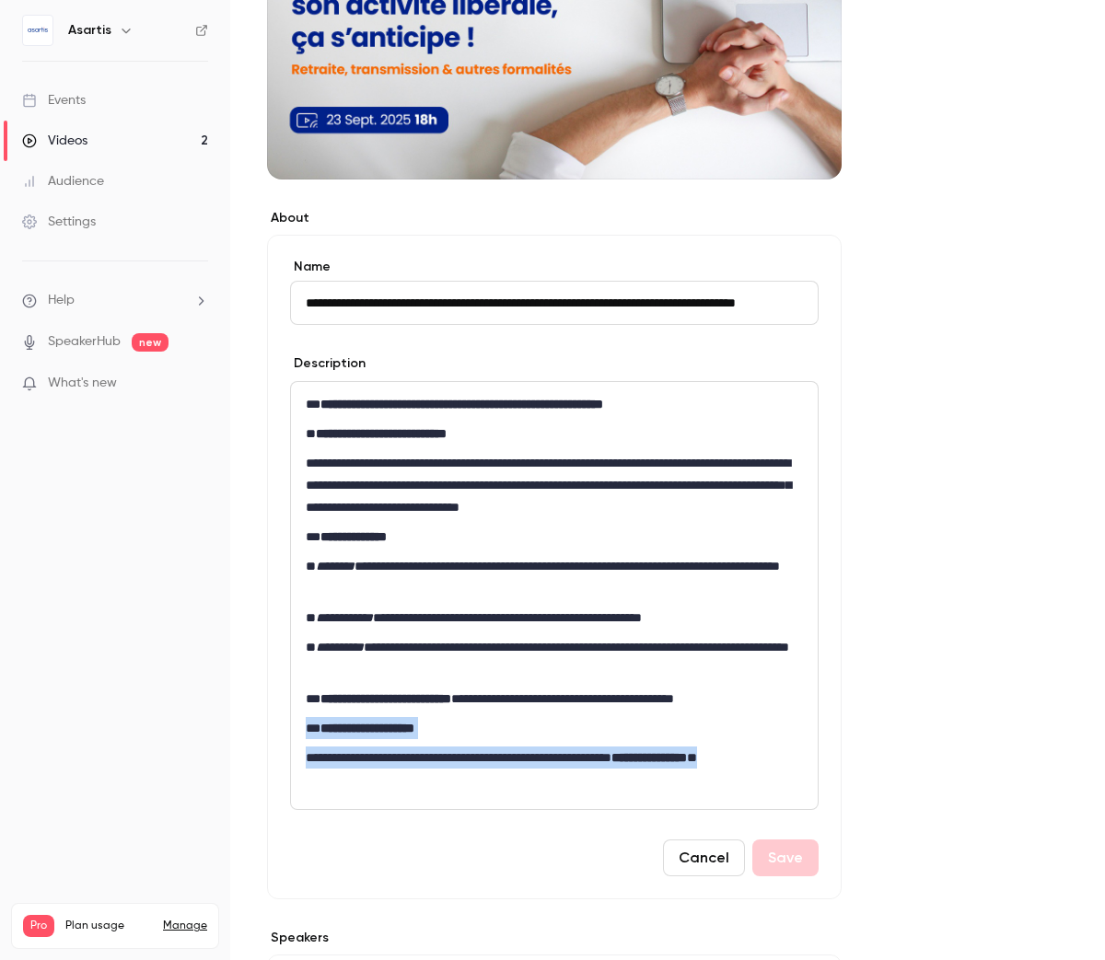
drag, startPoint x: 359, startPoint y: 776, endPoint x: 307, endPoint y: 732, distance: 68.6
click at [307, 732] on div "**********" at bounding box center [554, 595] width 527 height 427
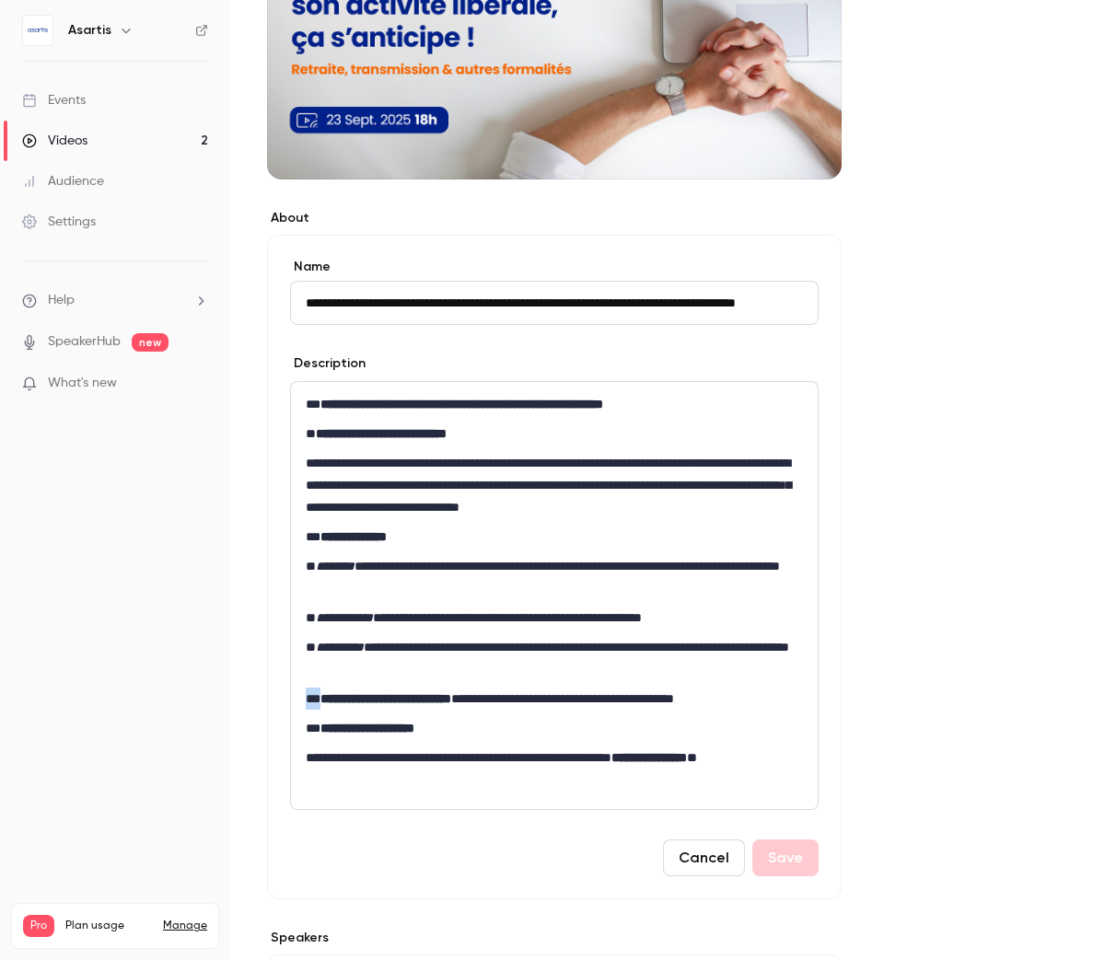
drag, startPoint x: 321, startPoint y: 699, endPoint x: 286, endPoint y: 699, distance: 35.0
click at [286, 699] on div "**********" at bounding box center [554, 567] width 574 height 665
click at [737, 857] on button "Cancel" at bounding box center [704, 858] width 82 height 37
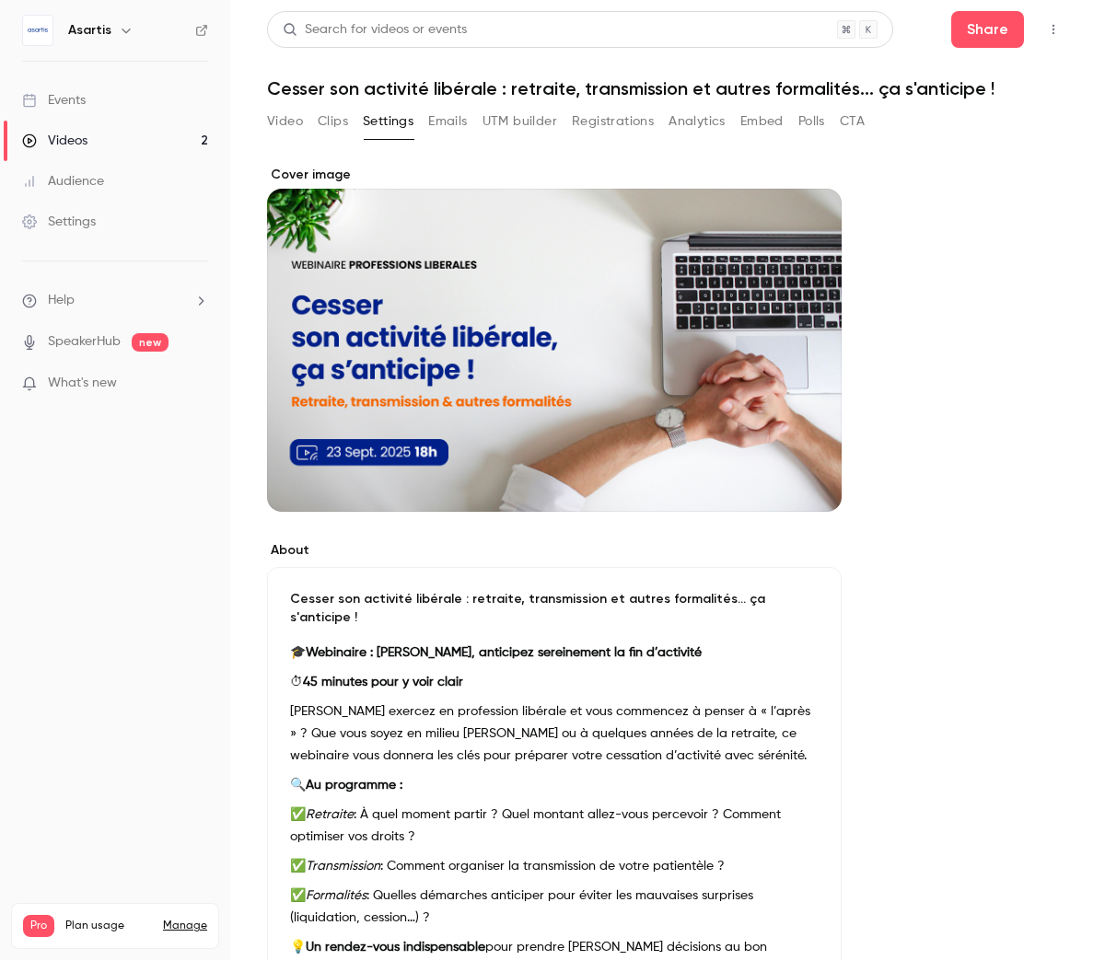
click at [493, 121] on button "UTM builder" at bounding box center [519, 121] width 75 height 29
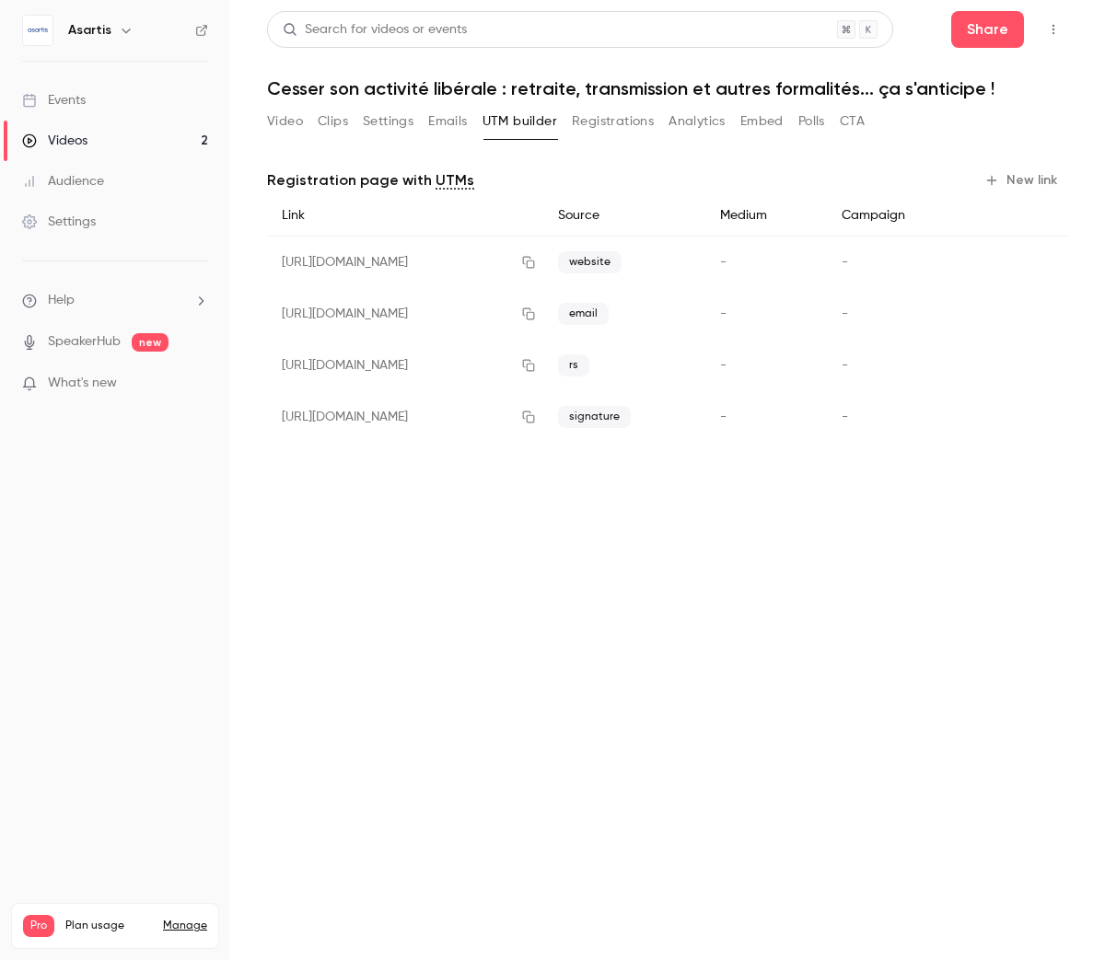
click at [605, 116] on button "Registrations" at bounding box center [613, 121] width 82 height 29
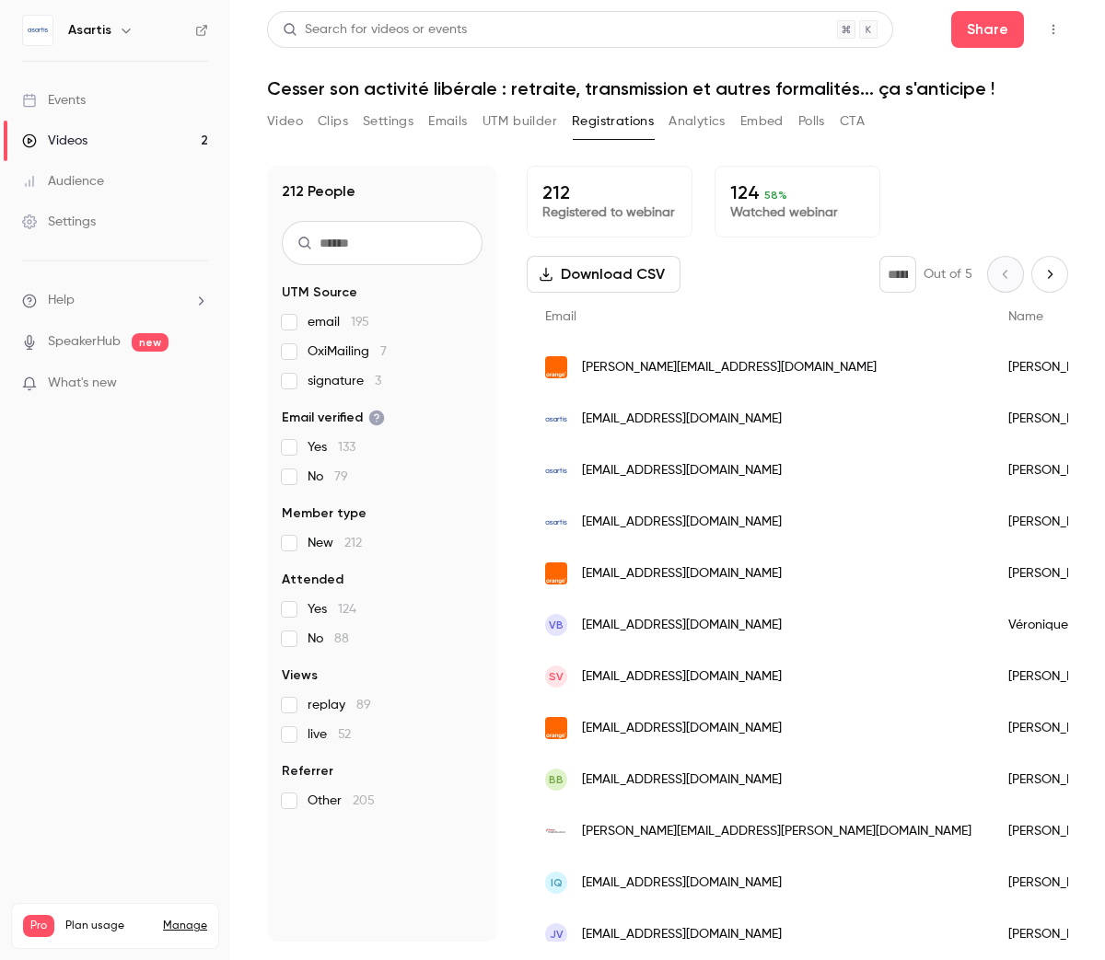
click at [354, 348] on span "OxiMailing 7" at bounding box center [346, 351] width 79 height 18
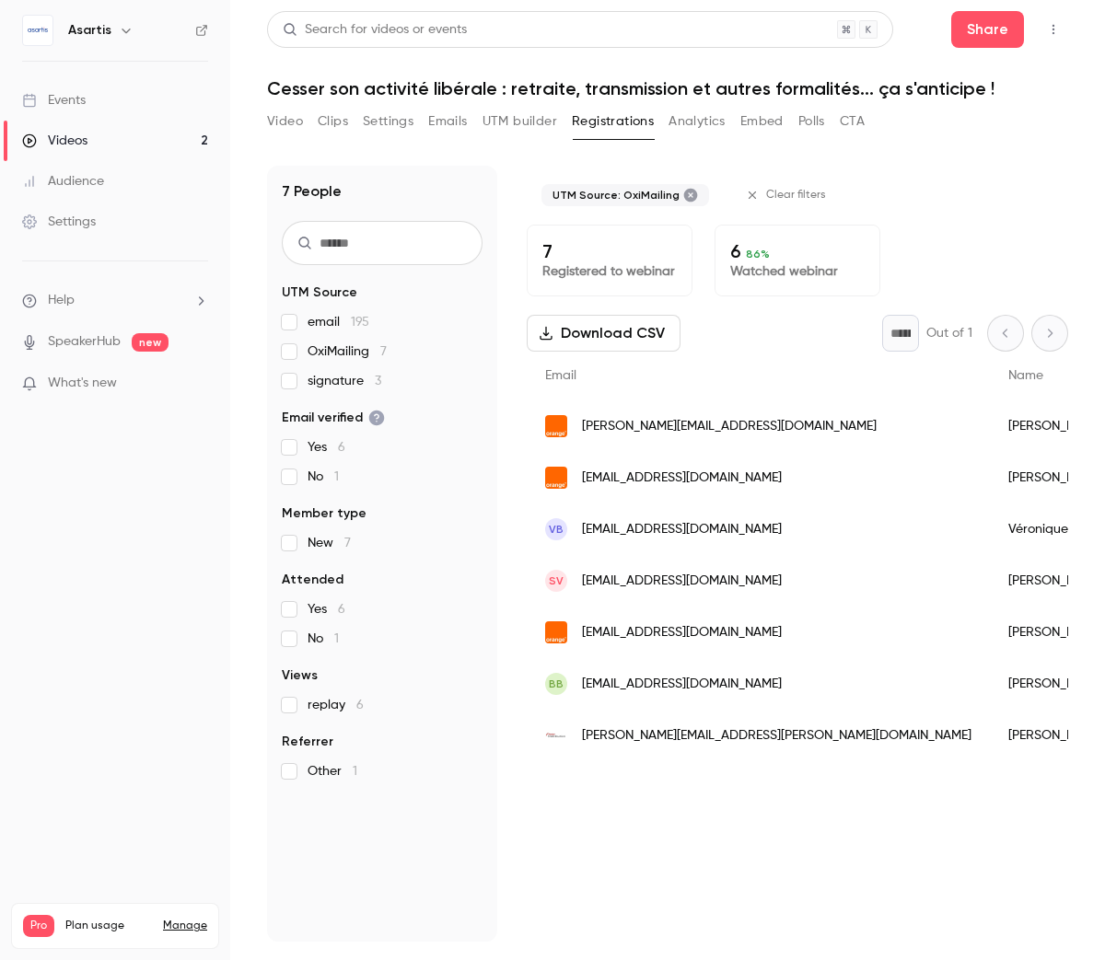
click at [354, 348] on span "OxiMailing 7" at bounding box center [346, 351] width 79 height 18
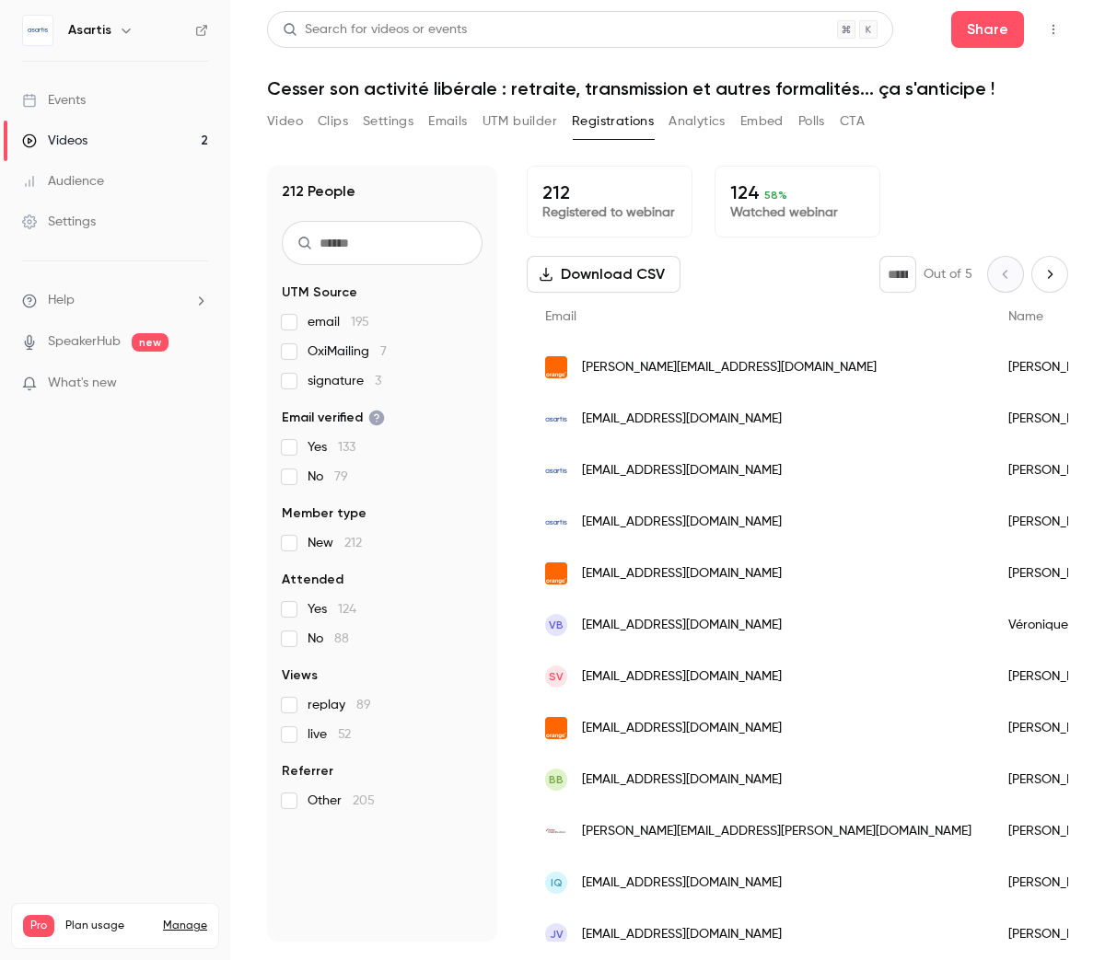
click at [711, 121] on button "Analytics" at bounding box center [696, 121] width 57 height 29
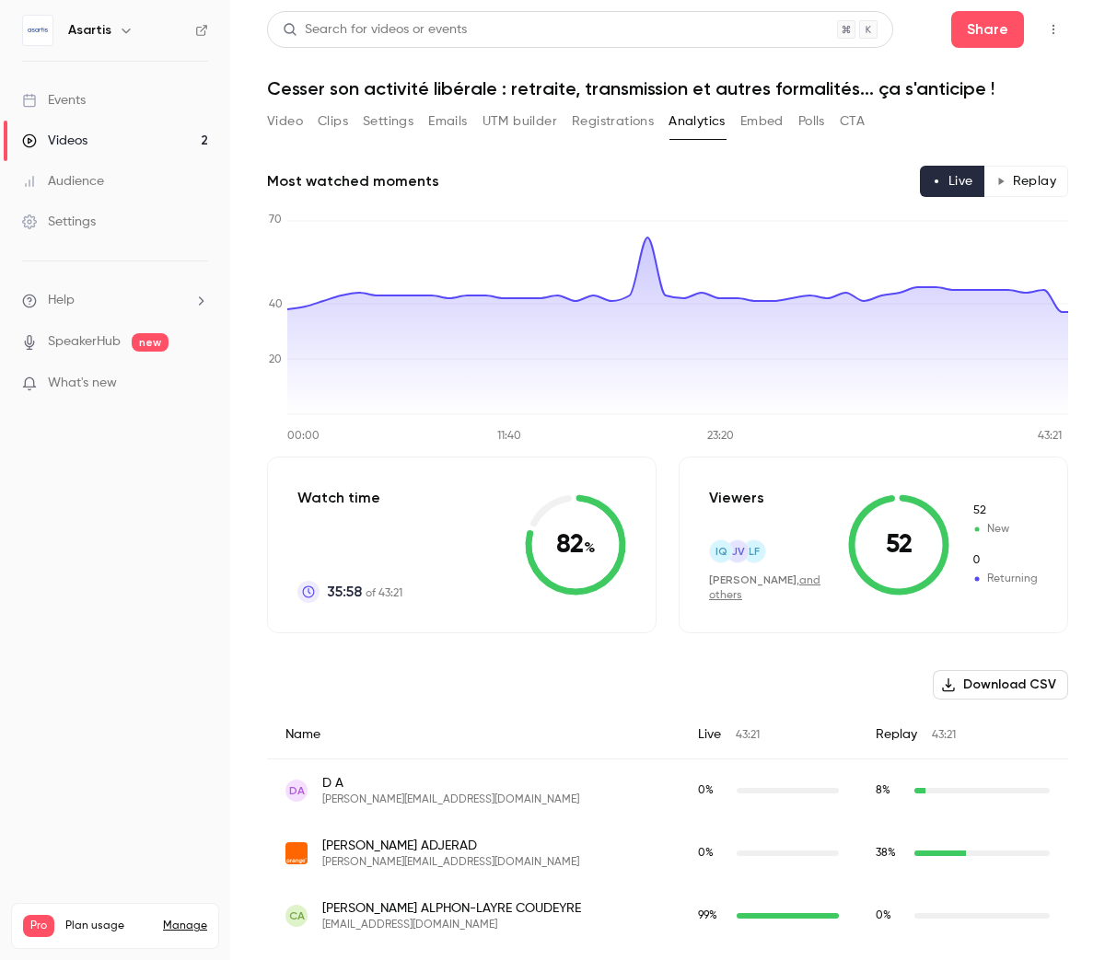
click at [522, 120] on button "UTM builder" at bounding box center [519, 121] width 75 height 29
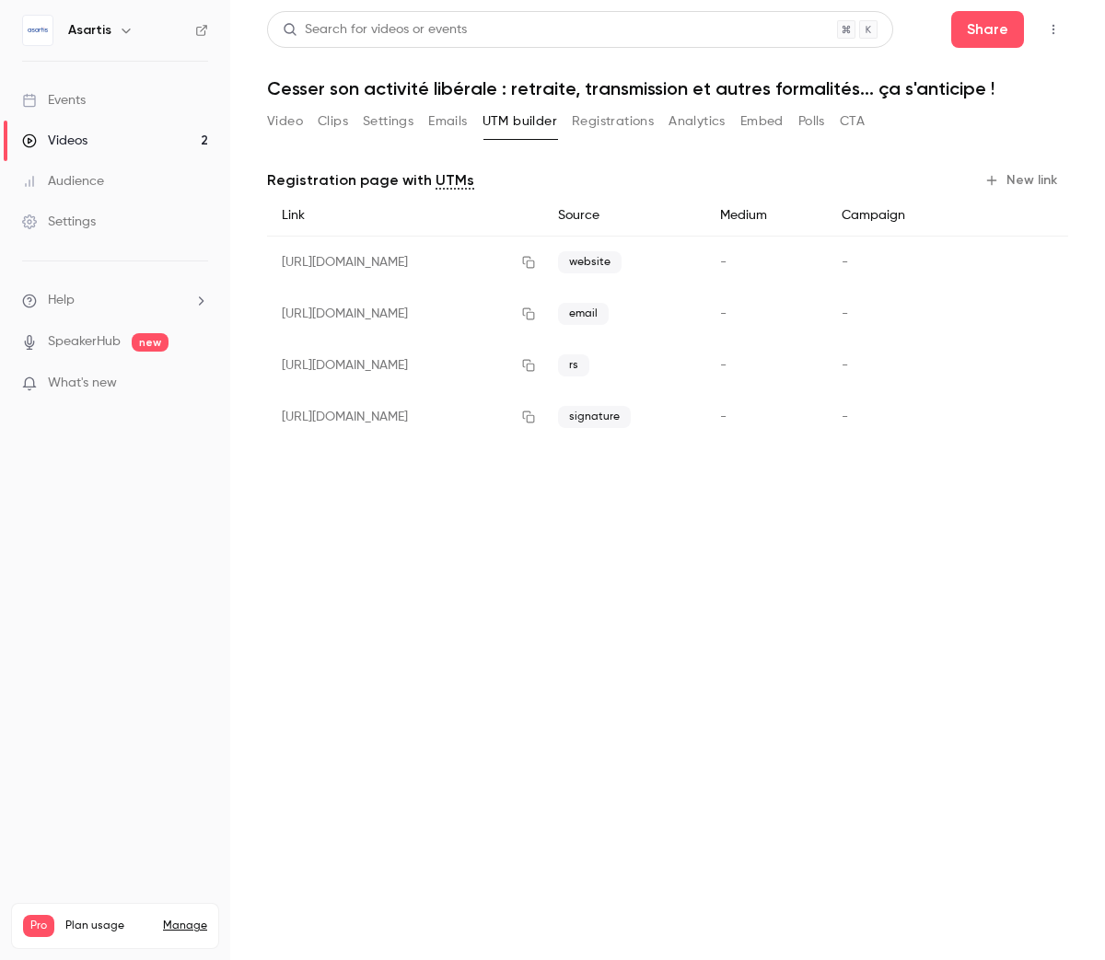
click at [696, 125] on button "Analytics" at bounding box center [696, 121] width 57 height 29
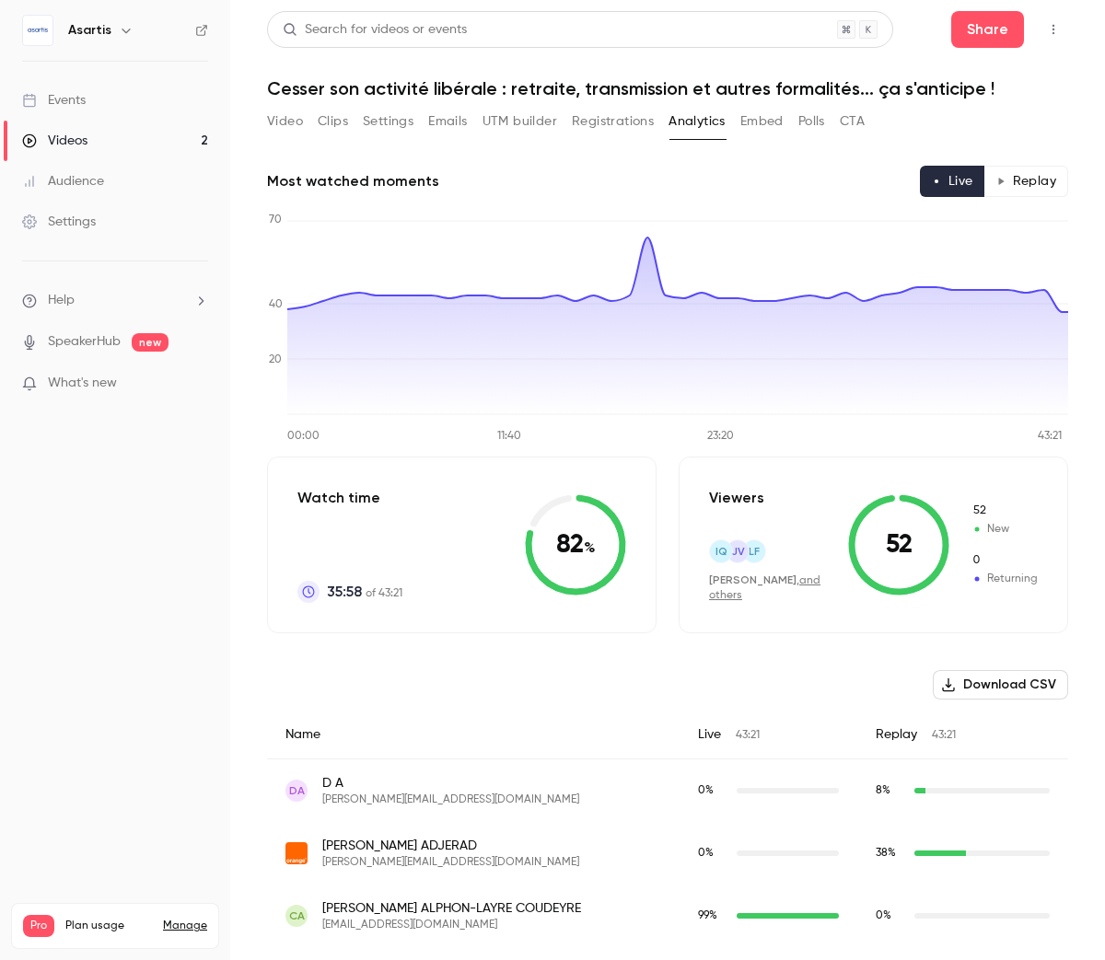
click at [778, 125] on button "Embed" at bounding box center [761, 121] width 43 height 29
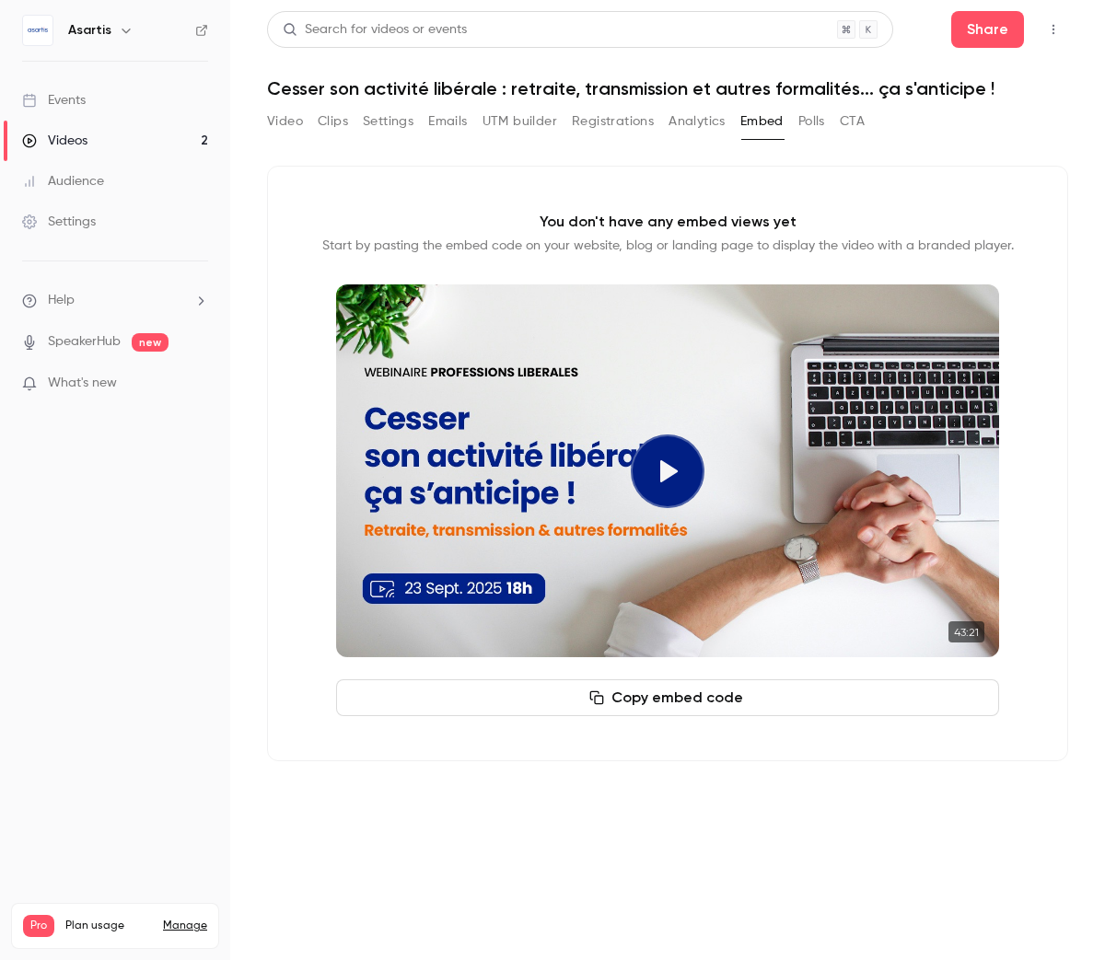
click at [829, 126] on div "Video Clips Settings Emails UTM builder Registrations Analytics Embed Polls CTA" at bounding box center [565, 121] width 597 height 29
click at [809, 121] on button "Polls" at bounding box center [811, 121] width 27 height 29
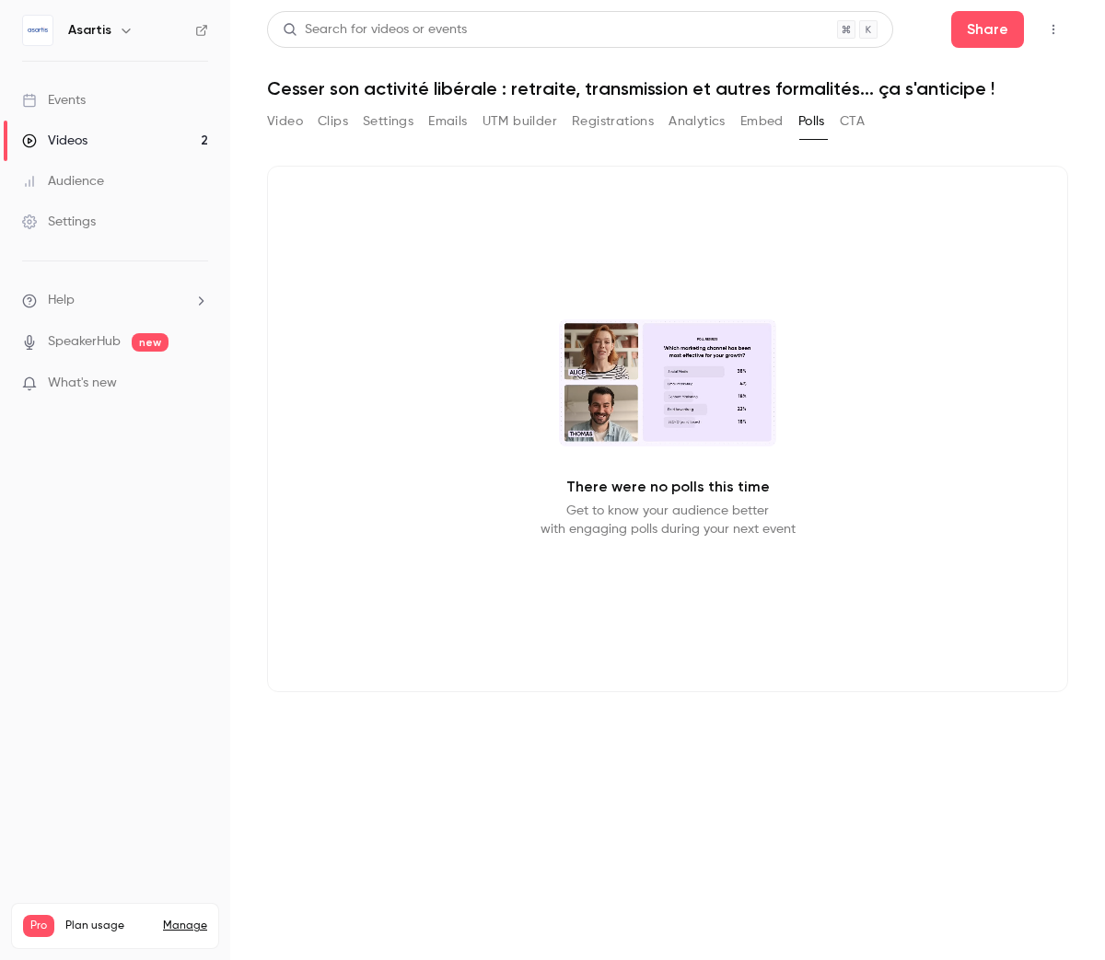
click at [846, 121] on button "CTA" at bounding box center [852, 121] width 25 height 29
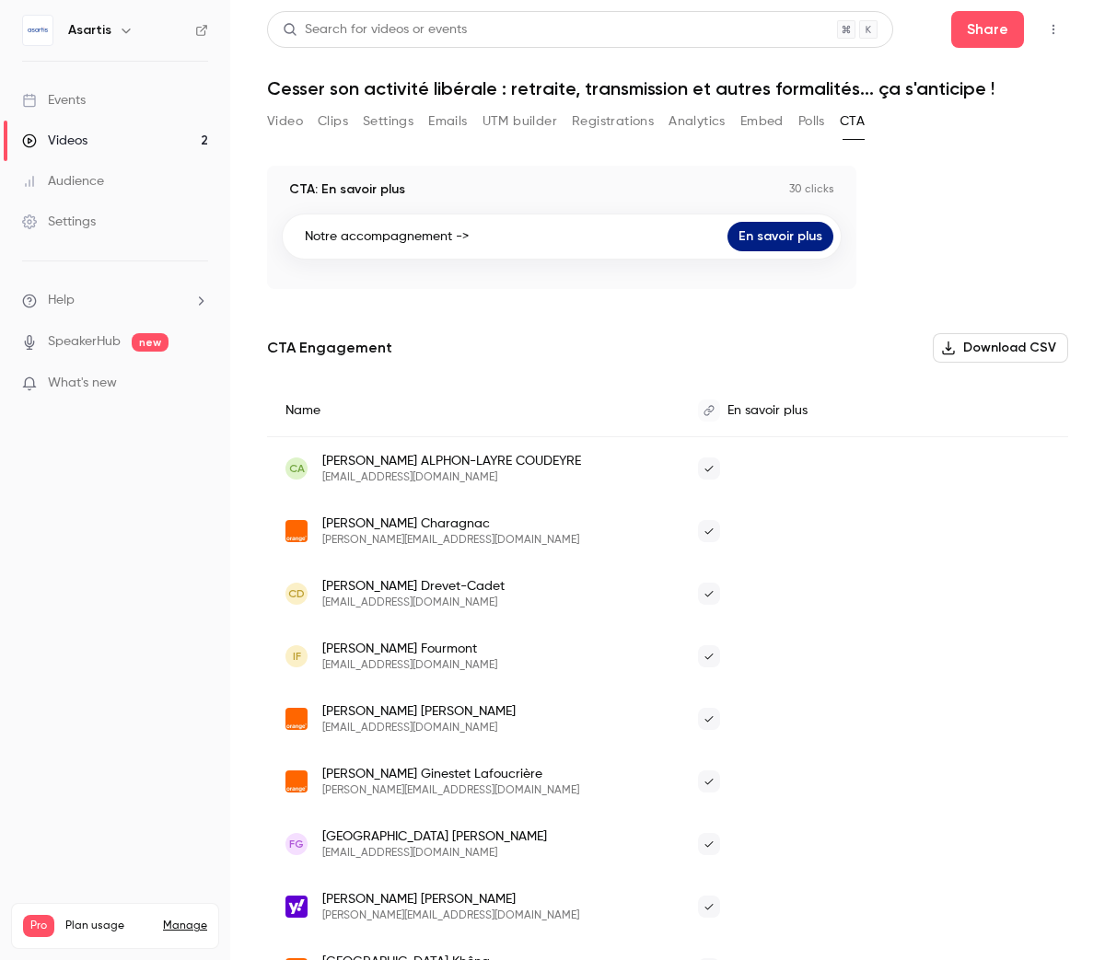
click at [290, 120] on button "Video" at bounding box center [285, 121] width 36 height 29
